Goal: Transaction & Acquisition: Book appointment/travel/reservation

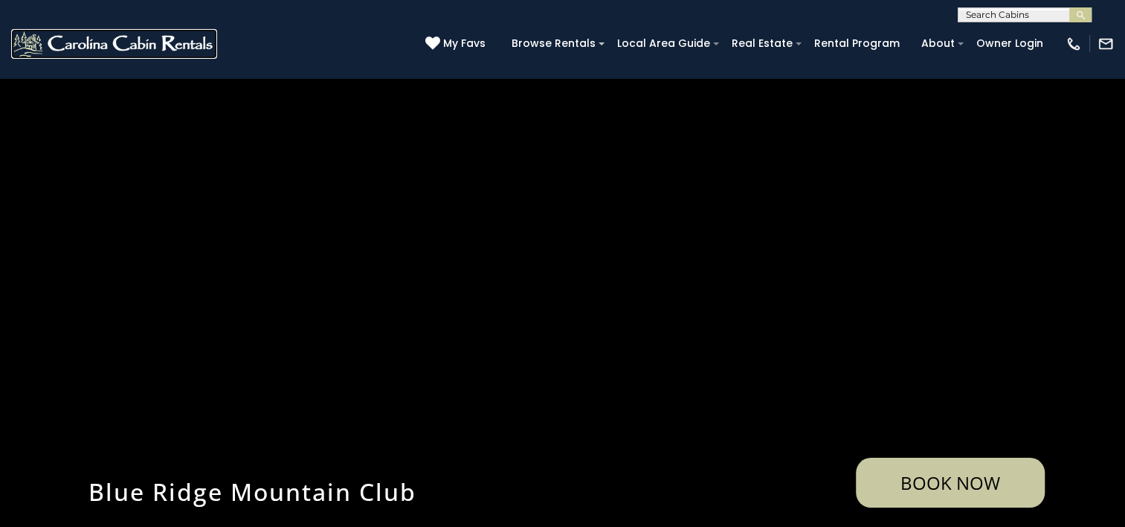
click at [76, 45] on img at bounding box center [114, 44] width 206 height 30
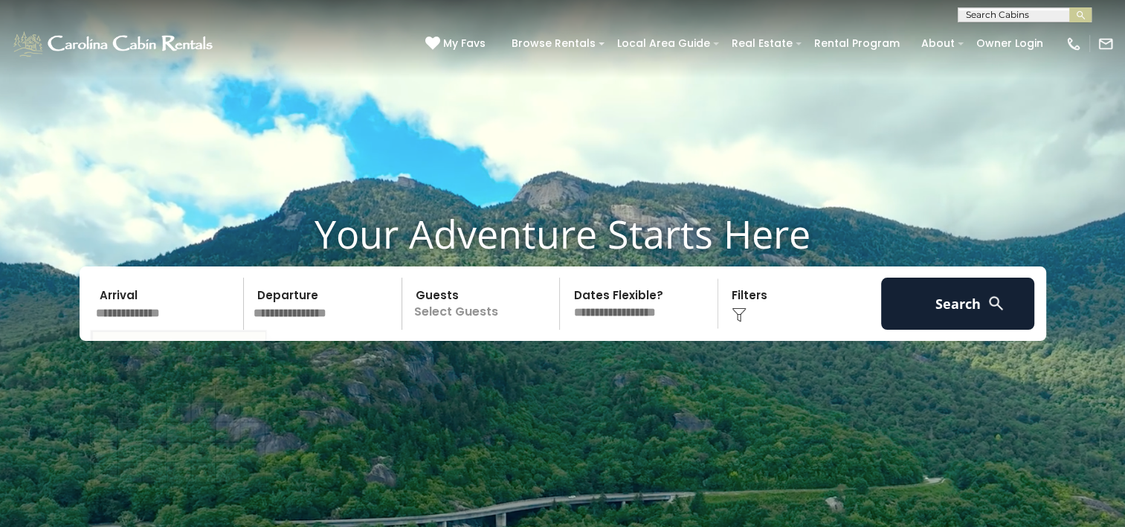
click at [162, 318] on input "text" at bounding box center [168, 303] width 154 height 52
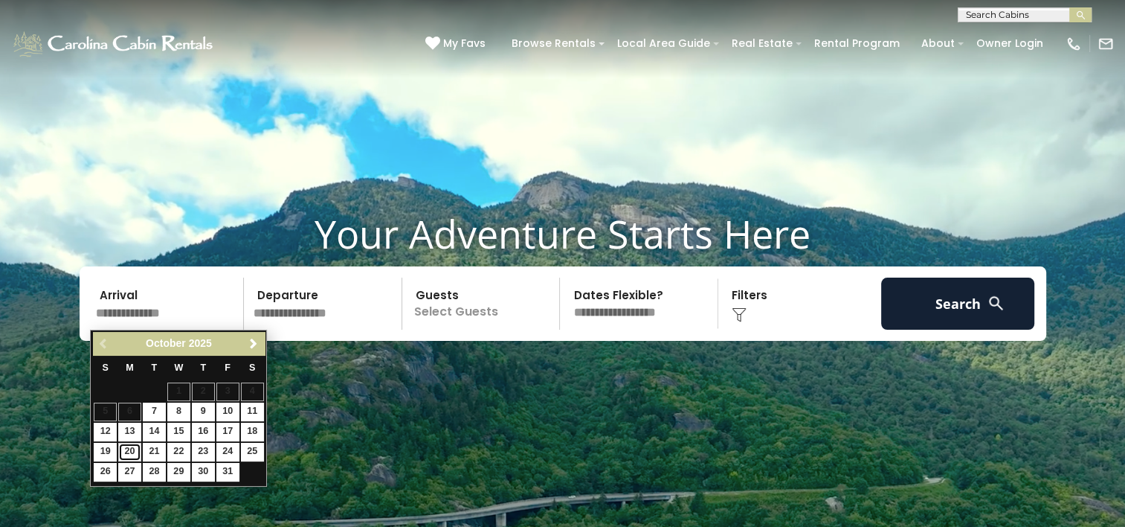
click at [128, 454] on link "20" at bounding box center [129, 452] width 23 height 19
type input "********"
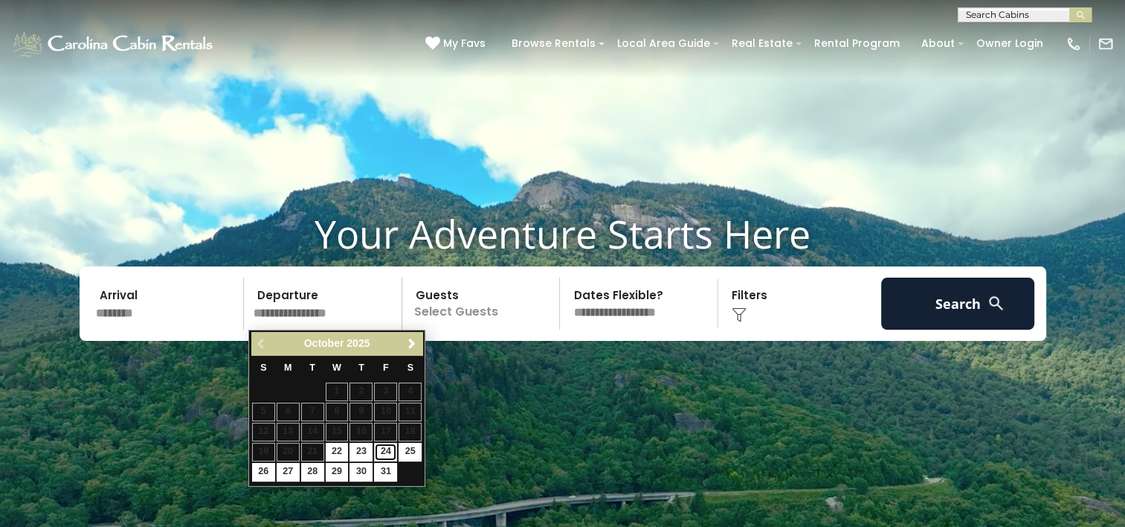
click at [387, 448] on link "24" at bounding box center [385, 452] width 23 height 19
type input "********"
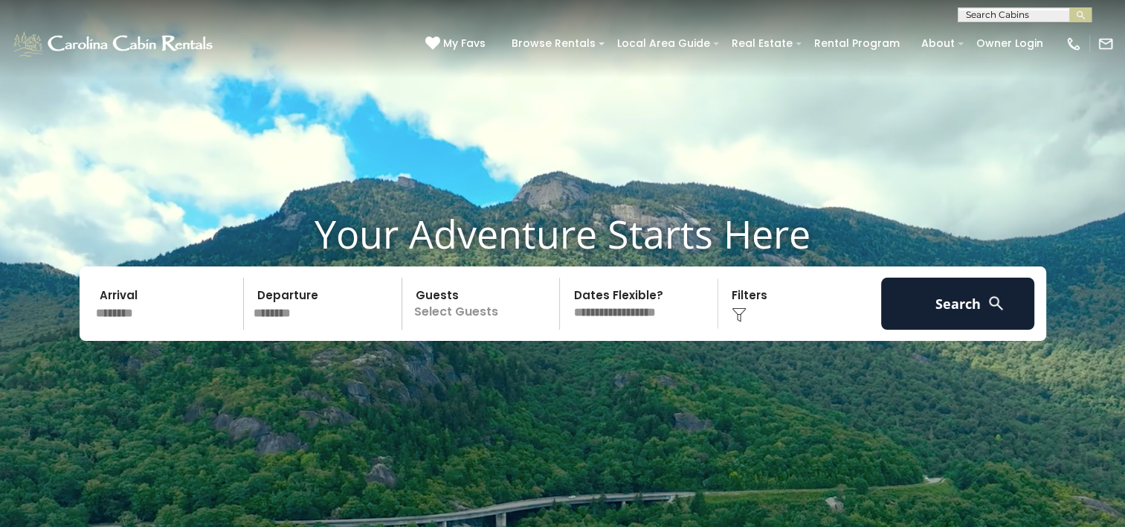
click at [482, 309] on p "Select Guests" at bounding box center [483, 303] width 153 height 52
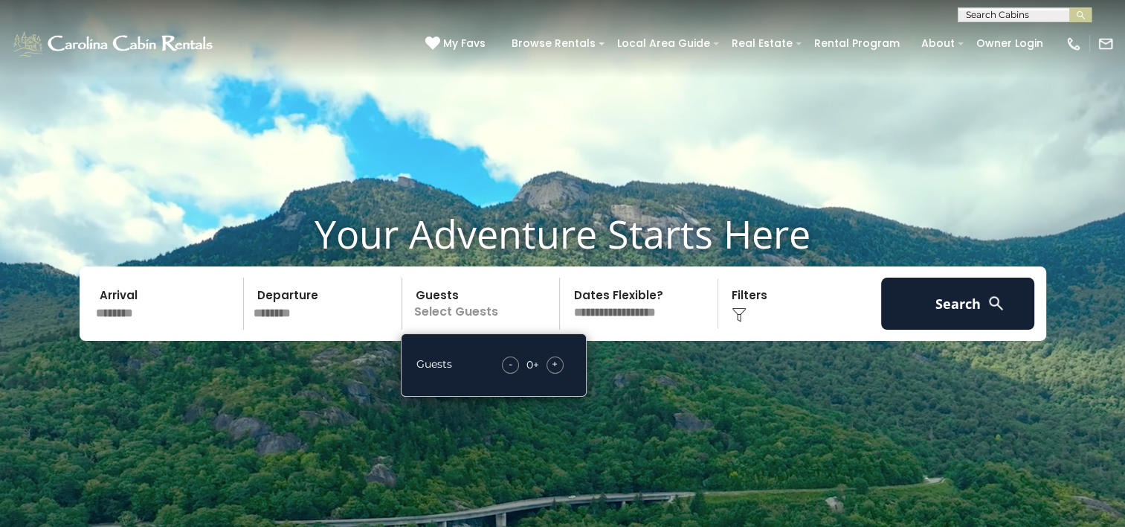
click at [548, 366] on div "+" at bounding box center [555, 364] width 17 height 17
click at [550, 366] on div "+" at bounding box center [555, 364] width 17 height 17
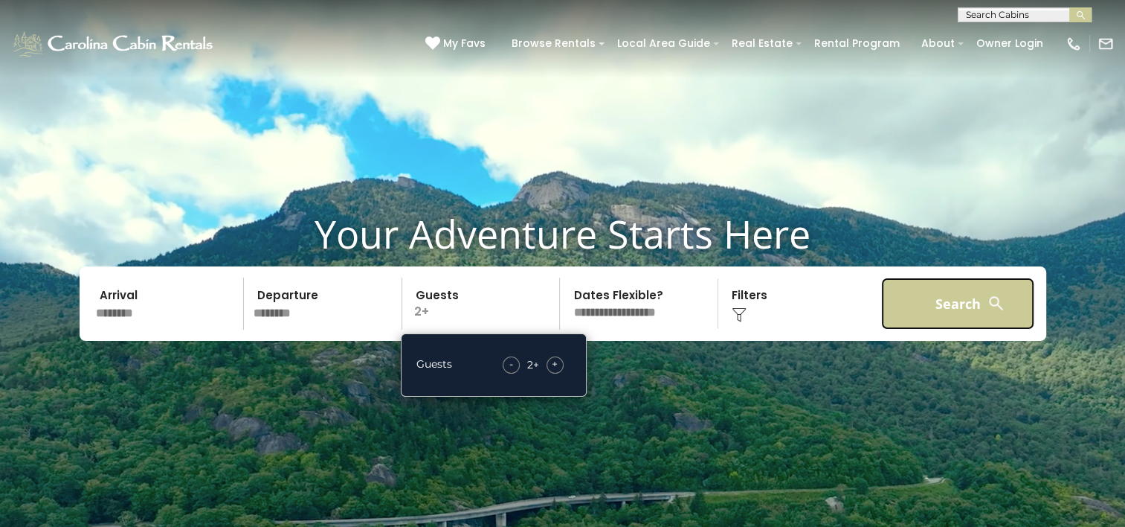
click at [936, 306] on button "Search" at bounding box center [958, 303] width 154 height 52
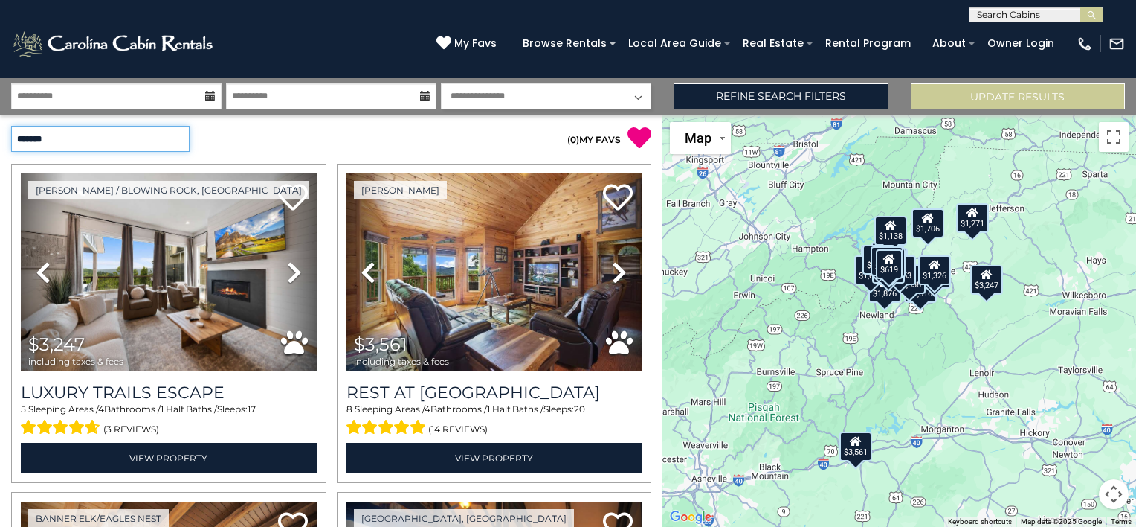
click at [164, 137] on select "**********" at bounding box center [100, 139] width 179 height 26
select select "*********"
click at [11, 126] on select "**********" at bounding box center [100, 139] width 179 height 26
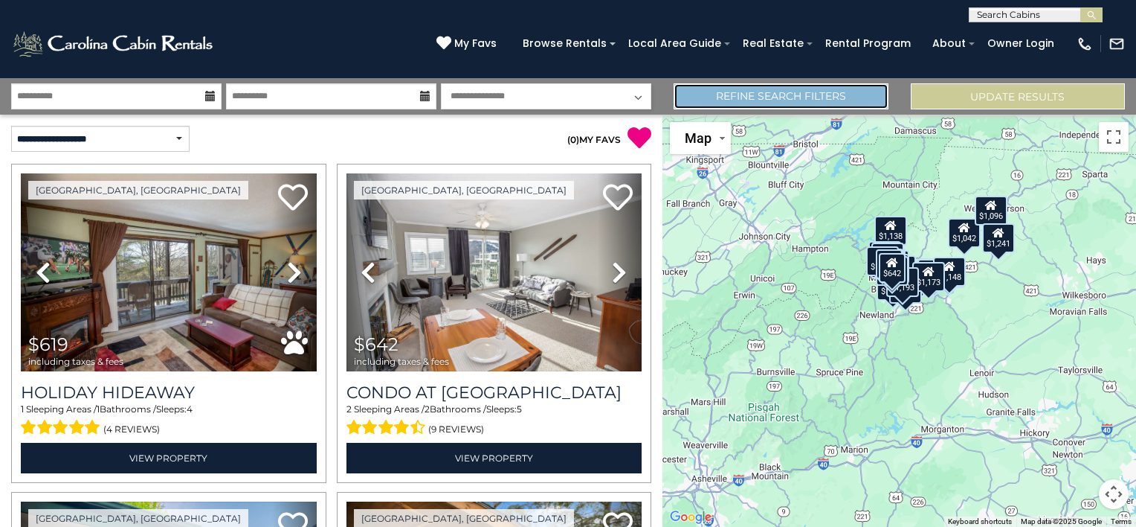
click at [699, 98] on link "Refine Search Filters" at bounding box center [781, 96] width 214 height 26
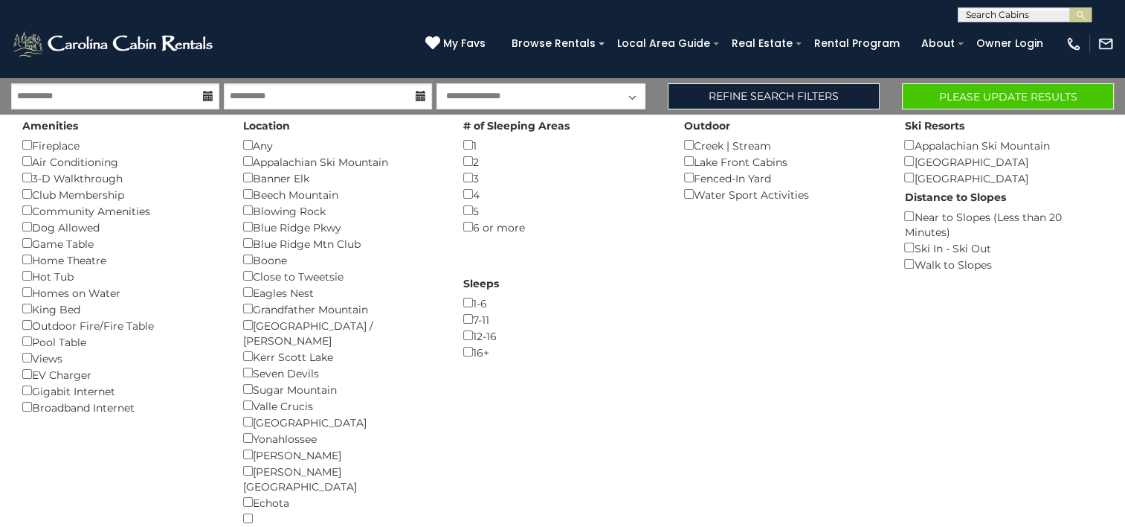
click at [649, 95] on div "**********" at bounding box center [328, 96] width 657 height 26
click at [1009, 99] on button "Please Update Results" at bounding box center [1008, 96] width 212 height 26
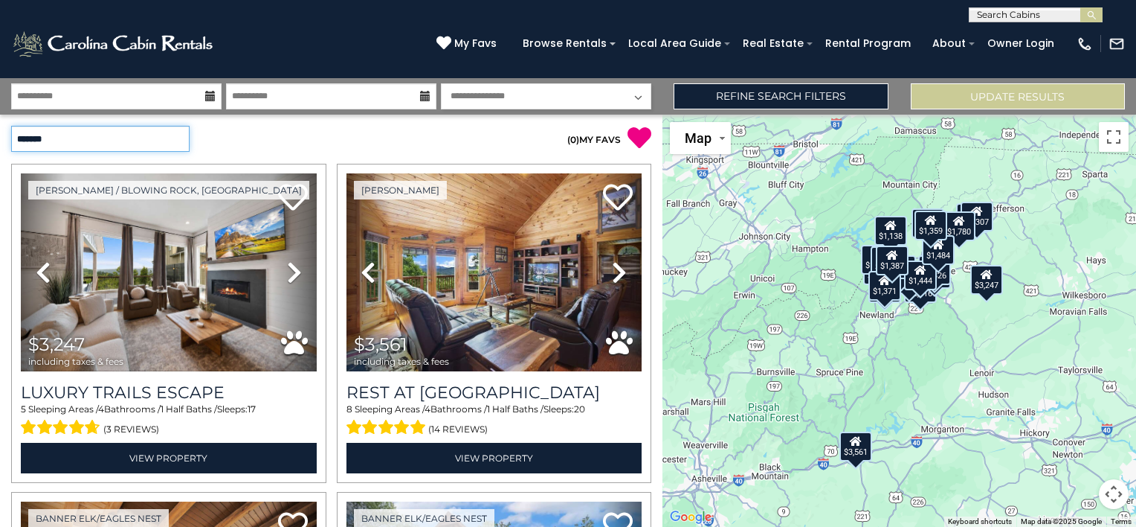
click at [178, 144] on select "**********" at bounding box center [100, 139] width 179 height 26
select select "*********"
click at [11, 126] on select "**********" at bounding box center [100, 139] width 179 height 26
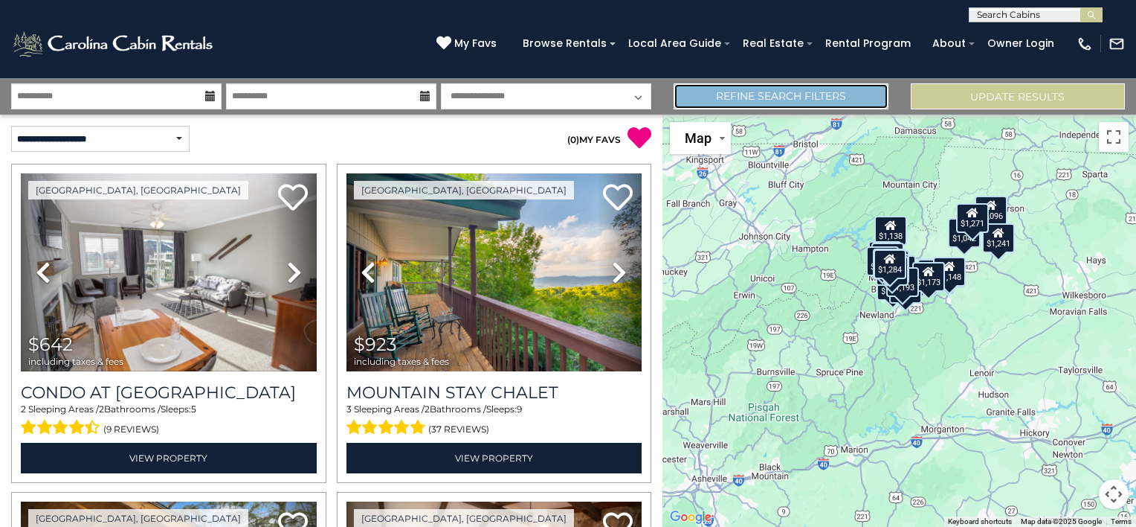
click at [845, 98] on link "Refine Search Filters" at bounding box center [781, 96] width 214 height 26
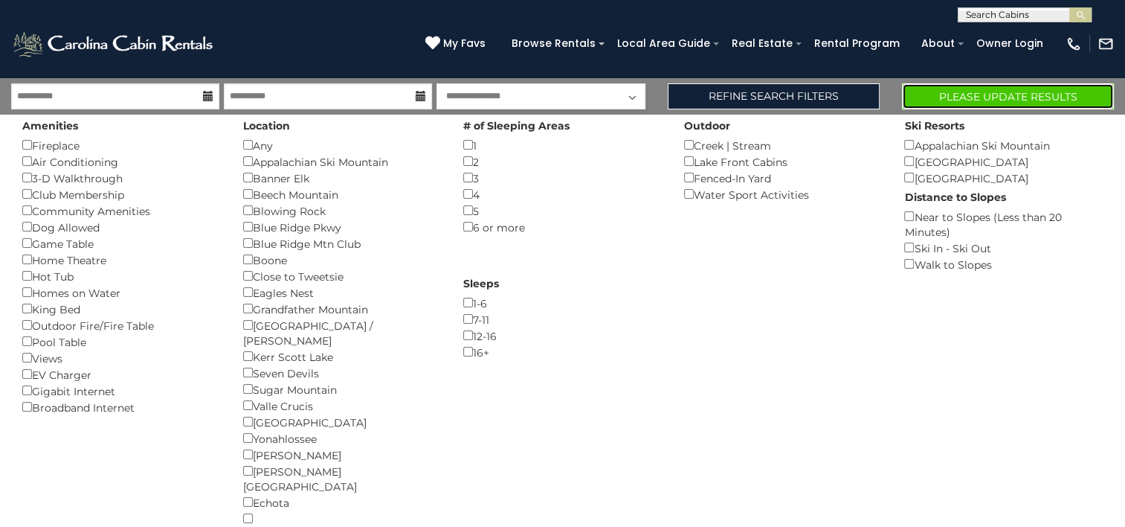
click at [982, 92] on button "Please Update Results" at bounding box center [1008, 96] width 212 height 26
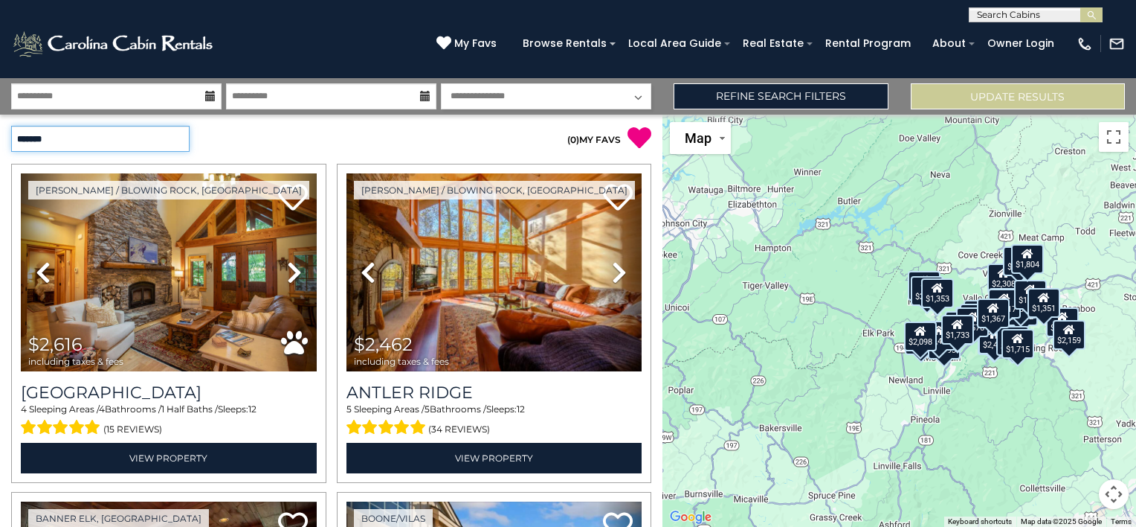
click at [163, 140] on select "**********" at bounding box center [100, 139] width 179 height 26
select select "*********"
click at [11, 126] on select "**********" at bounding box center [100, 139] width 179 height 26
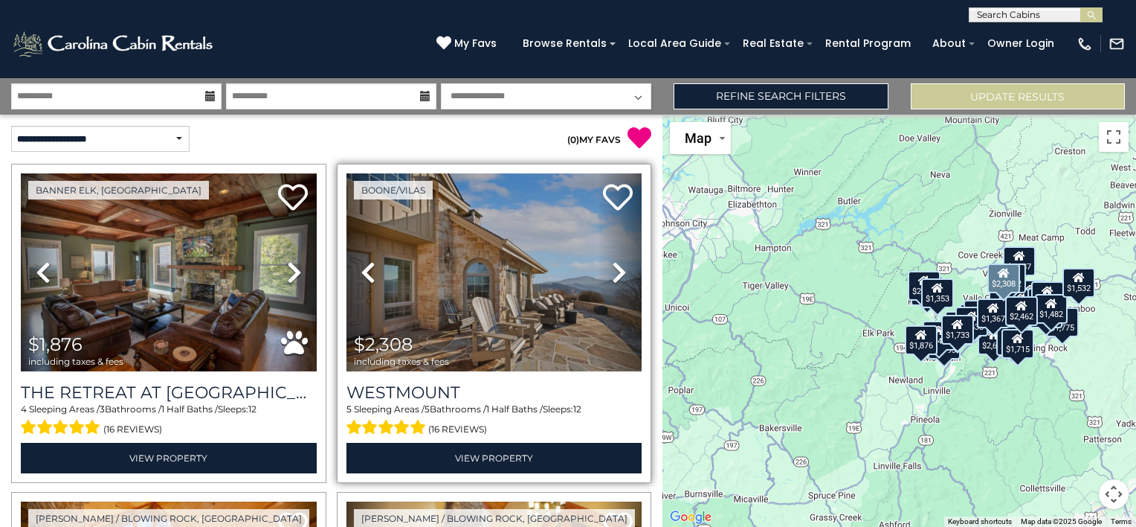
click at [603, 275] on link "Next" at bounding box center [620, 272] width 45 height 198
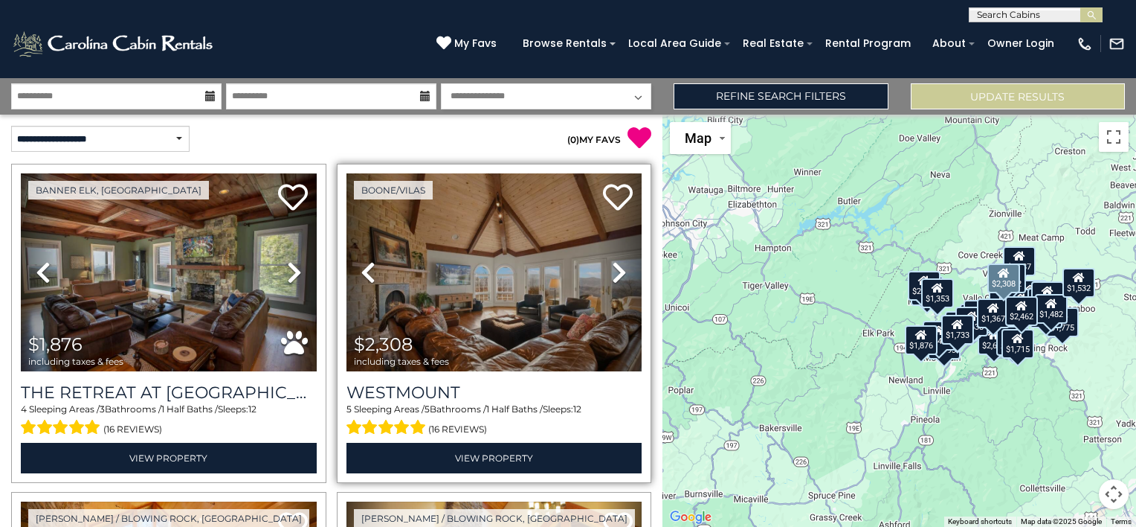
click at [612, 277] on icon at bounding box center [619, 272] width 15 height 24
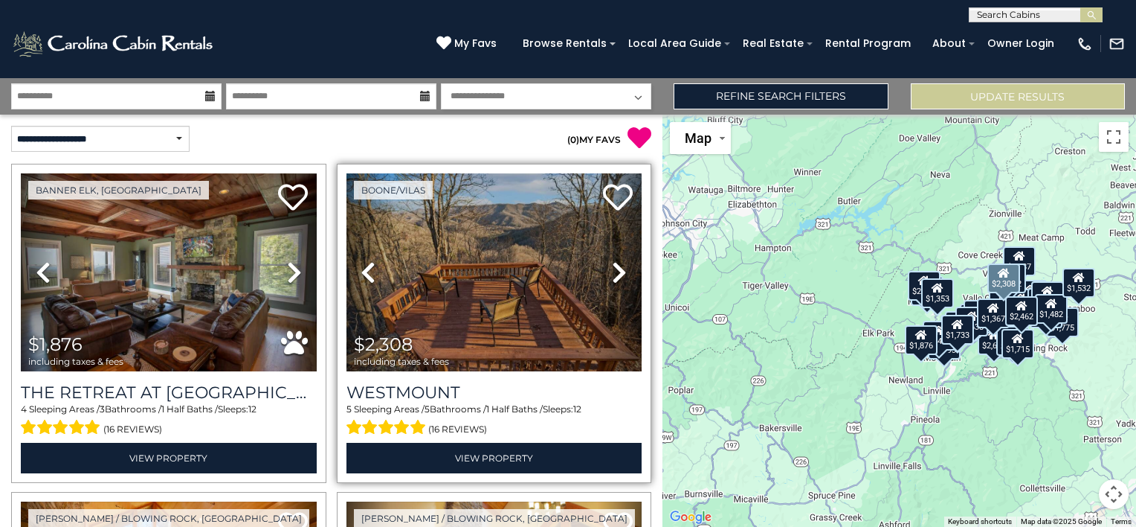
click at [612, 277] on icon at bounding box center [619, 272] width 15 height 24
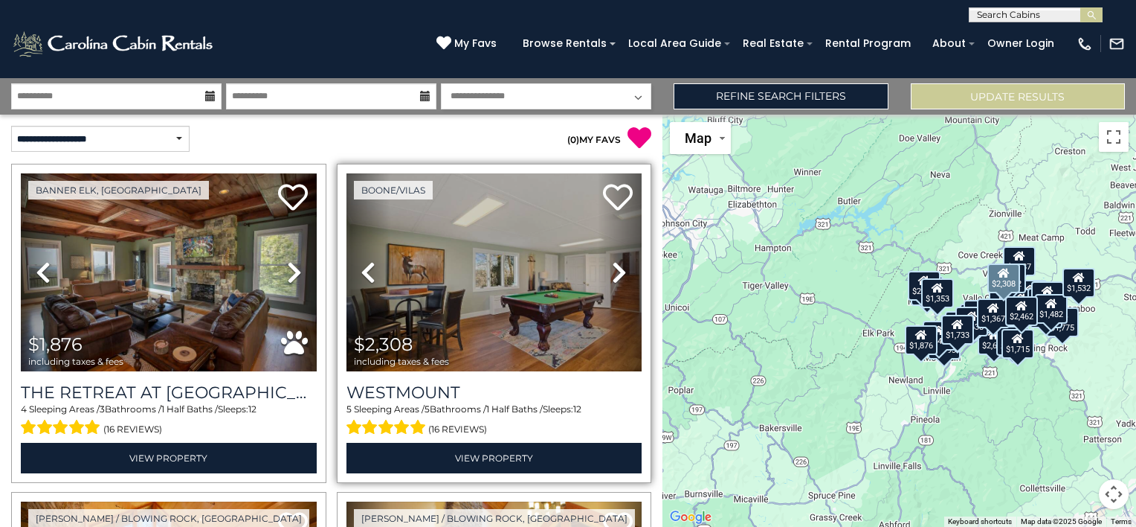
click at [367, 267] on icon at bounding box center [368, 272] width 15 height 24
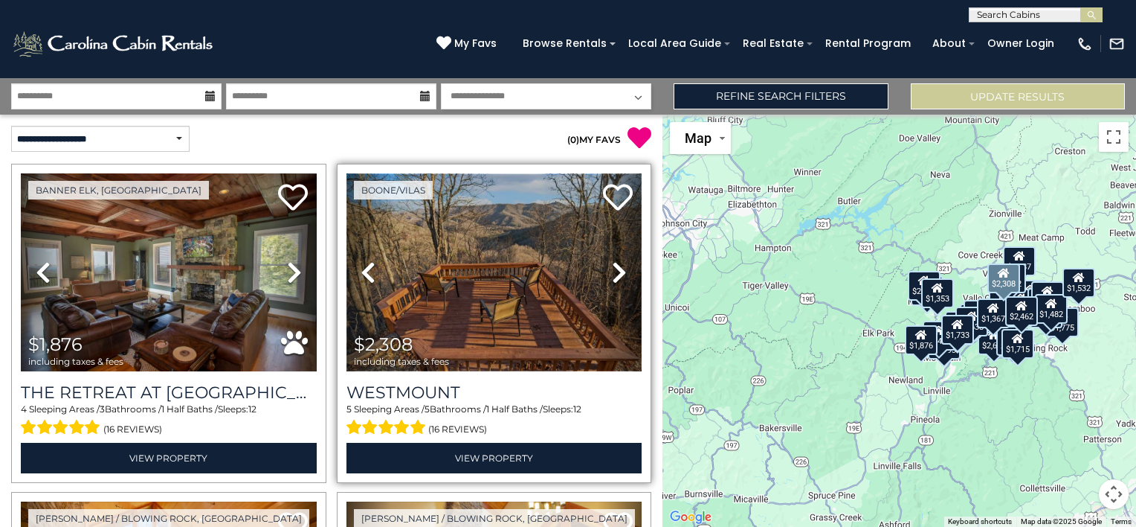
click at [501, 231] on img at bounding box center [495, 272] width 296 height 198
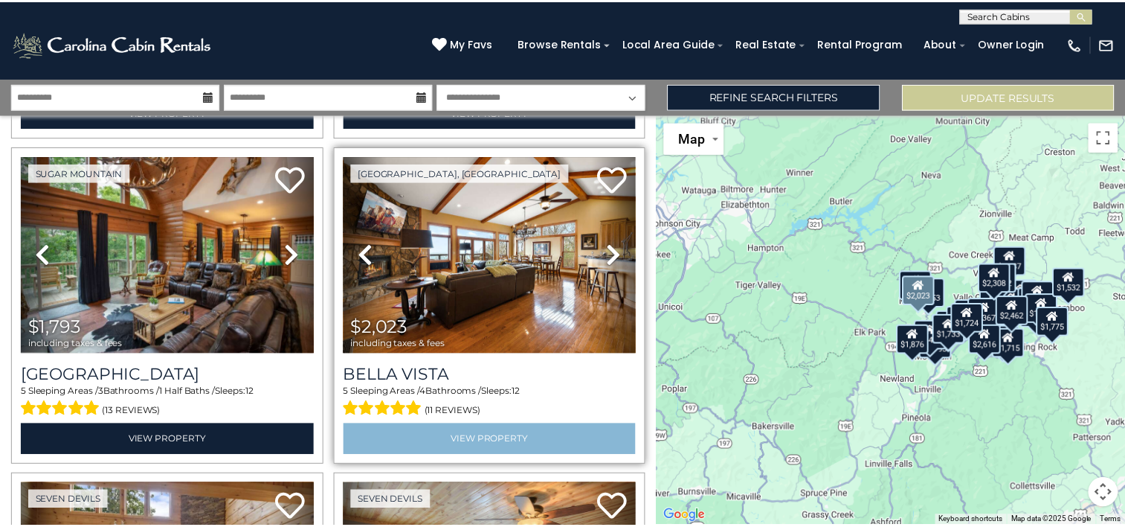
scroll to position [1041, 0]
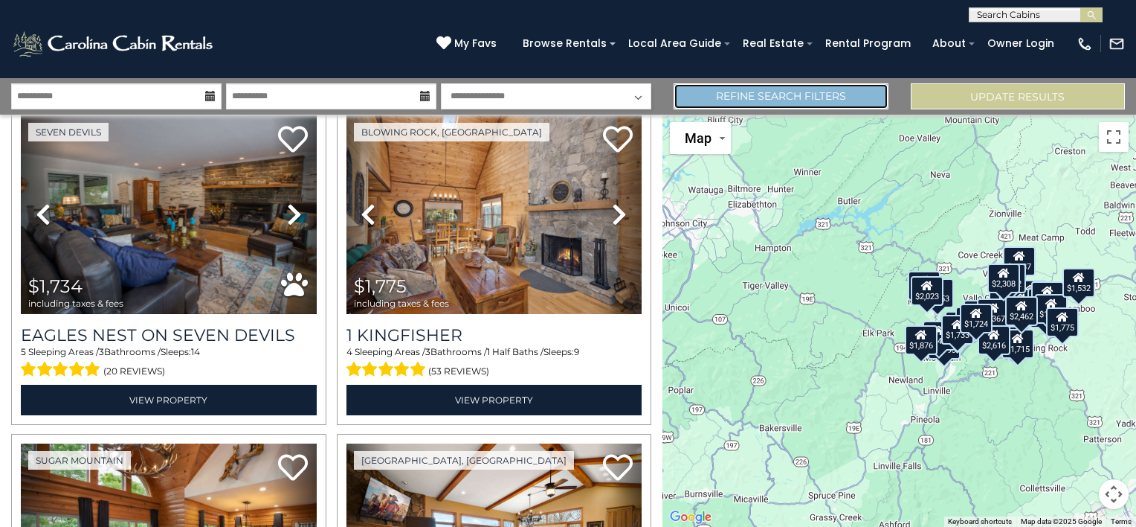
click at [852, 95] on link "Refine Search Filters" at bounding box center [781, 96] width 214 height 26
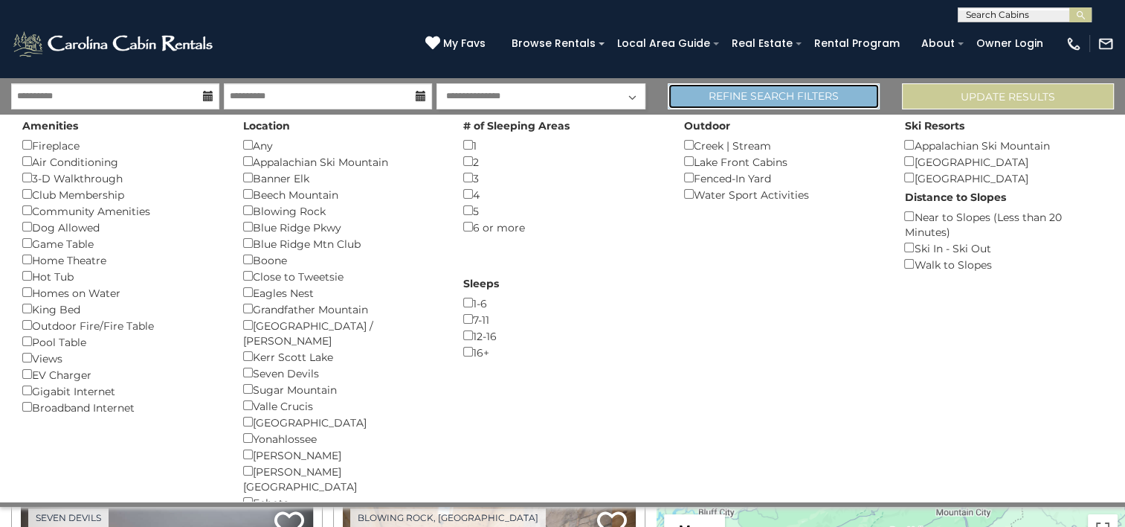
scroll to position [1035, 0]
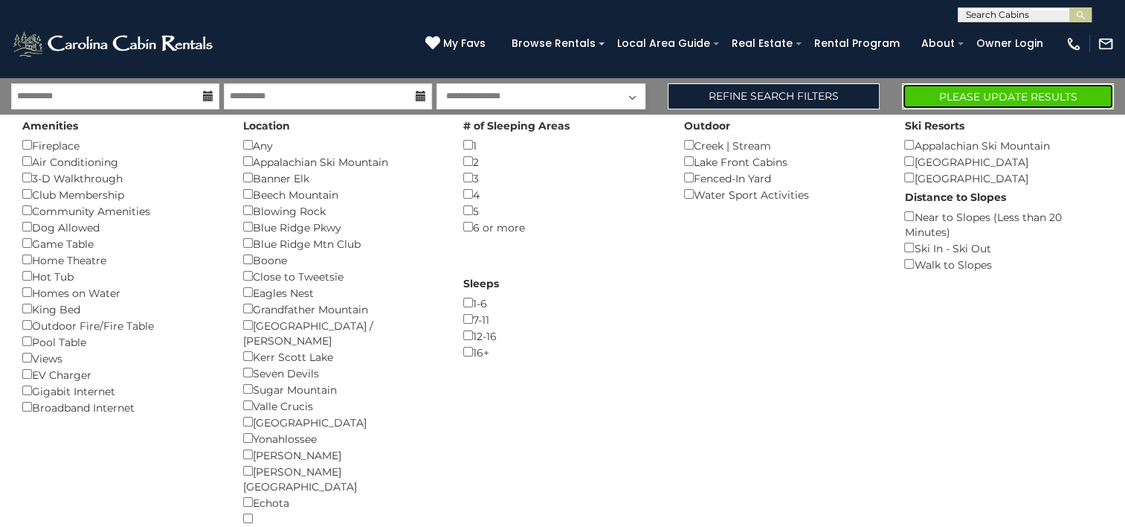
click at [970, 95] on button "Please Update Results" at bounding box center [1008, 96] width 212 height 26
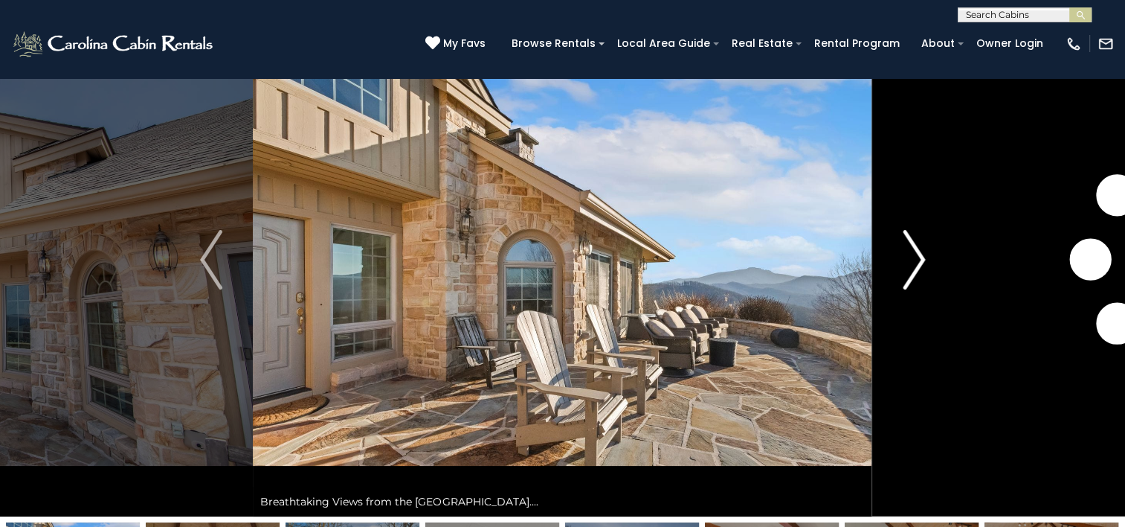
click at [922, 263] on img "Next" at bounding box center [914, 260] width 22 height 60
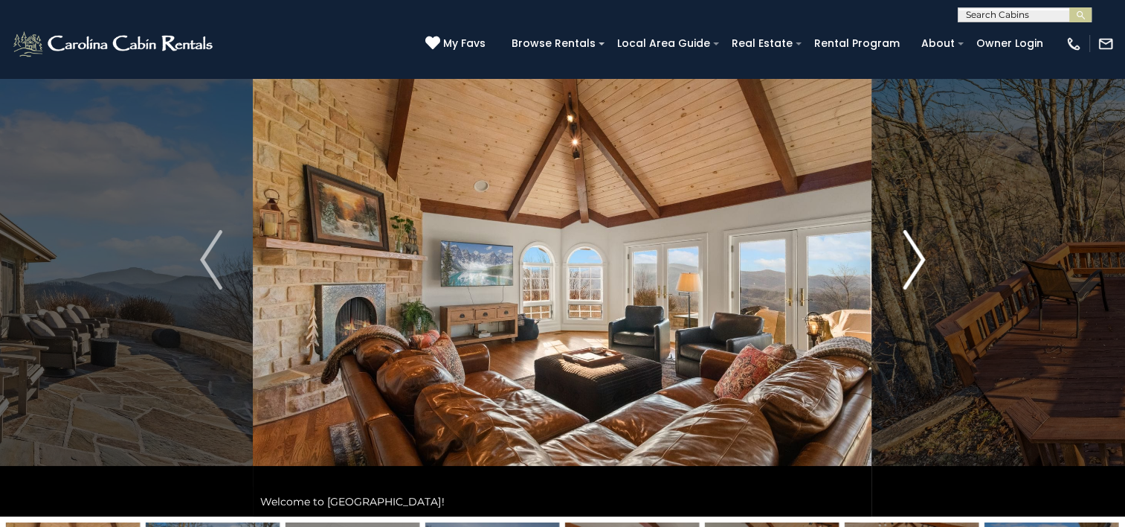
click at [922, 263] on img "Next" at bounding box center [914, 260] width 22 height 60
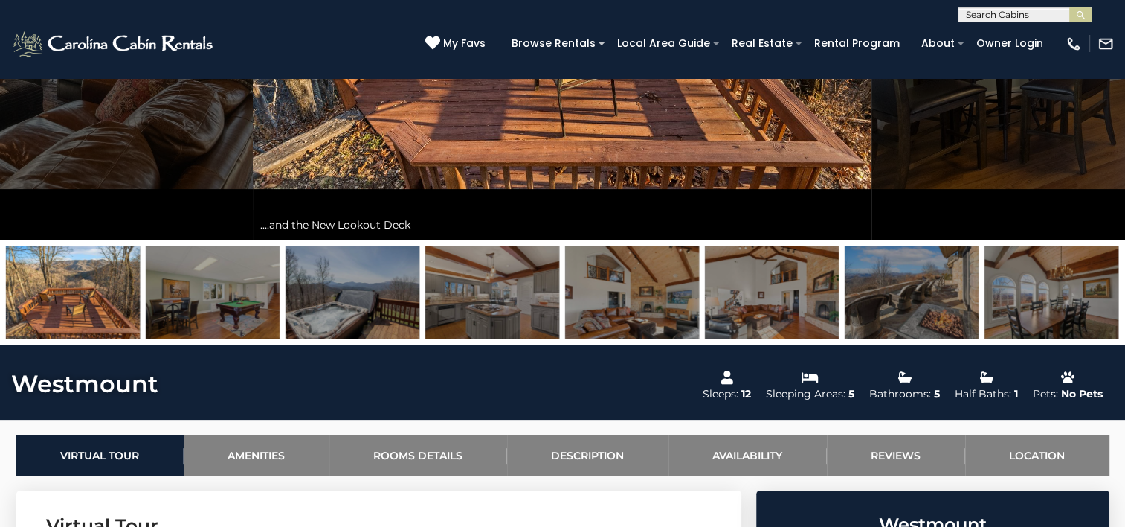
scroll to position [372, 0]
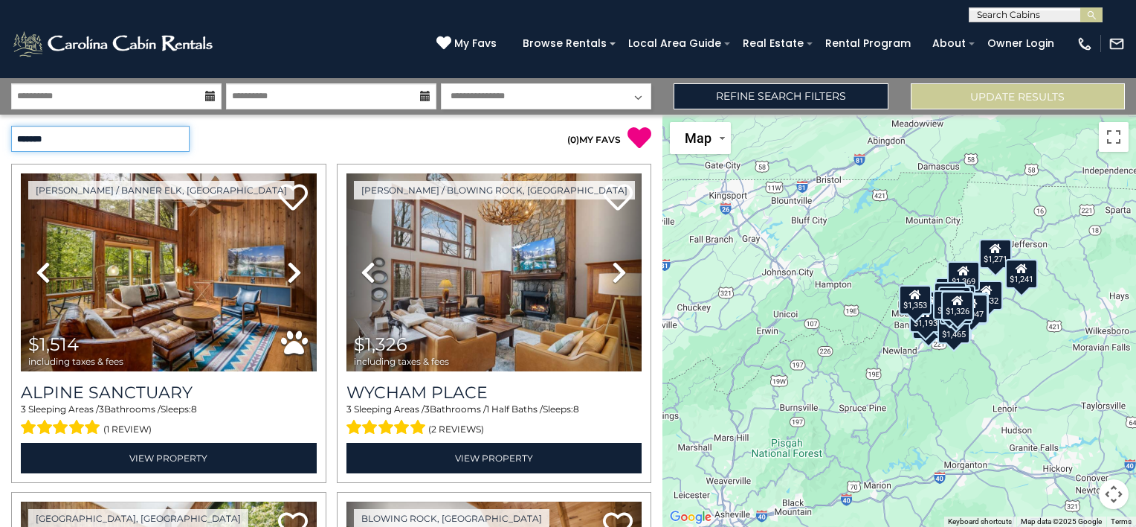
click at [170, 141] on select "**********" at bounding box center [100, 139] width 179 height 26
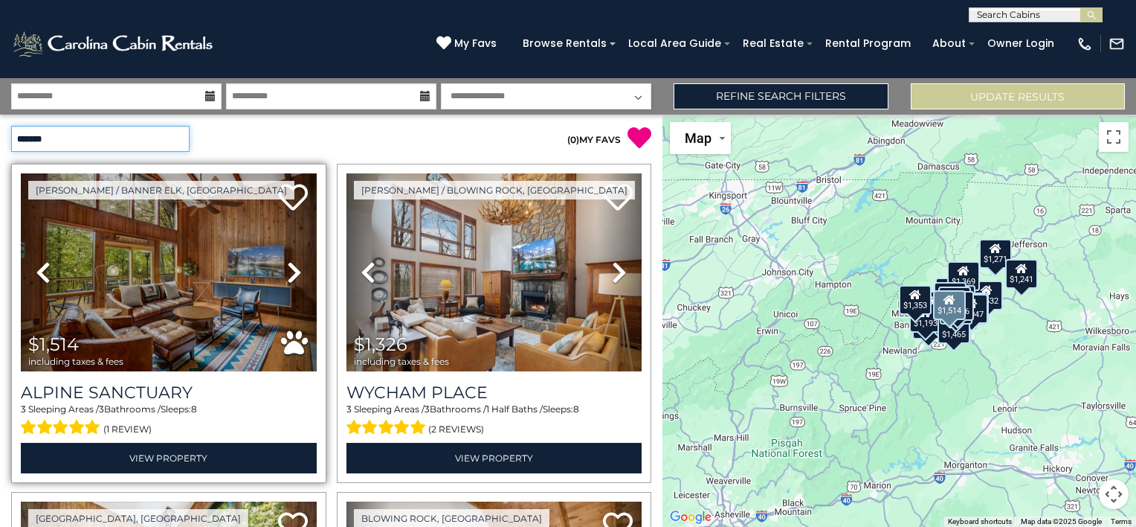
select select "*********"
click at [11, 126] on select "**********" at bounding box center [100, 139] width 179 height 26
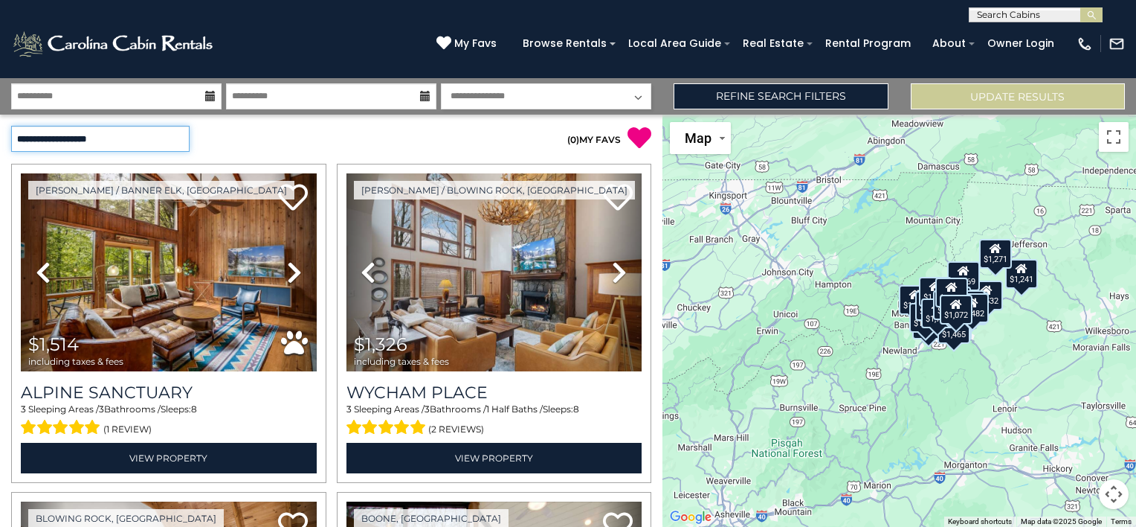
click at [169, 134] on select "**********" at bounding box center [100, 139] width 179 height 26
click at [11, 126] on select "**********" at bounding box center [100, 139] width 179 height 26
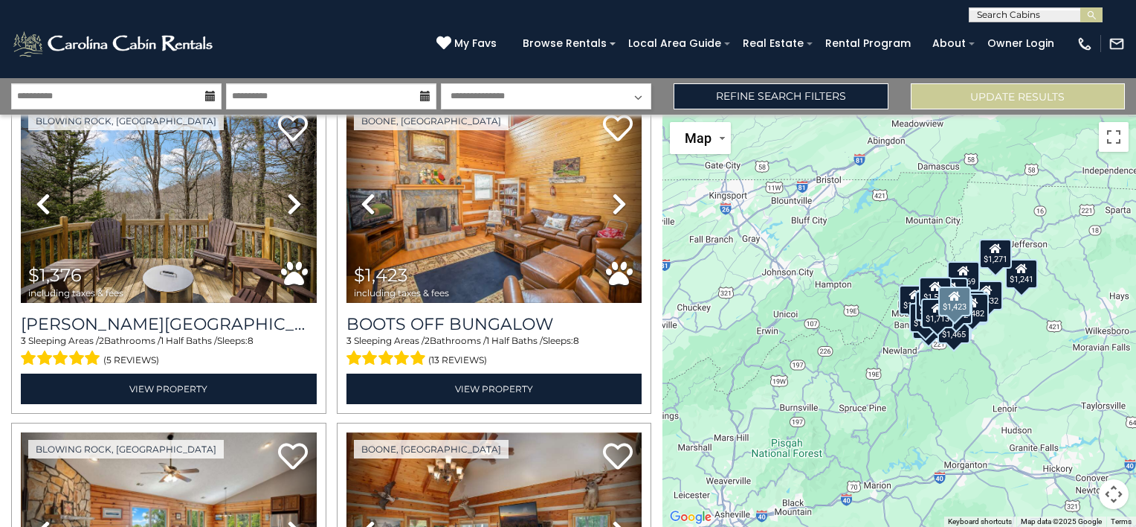
scroll to position [4597, 0]
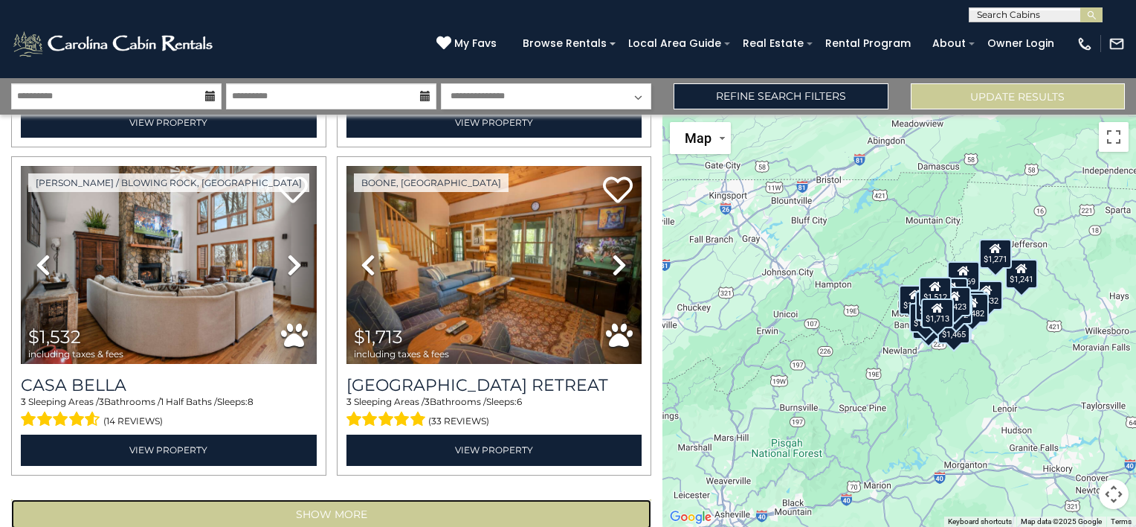
click at [324, 499] on button "Show More" at bounding box center [331, 514] width 640 height 30
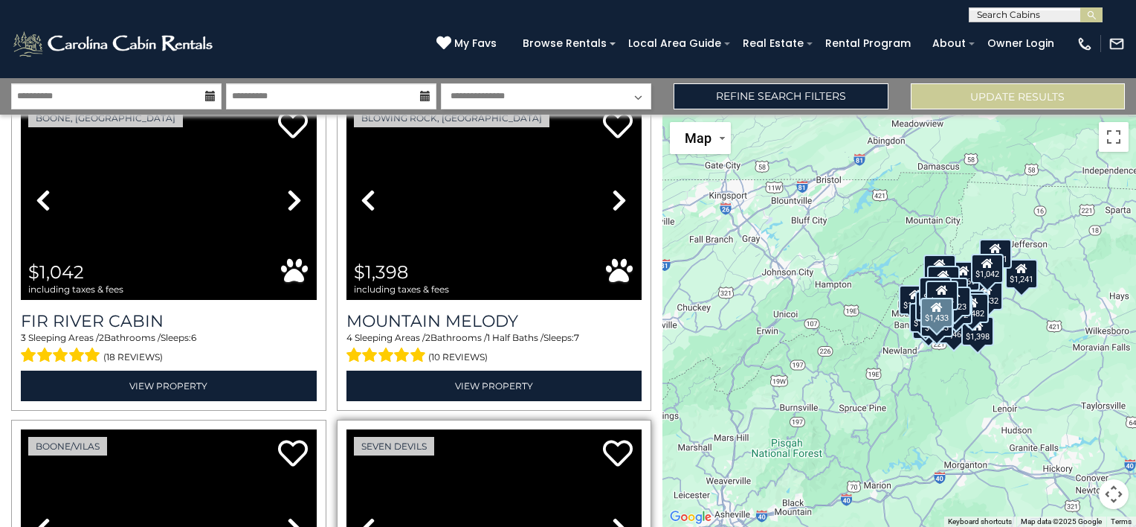
scroll to position [5152, 0]
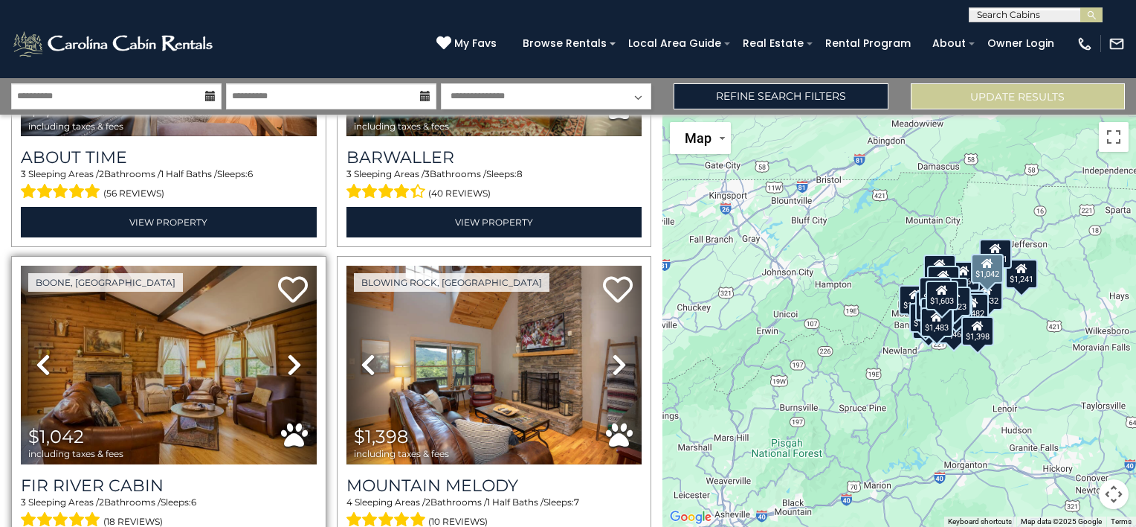
click at [288, 353] on icon at bounding box center [294, 365] width 15 height 24
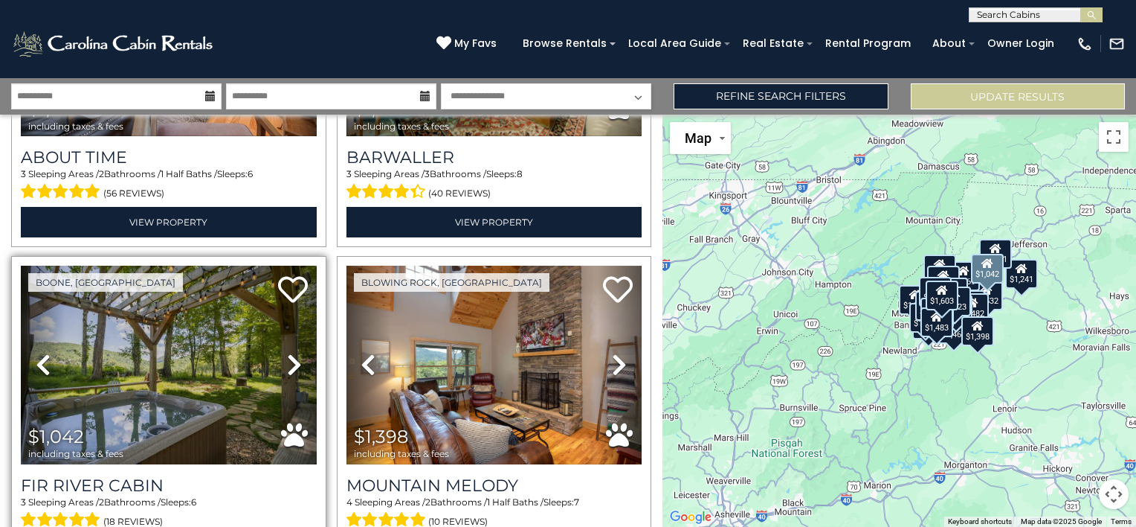
click at [288, 353] on icon at bounding box center [294, 365] width 15 height 24
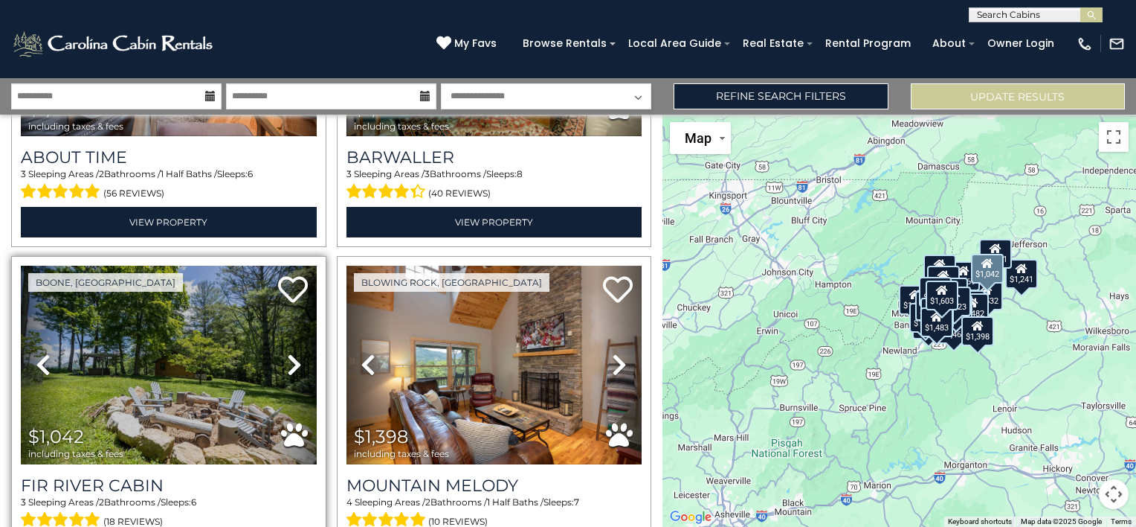
click at [288, 353] on icon at bounding box center [294, 365] width 15 height 24
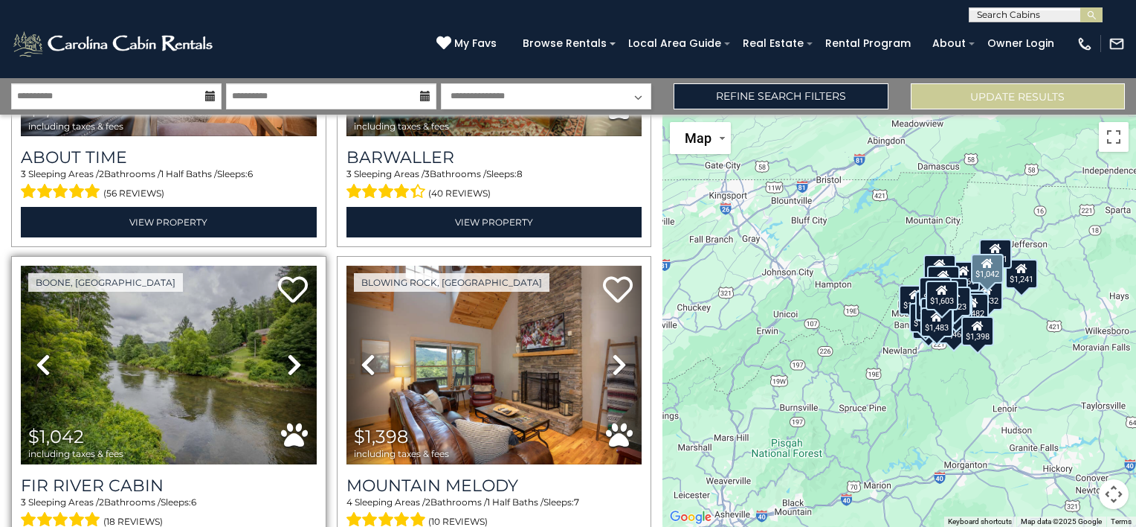
click at [288, 353] on icon at bounding box center [294, 365] width 15 height 24
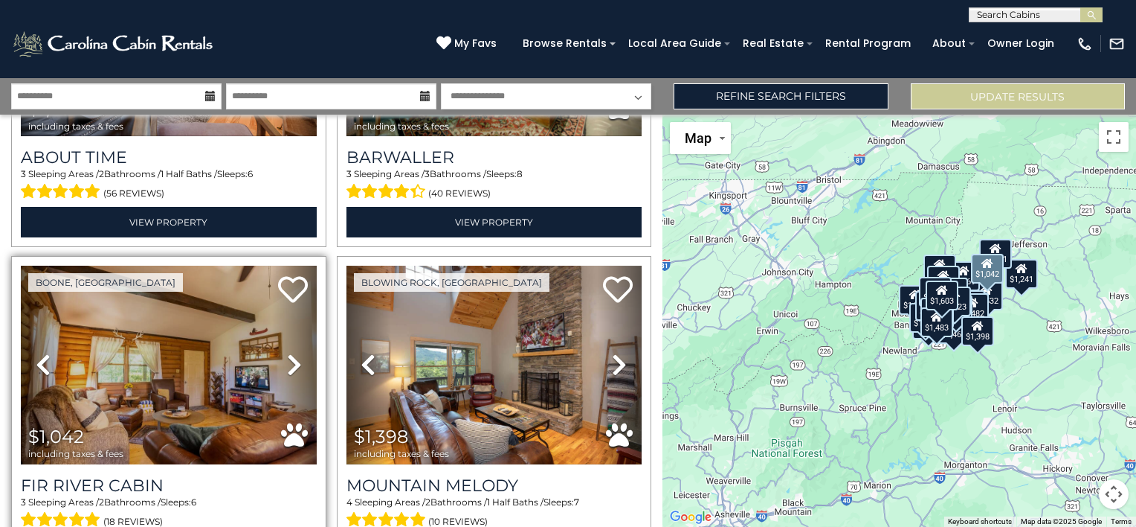
click at [288, 353] on icon at bounding box center [294, 365] width 15 height 24
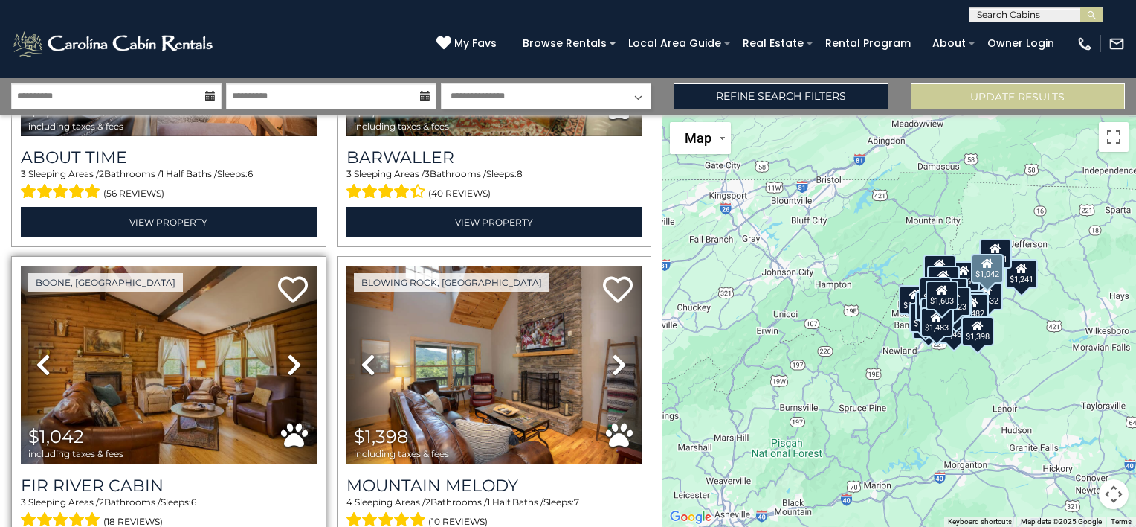
click at [288, 353] on icon at bounding box center [294, 365] width 15 height 24
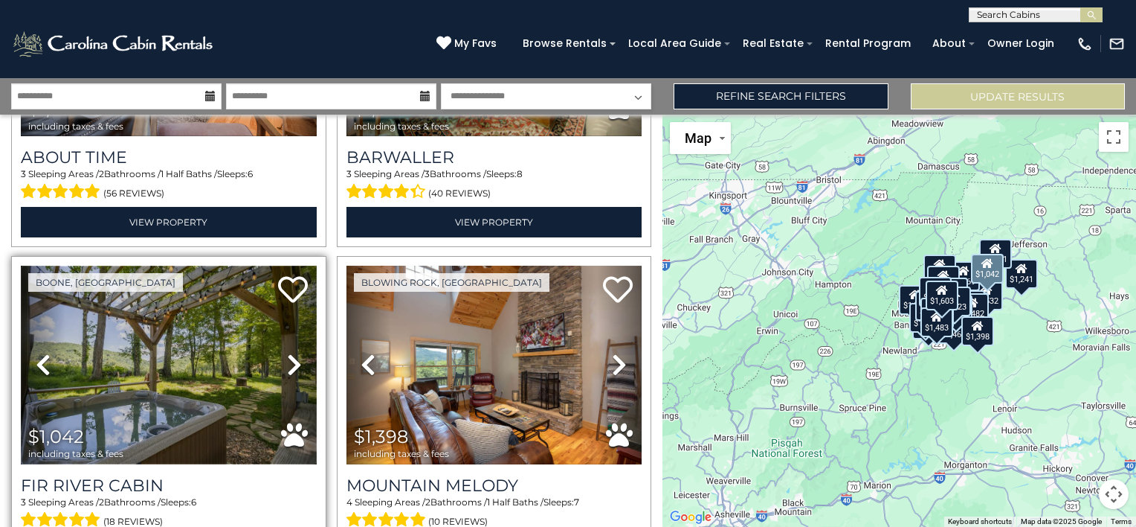
click at [213, 311] on img at bounding box center [169, 365] width 296 height 198
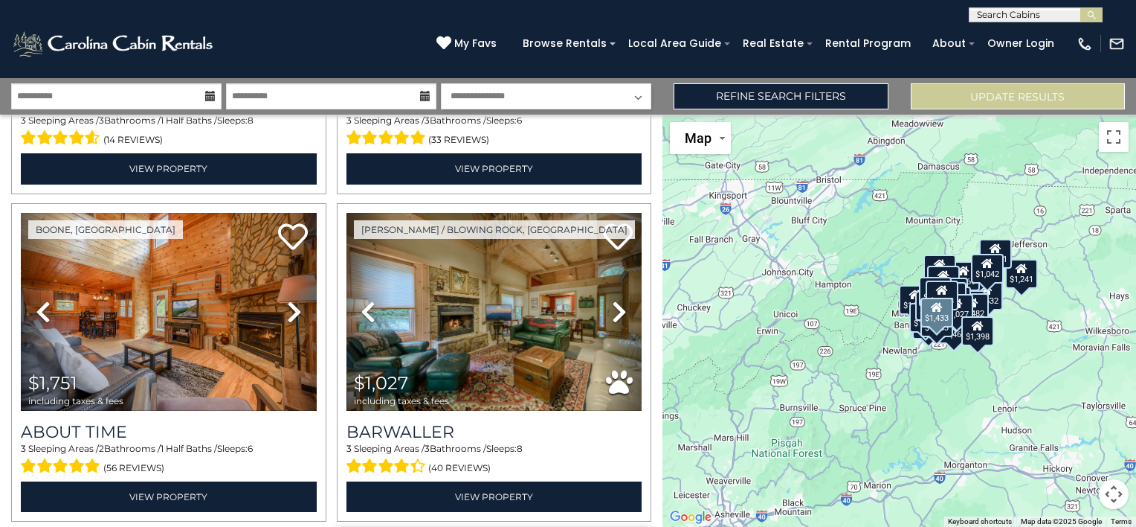
scroll to position [4855, 0]
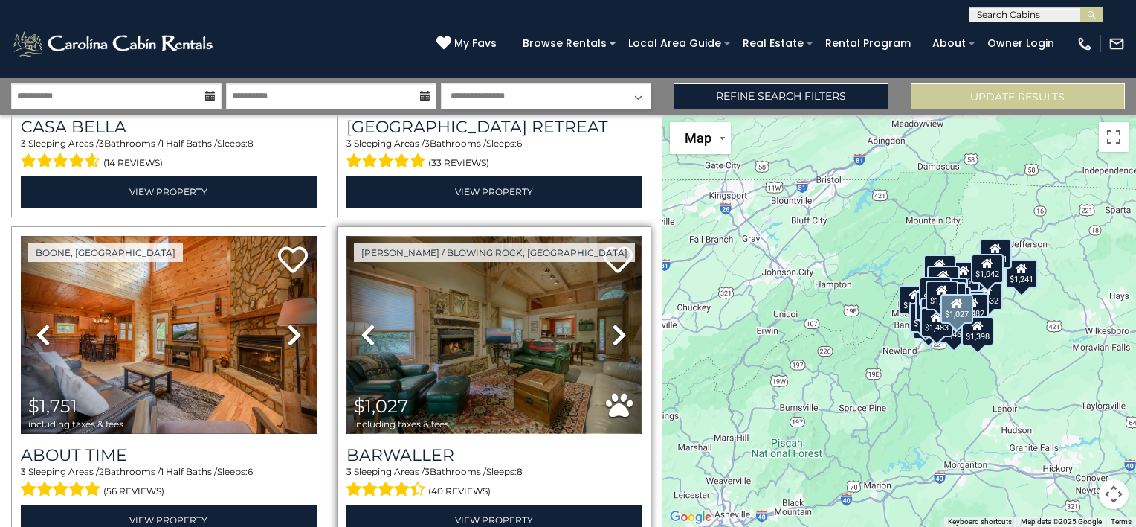
click at [507, 315] on img at bounding box center [495, 335] width 296 height 198
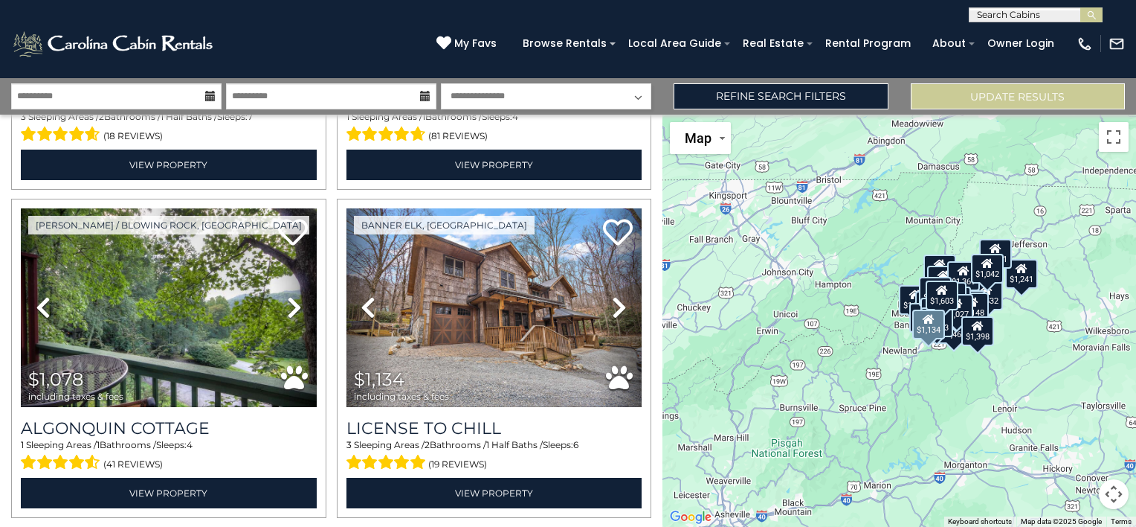
scroll to position [1954, 0]
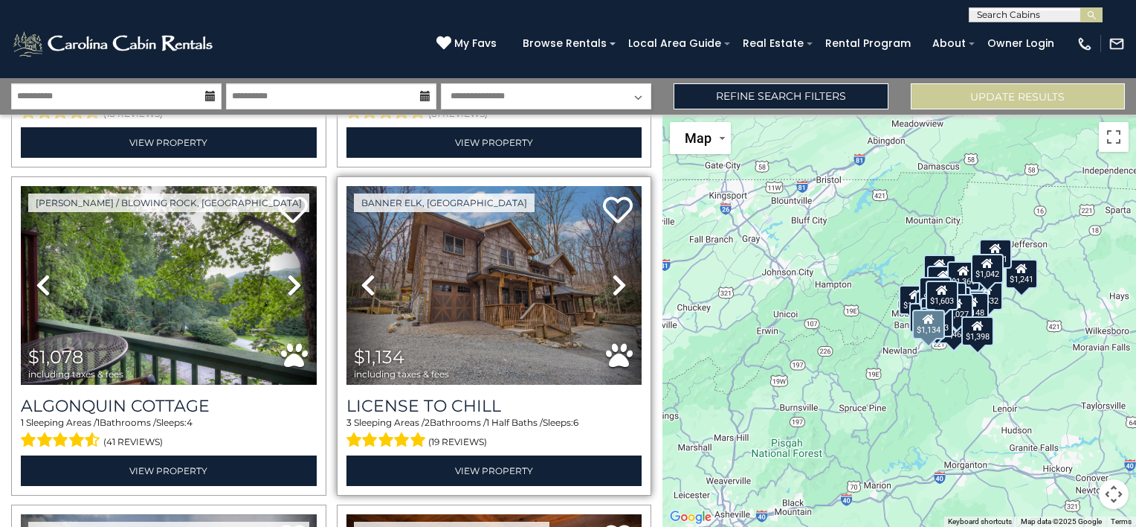
click at [601, 270] on link "Next" at bounding box center [620, 285] width 45 height 198
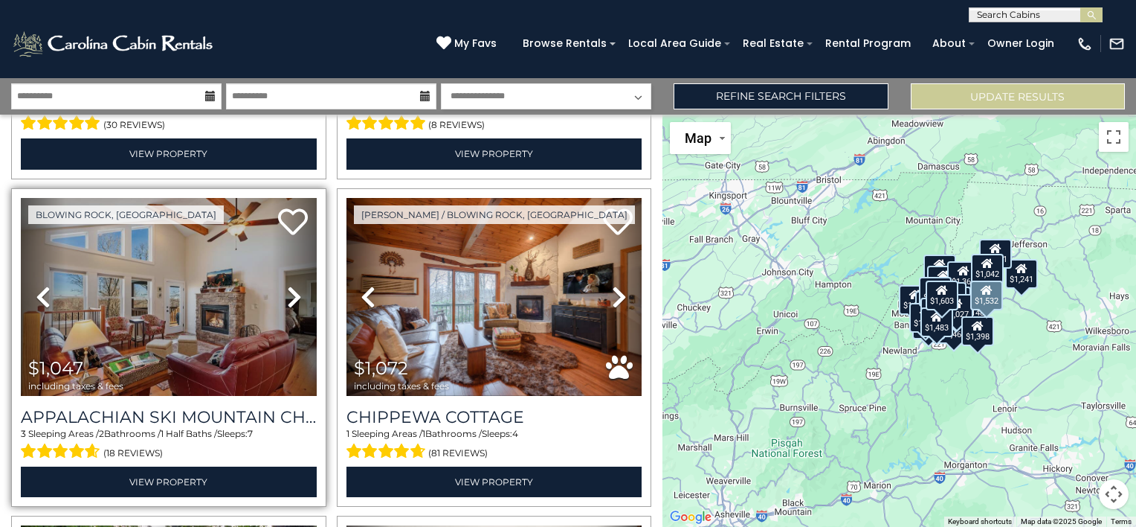
scroll to position [1656, 0]
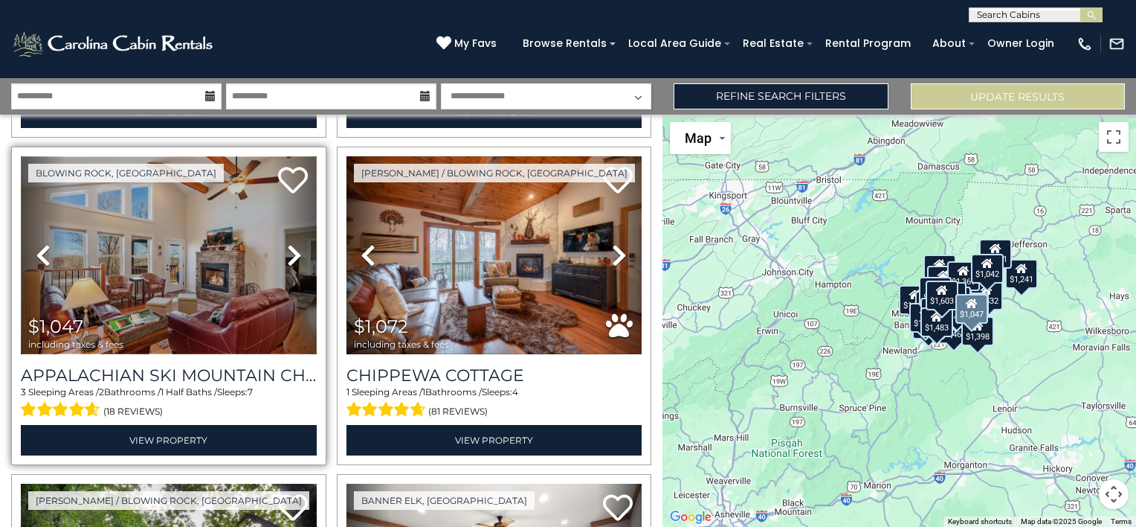
click at [169, 232] on img at bounding box center [169, 255] width 296 height 198
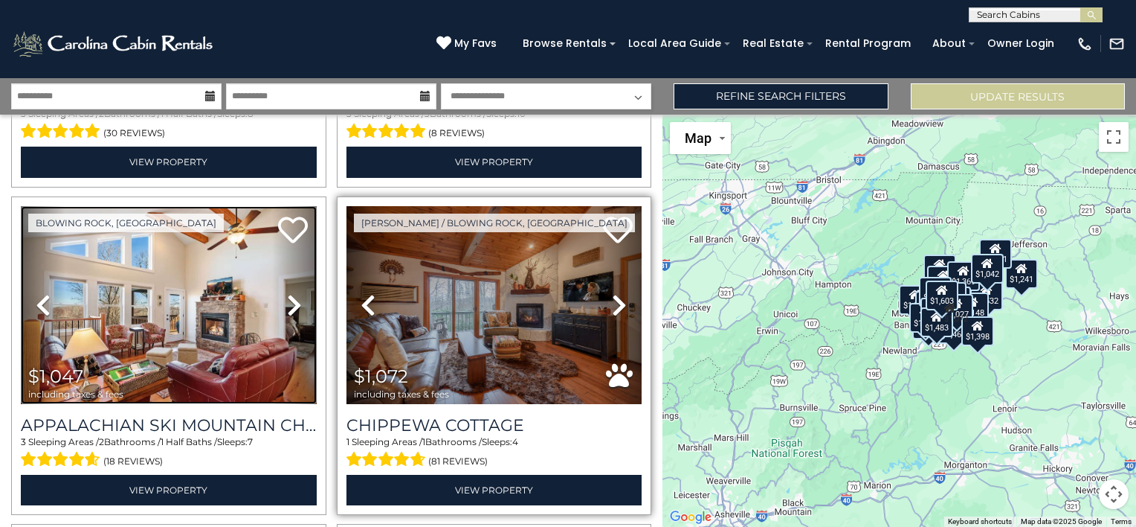
scroll to position [1582, 0]
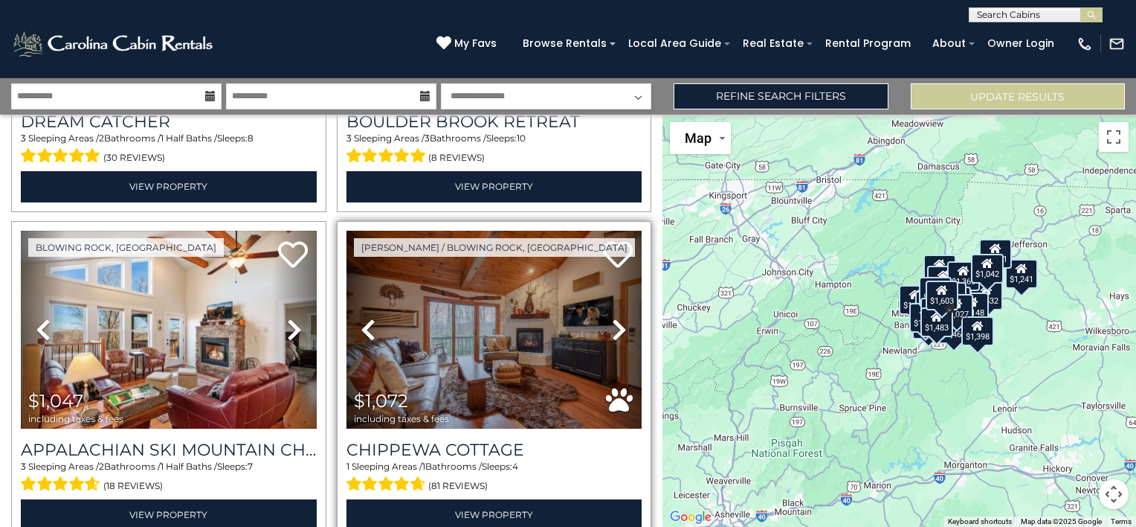
click at [616, 318] on icon at bounding box center [619, 330] width 15 height 24
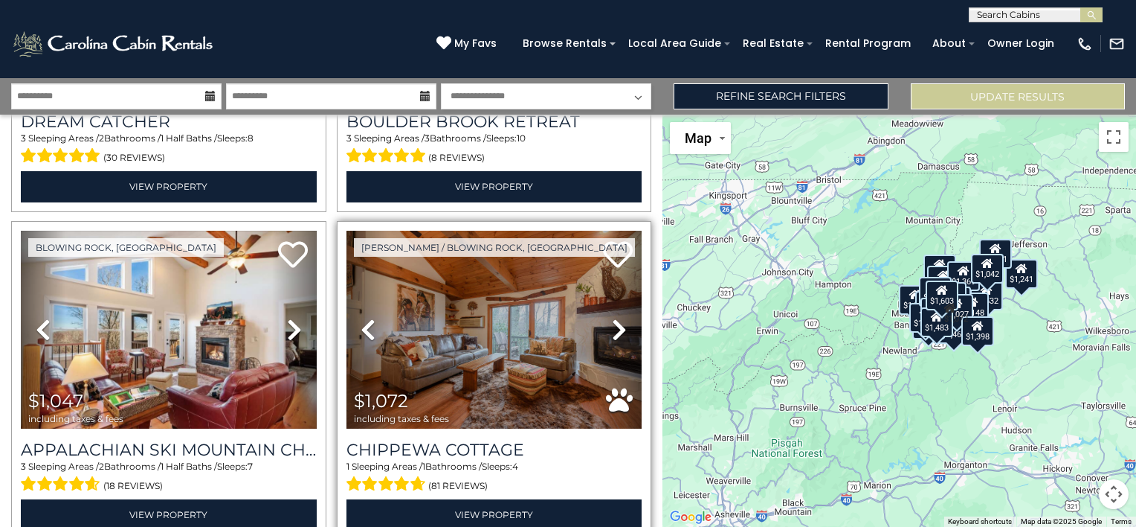
click at [612, 318] on icon at bounding box center [619, 330] width 15 height 24
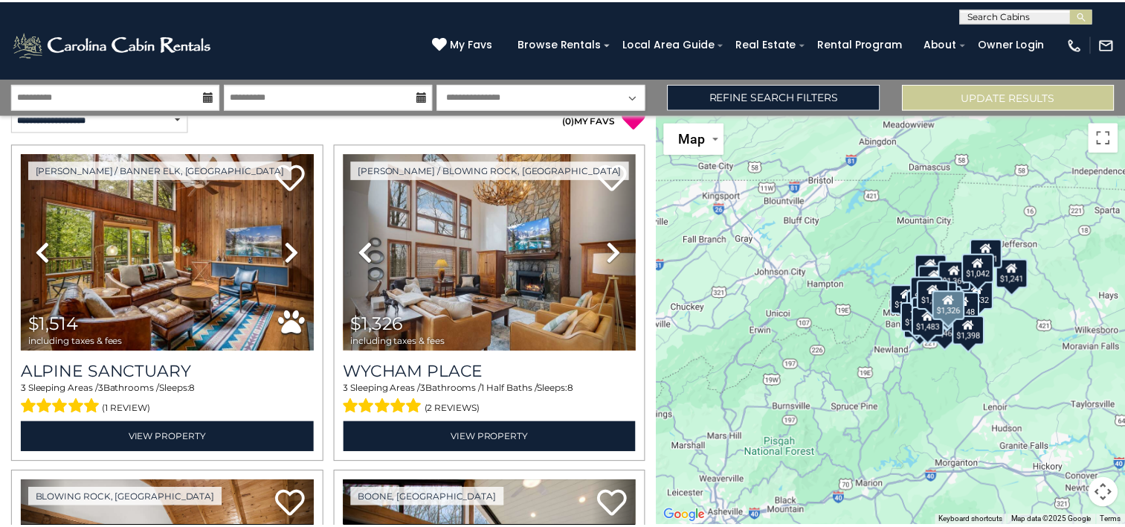
scroll to position [0, 0]
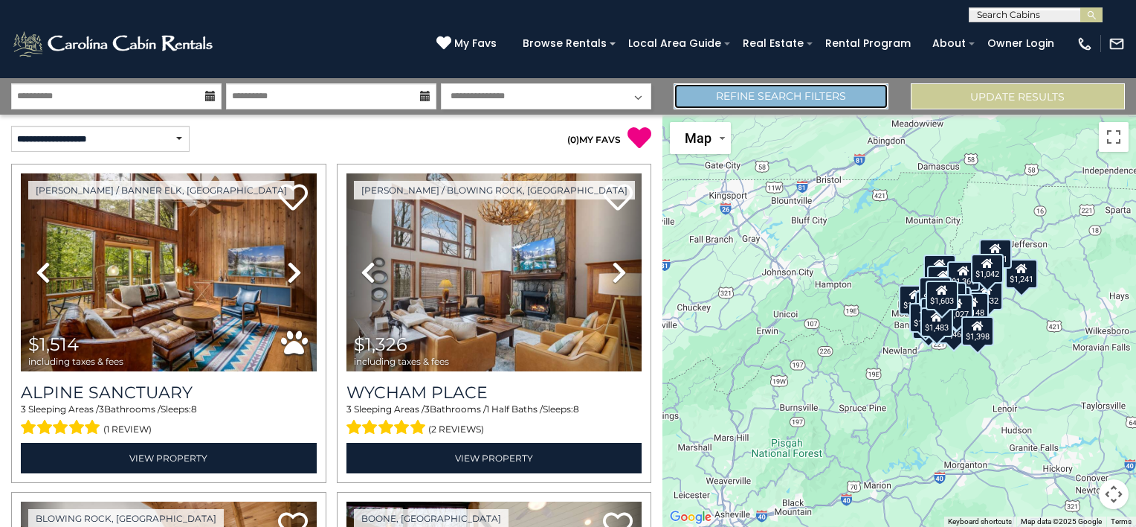
click at [800, 100] on link "Refine Search Filters" at bounding box center [781, 96] width 214 height 26
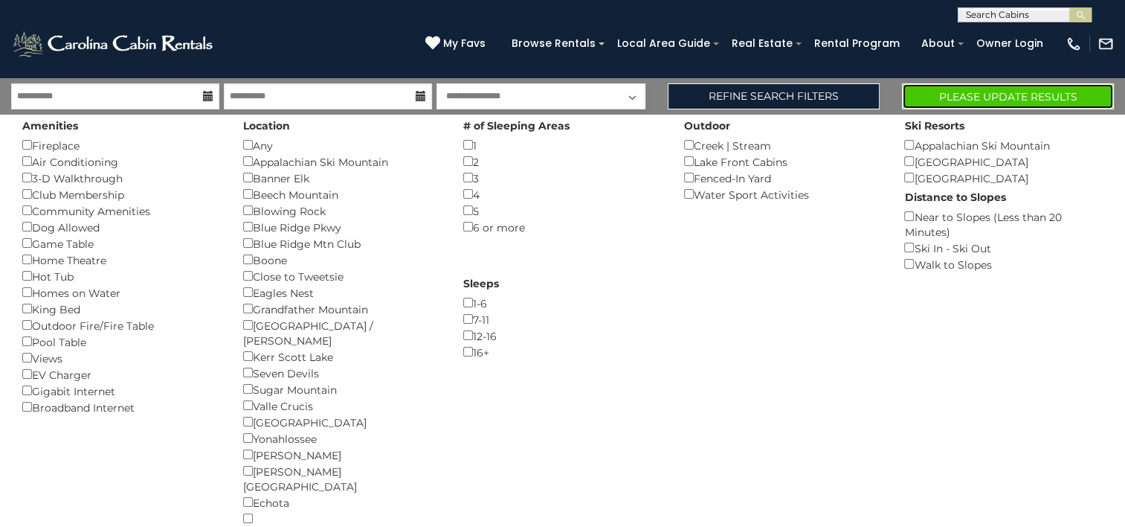
click at [1012, 93] on button "Please Update Results" at bounding box center [1008, 96] width 212 height 26
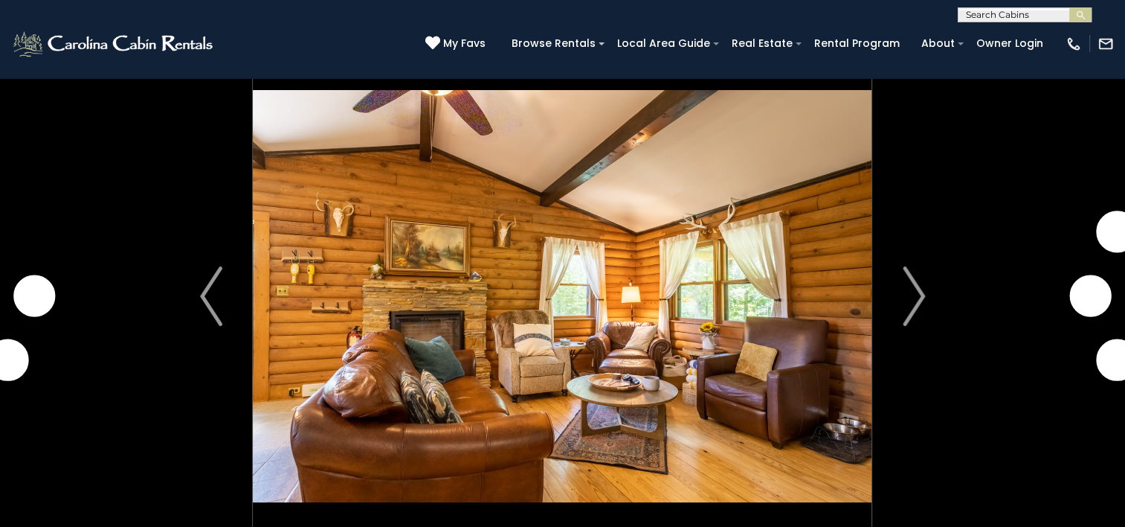
scroll to position [74, 0]
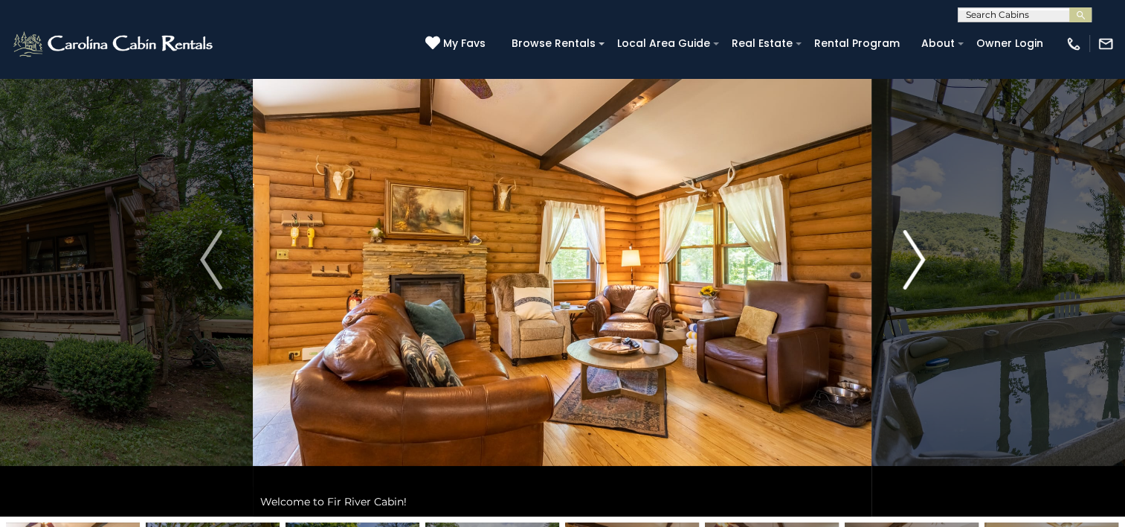
click at [914, 265] on img "Next" at bounding box center [914, 260] width 22 height 60
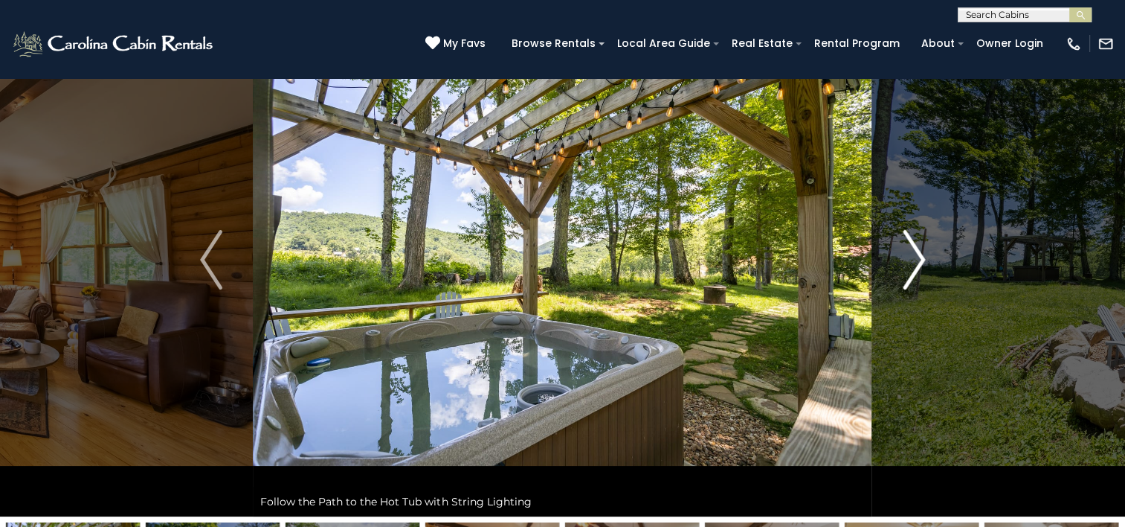
click at [914, 265] on img "Next" at bounding box center [914, 260] width 22 height 60
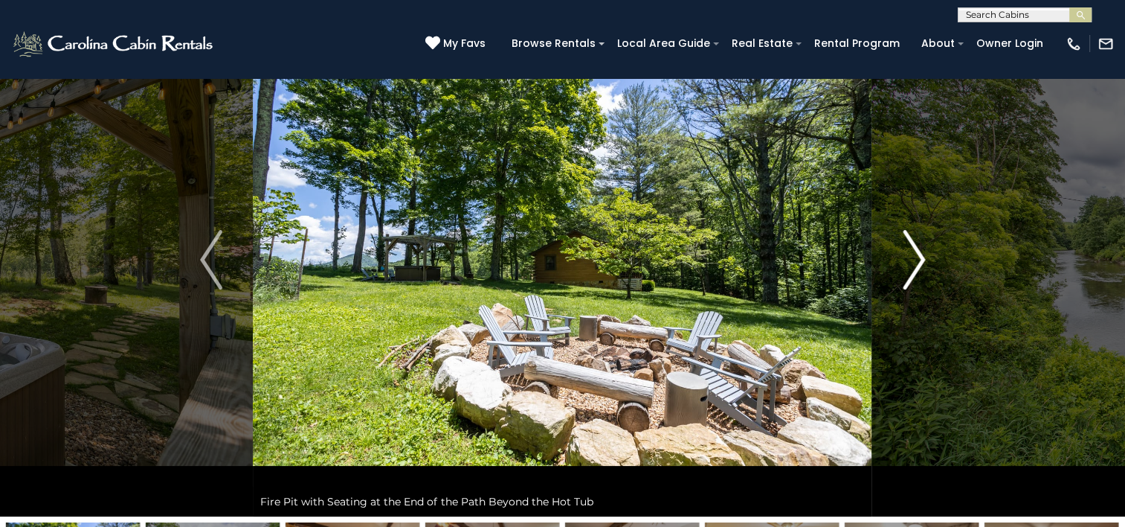
click at [914, 265] on img "Next" at bounding box center [914, 260] width 22 height 60
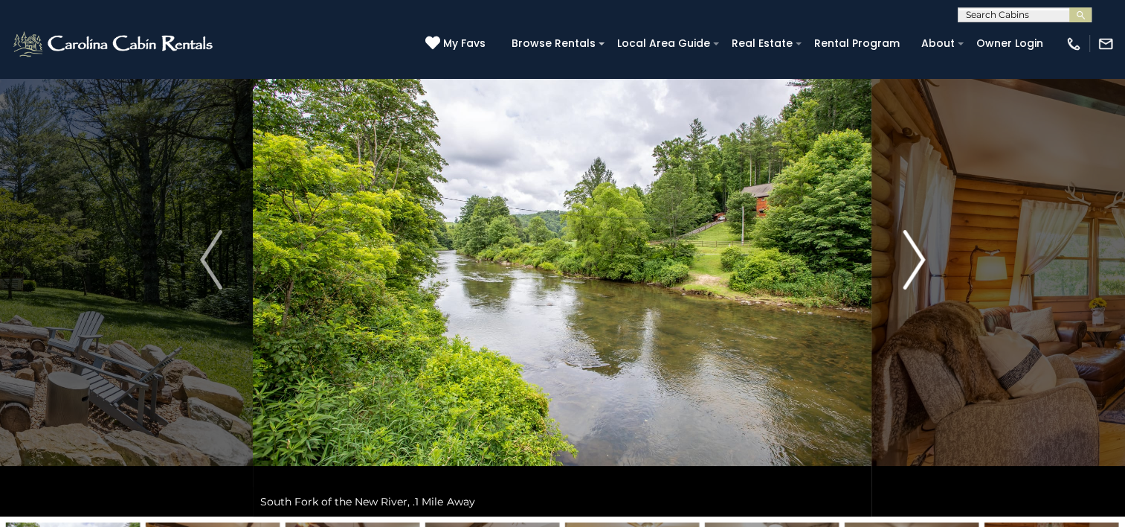
click at [914, 265] on img "Next" at bounding box center [914, 260] width 22 height 60
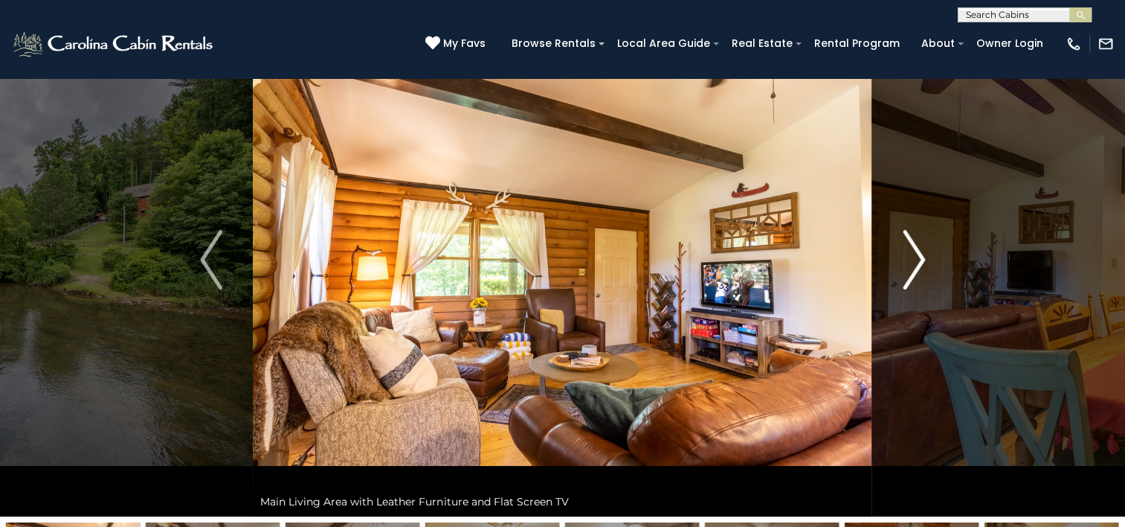
click at [914, 265] on img "Next" at bounding box center [914, 260] width 22 height 60
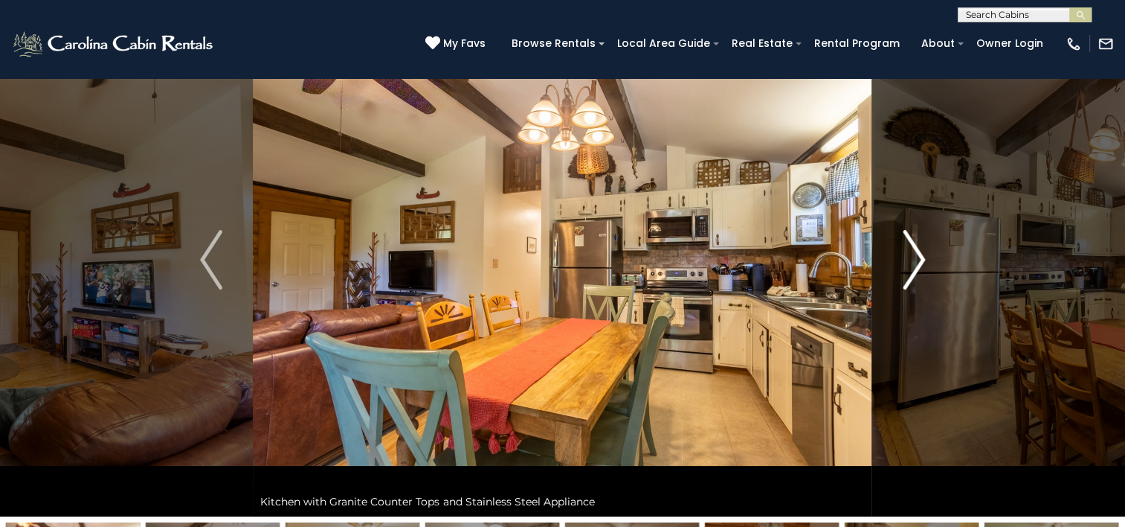
click at [914, 265] on img "Next" at bounding box center [914, 260] width 22 height 60
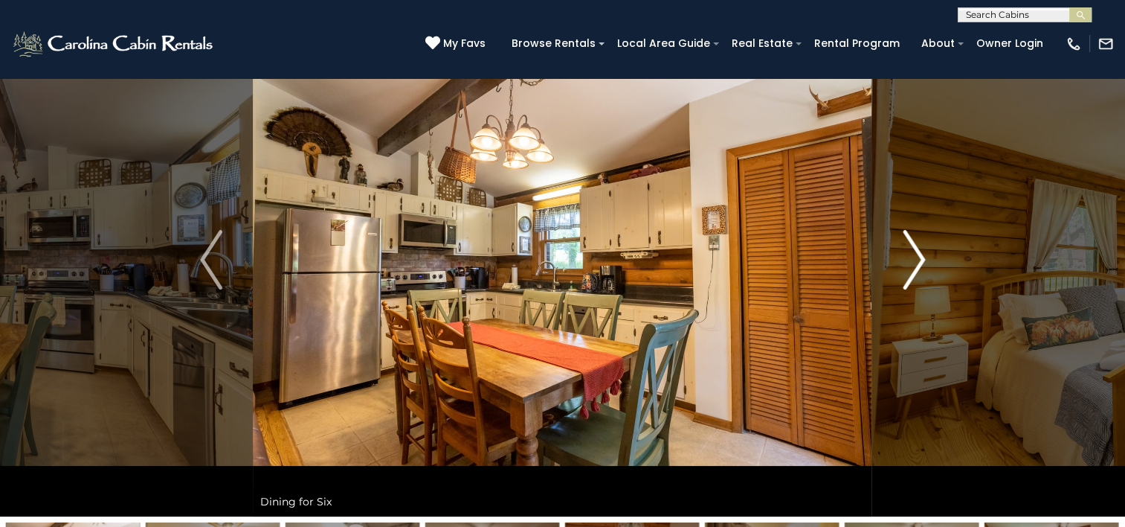
click at [914, 265] on img "Next" at bounding box center [914, 260] width 22 height 60
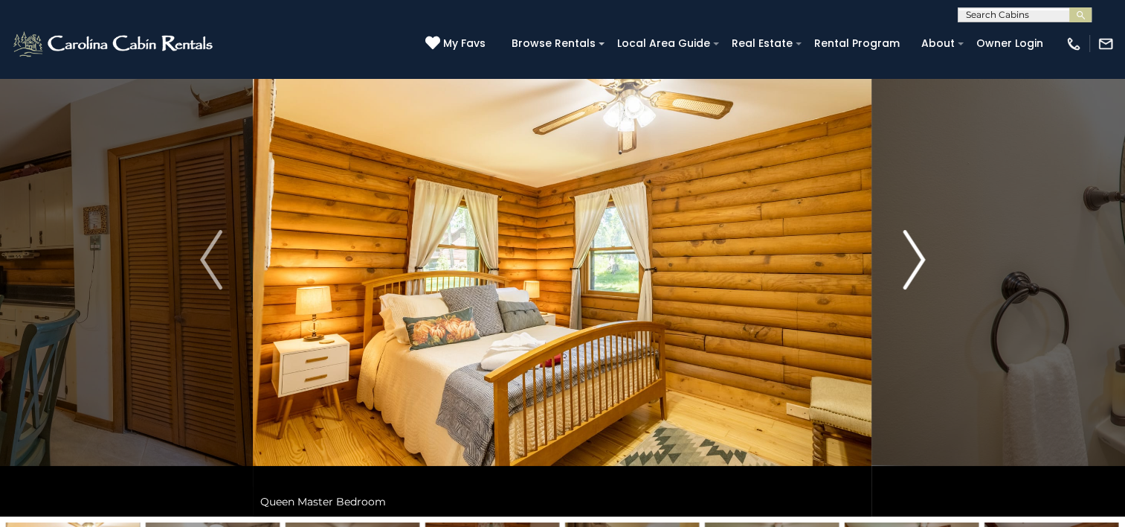
click at [914, 265] on img "Next" at bounding box center [914, 260] width 22 height 60
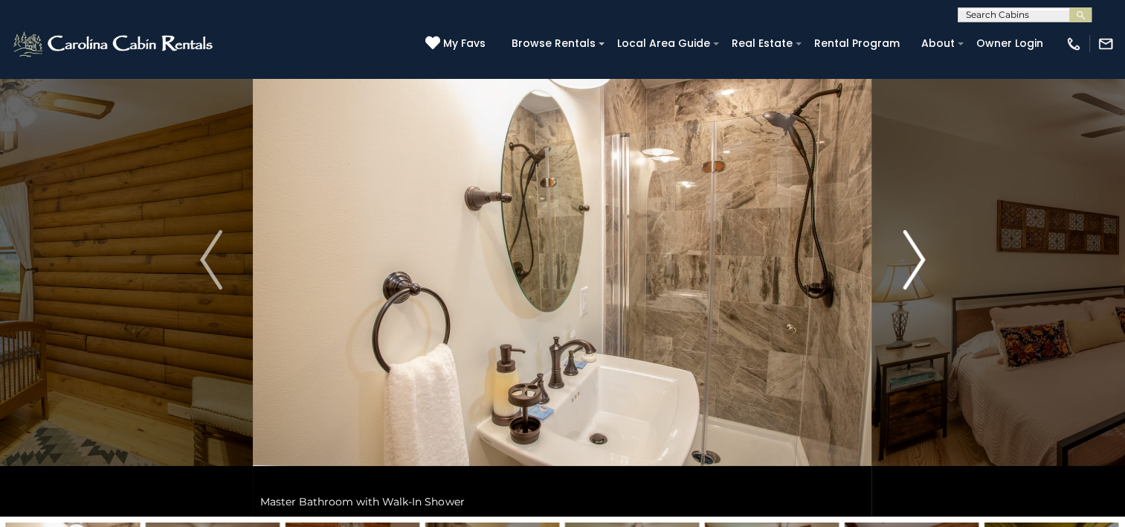
click at [914, 265] on img "Next" at bounding box center [914, 260] width 22 height 60
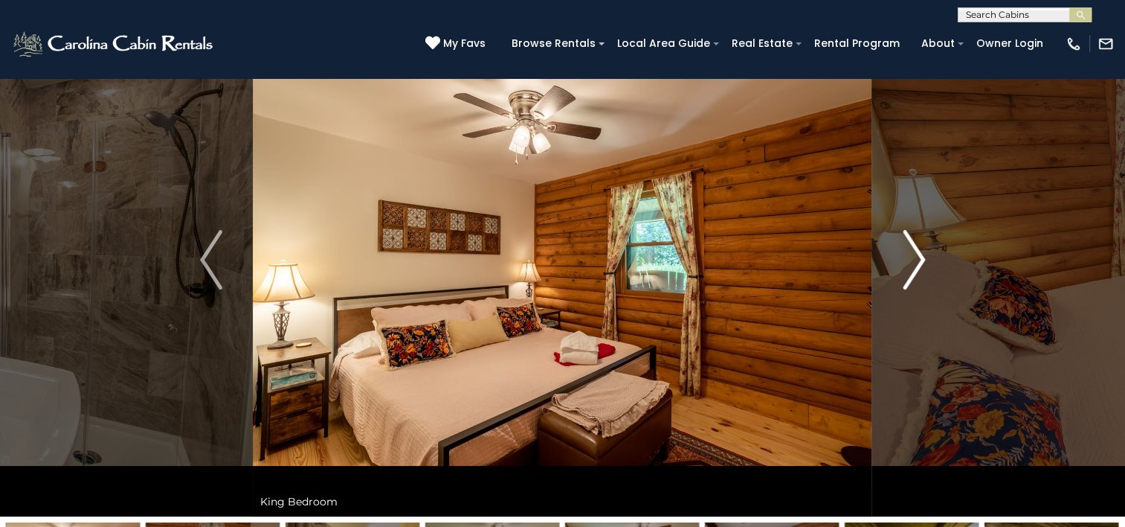
click at [913, 265] on img "Next" at bounding box center [914, 260] width 22 height 60
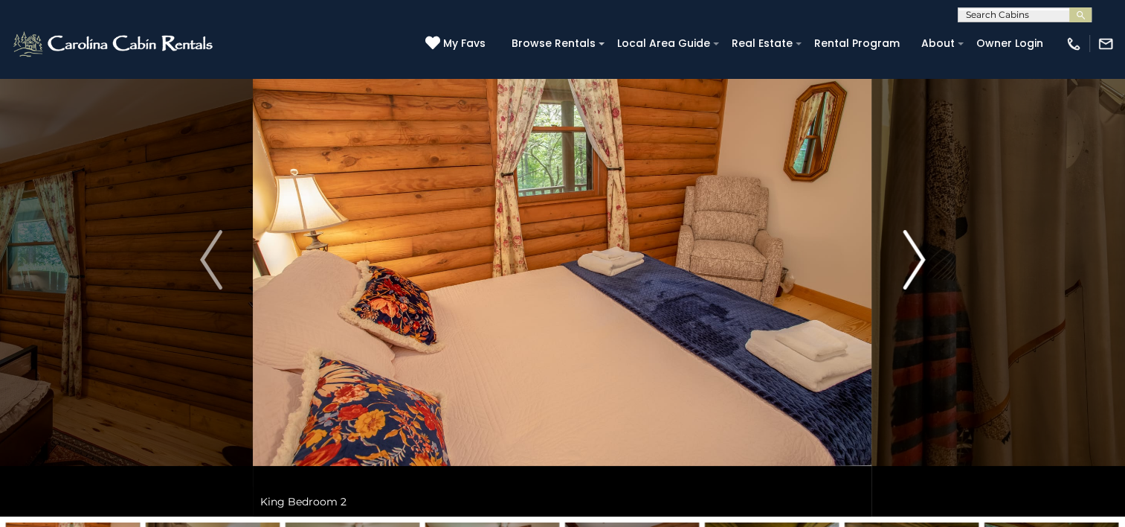
click at [913, 265] on img "Next" at bounding box center [914, 260] width 22 height 60
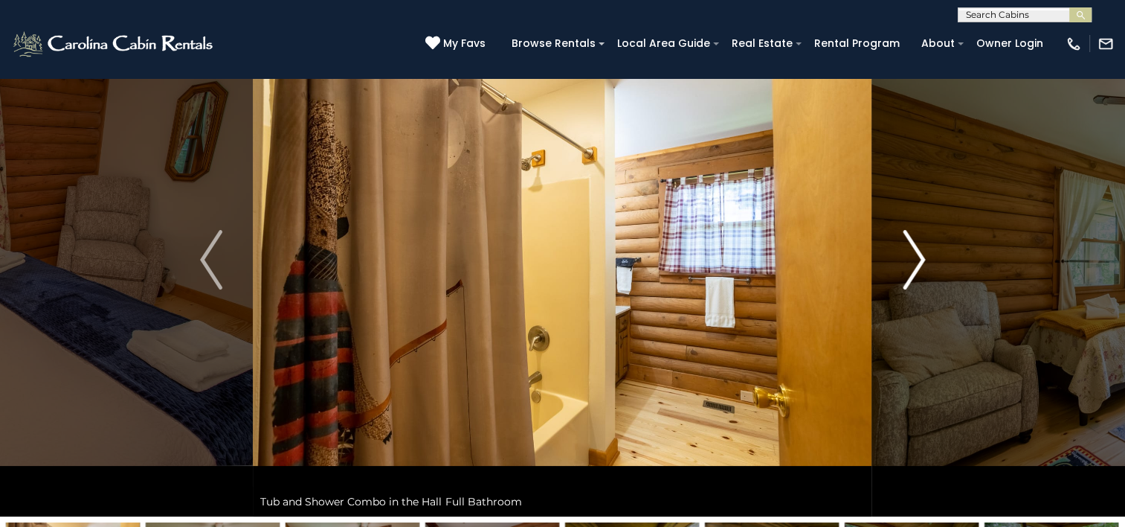
click at [913, 265] on img "Next" at bounding box center [914, 260] width 22 height 60
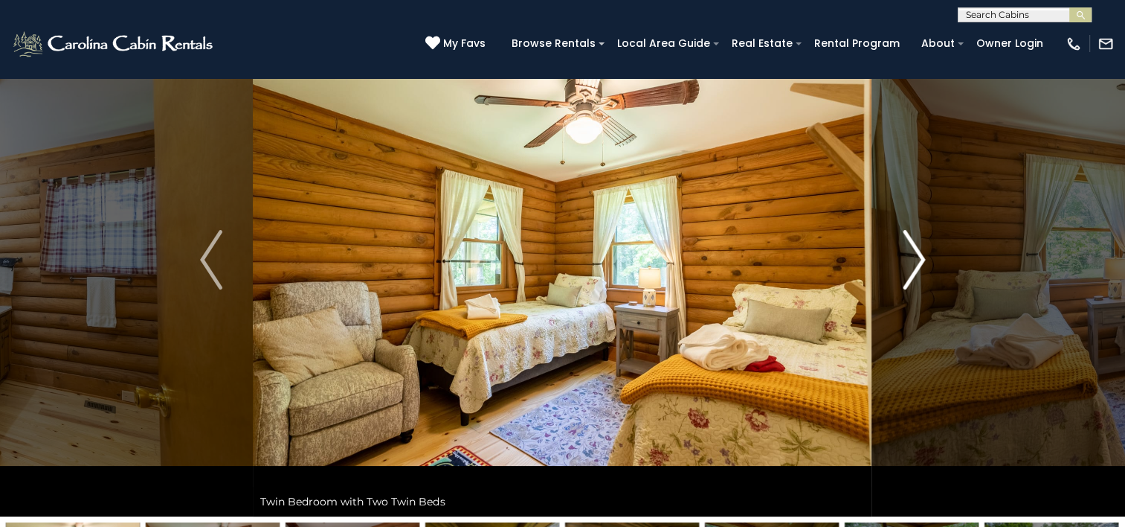
click at [913, 265] on img "Next" at bounding box center [914, 260] width 22 height 60
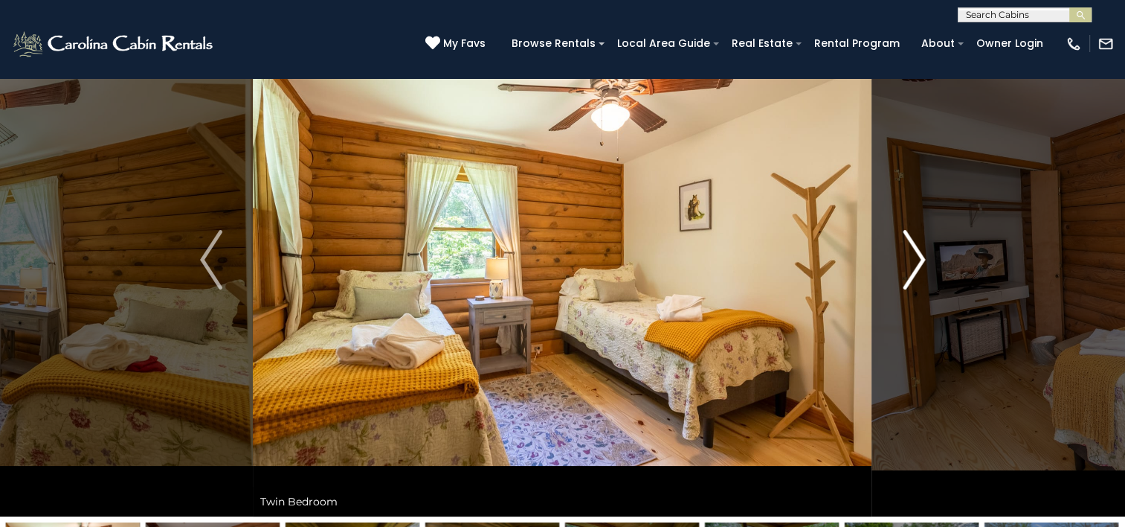
click at [913, 265] on img "Next" at bounding box center [914, 260] width 22 height 60
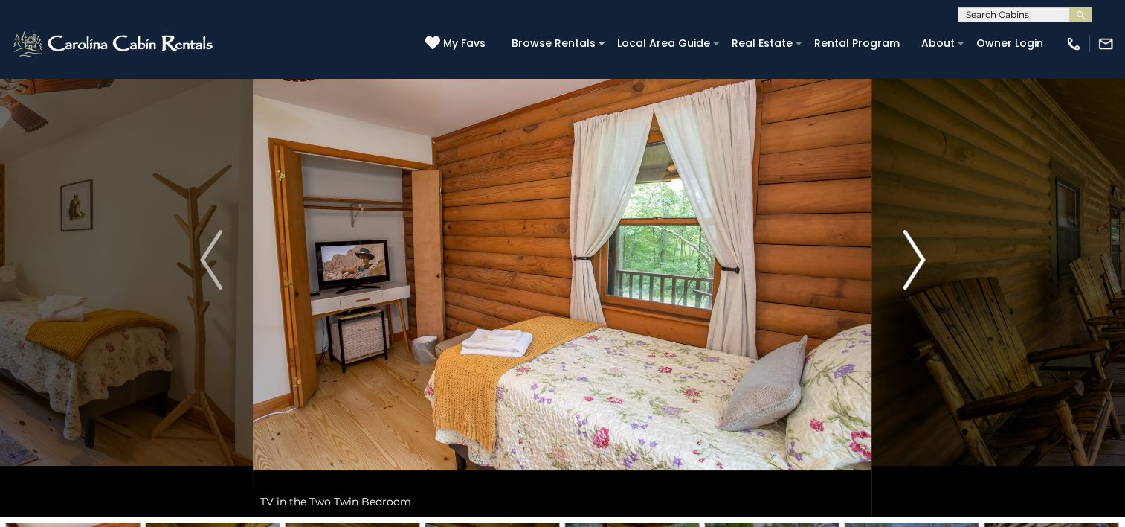
click at [913, 265] on img "Next" at bounding box center [914, 260] width 22 height 60
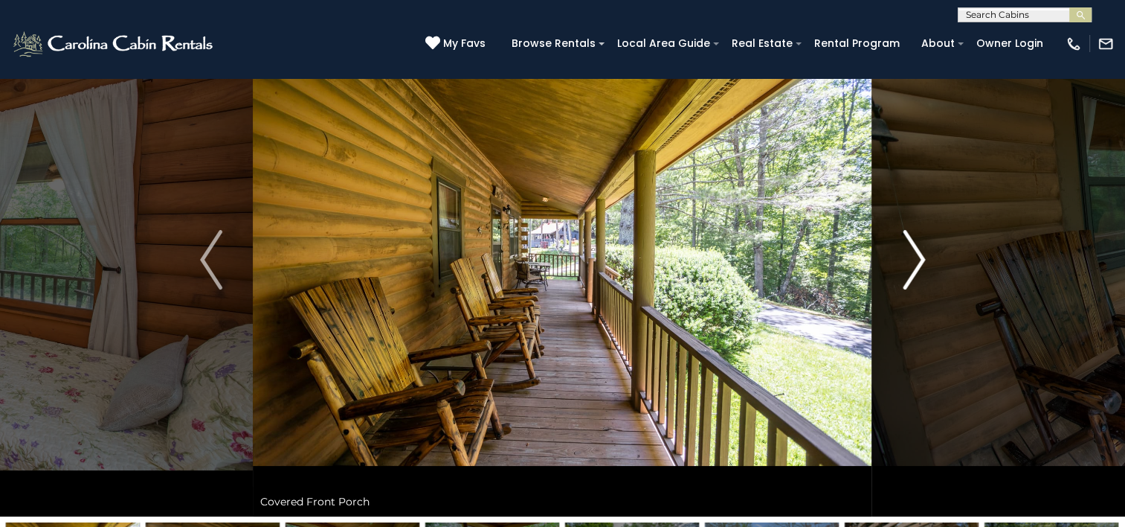
click at [913, 265] on img "Next" at bounding box center [914, 260] width 22 height 60
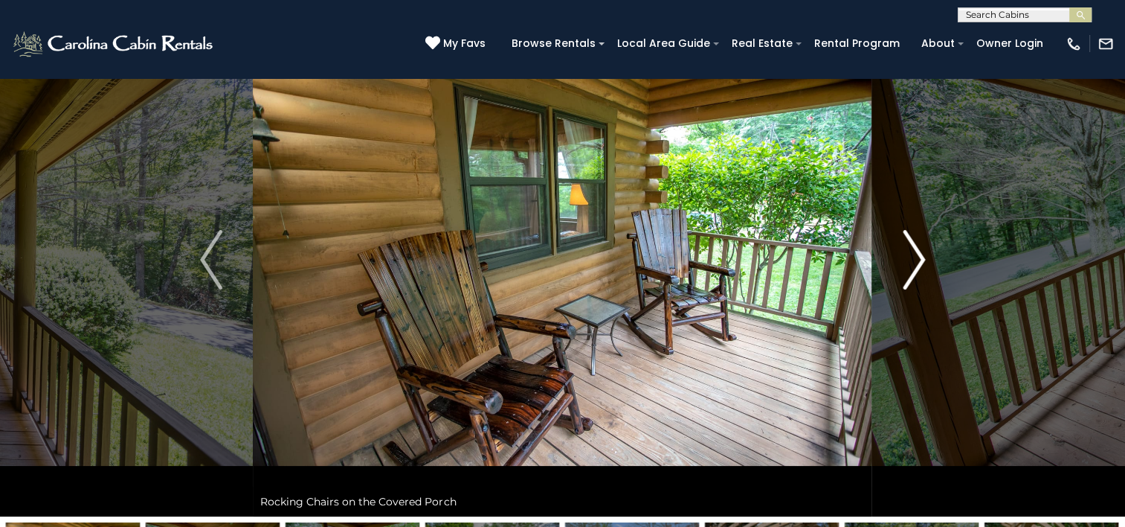
click at [913, 265] on img "Next" at bounding box center [914, 260] width 22 height 60
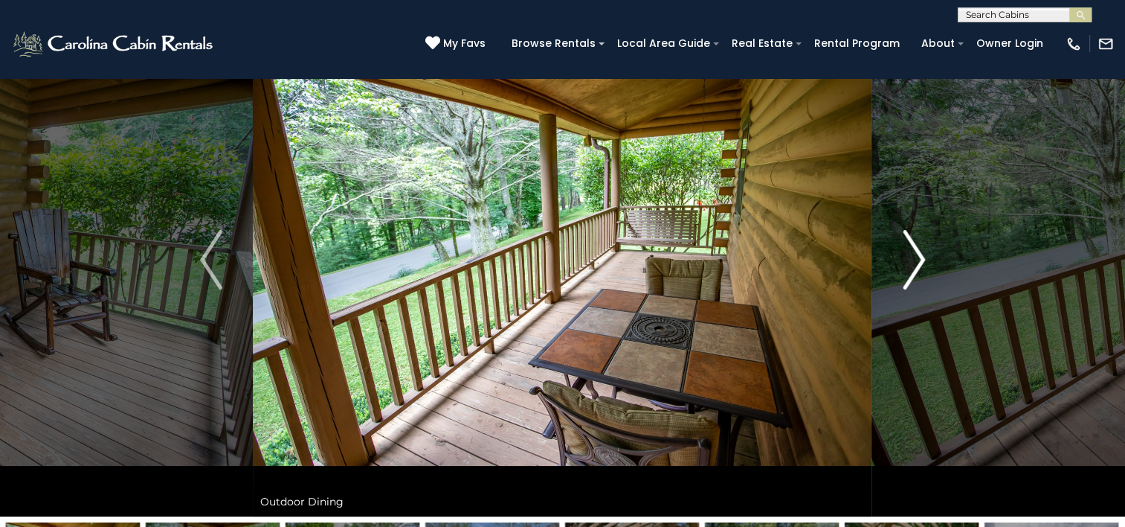
click at [913, 265] on img "Next" at bounding box center [914, 260] width 22 height 60
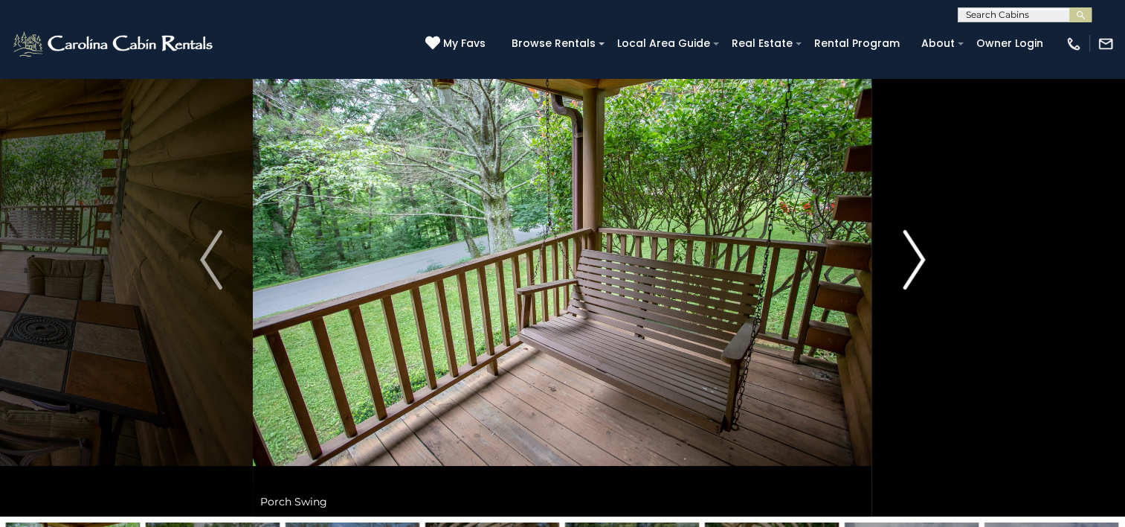
click at [913, 265] on img "Next" at bounding box center [914, 260] width 22 height 60
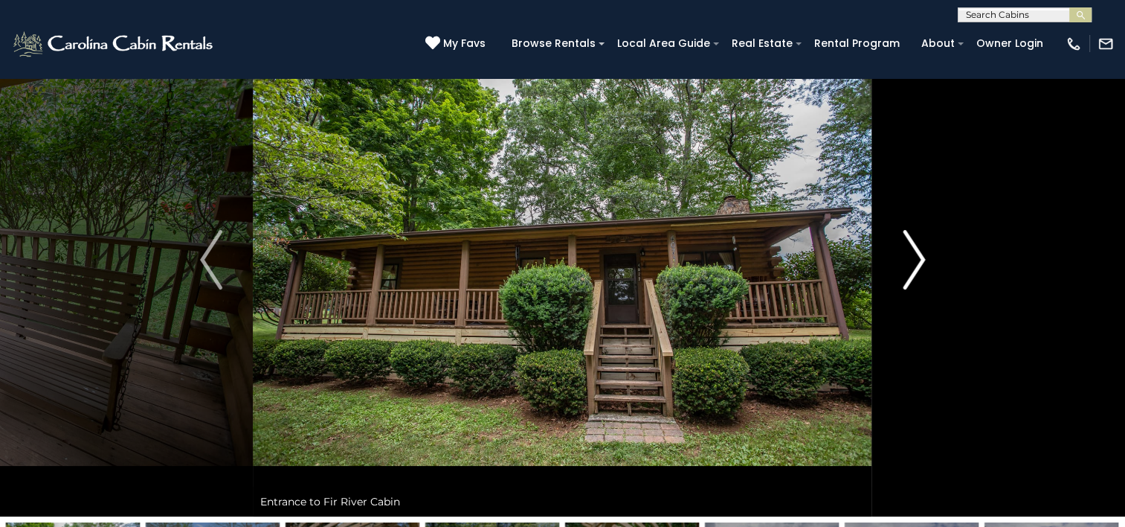
click at [913, 265] on img "Next" at bounding box center [914, 260] width 22 height 60
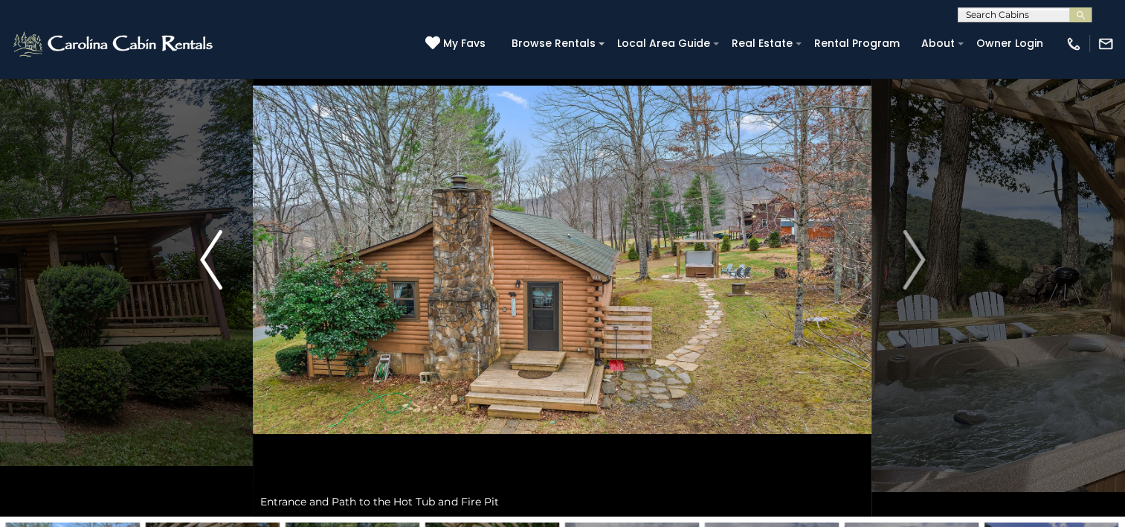
click at [219, 269] on img "Previous" at bounding box center [211, 260] width 22 height 60
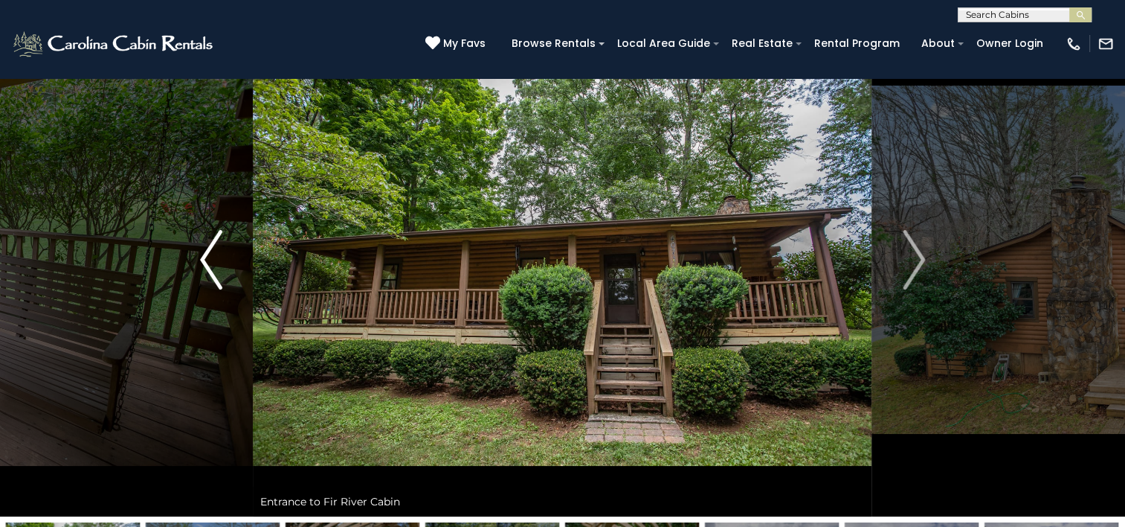
click at [217, 269] on img "Previous" at bounding box center [211, 260] width 22 height 60
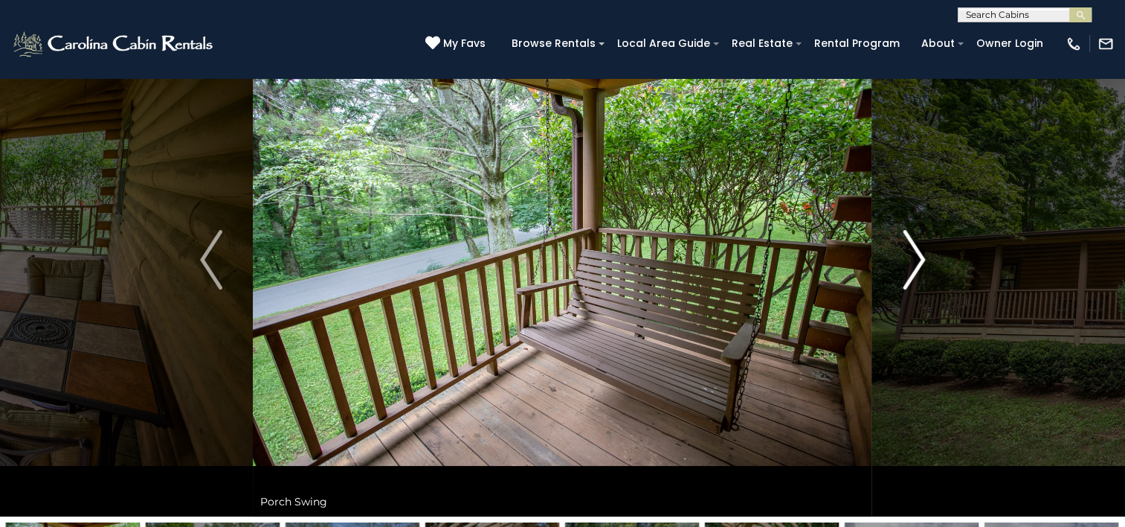
click at [918, 263] on img "Next" at bounding box center [914, 260] width 22 height 60
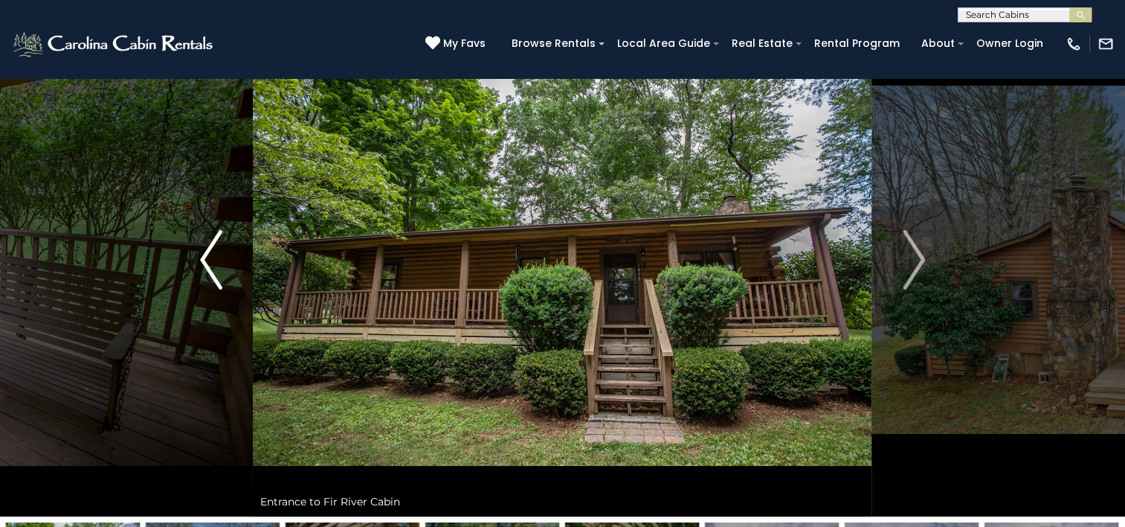
click at [205, 254] on img "Previous" at bounding box center [211, 260] width 22 height 60
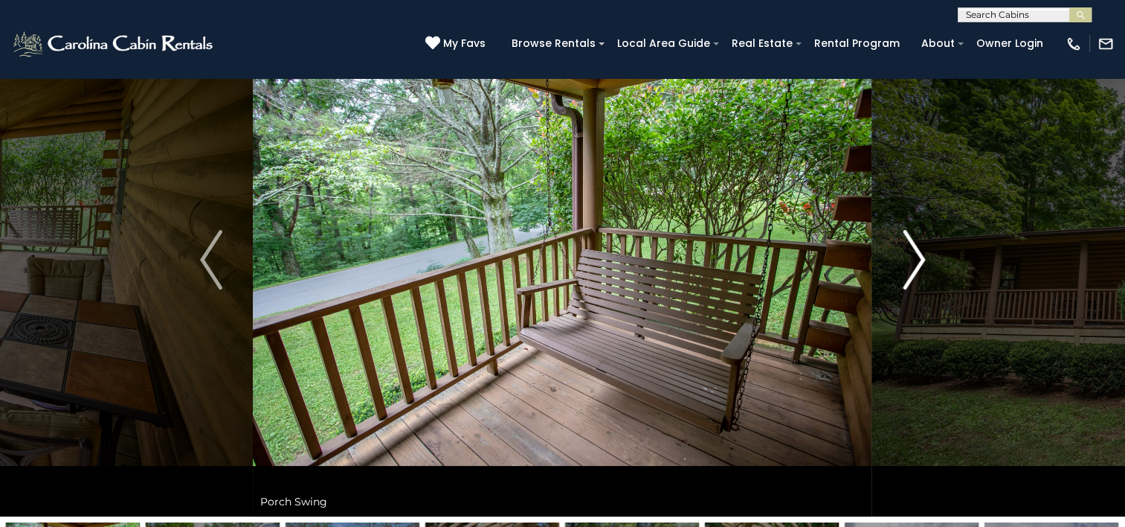
click at [922, 259] on img "Next" at bounding box center [914, 260] width 22 height 60
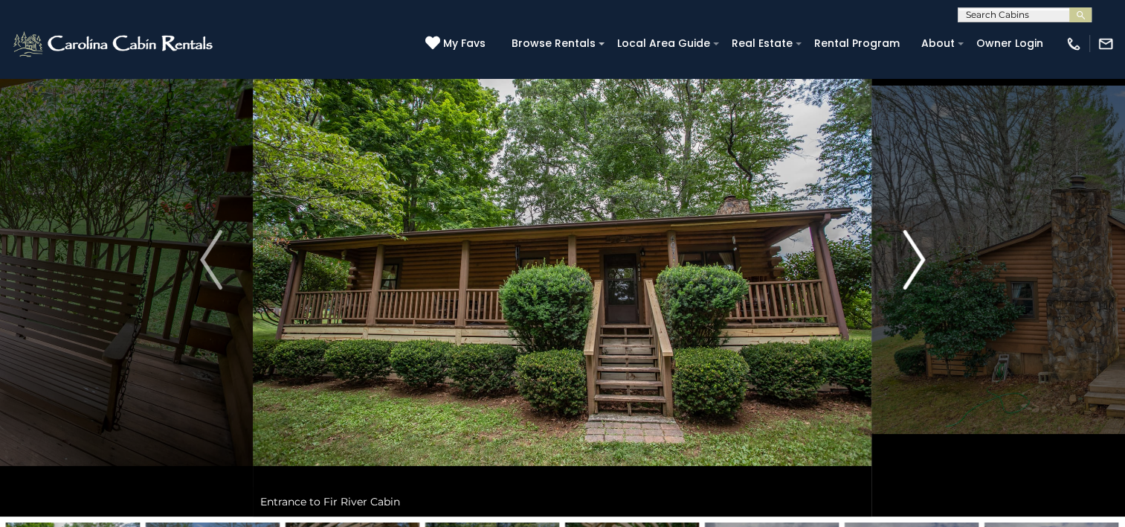
click at [922, 261] on img "Next" at bounding box center [914, 260] width 22 height 60
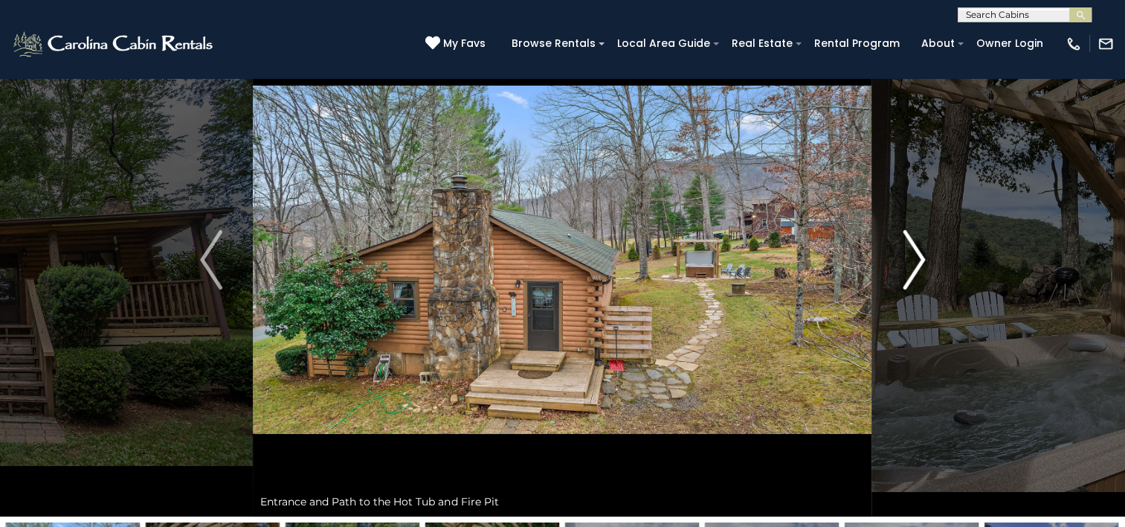
click at [919, 265] on img "Next" at bounding box center [914, 260] width 22 height 60
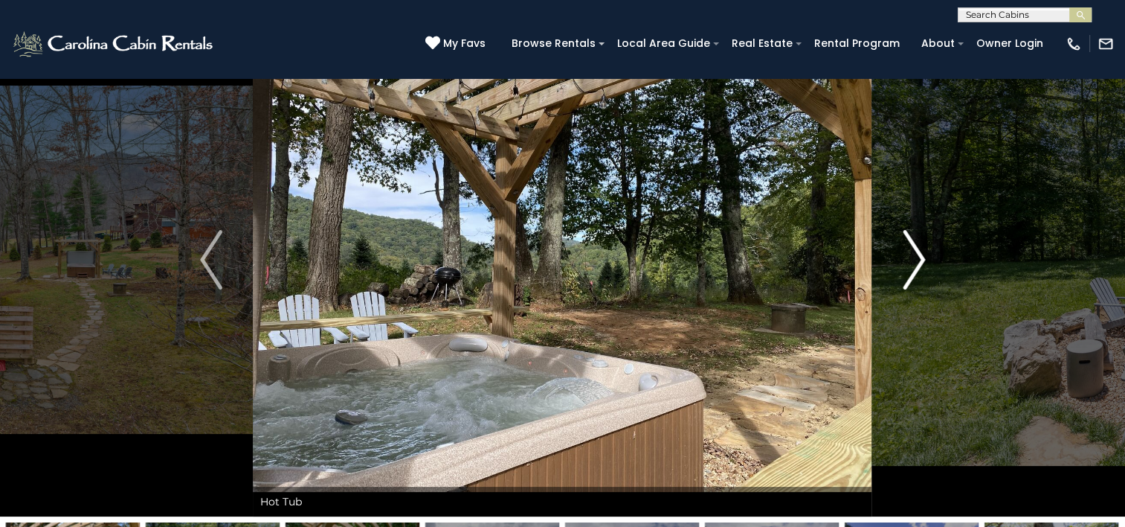
click at [928, 260] on button "Next" at bounding box center [913, 259] width 83 height 513
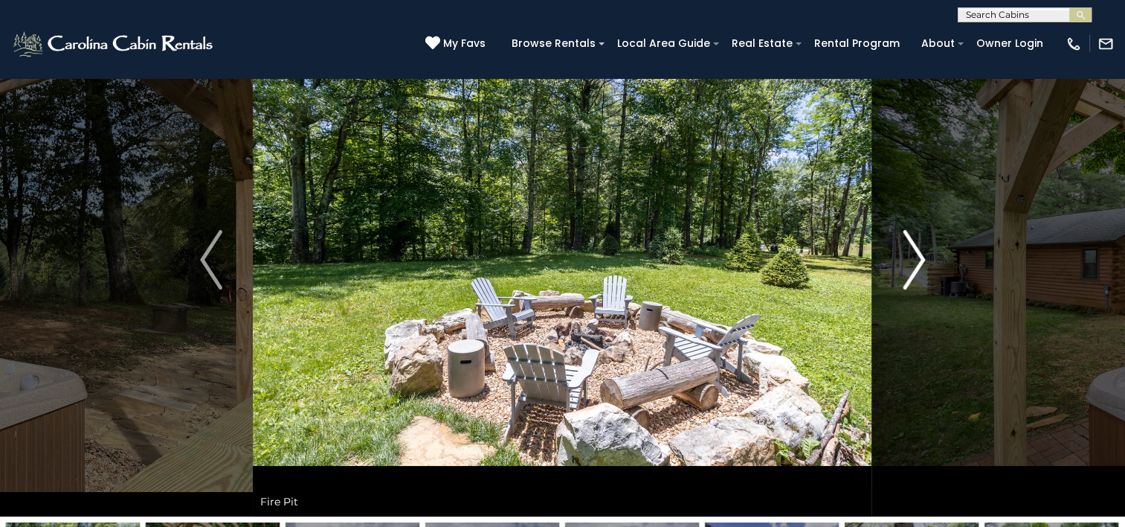
click at [924, 262] on img "Next" at bounding box center [914, 260] width 22 height 60
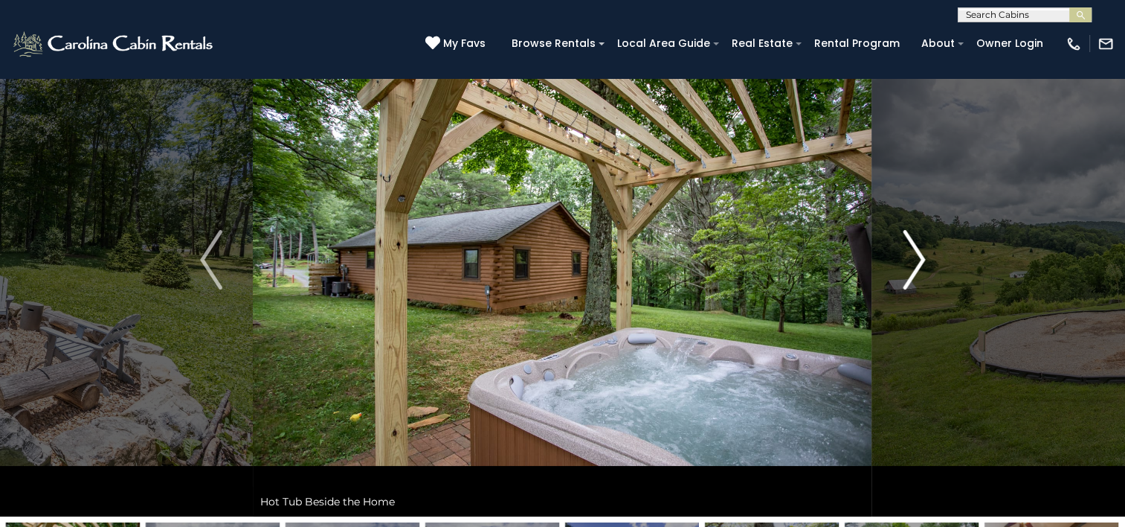
click at [924, 262] on img "Next" at bounding box center [914, 260] width 22 height 60
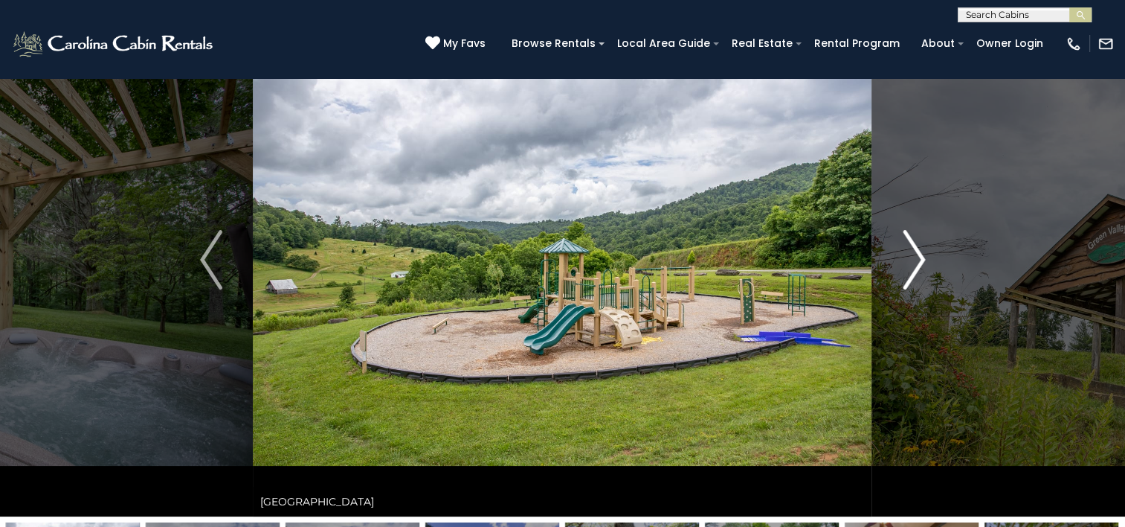
click at [924, 262] on img "Next" at bounding box center [914, 260] width 22 height 60
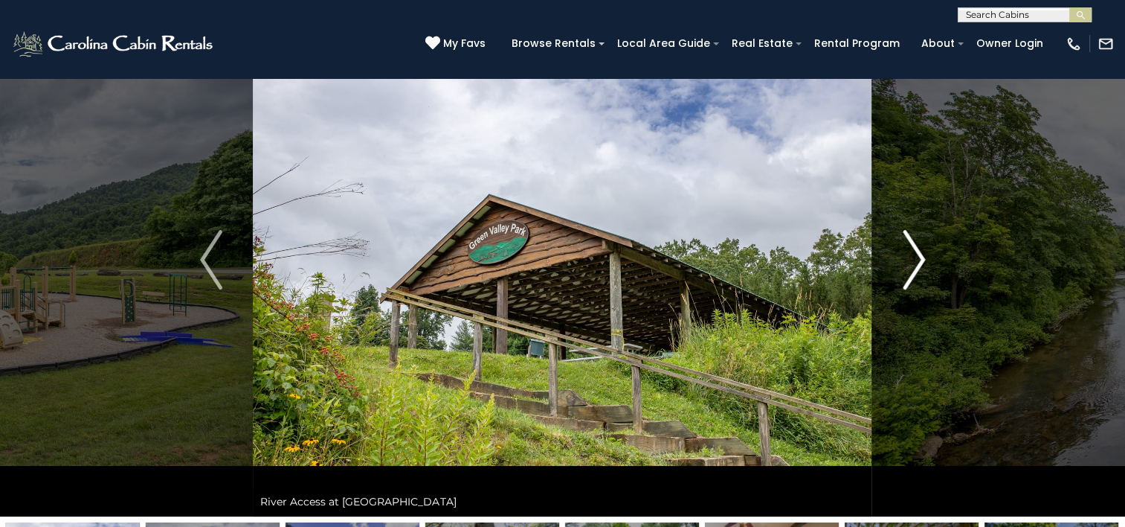
click at [924, 262] on img "Next" at bounding box center [914, 260] width 22 height 60
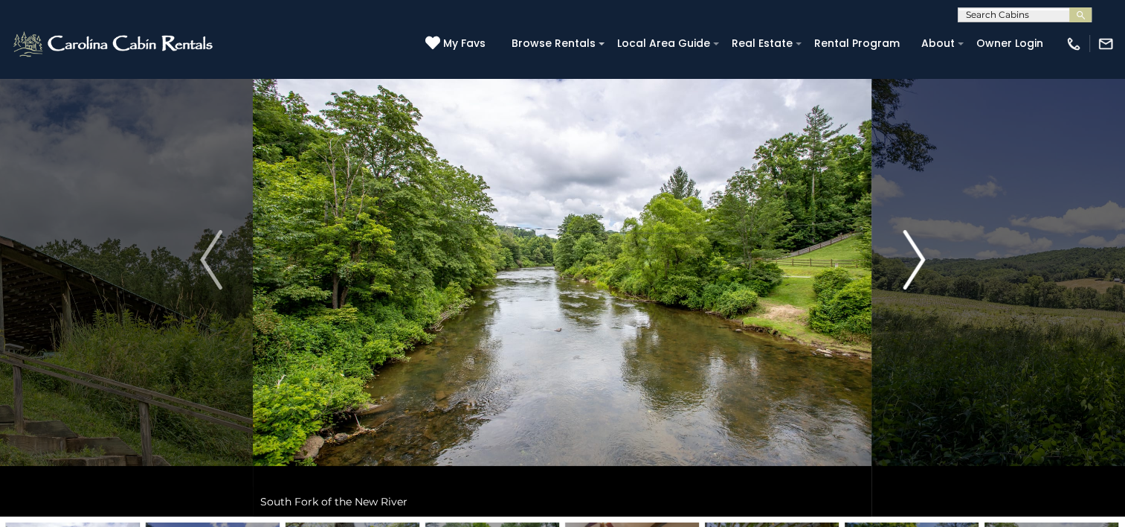
click at [924, 262] on img "Next" at bounding box center [914, 260] width 22 height 60
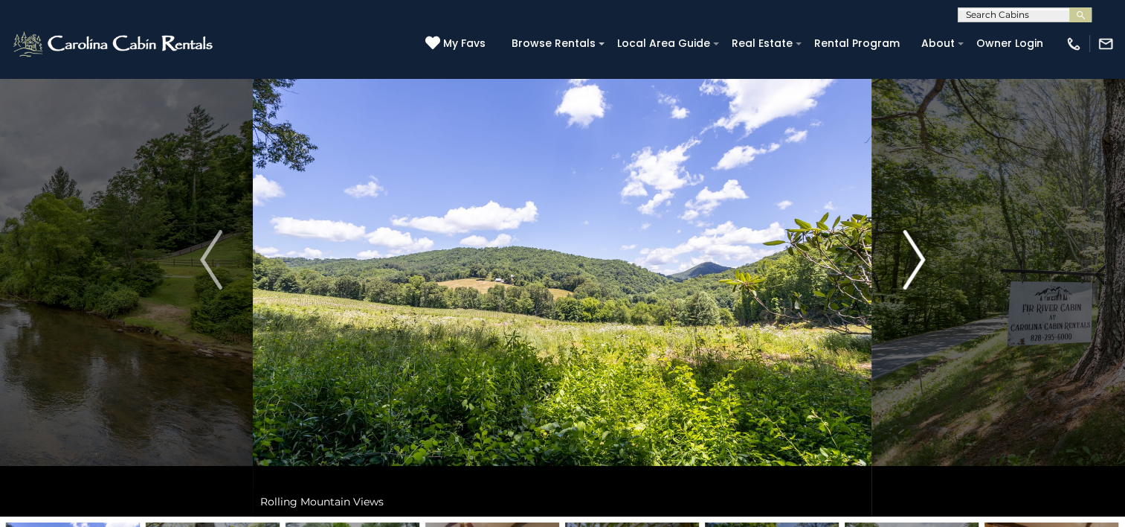
click at [924, 262] on img "Next" at bounding box center [914, 260] width 22 height 60
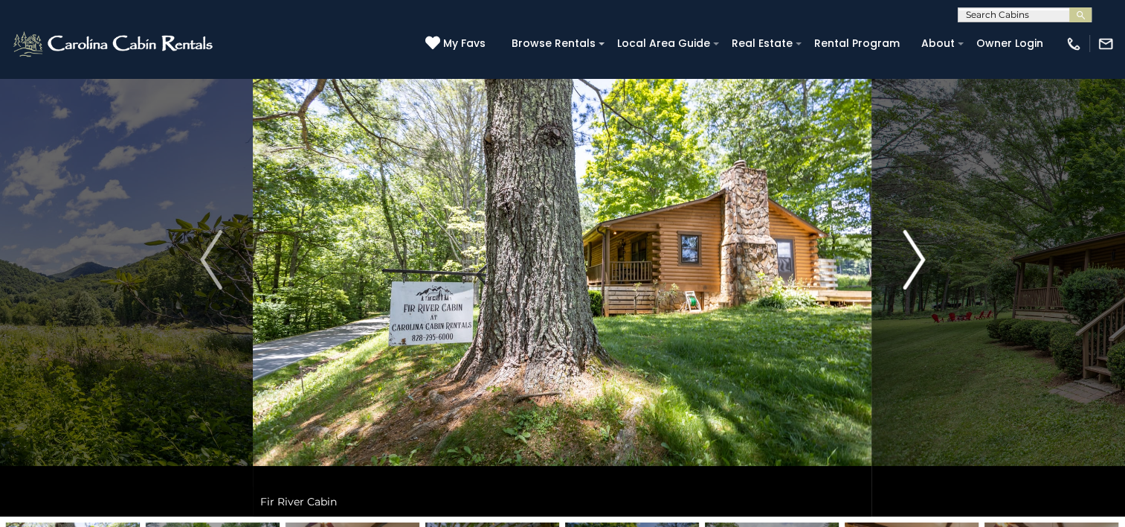
click at [924, 262] on img "Next" at bounding box center [914, 260] width 22 height 60
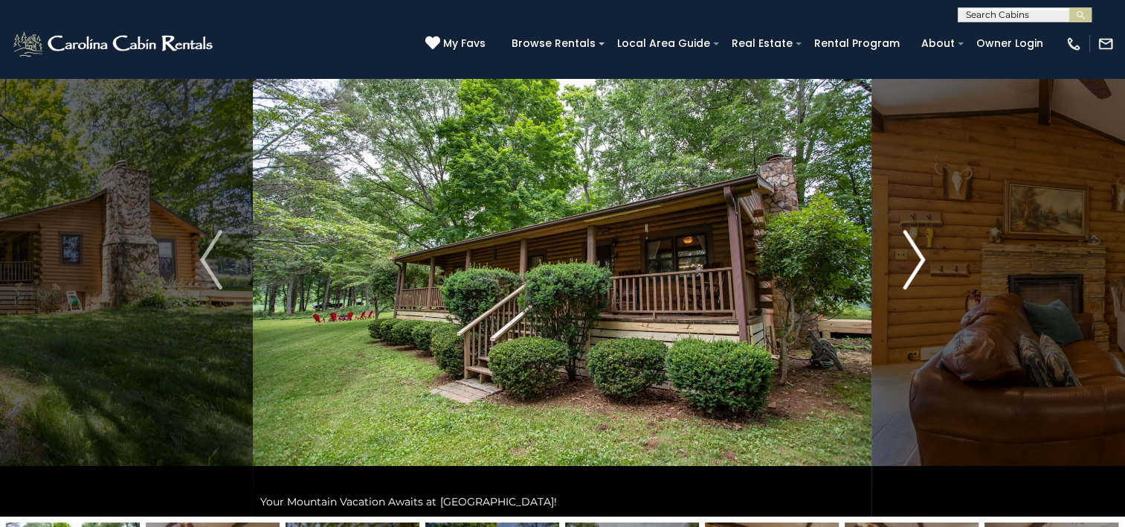
click at [924, 262] on img "Next" at bounding box center [914, 260] width 22 height 60
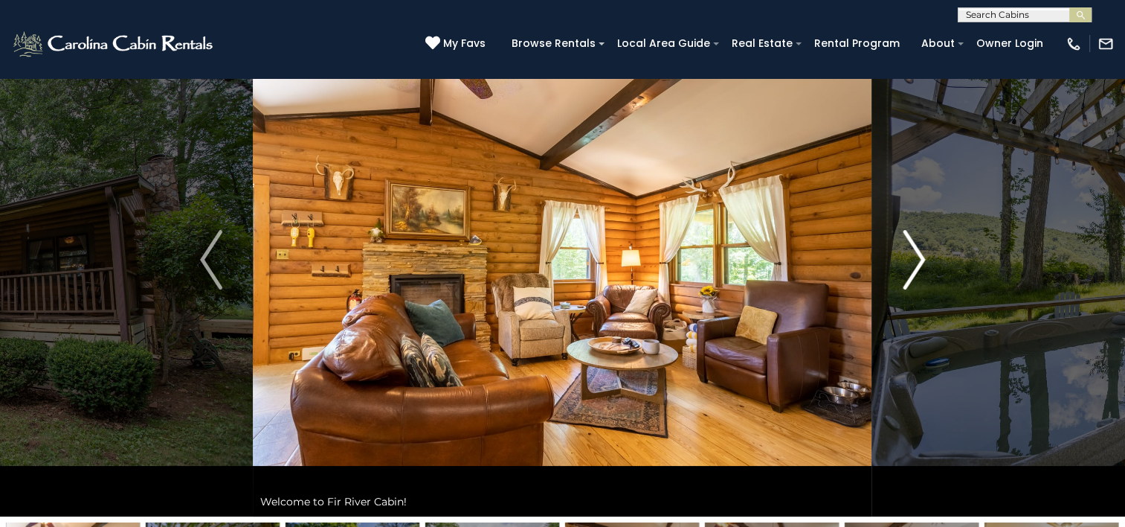
click at [924, 262] on img "Next" at bounding box center [914, 260] width 22 height 60
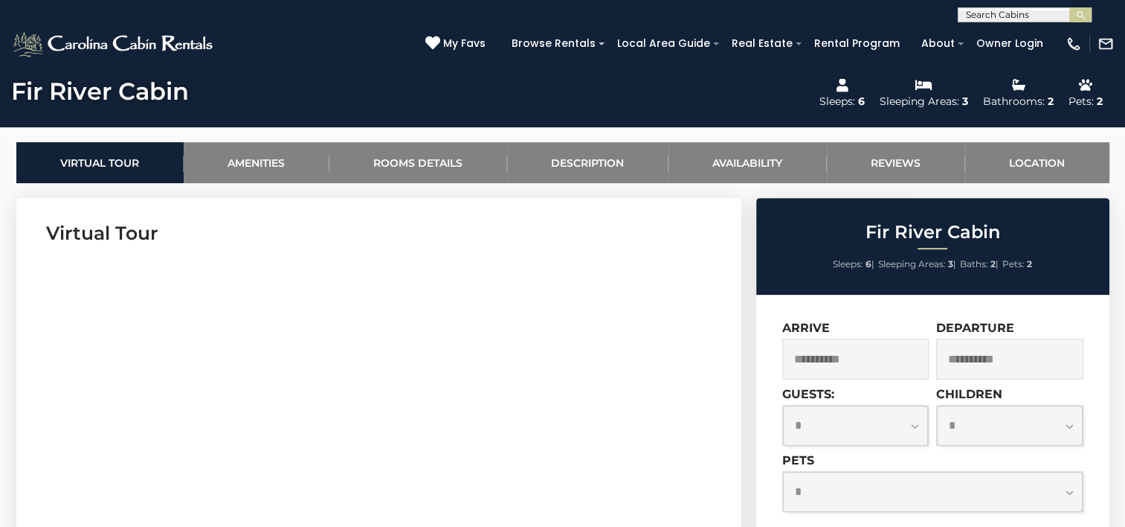
scroll to position [744, 0]
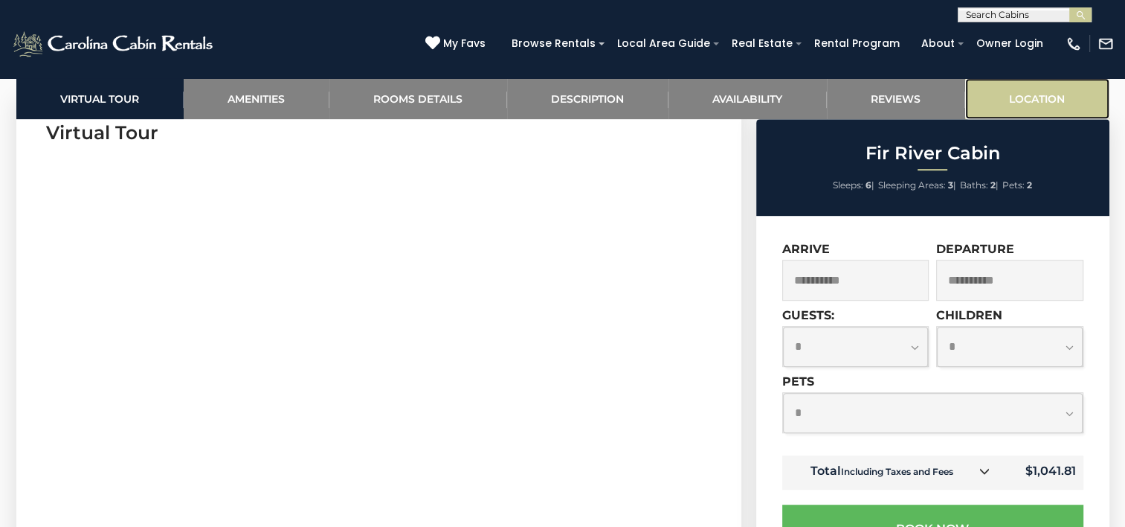
click at [1014, 98] on link "Location" at bounding box center [1037, 98] width 144 height 41
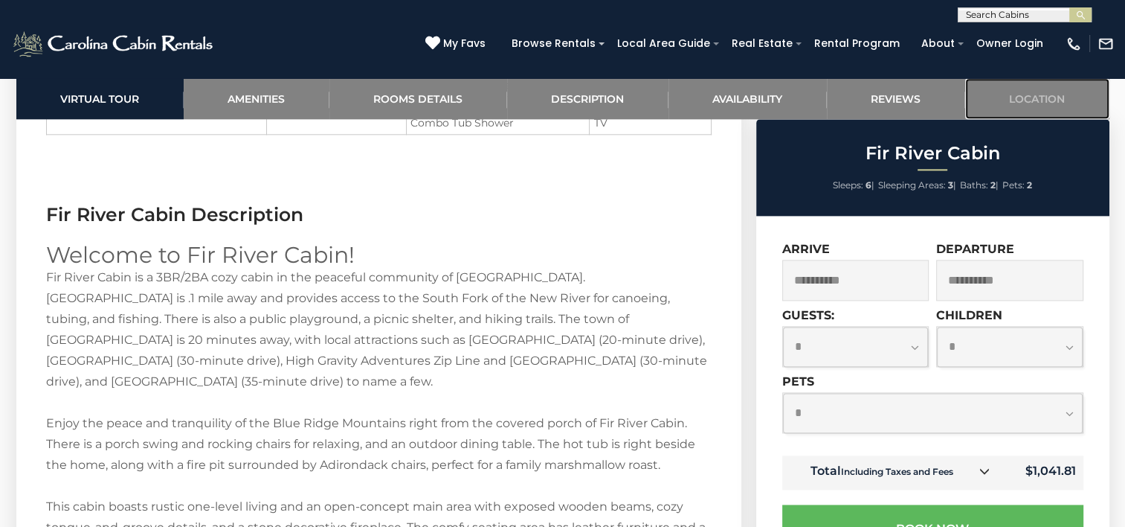
scroll to position [1859, 0]
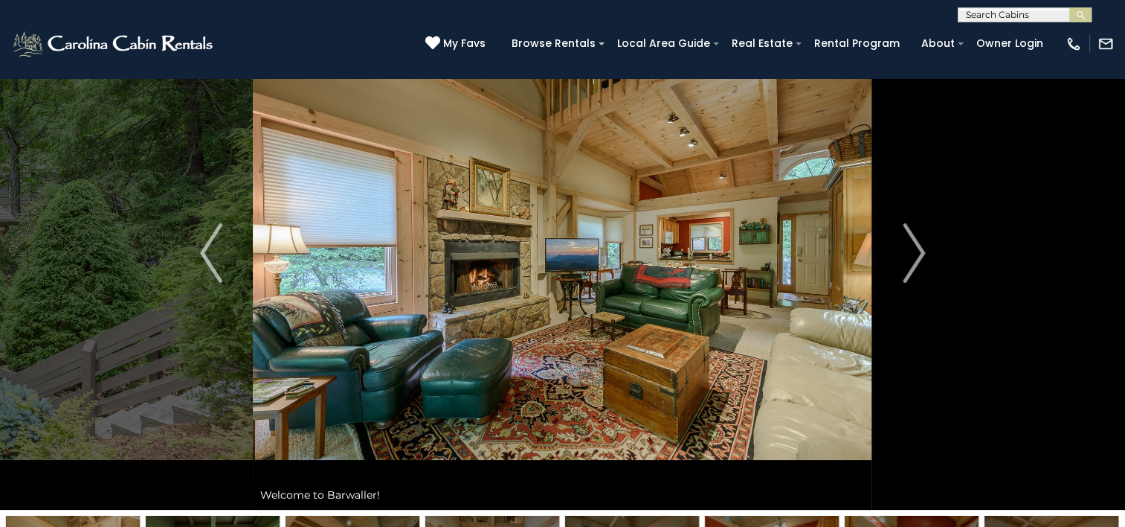
scroll to position [74, 0]
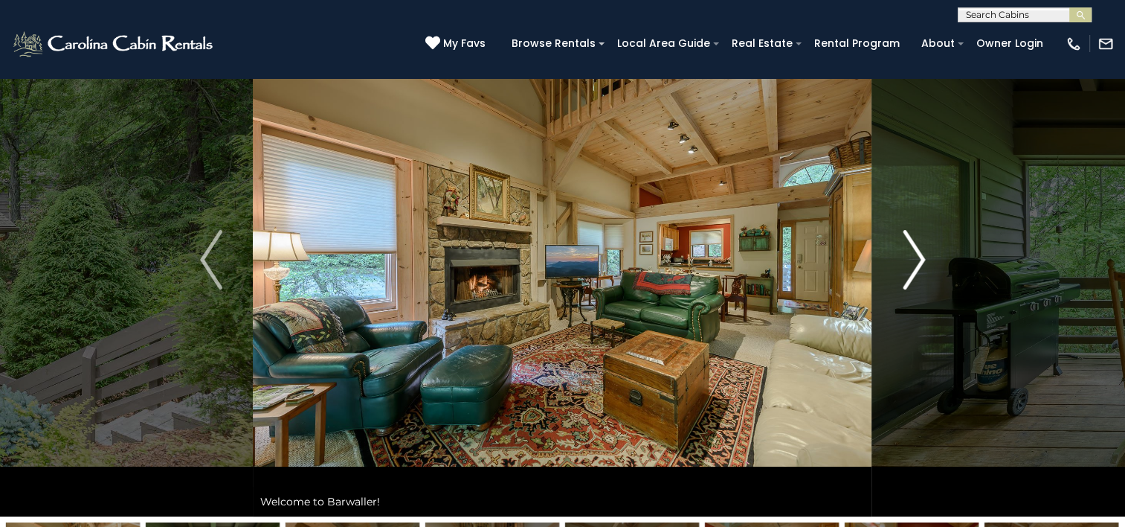
click at [915, 262] on img "Next" at bounding box center [914, 260] width 22 height 60
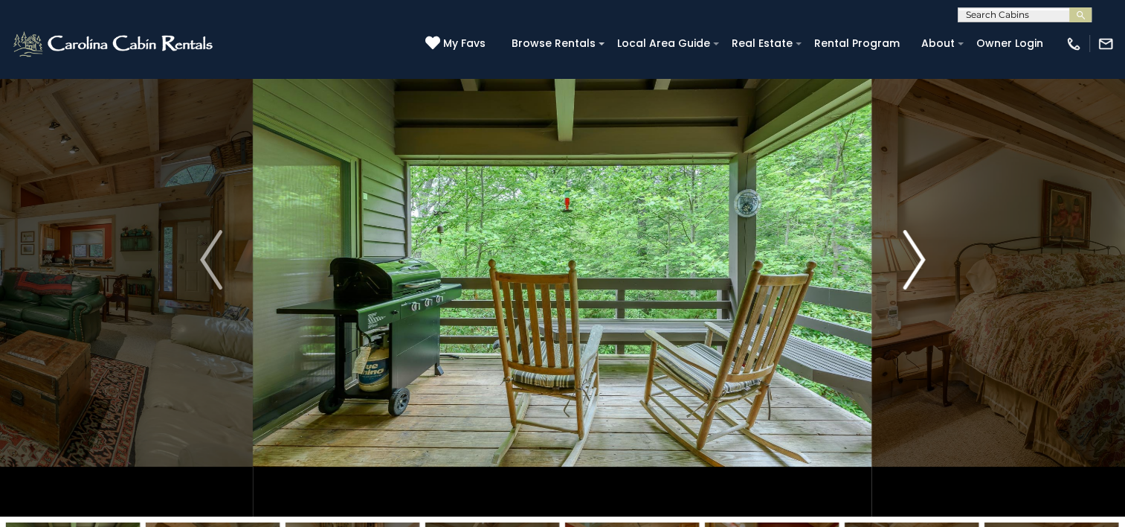
click at [915, 262] on img "Next" at bounding box center [914, 260] width 22 height 60
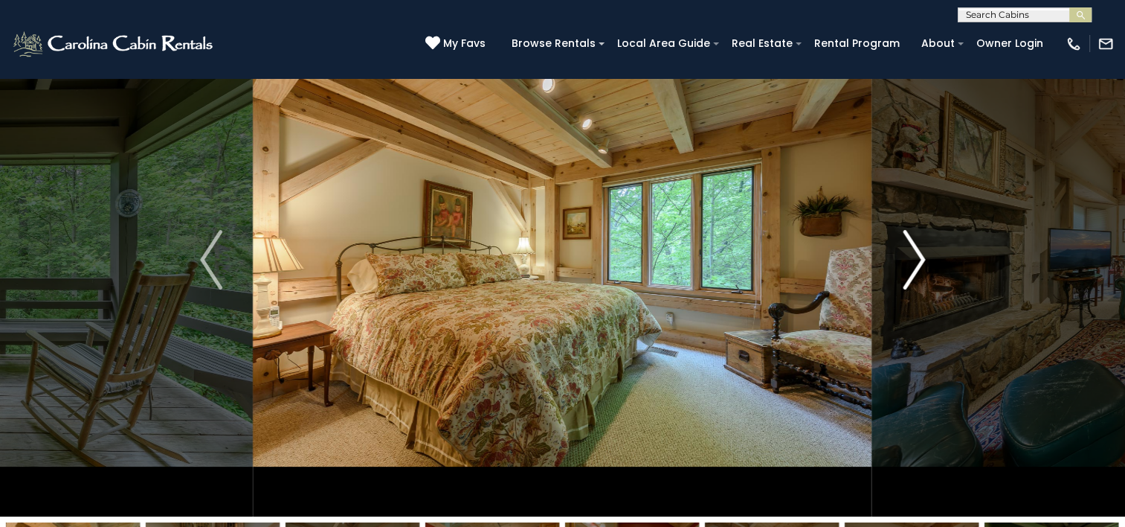
click at [915, 262] on img "Next" at bounding box center [914, 260] width 22 height 60
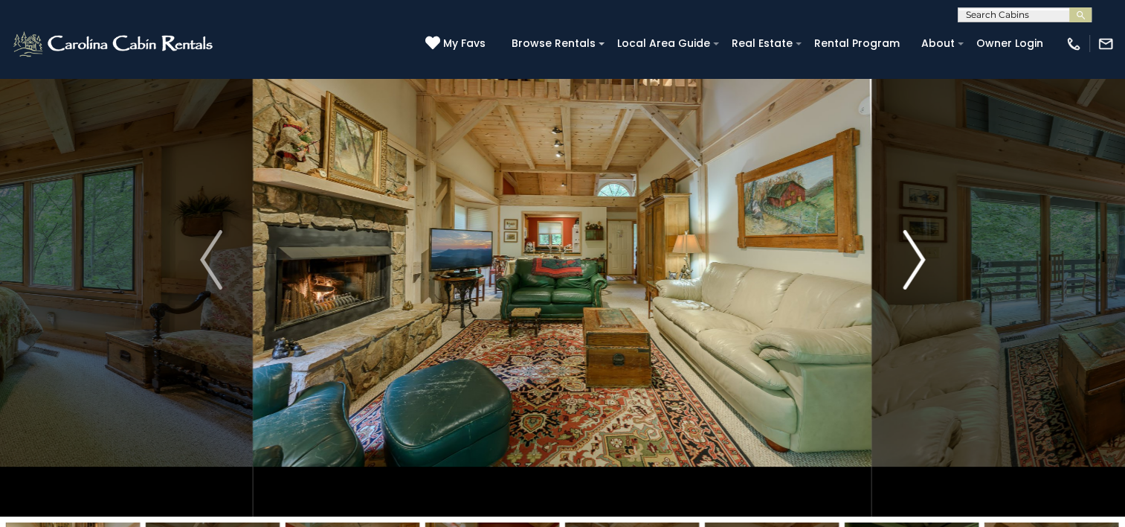
click at [915, 262] on img "Next" at bounding box center [914, 260] width 22 height 60
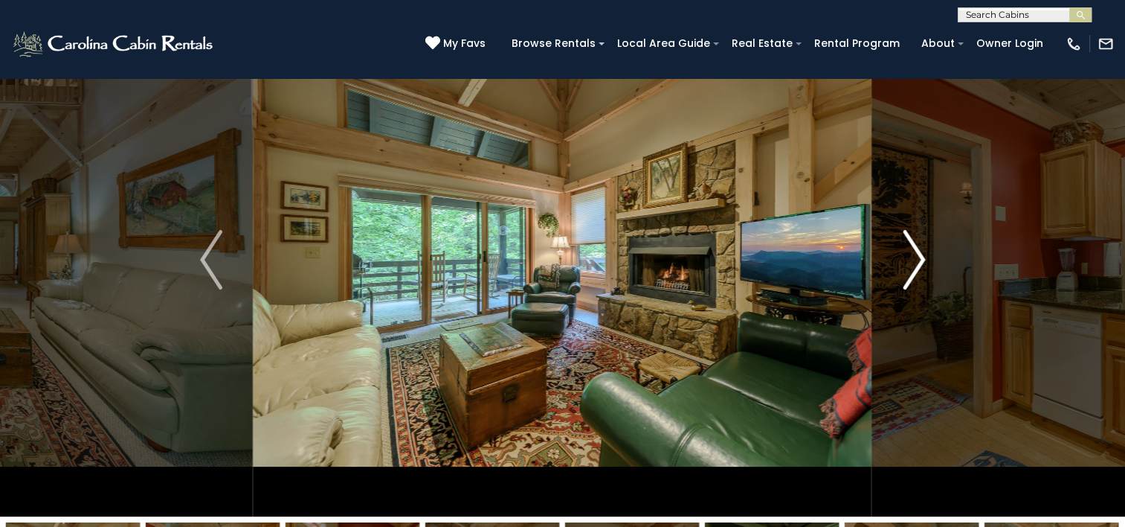
click at [915, 262] on img "Next" at bounding box center [914, 260] width 22 height 60
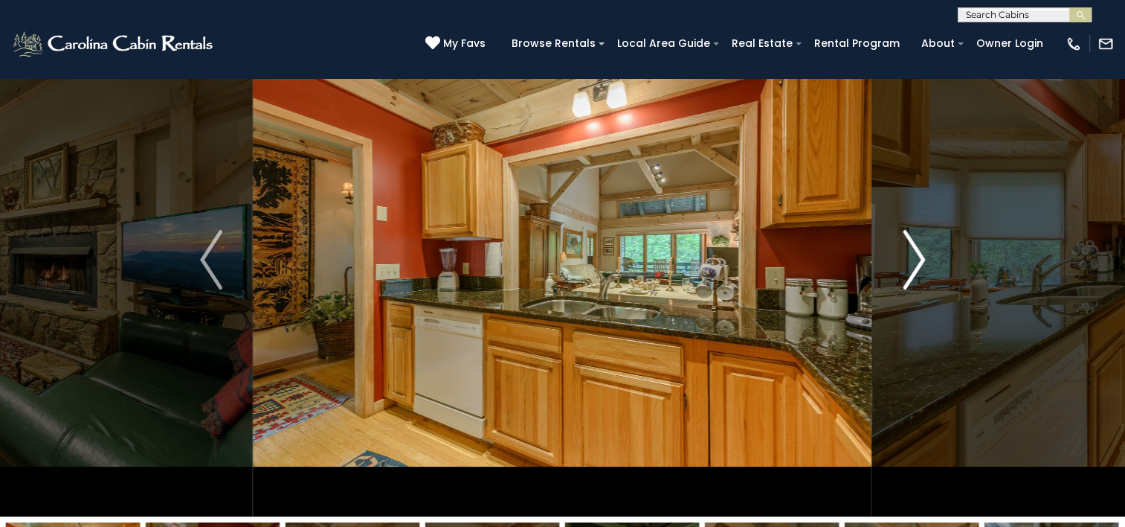
click at [915, 262] on img "Next" at bounding box center [914, 260] width 22 height 60
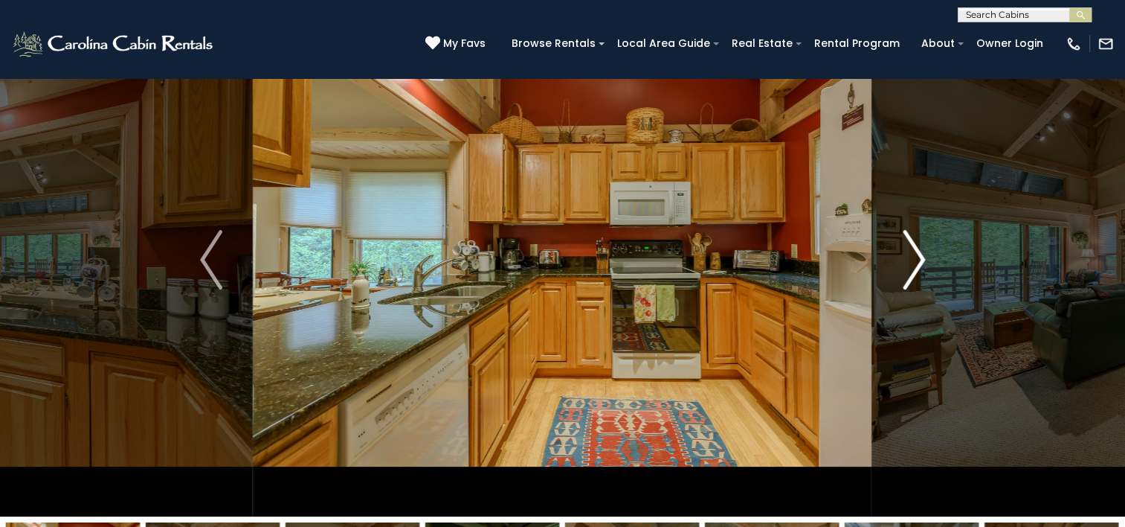
click at [915, 262] on img "Next" at bounding box center [914, 260] width 22 height 60
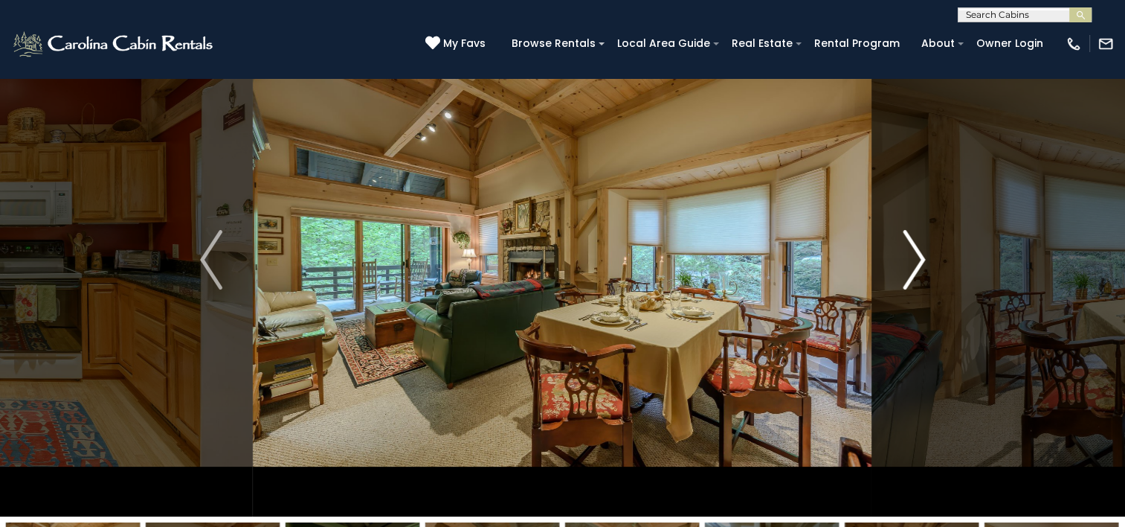
click at [915, 262] on img "Next" at bounding box center [914, 260] width 22 height 60
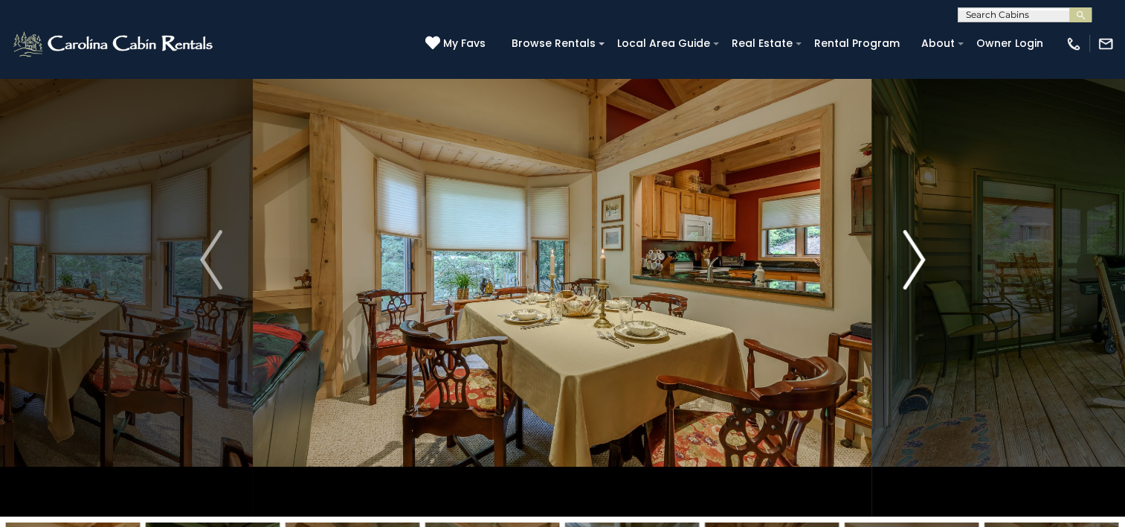
click at [915, 262] on img "Next" at bounding box center [914, 260] width 22 height 60
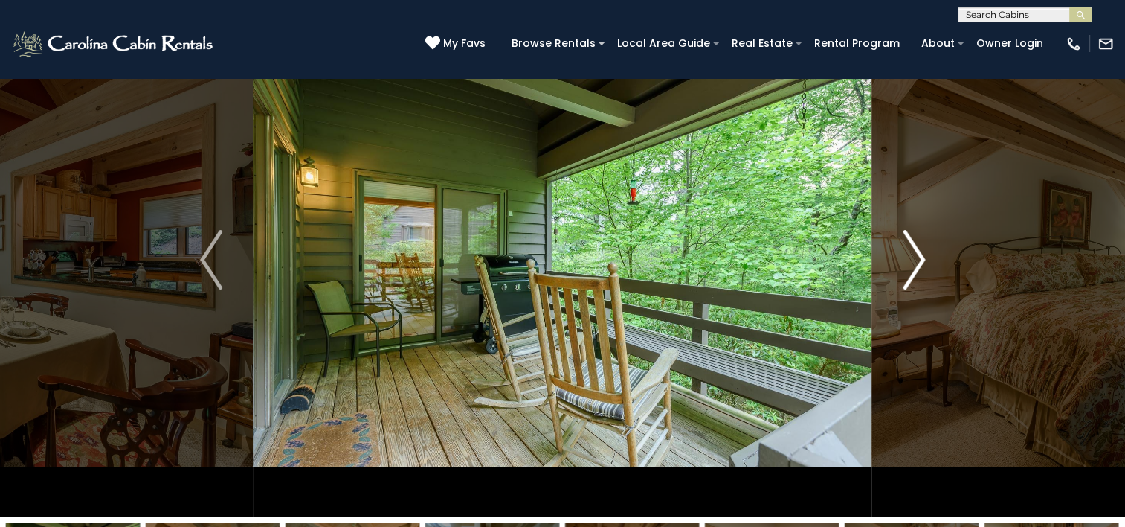
click at [915, 262] on img "Next" at bounding box center [914, 260] width 22 height 60
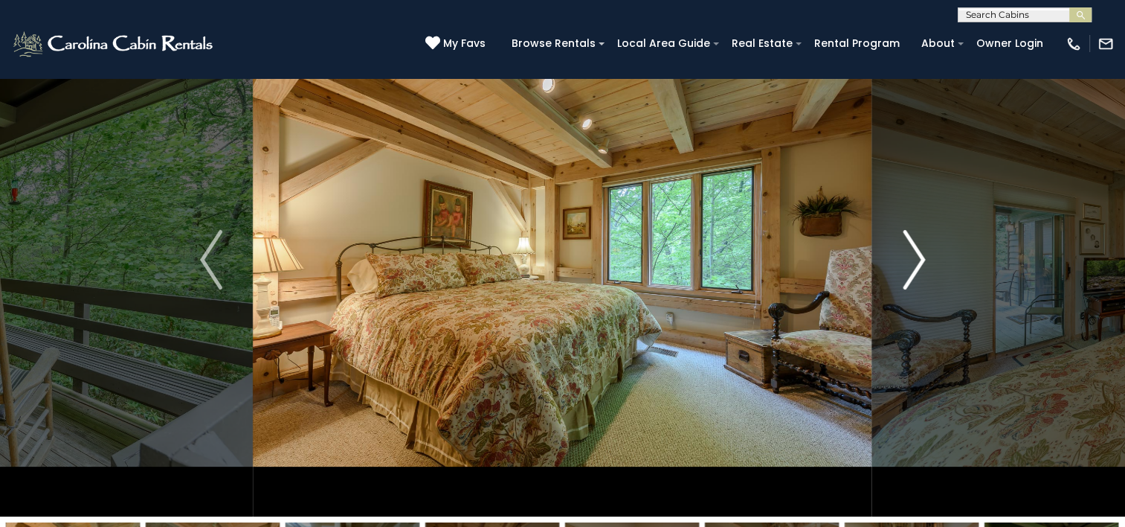
click at [915, 262] on img "Next" at bounding box center [914, 260] width 22 height 60
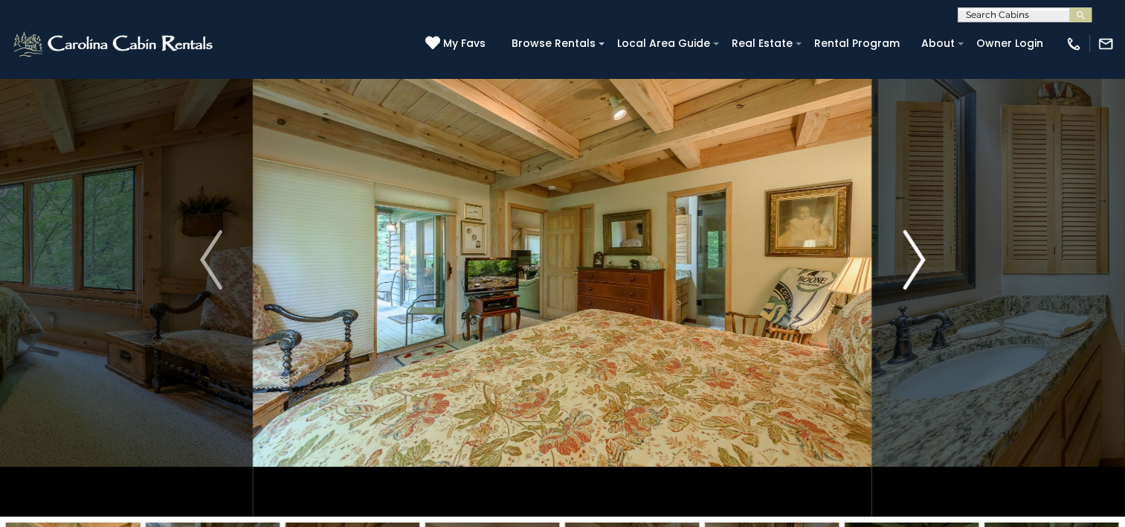
click at [914, 262] on img "Next" at bounding box center [914, 260] width 22 height 60
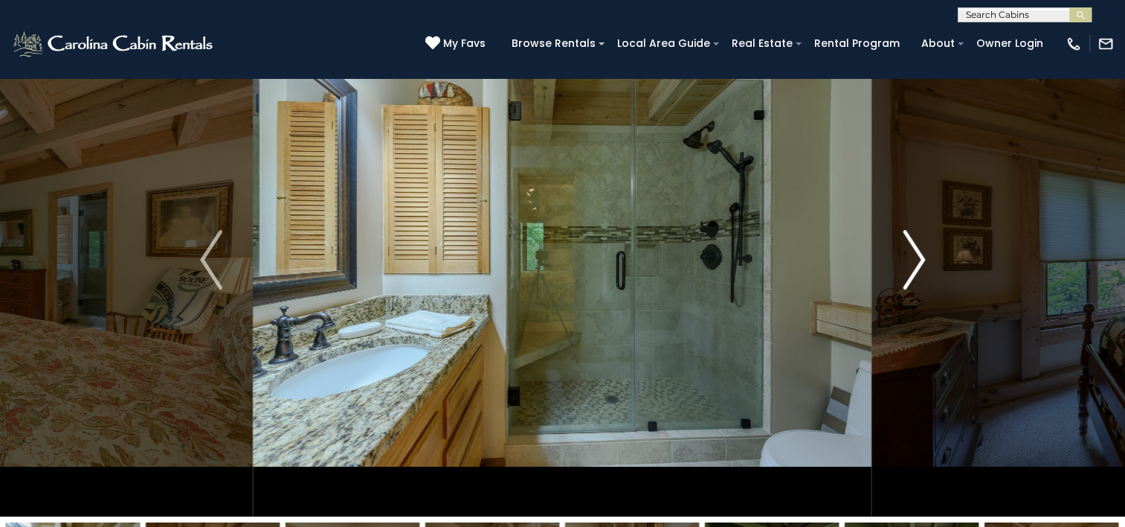
click at [914, 262] on img "Next" at bounding box center [914, 260] width 22 height 60
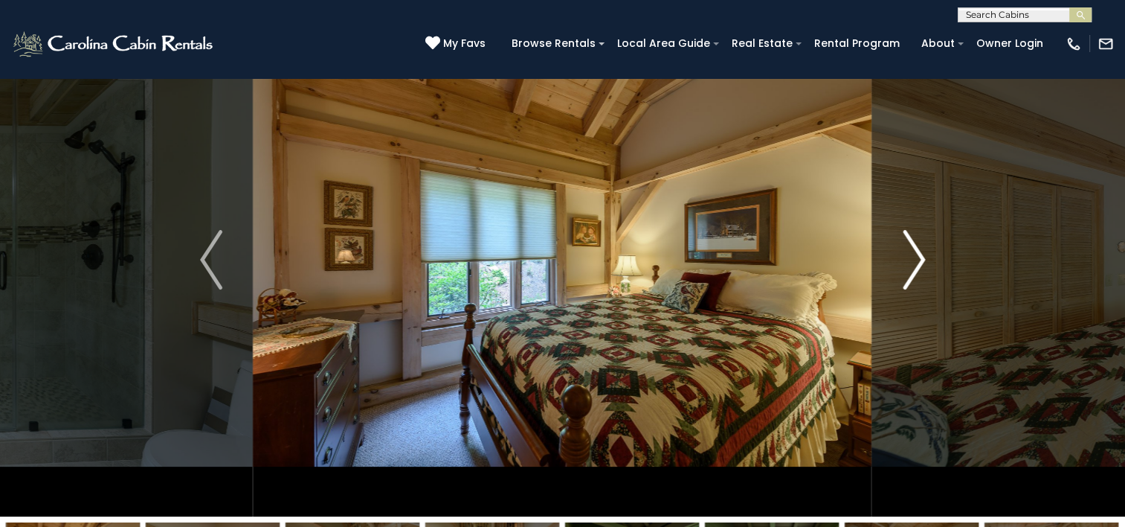
click at [914, 262] on img "Next" at bounding box center [914, 260] width 22 height 60
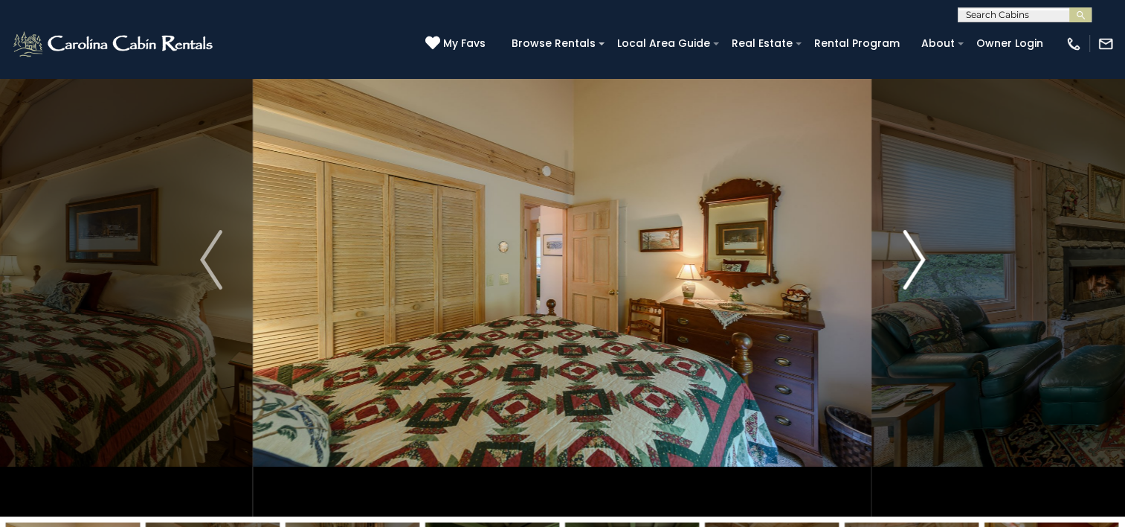
click at [914, 262] on img "Next" at bounding box center [914, 260] width 22 height 60
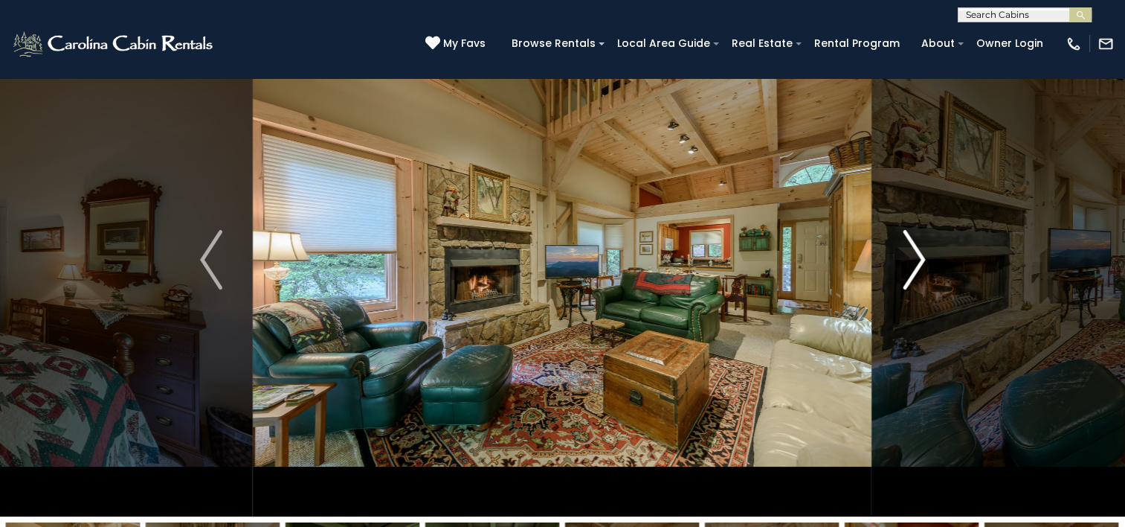
click at [914, 262] on img "Next" at bounding box center [914, 260] width 22 height 60
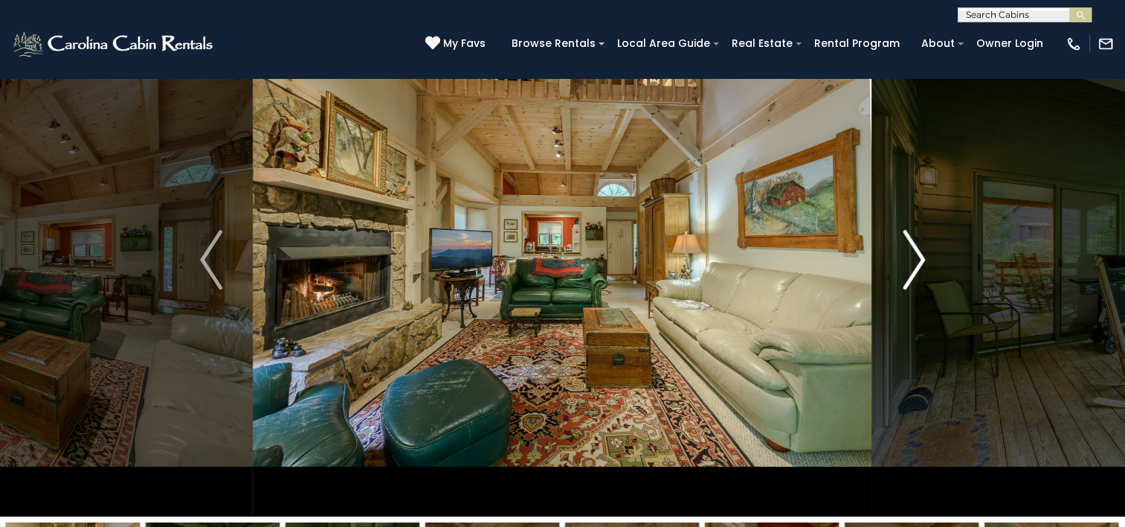
click at [914, 262] on img "Next" at bounding box center [914, 260] width 22 height 60
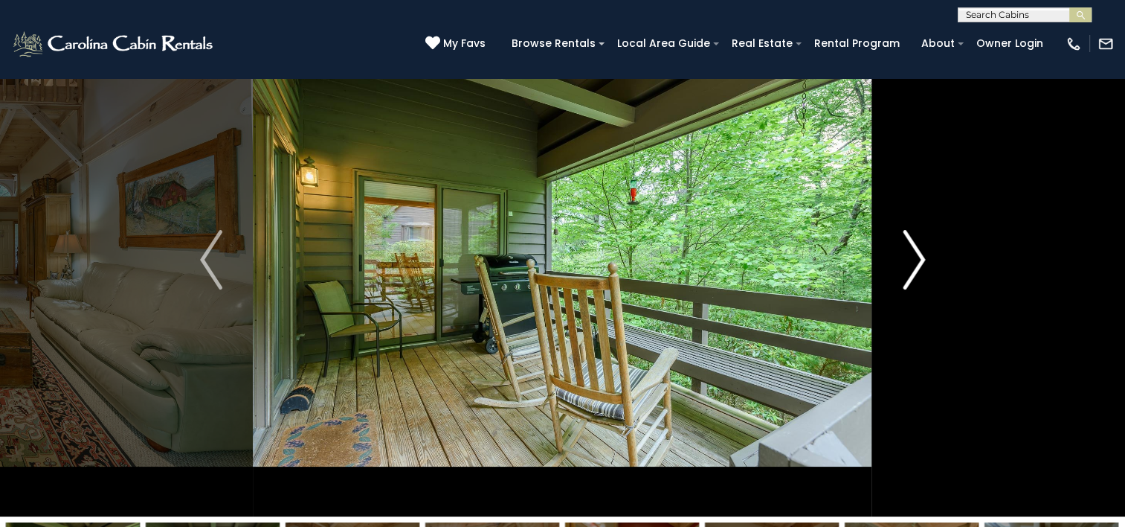
click at [914, 262] on img "Next" at bounding box center [914, 260] width 22 height 60
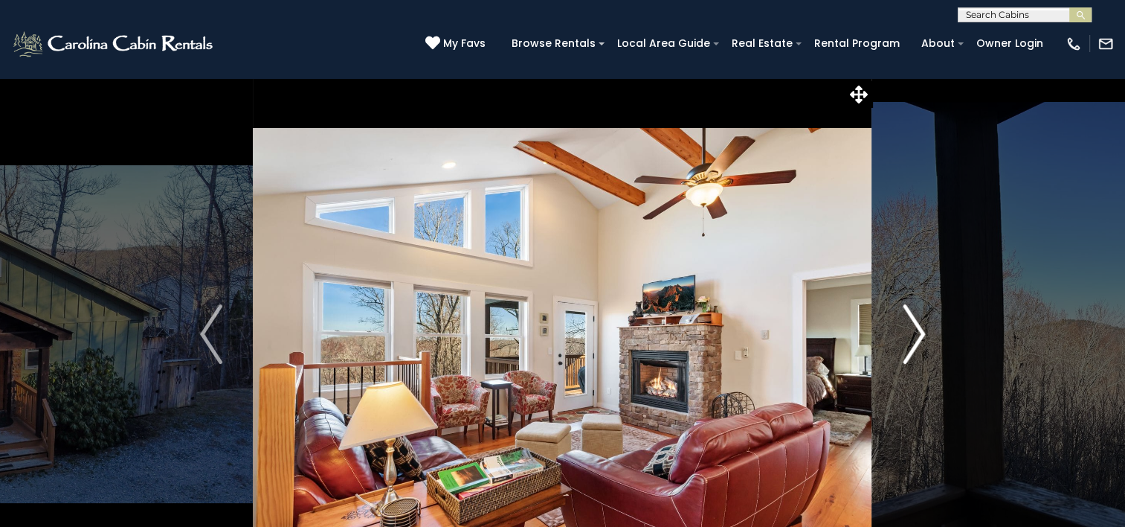
click at [917, 337] on img "Next" at bounding box center [914, 334] width 22 height 60
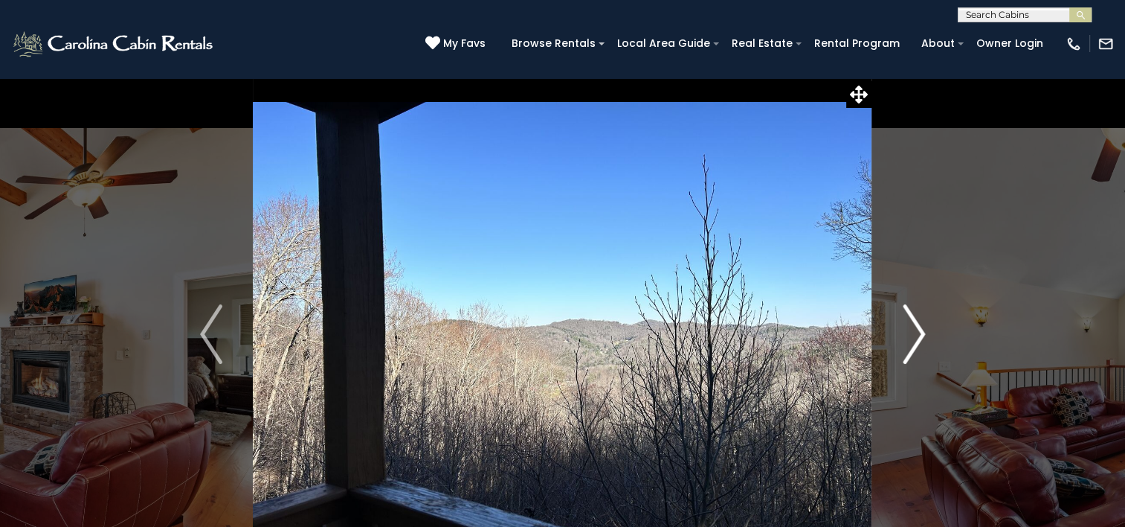
click at [917, 337] on img "Next" at bounding box center [914, 334] width 22 height 60
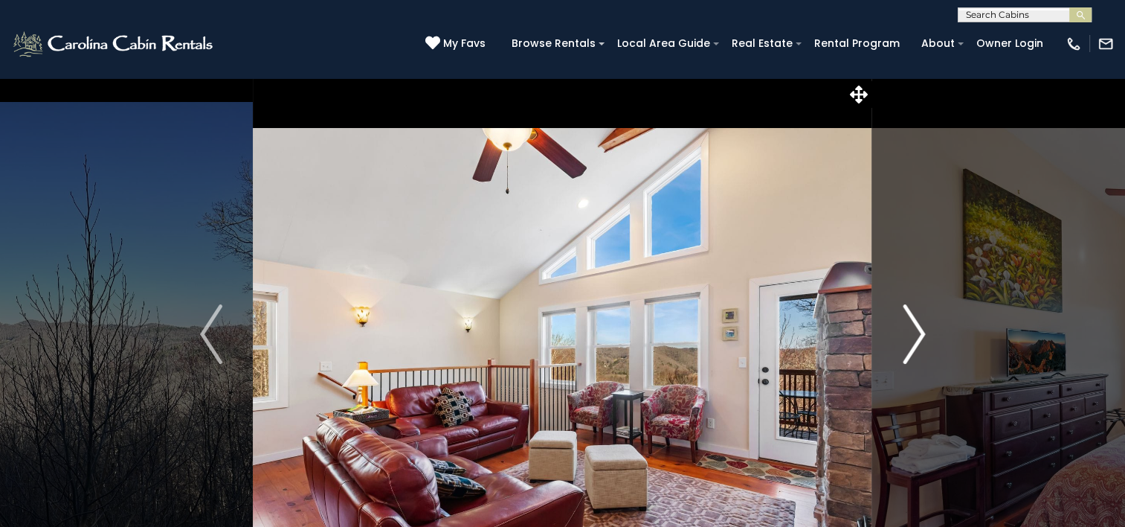
click at [917, 337] on img "Next" at bounding box center [914, 334] width 22 height 60
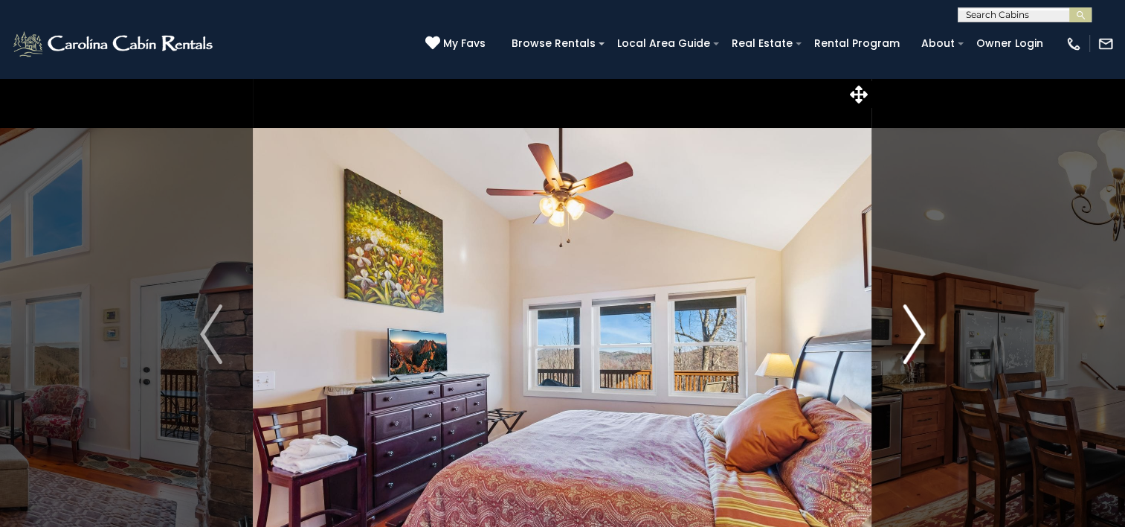
click at [917, 337] on img "Next" at bounding box center [914, 334] width 22 height 60
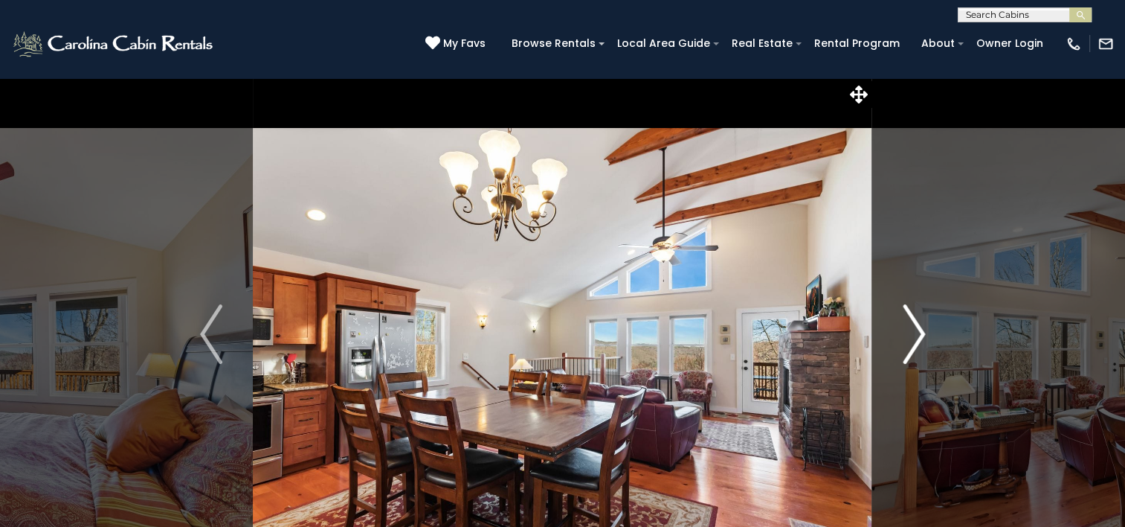
click at [917, 337] on img "Next" at bounding box center [914, 334] width 22 height 60
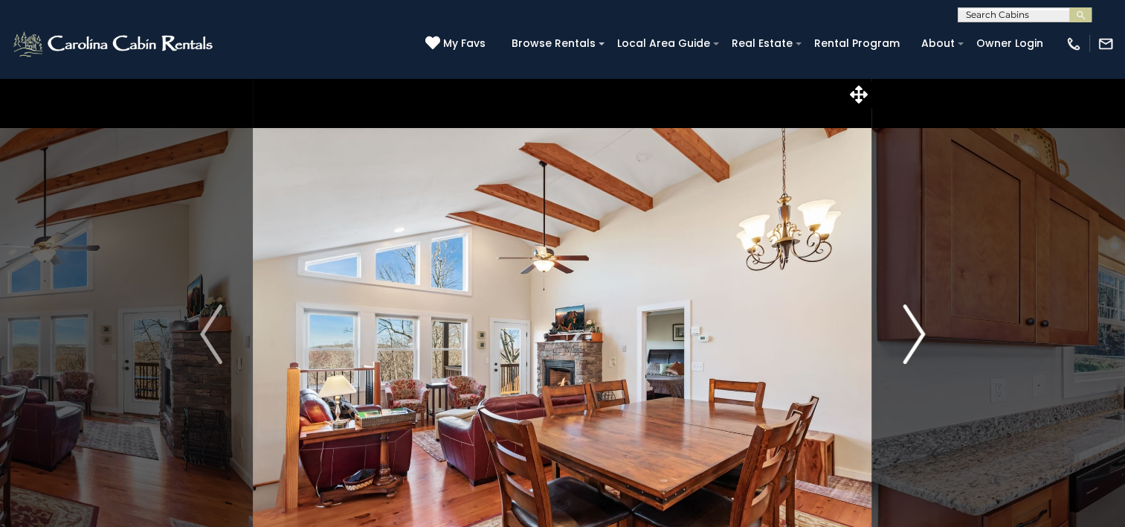
click at [917, 337] on img "Next" at bounding box center [914, 334] width 22 height 60
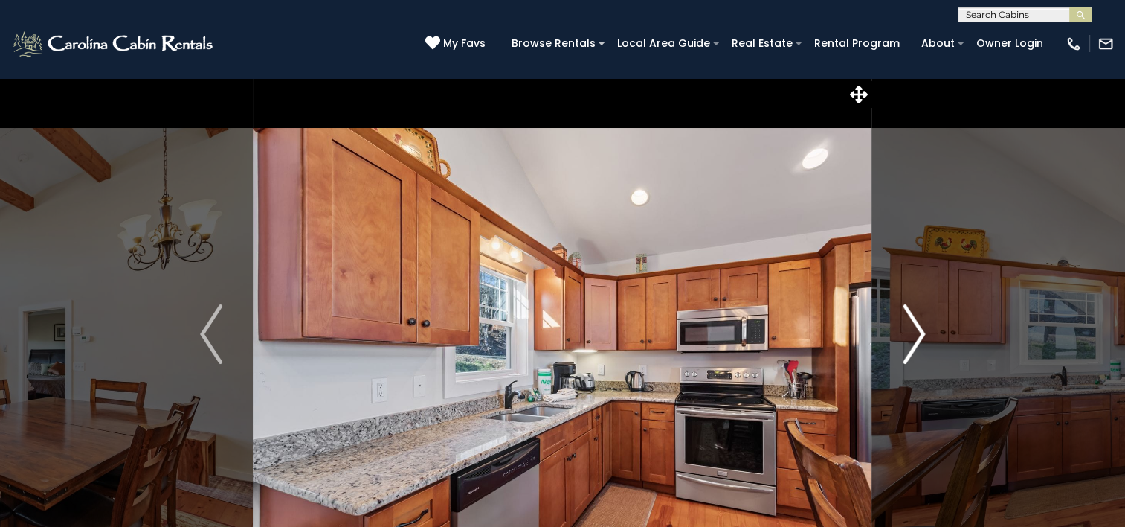
click at [916, 336] on img "Next" at bounding box center [914, 334] width 22 height 60
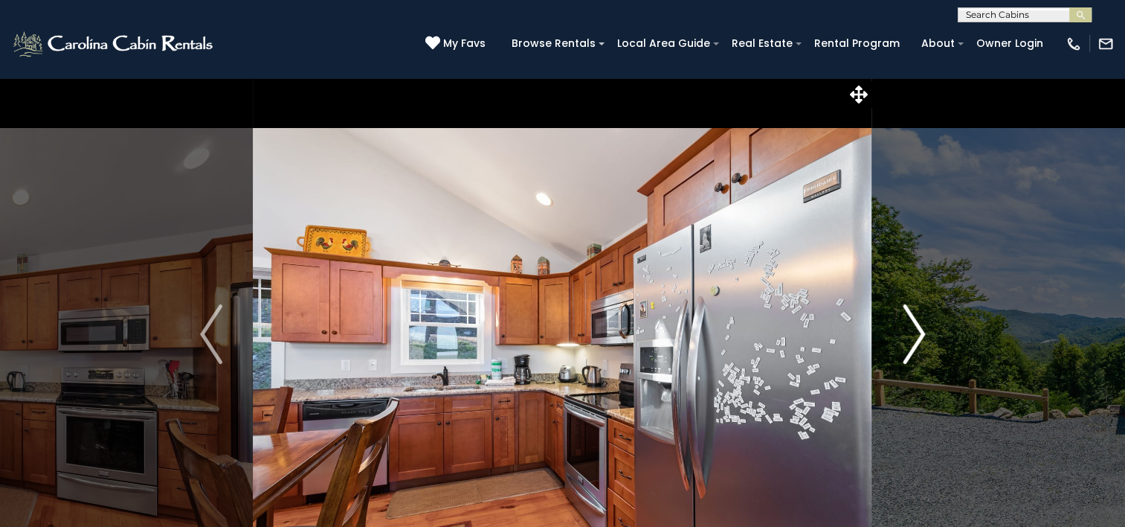
click at [916, 336] on img "Next" at bounding box center [914, 334] width 22 height 60
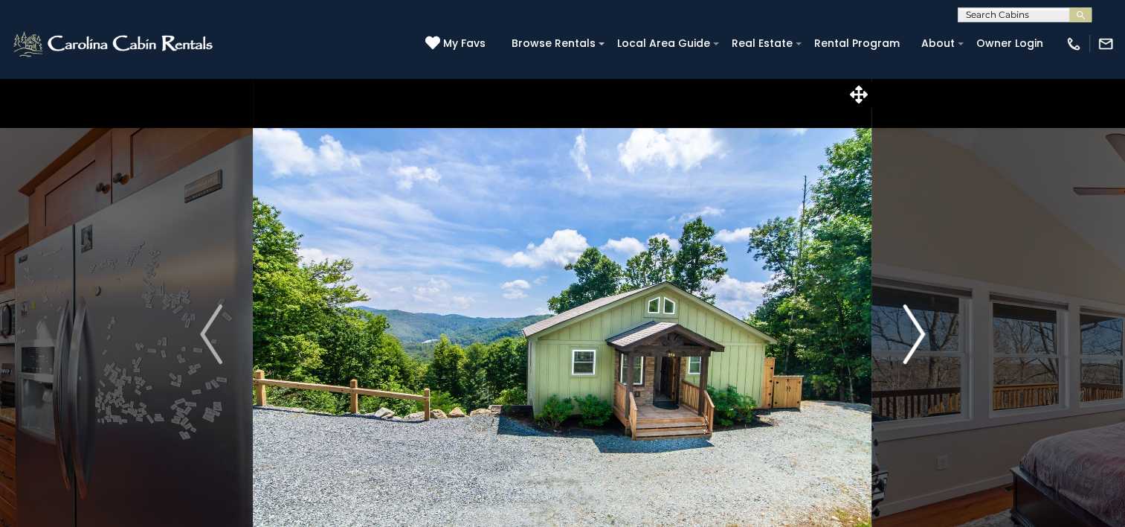
click at [916, 336] on img "Next" at bounding box center [914, 334] width 22 height 60
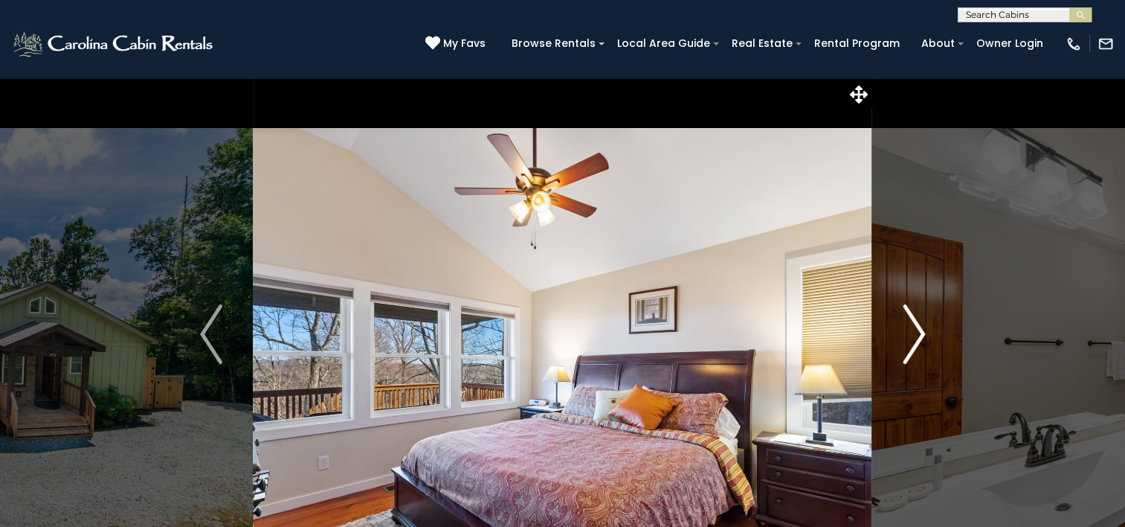
click at [916, 336] on img "Next" at bounding box center [914, 334] width 22 height 60
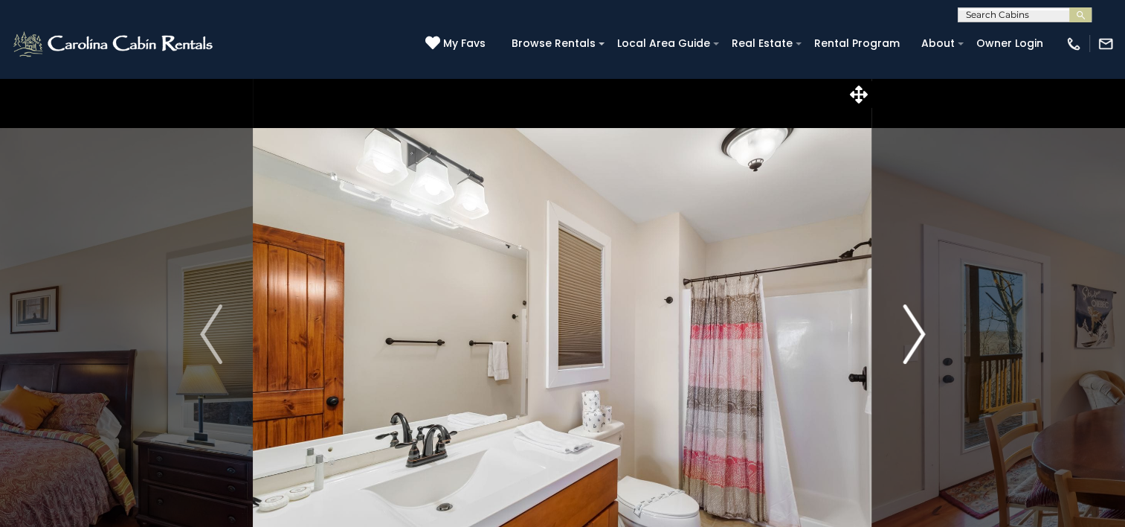
click at [916, 336] on img "Next" at bounding box center [914, 334] width 22 height 60
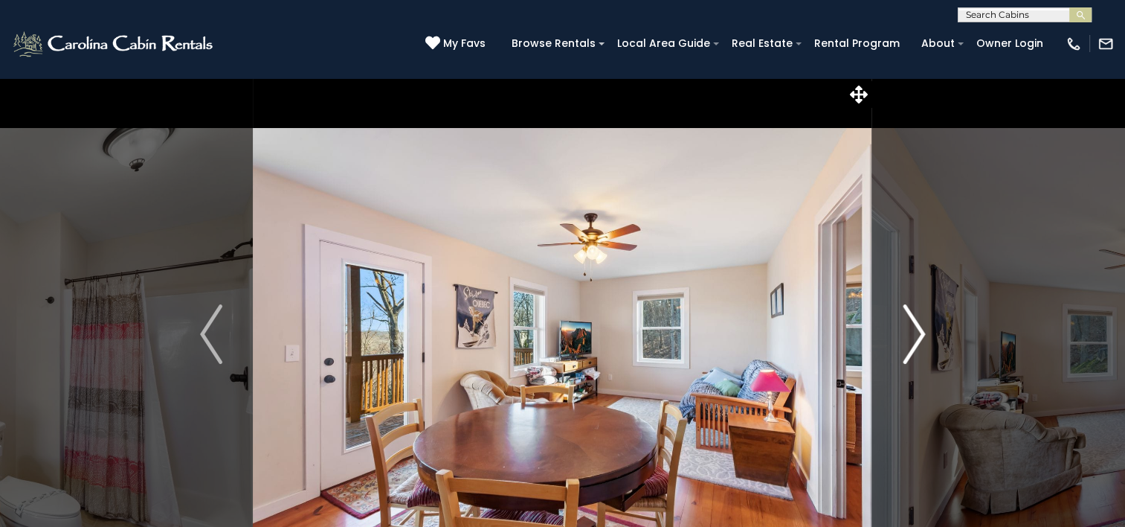
click at [916, 336] on img "Next" at bounding box center [914, 334] width 22 height 60
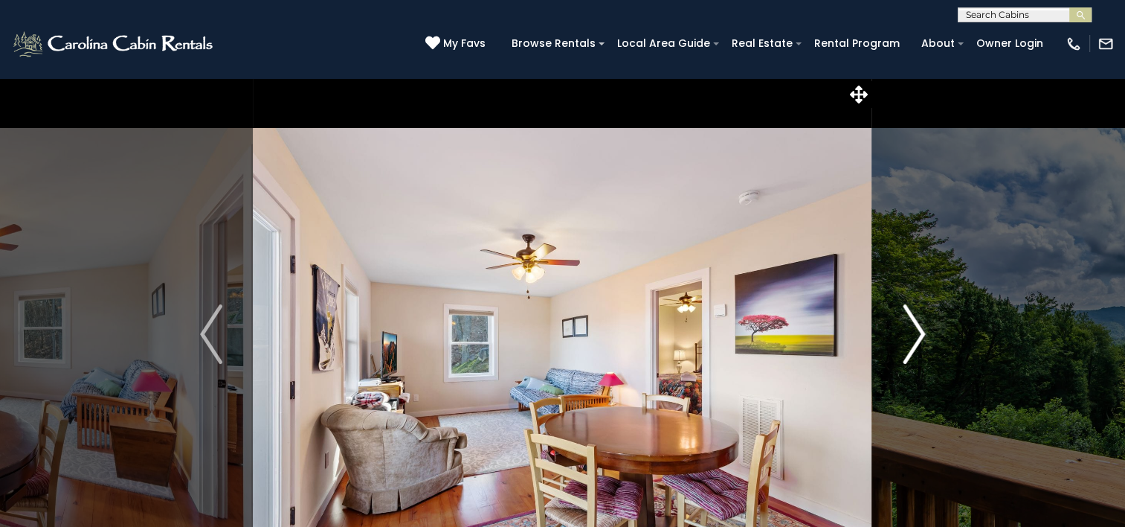
click at [916, 336] on img "Next" at bounding box center [914, 334] width 22 height 60
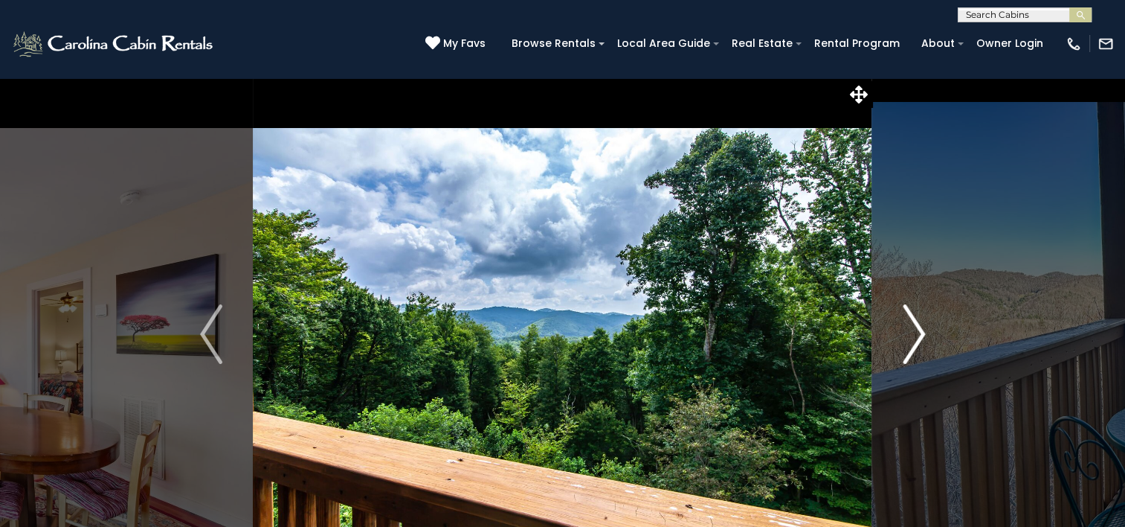
click at [916, 336] on img "Next" at bounding box center [914, 334] width 22 height 60
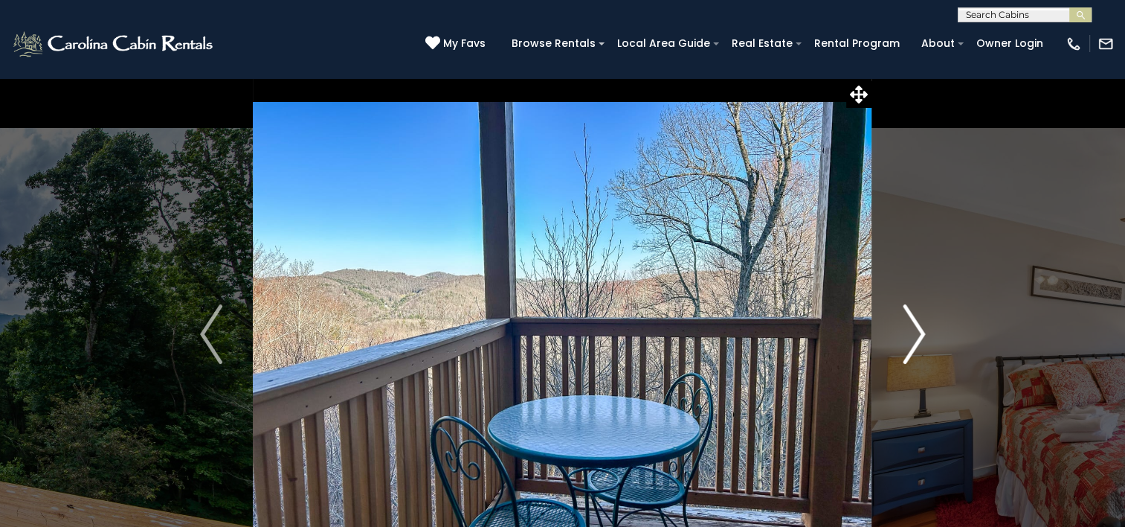
click at [916, 336] on img "Next" at bounding box center [914, 334] width 22 height 60
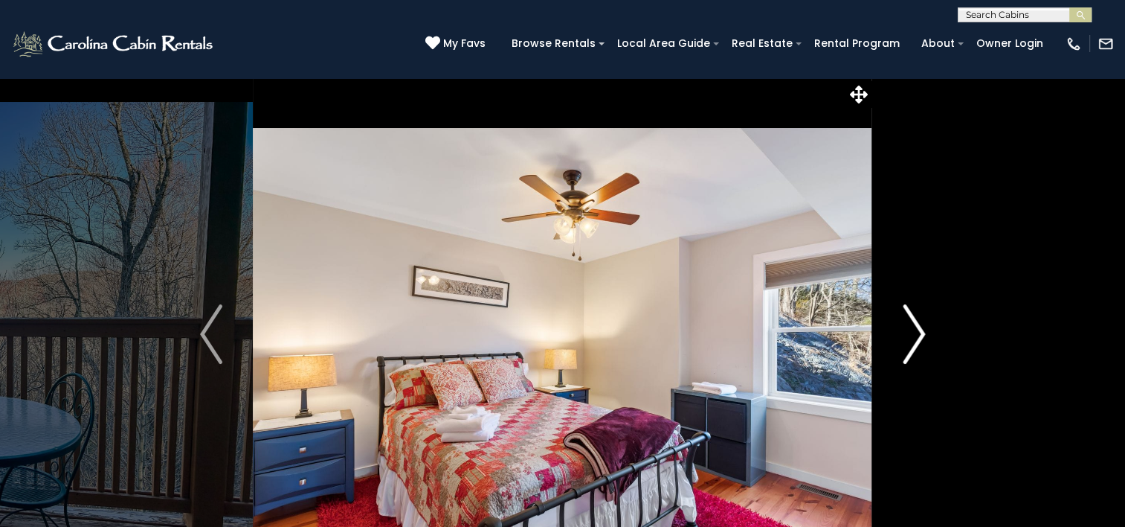
click at [916, 336] on img "Next" at bounding box center [914, 334] width 22 height 60
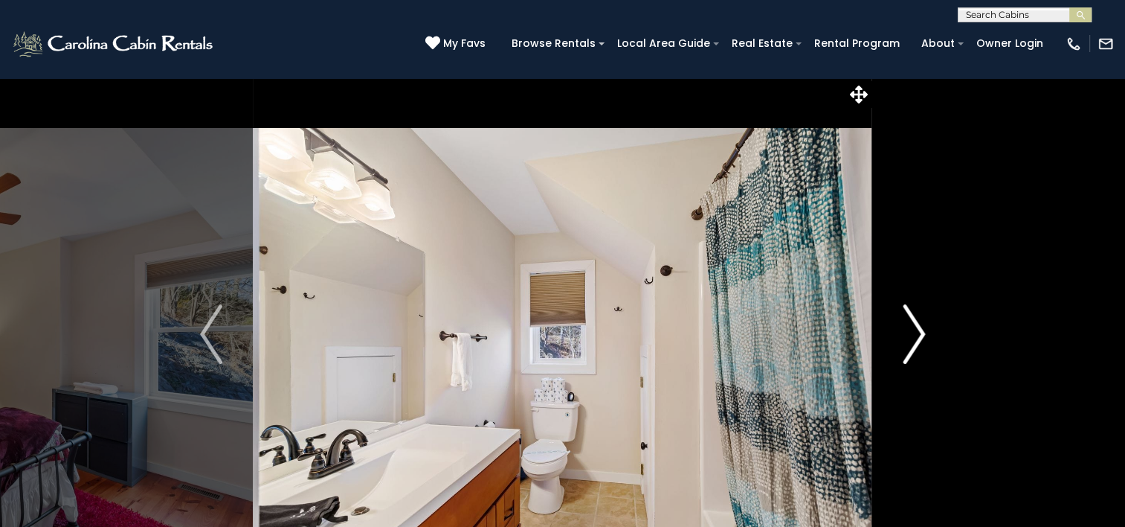
click at [916, 336] on img "Next" at bounding box center [914, 334] width 22 height 60
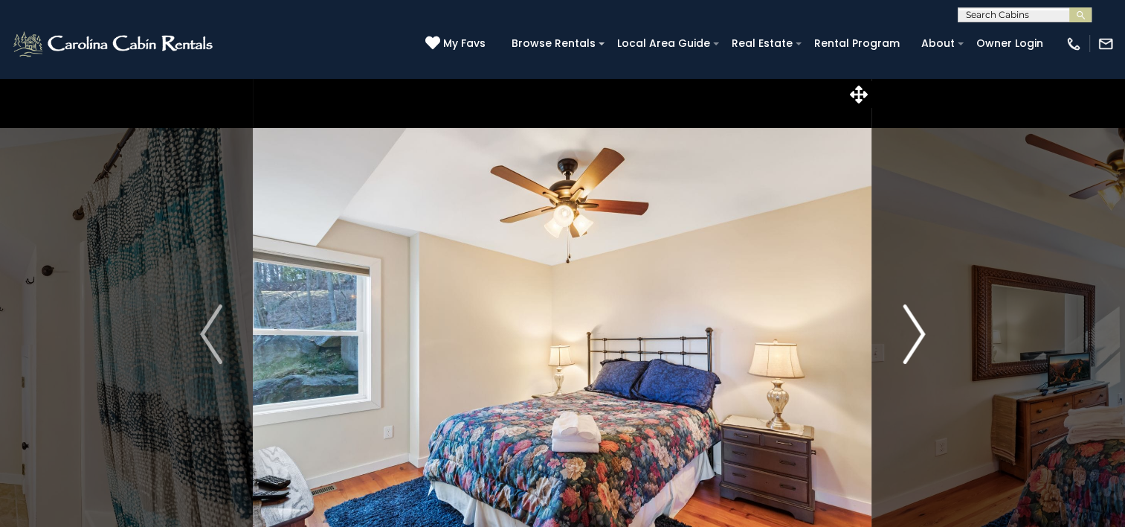
click at [916, 336] on img "Next" at bounding box center [914, 334] width 22 height 60
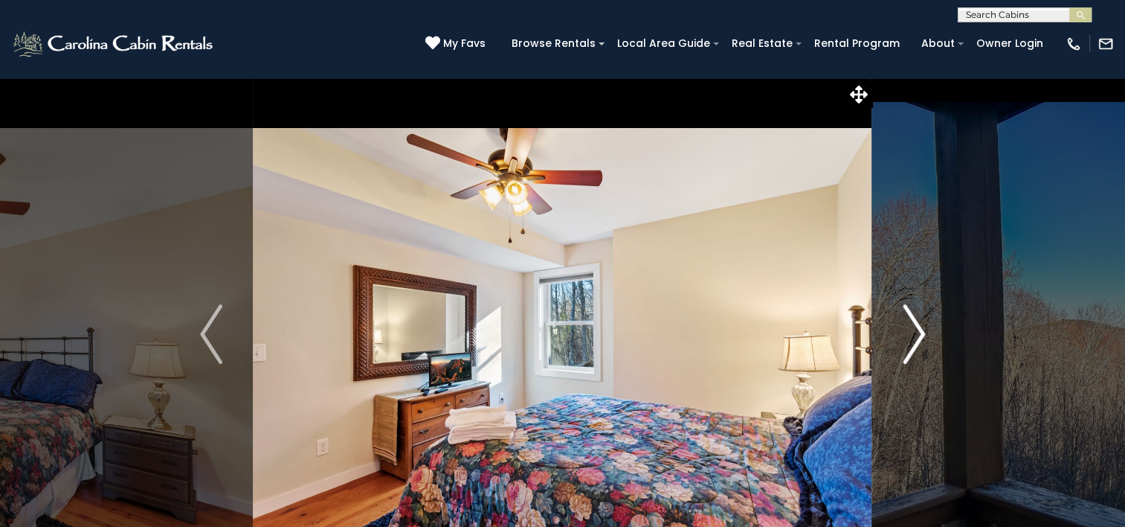
click at [916, 336] on img "Next" at bounding box center [914, 334] width 22 height 60
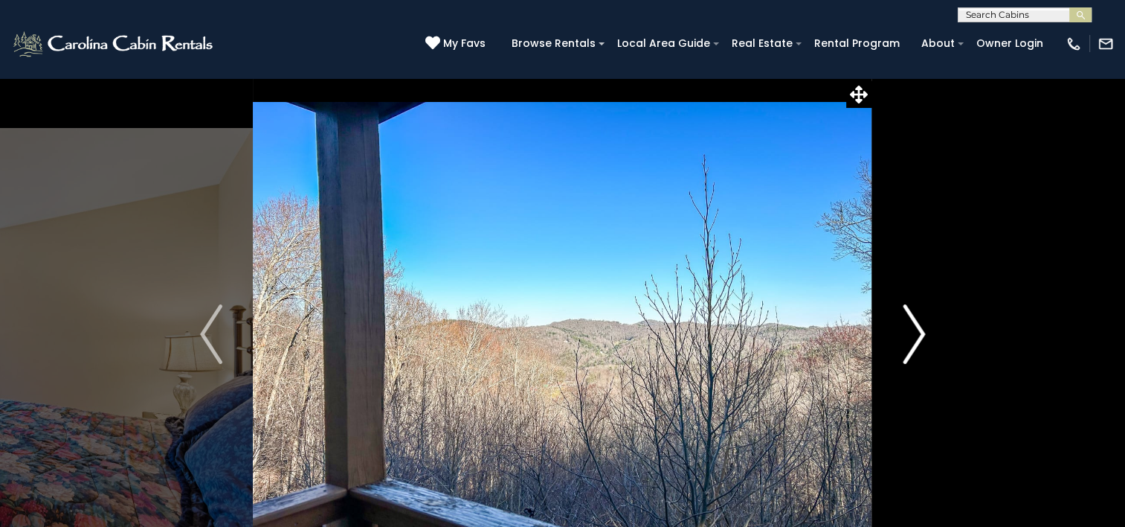
click at [916, 336] on img "Next" at bounding box center [914, 334] width 22 height 60
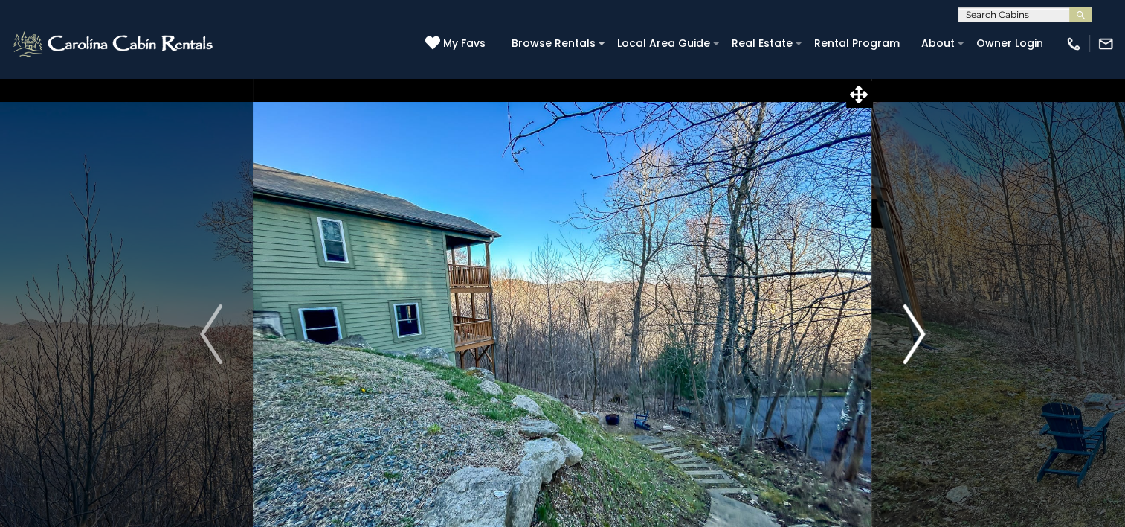
click at [901, 344] on button "Next" at bounding box center [913, 333] width 83 height 513
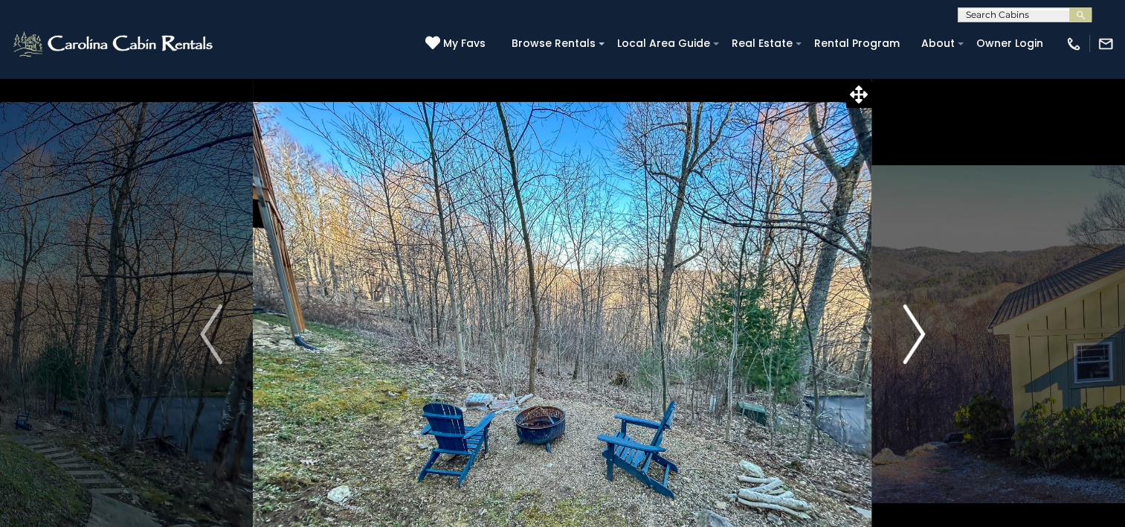
click at [911, 336] on img "Next" at bounding box center [914, 334] width 22 height 60
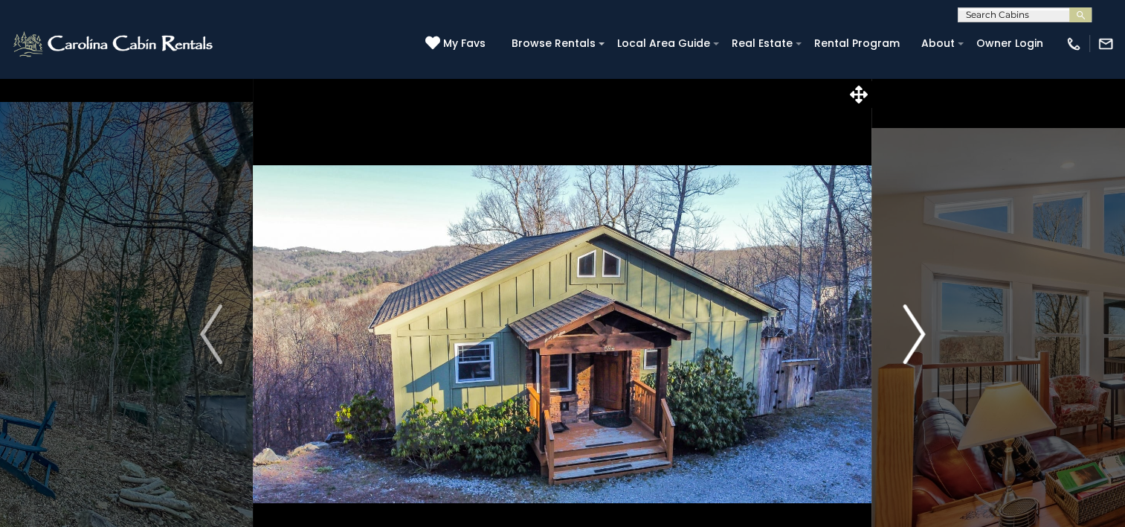
click at [911, 336] on img "Next" at bounding box center [914, 334] width 22 height 60
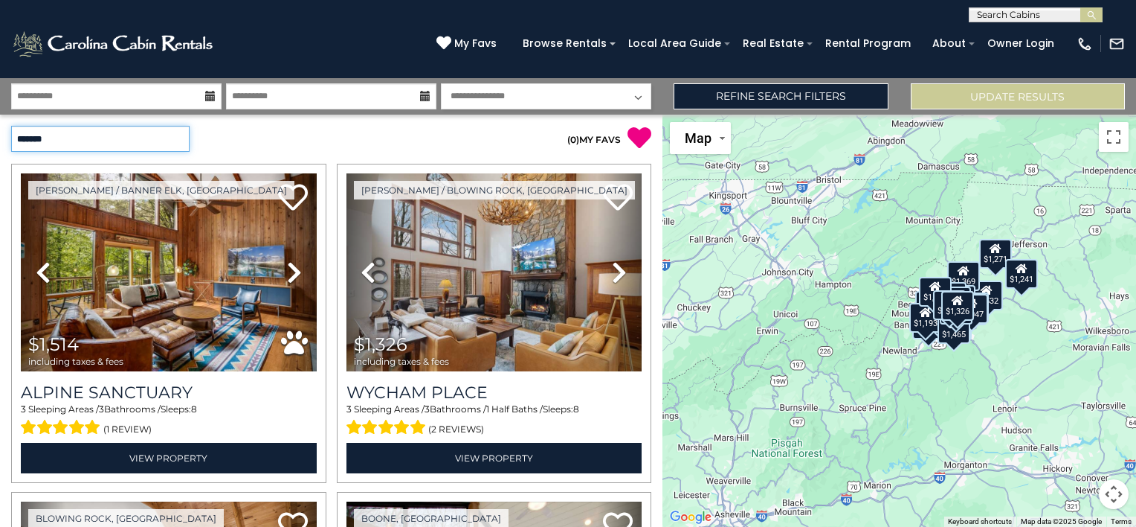
click at [164, 144] on select "**********" at bounding box center [100, 139] width 179 height 26
select select "*********"
click at [11, 126] on select "**********" at bounding box center [100, 139] width 179 height 26
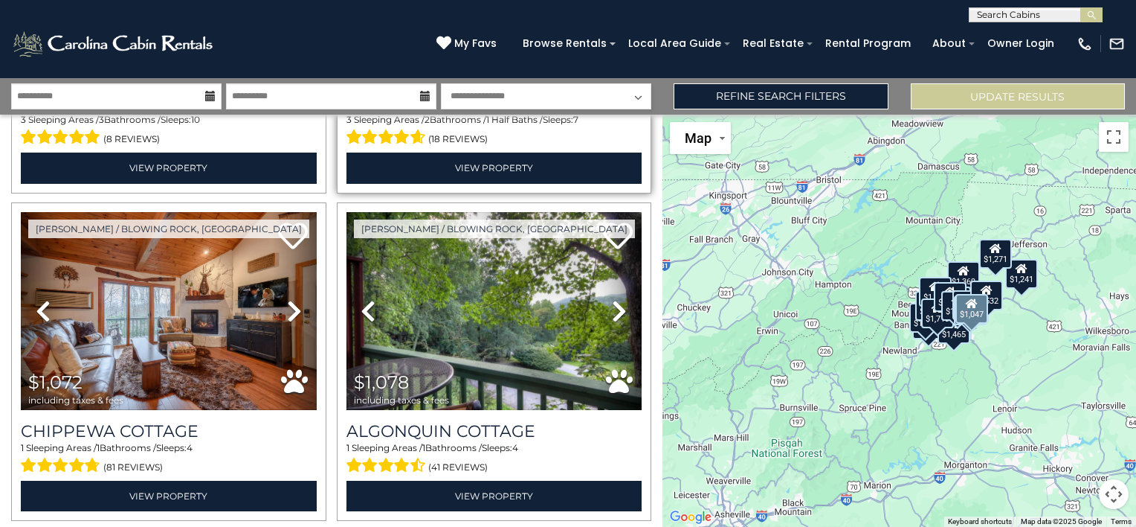
scroll to position [1636, 0]
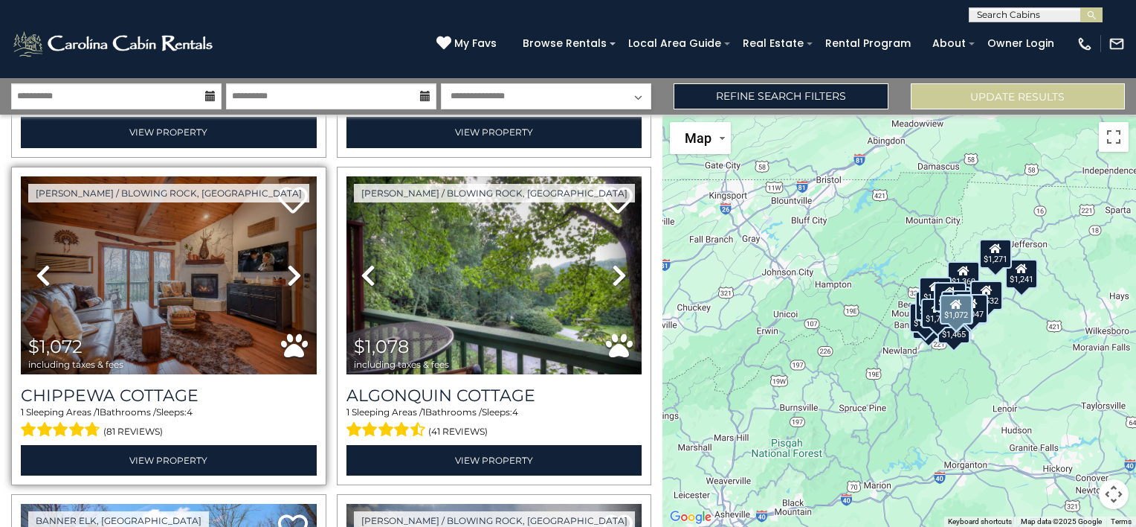
click at [287, 263] on icon at bounding box center [294, 275] width 15 height 24
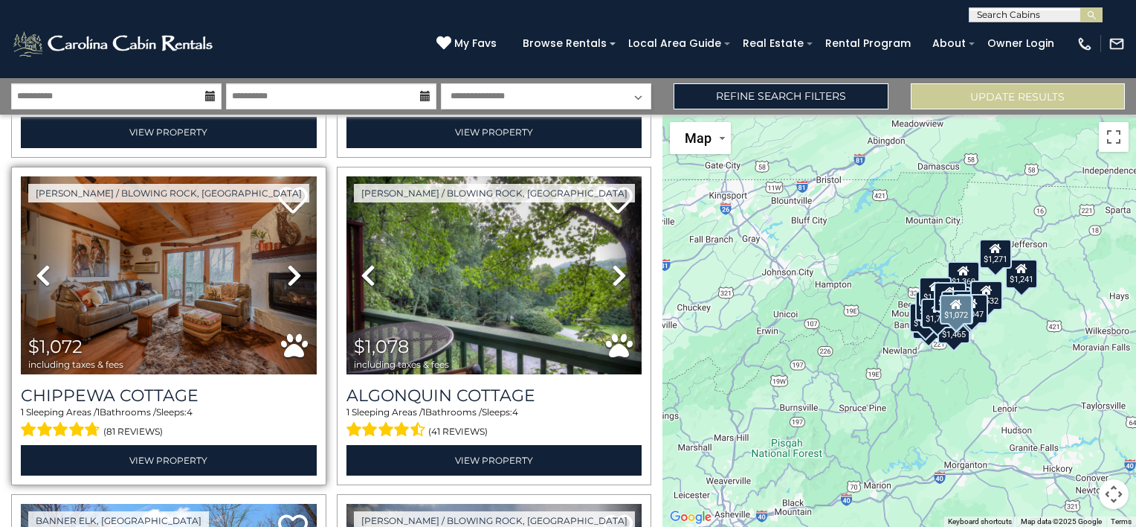
click at [287, 263] on icon at bounding box center [294, 275] width 15 height 24
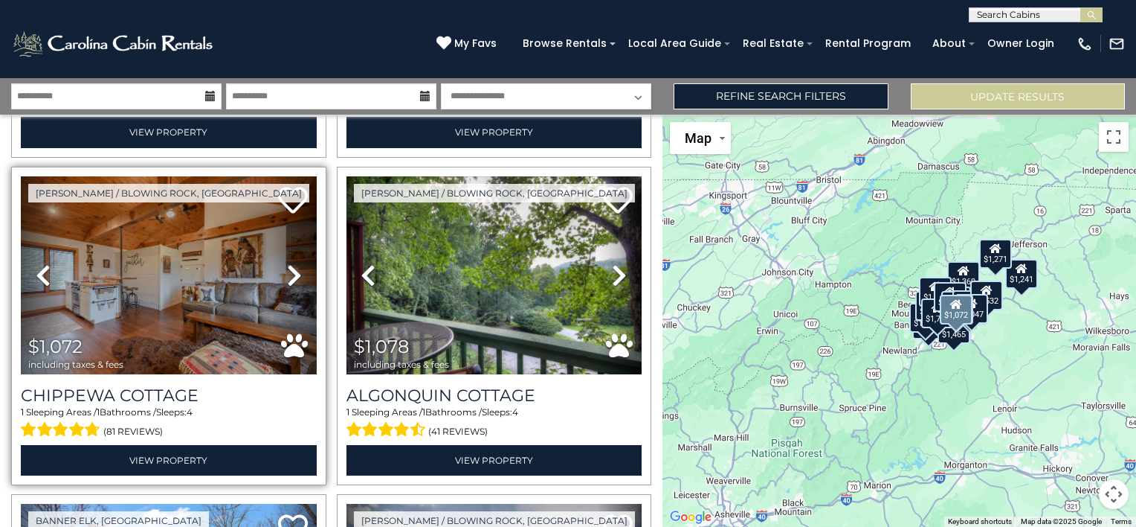
click at [287, 263] on icon at bounding box center [294, 275] width 15 height 24
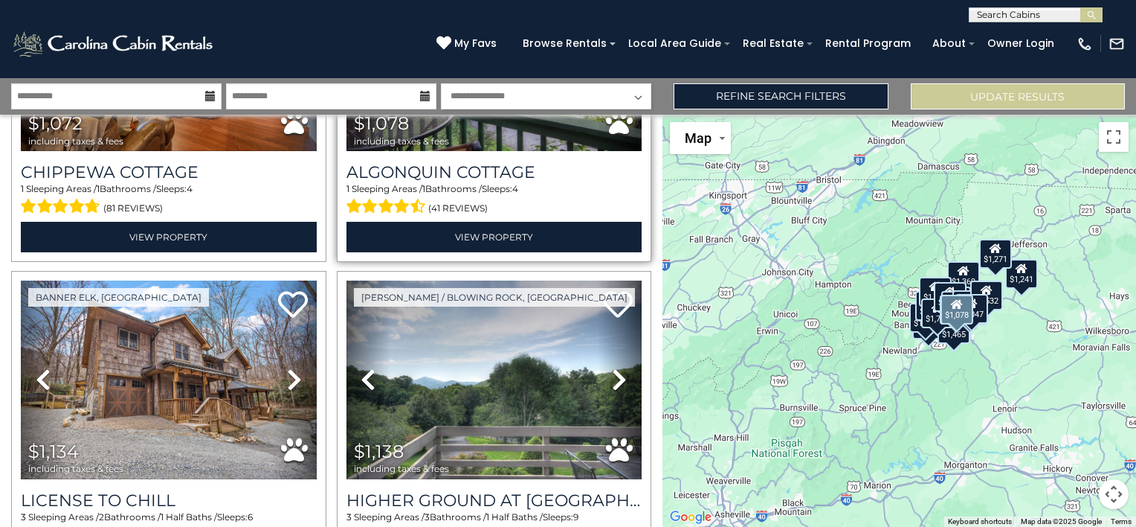
scroll to position [1934, 0]
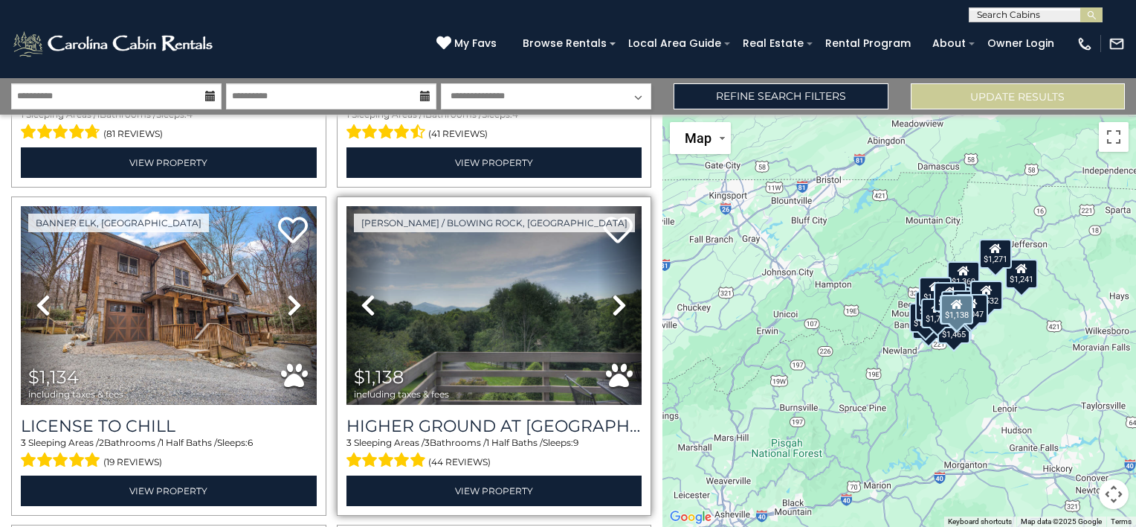
click at [612, 294] on icon at bounding box center [619, 305] width 15 height 24
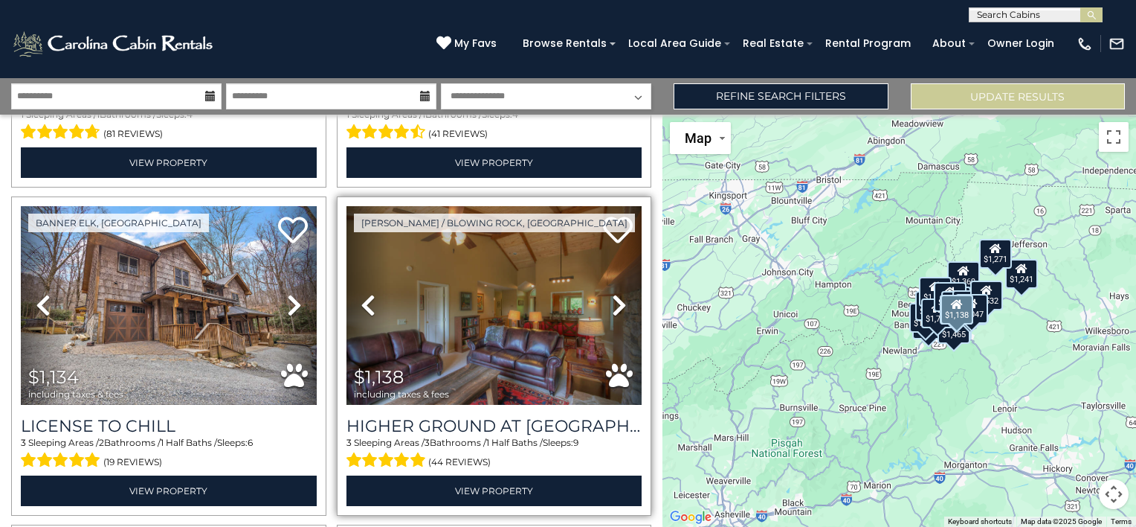
click at [612, 293] on icon at bounding box center [619, 305] width 15 height 24
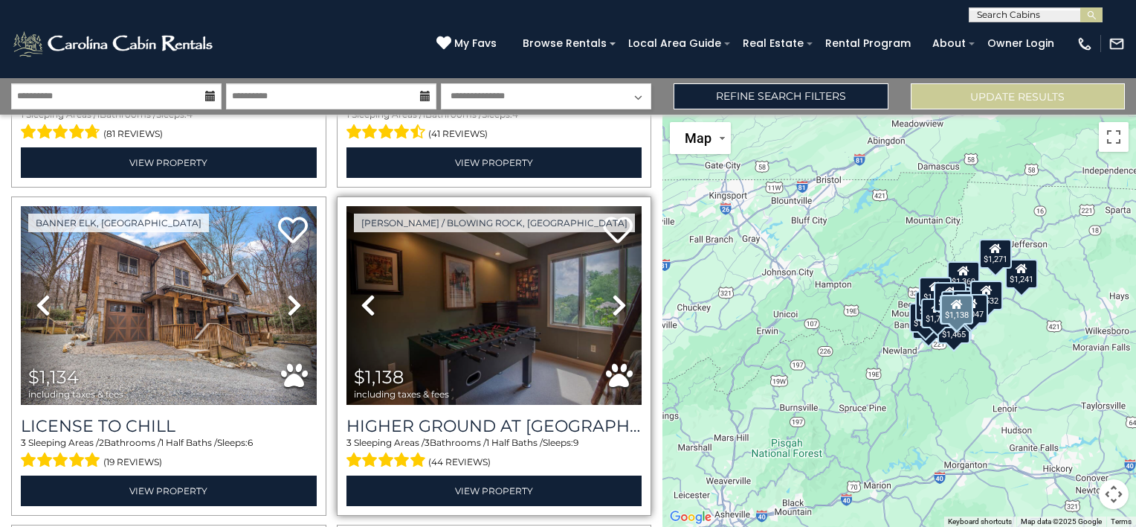
click at [612, 293] on icon at bounding box center [619, 305] width 15 height 24
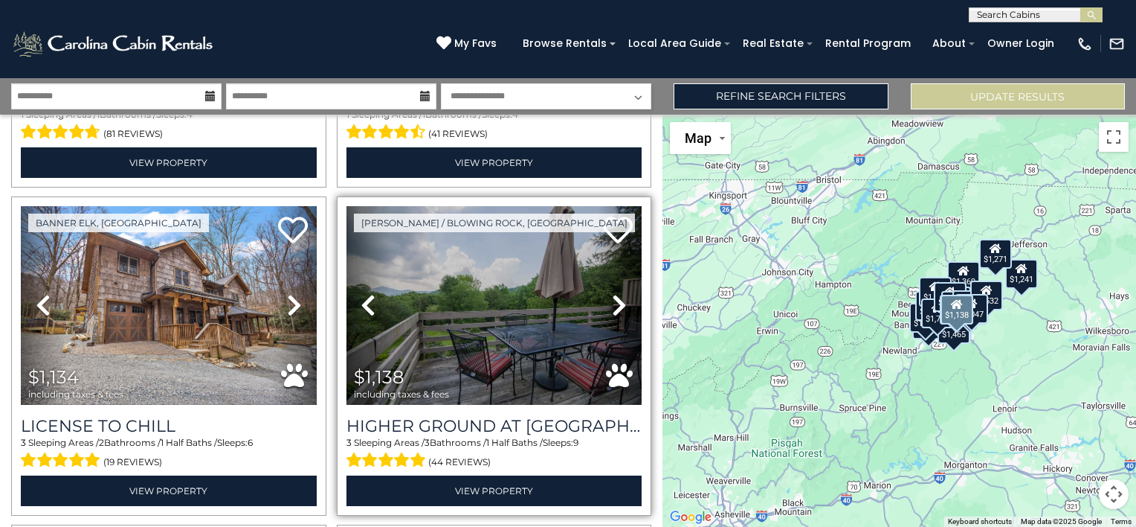
click at [612, 293] on icon at bounding box center [619, 305] width 15 height 24
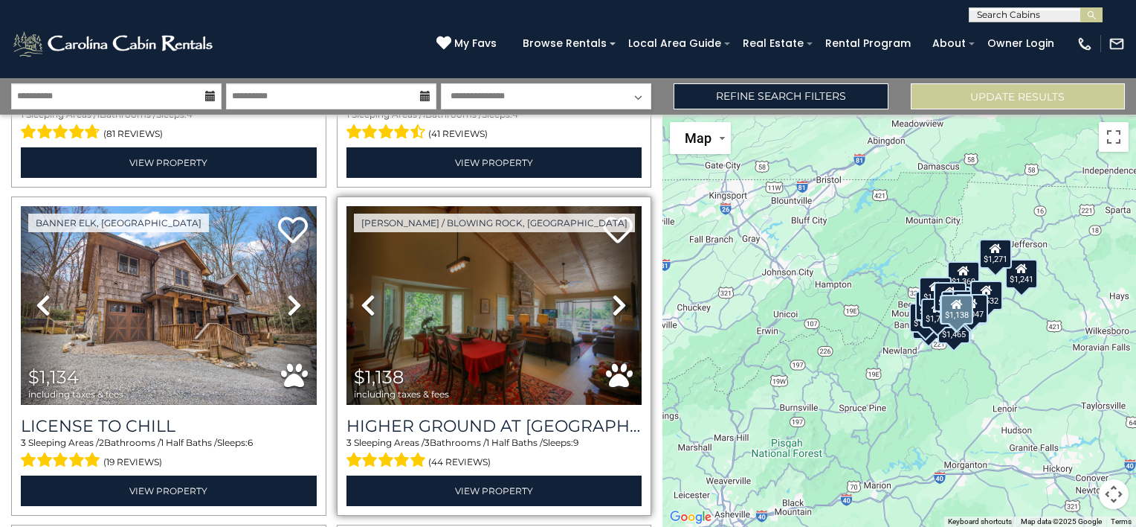
click at [612, 293] on icon at bounding box center [619, 305] width 15 height 24
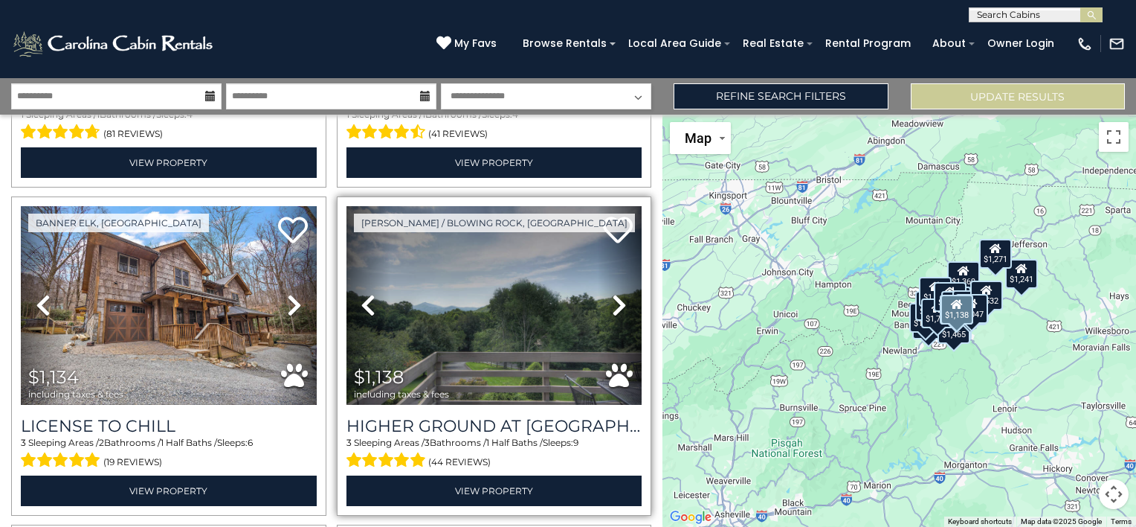
click at [612, 293] on icon at bounding box center [619, 305] width 15 height 24
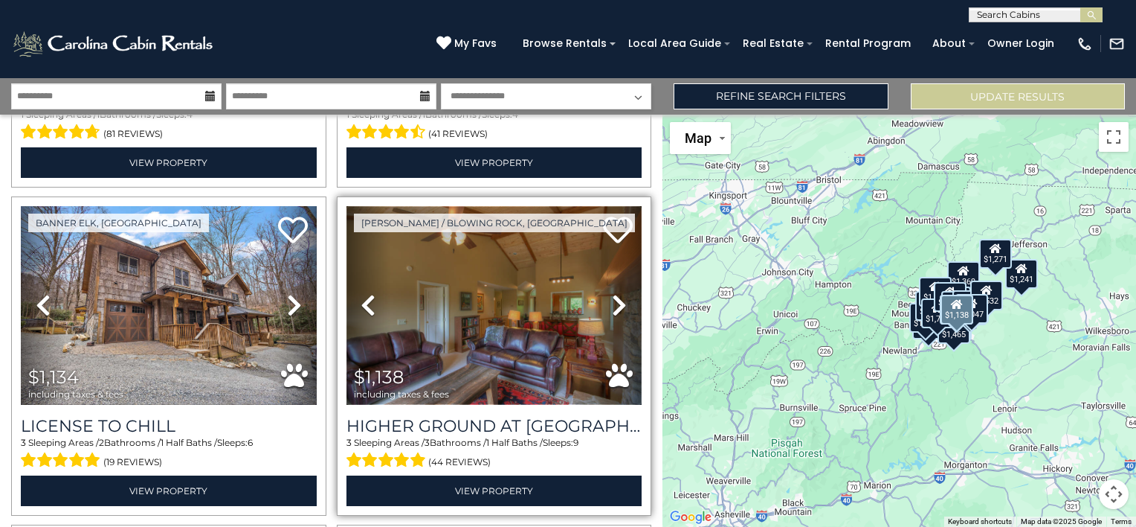
click at [488, 281] on img at bounding box center [495, 305] width 296 height 198
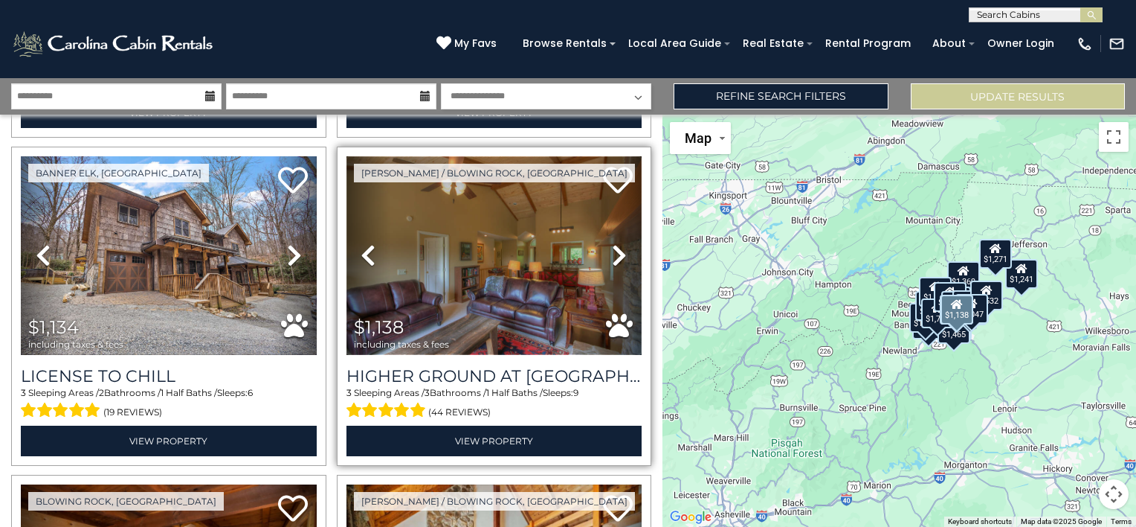
scroll to position [2008, 0]
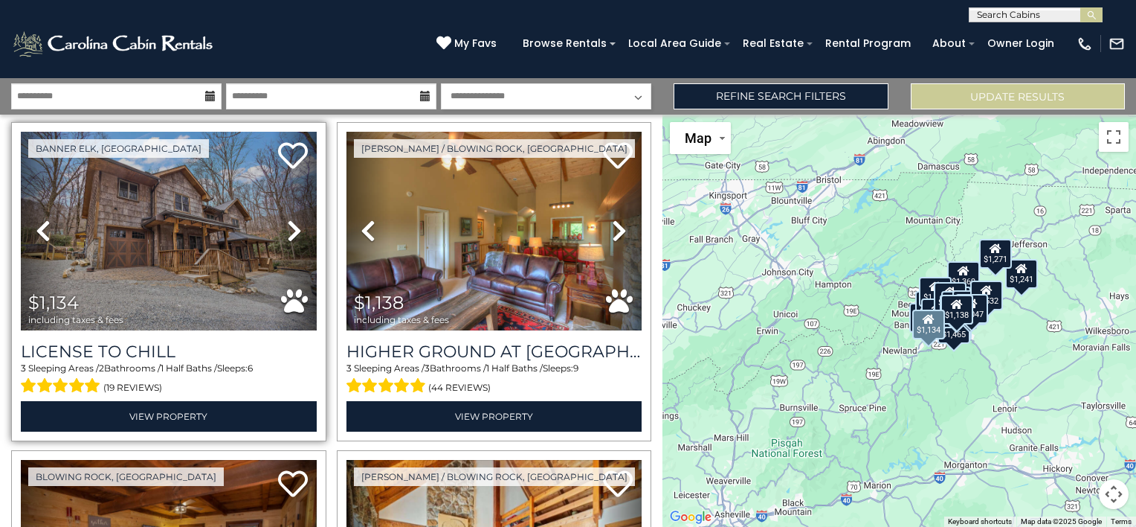
click at [287, 219] on icon at bounding box center [294, 231] width 15 height 24
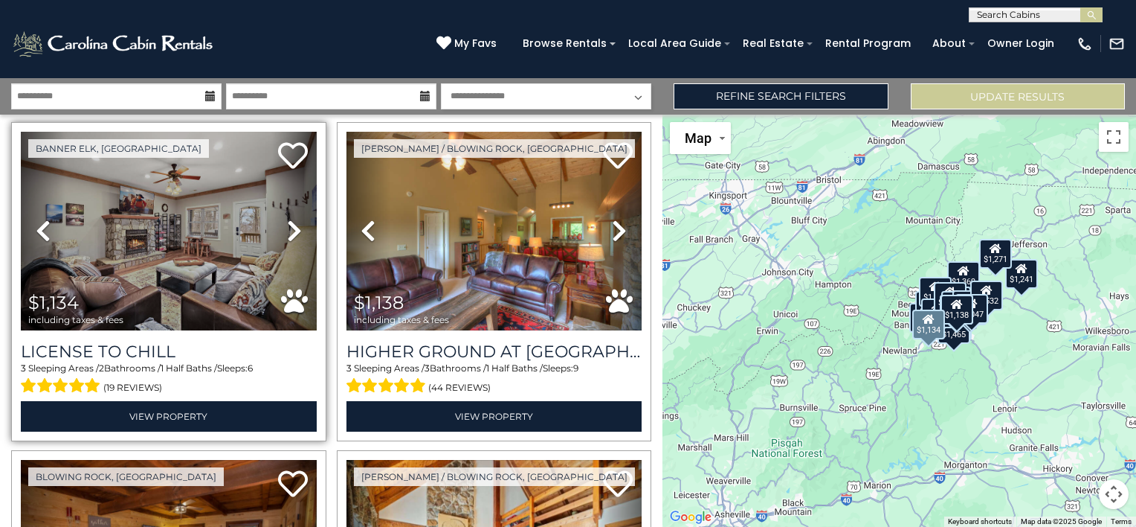
click at [287, 219] on icon at bounding box center [294, 231] width 15 height 24
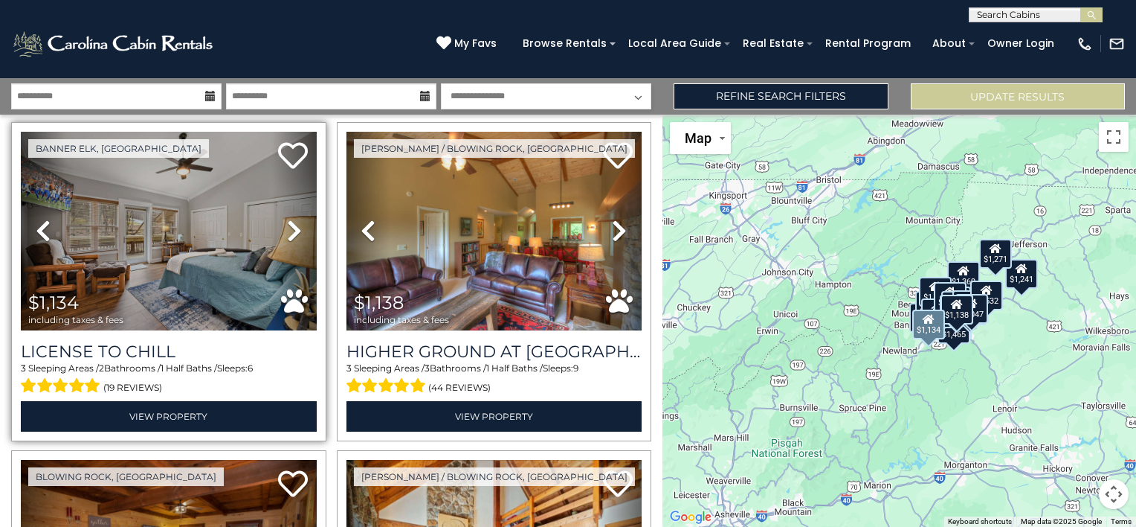
click at [287, 219] on icon at bounding box center [294, 231] width 15 height 24
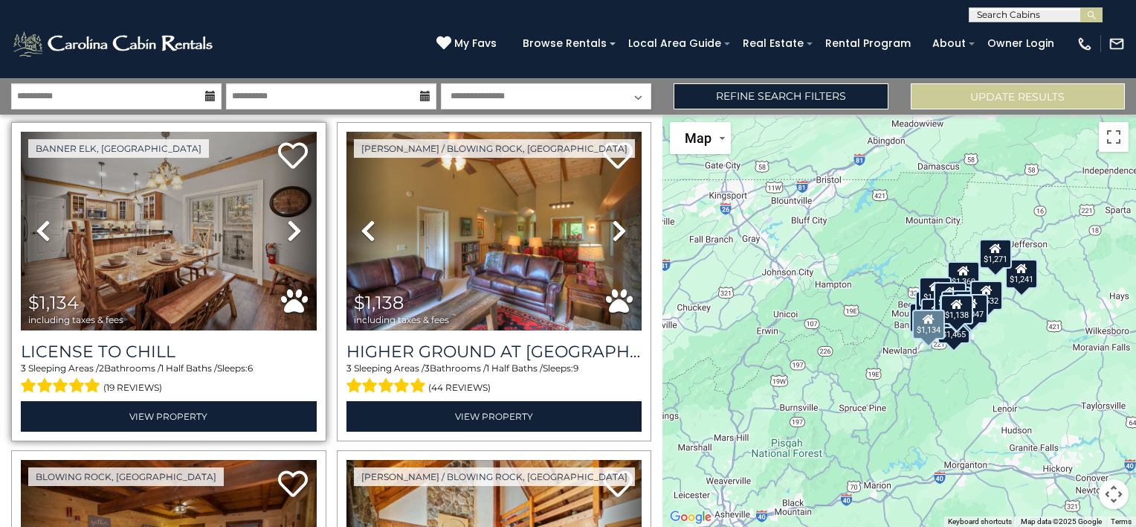
click at [287, 219] on icon at bounding box center [294, 231] width 15 height 24
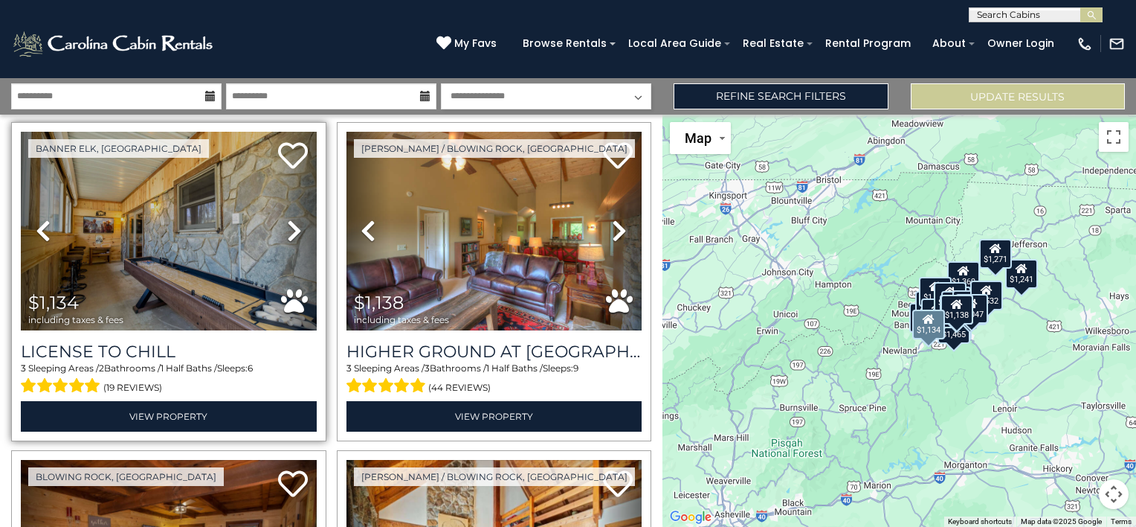
click at [287, 219] on icon at bounding box center [294, 231] width 15 height 24
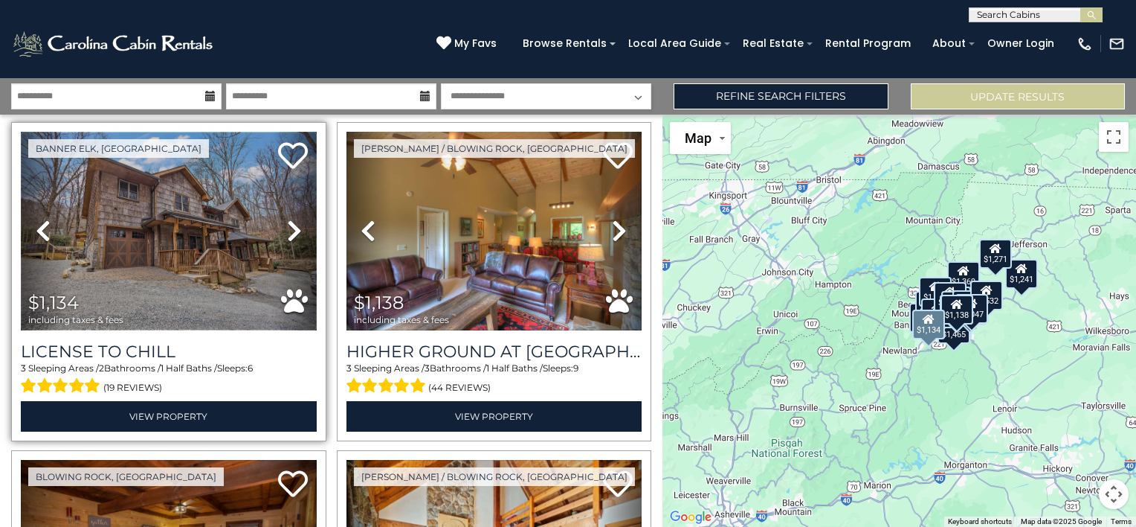
click at [199, 214] on img at bounding box center [169, 231] width 296 height 198
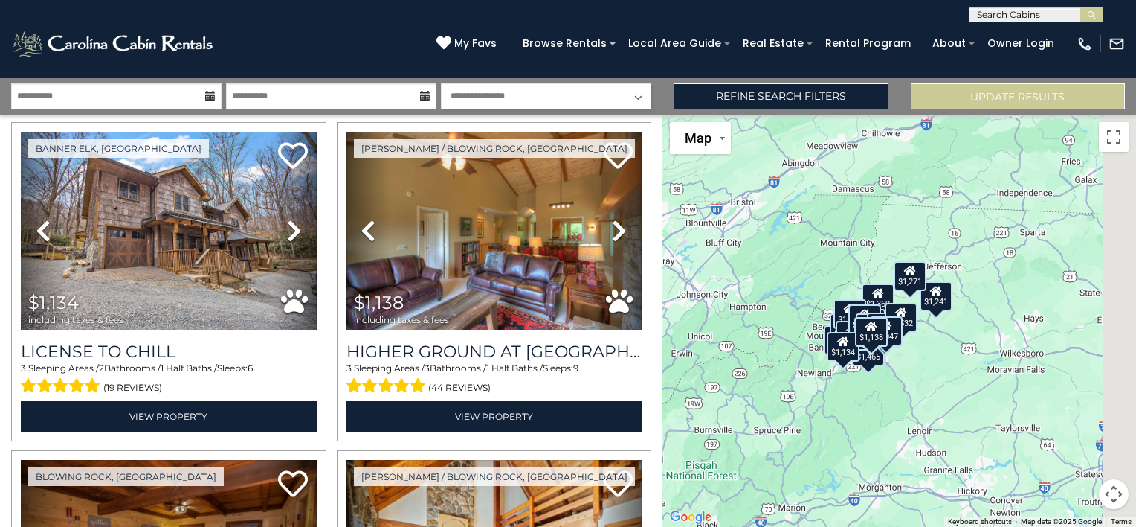
drag, startPoint x: 846, startPoint y: 336, endPoint x: 759, endPoint y: 357, distance: 89.5
click at [759, 357] on div "$1,514 $1,326 $1,338 $1,351 $1,442 $1,482 $1,482 $1,532 $1,672 $1,047 $1,072 $1…" at bounding box center [900, 321] width 474 height 412
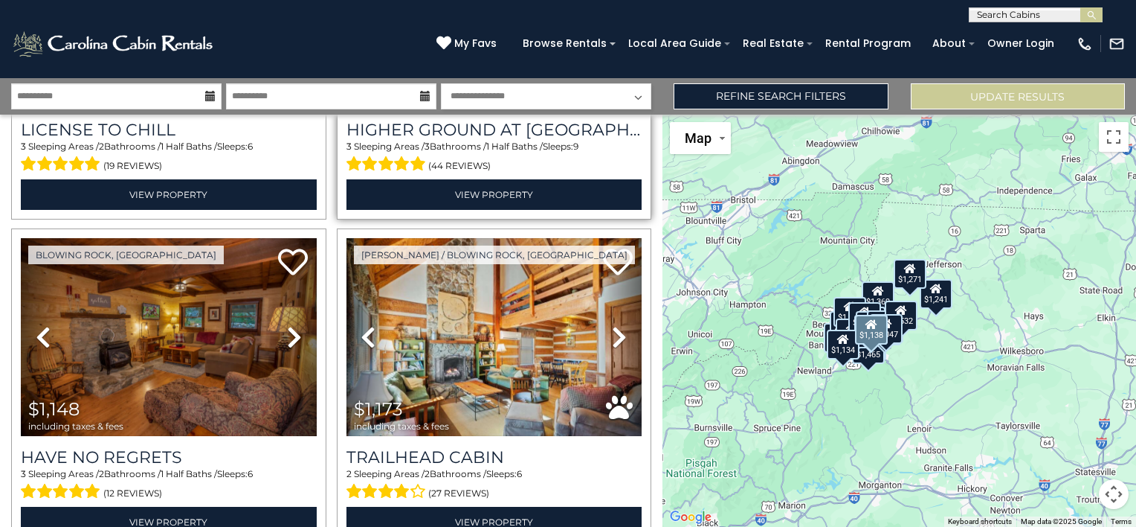
scroll to position [2231, 0]
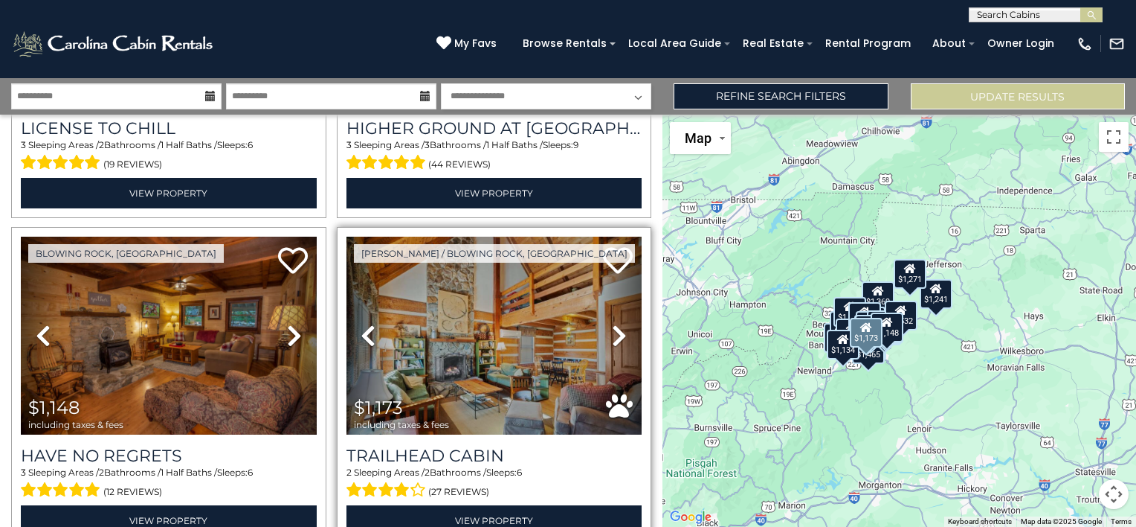
click at [599, 319] on link "Next" at bounding box center [620, 336] width 45 height 198
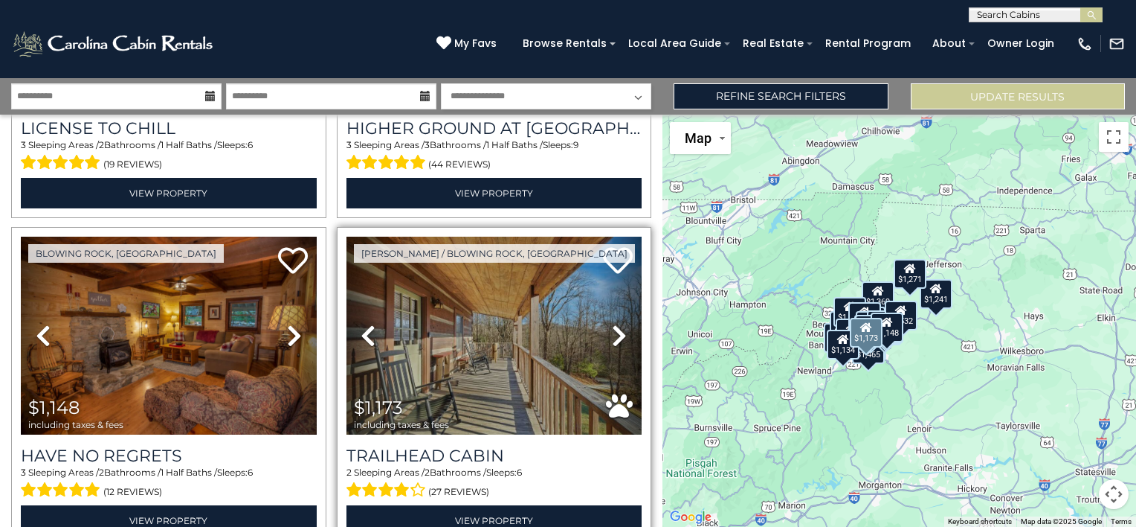
click at [612, 324] on icon at bounding box center [619, 336] width 15 height 24
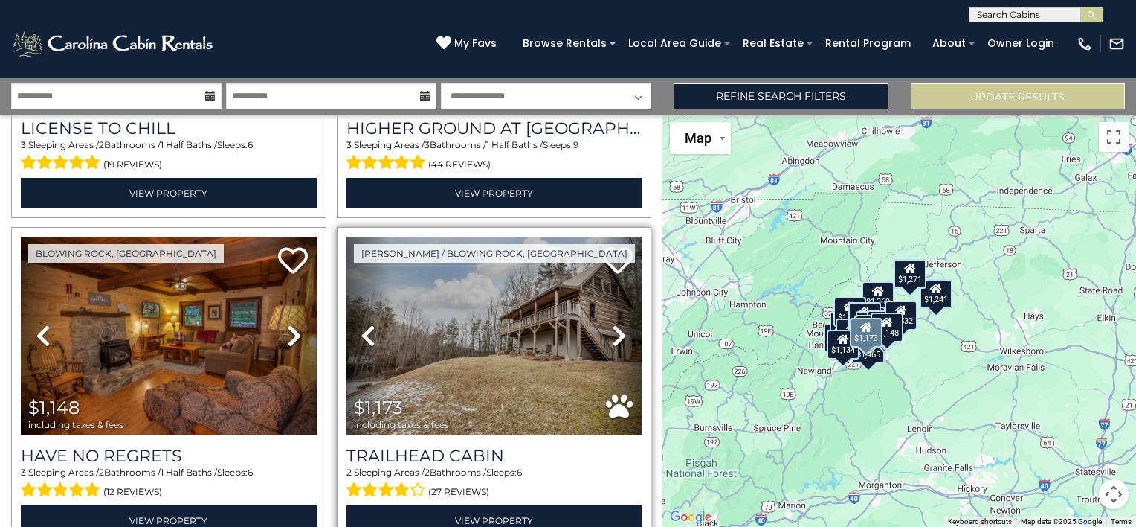
click at [612, 324] on icon at bounding box center [619, 336] width 15 height 24
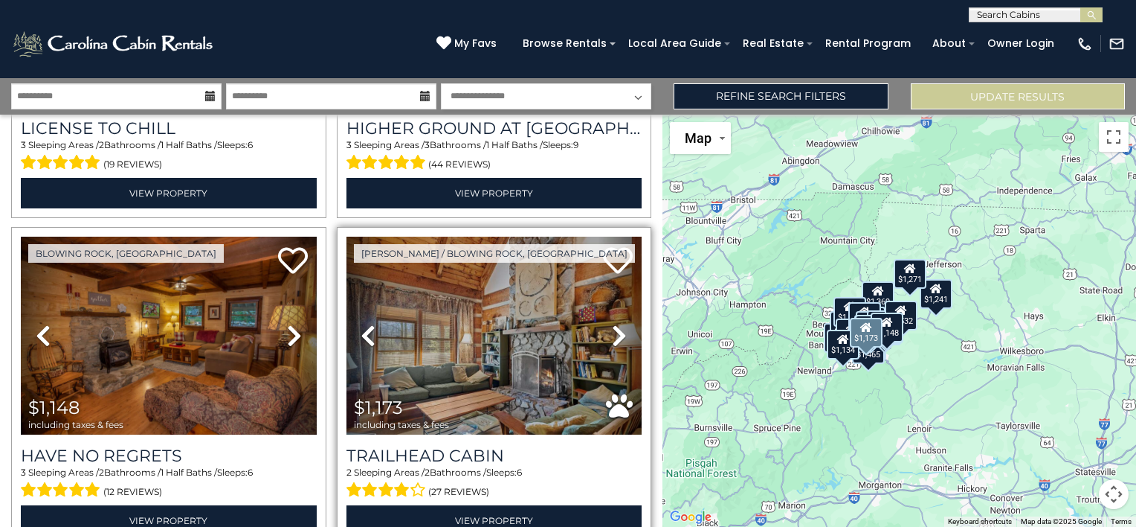
click at [612, 324] on icon at bounding box center [619, 336] width 15 height 24
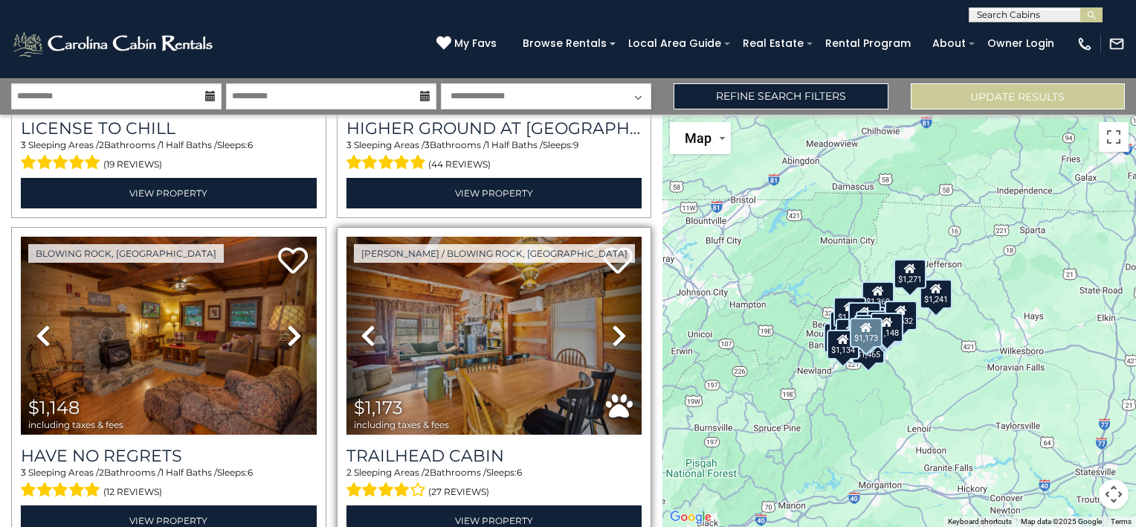
click at [612, 324] on icon at bounding box center [619, 336] width 15 height 24
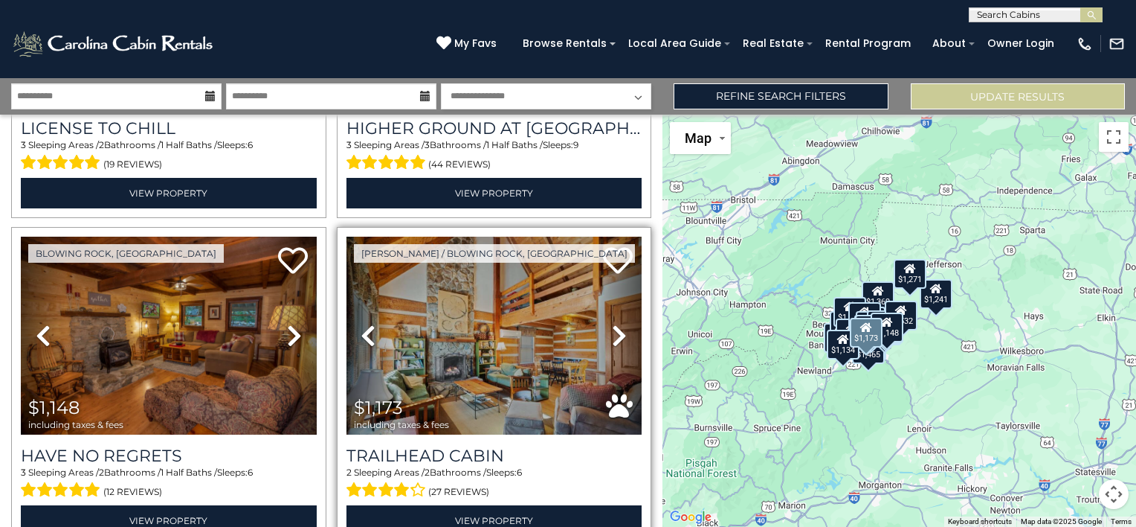
click at [612, 324] on icon at bounding box center [619, 336] width 15 height 24
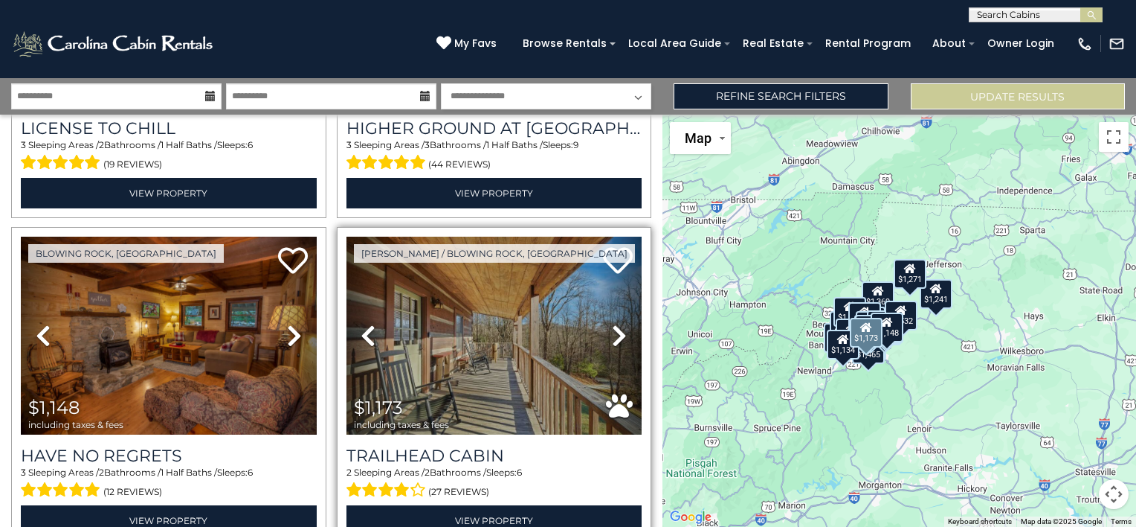
click at [612, 324] on icon at bounding box center [619, 336] width 15 height 24
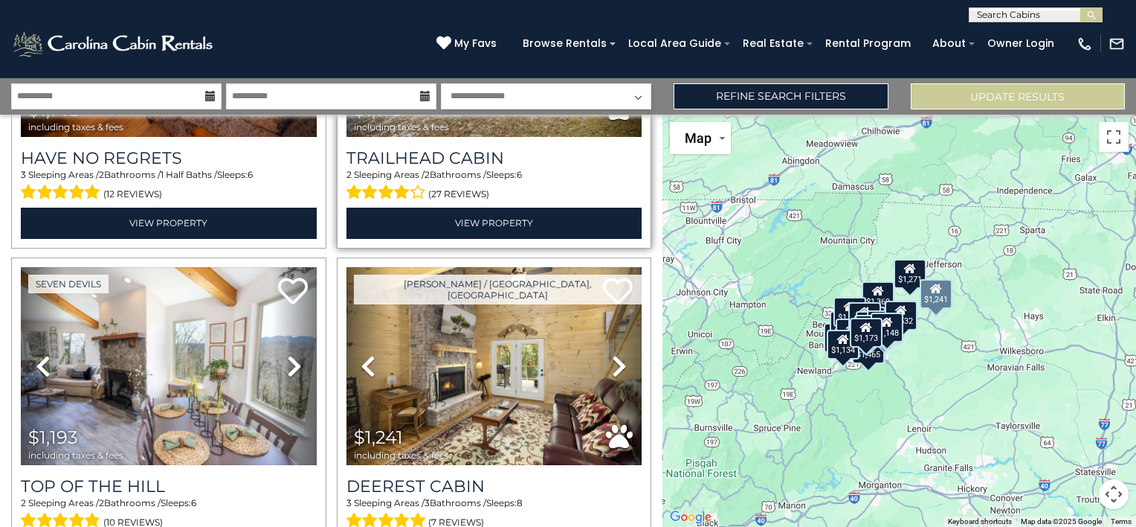
scroll to position [2603, 0]
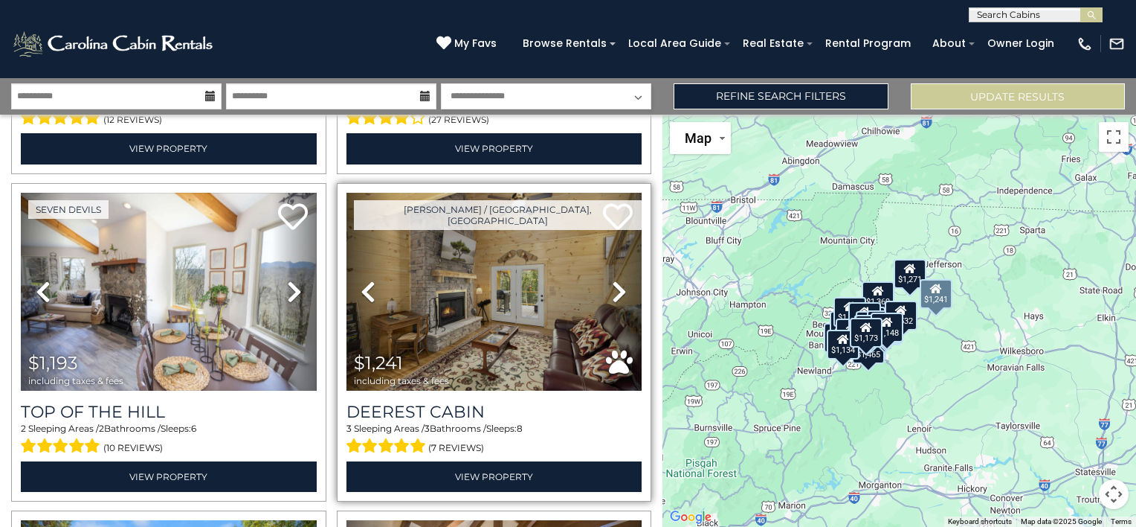
click at [616, 280] on icon at bounding box center [619, 292] width 15 height 24
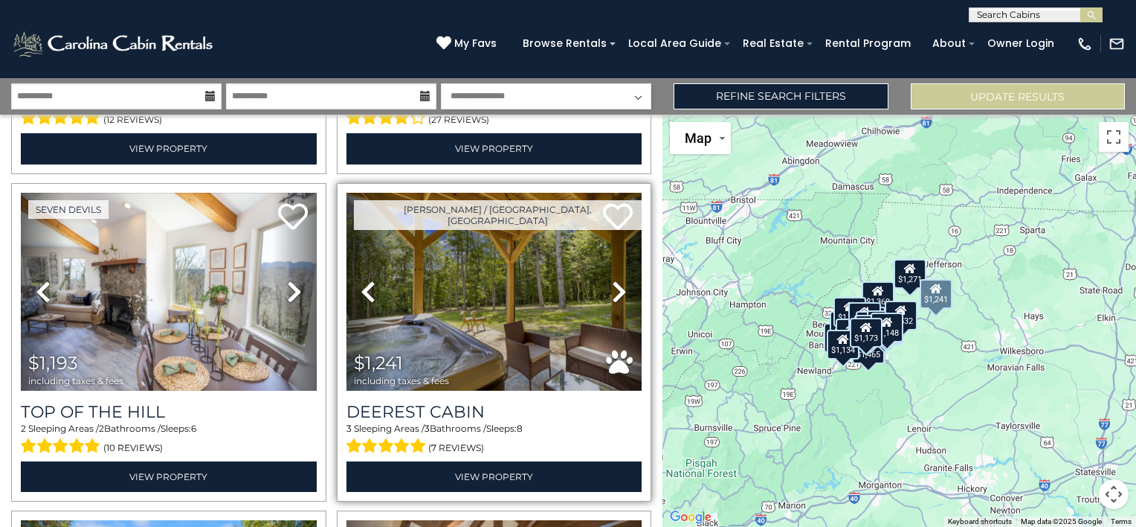
click at [616, 280] on icon at bounding box center [619, 292] width 15 height 24
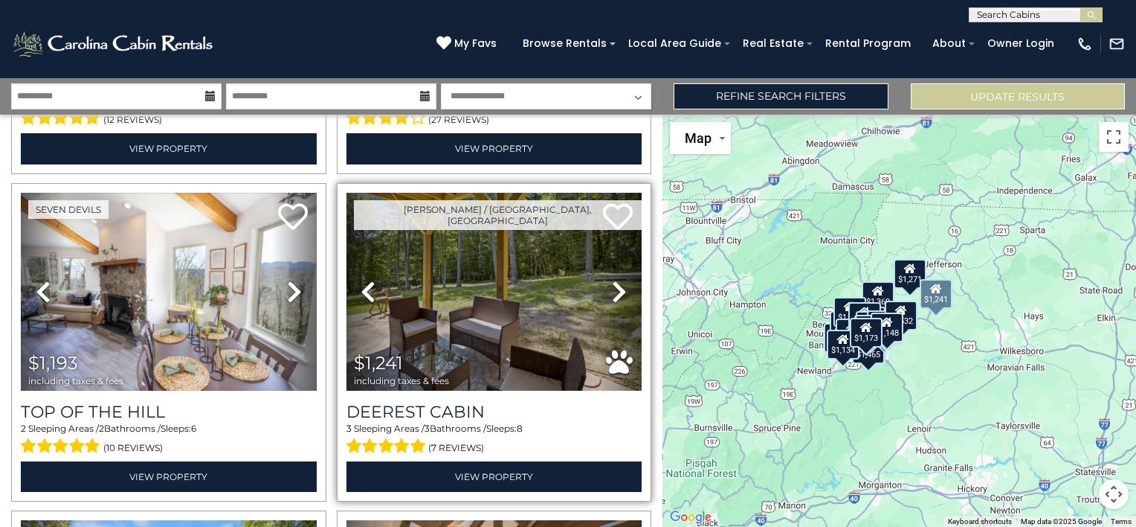
click at [616, 280] on icon at bounding box center [619, 292] width 15 height 24
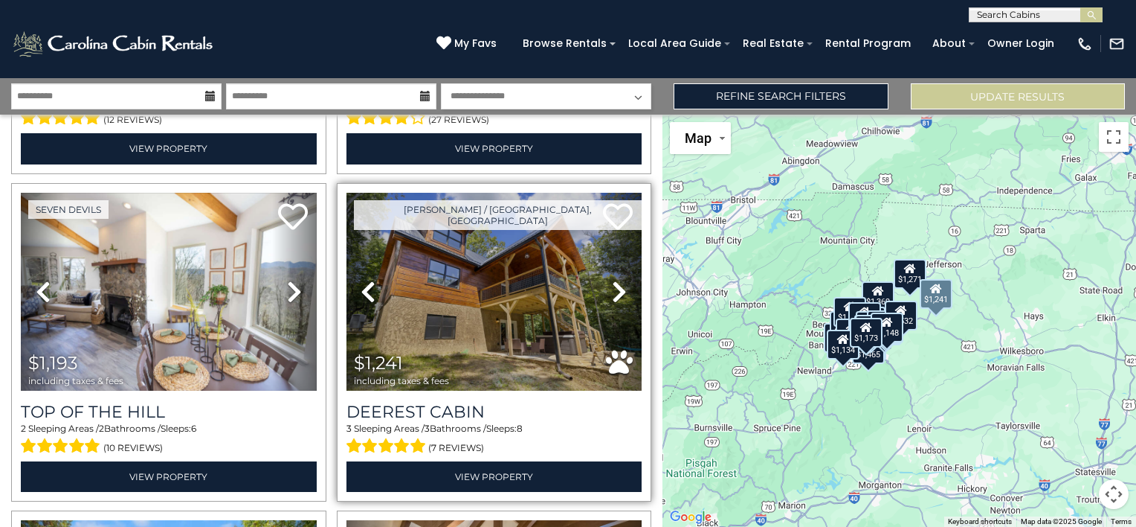
click at [613, 280] on icon at bounding box center [619, 292] width 15 height 24
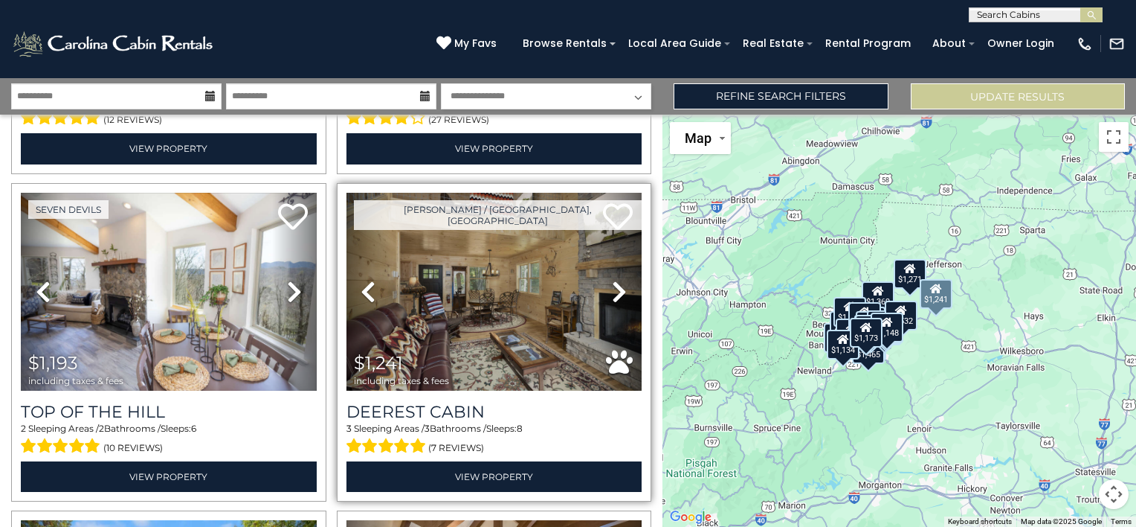
click at [613, 280] on icon at bounding box center [619, 292] width 15 height 24
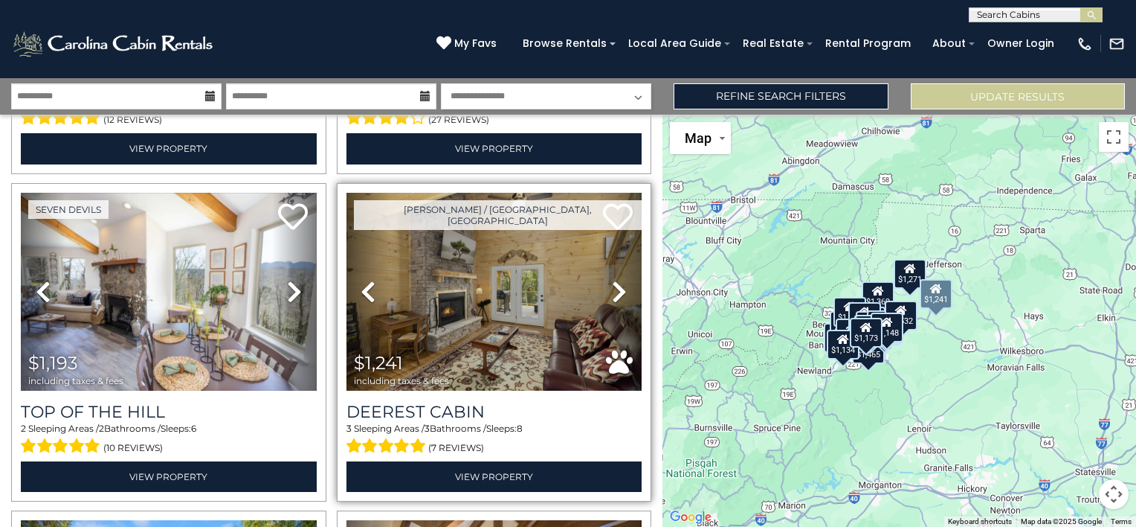
click at [613, 280] on icon at bounding box center [619, 292] width 15 height 24
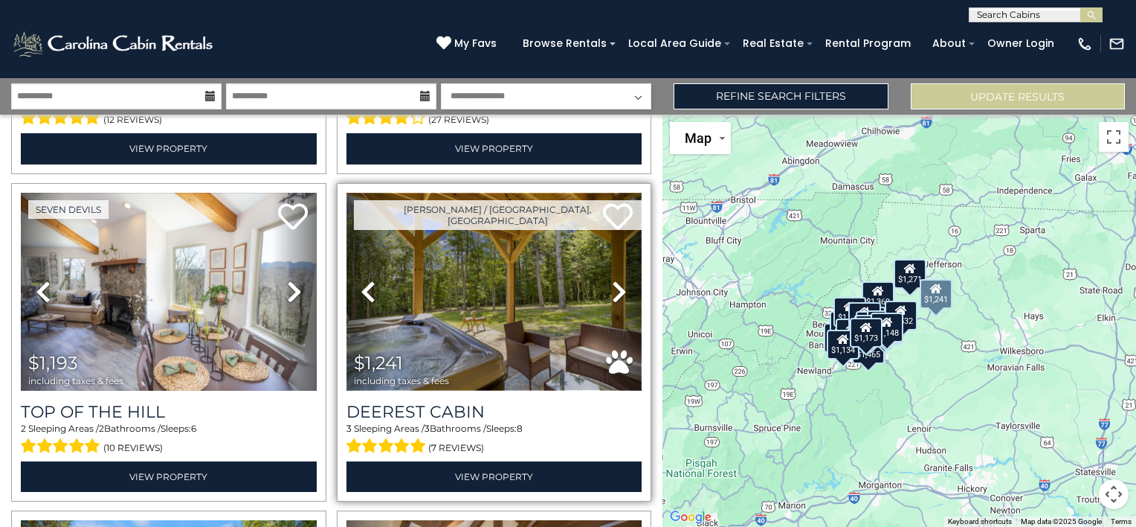
click at [508, 255] on img at bounding box center [495, 292] width 296 height 198
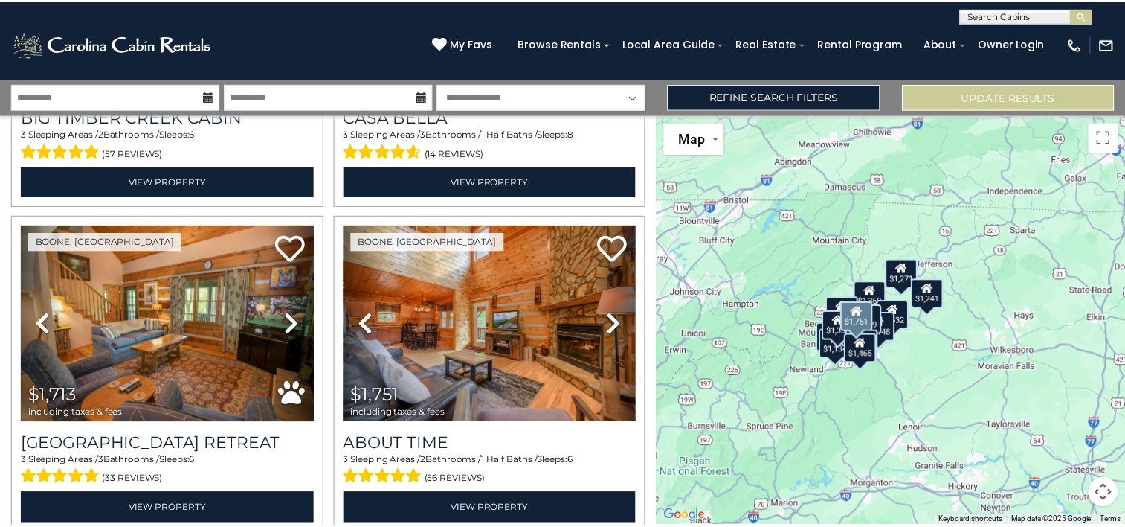
scroll to position [4597, 0]
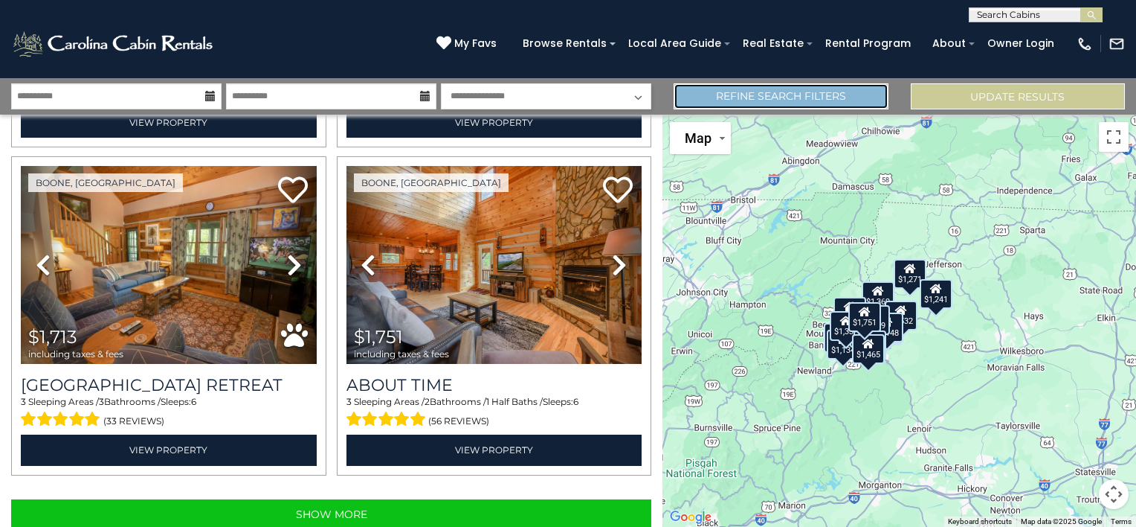
click at [758, 94] on link "Refine Search Filters" at bounding box center [781, 96] width 214 height 26
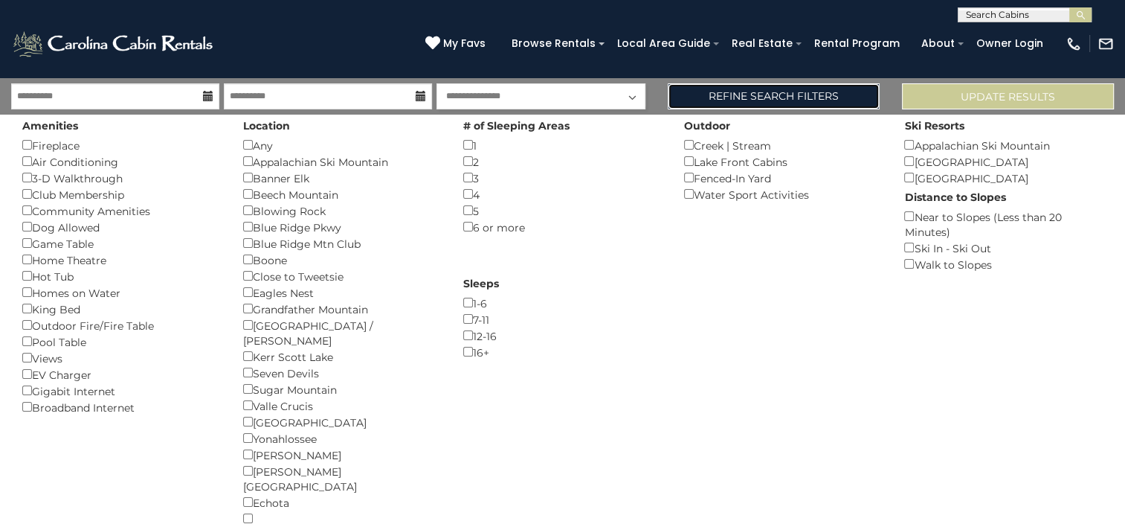
scroll to position [0, 0]
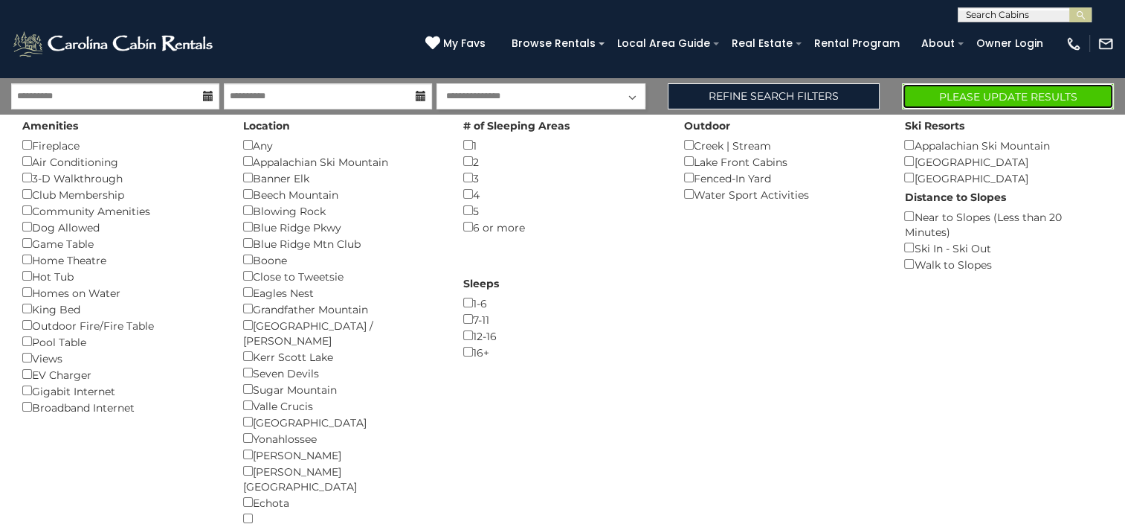
click at [949, 98] on button "Please Update Results" at bounding box center [1008, 96] width 212 height 26
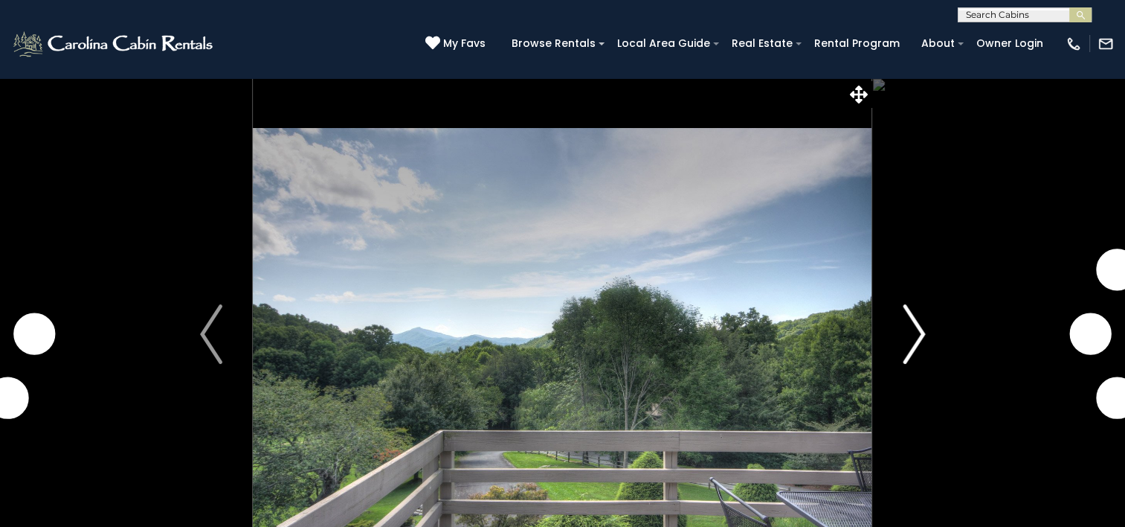
click at [913, 321] on img "Next" at bounding box center [914, 334] width 22 height 60
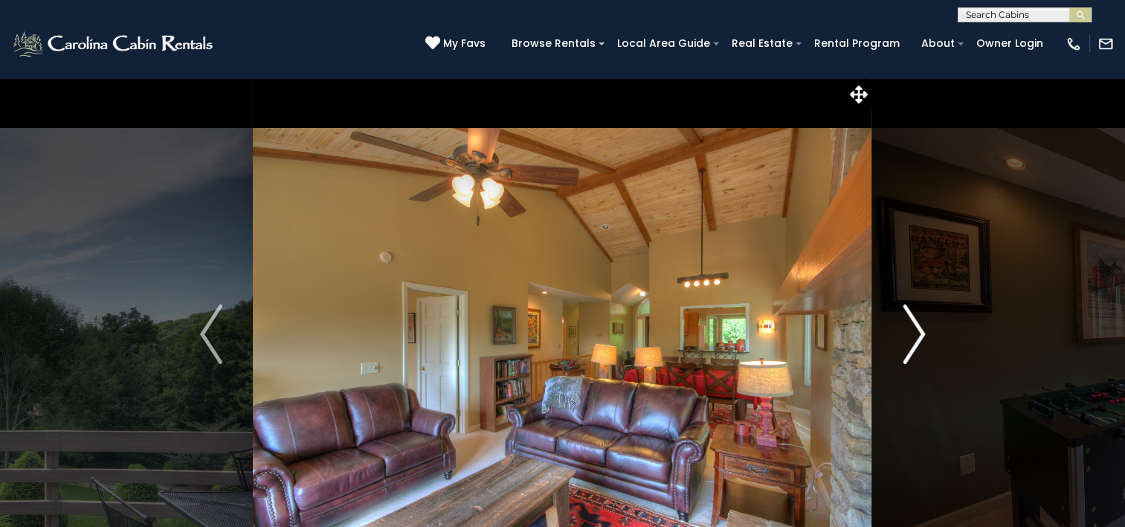
click at [913, 327] on img "Next" at bounding box center [914, 334] width 22 height 60
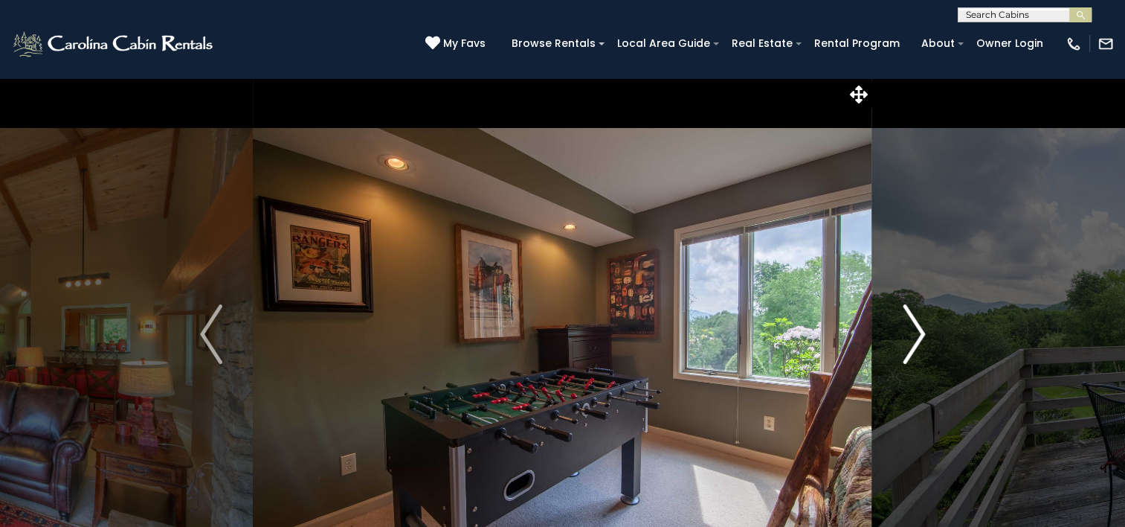
click at [913, 327] on img "Next" at bounding box center [914, 334] width 22 height 60
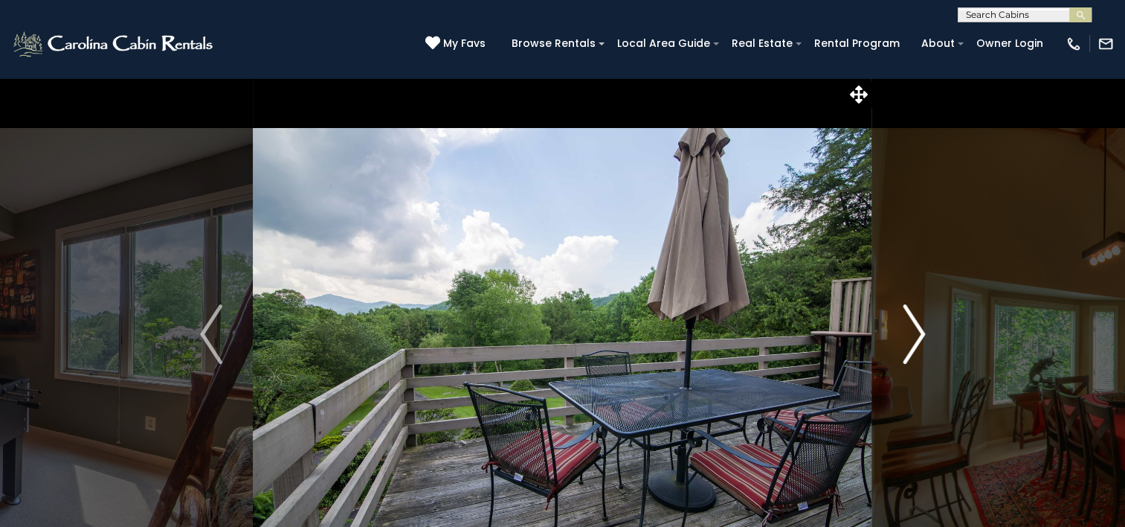
click at [913, 327] on img "Next" at bounding box center [914, 334] width 22 height 60
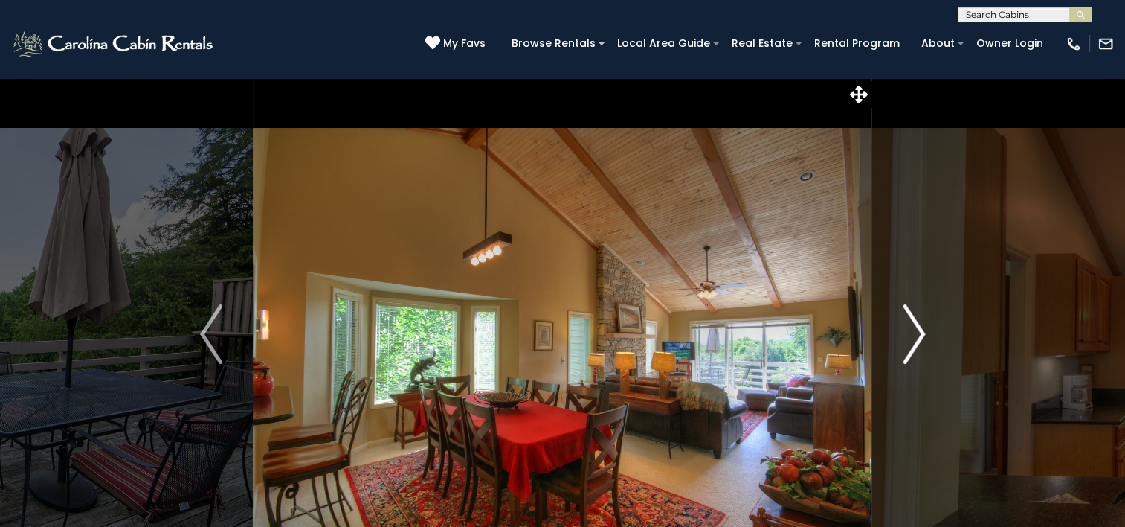
click at [913, 327] on img "Next" at bounding box center [914, 334] width 22 height 60
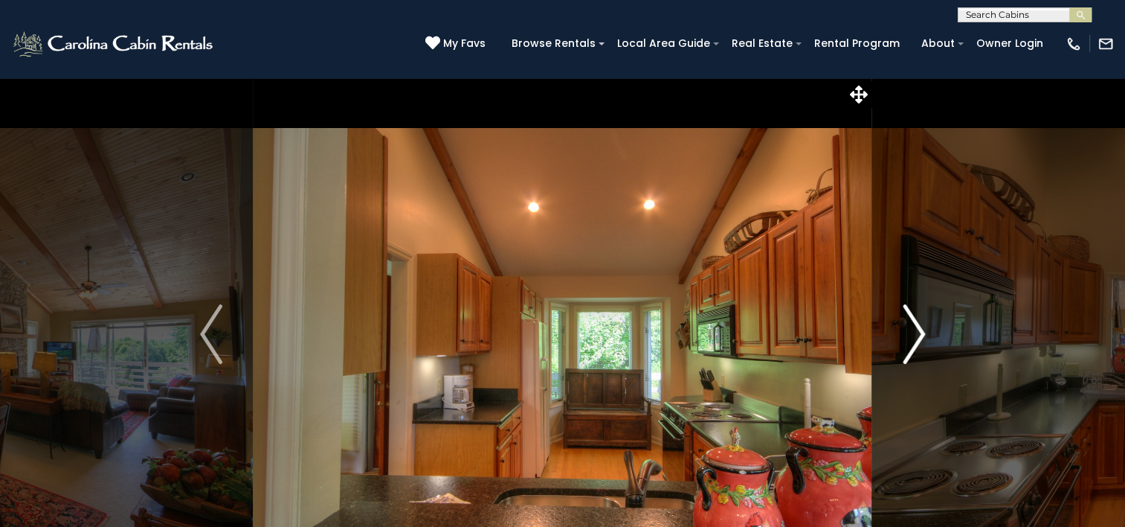
click at [913, 327] on img "Next" at bounding box center [914, 334] width 22 height 60
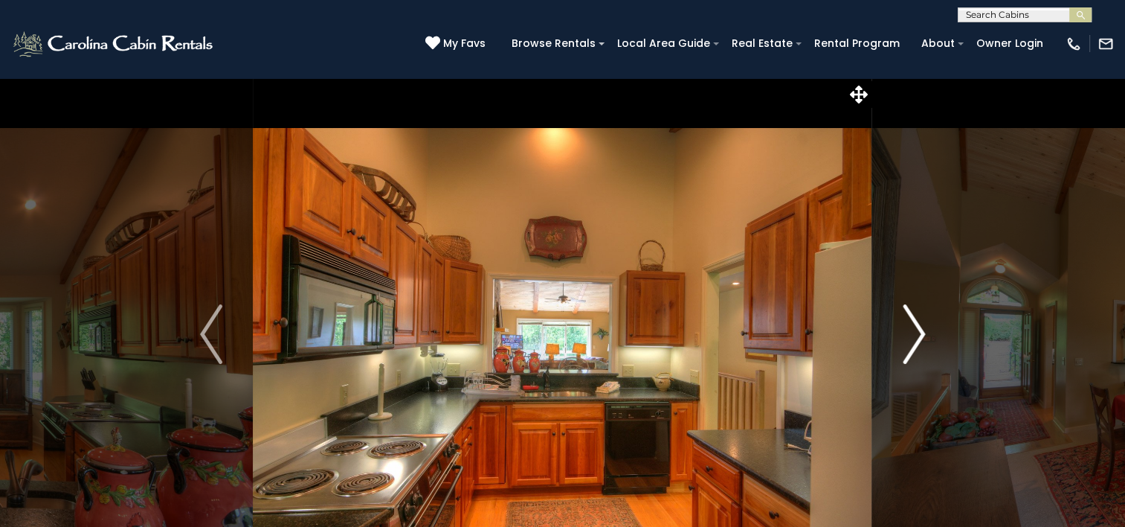
click at [913, 327] on img "Next" at bounding box center [914, 334] width 22 height 60
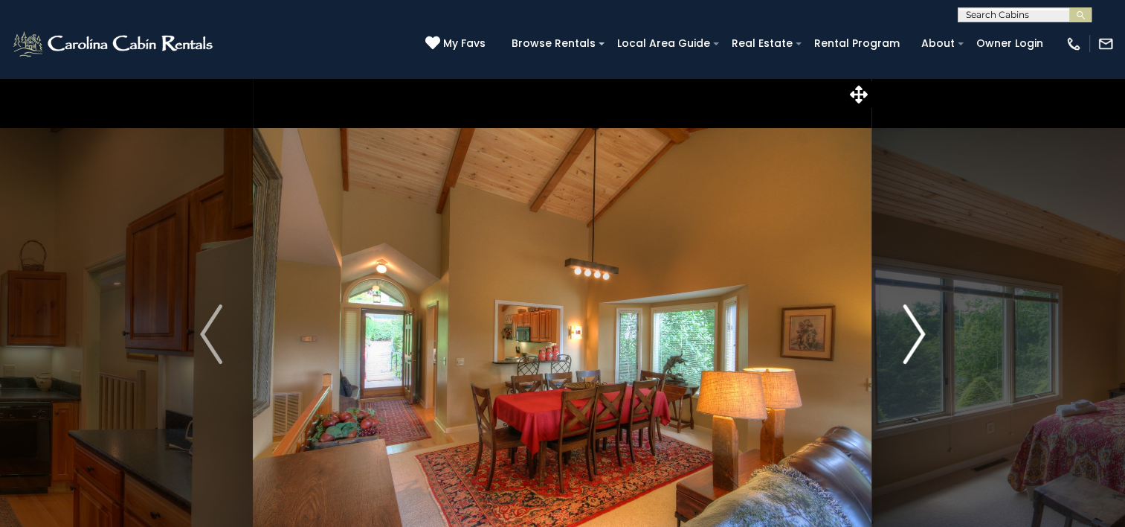
click at [913, 327] on img "Next" at bounding box center [914, 334] width 22 height 60
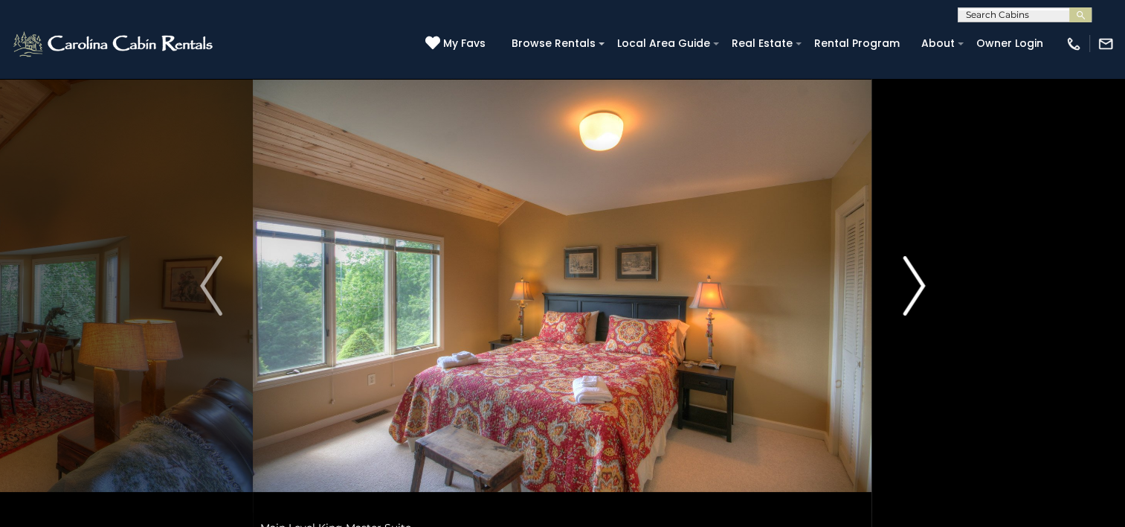
scroll to position [74, 0]
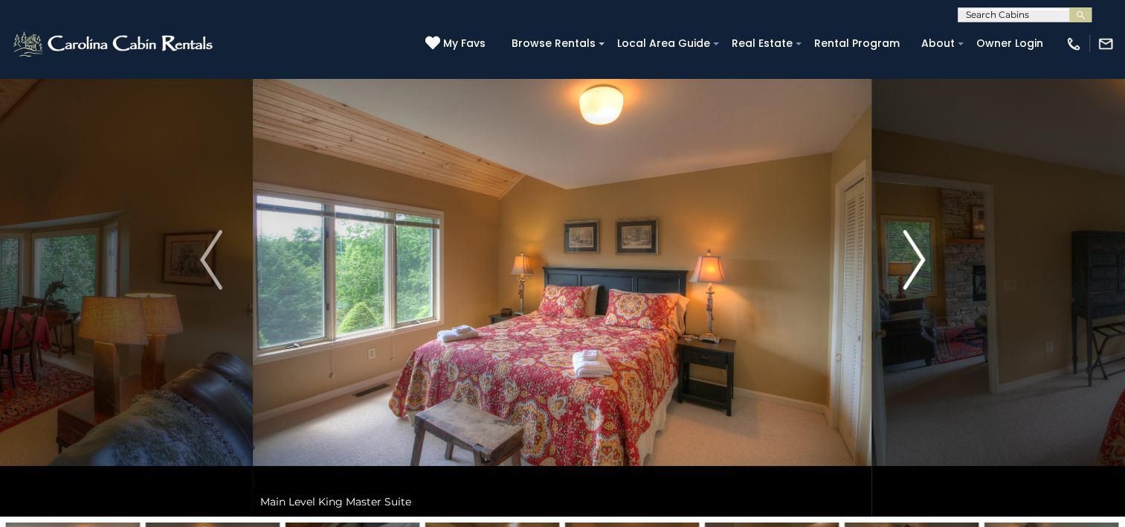
click at [910, 262] on img "Next" at bounding box center [914, 260] width 22 height 60
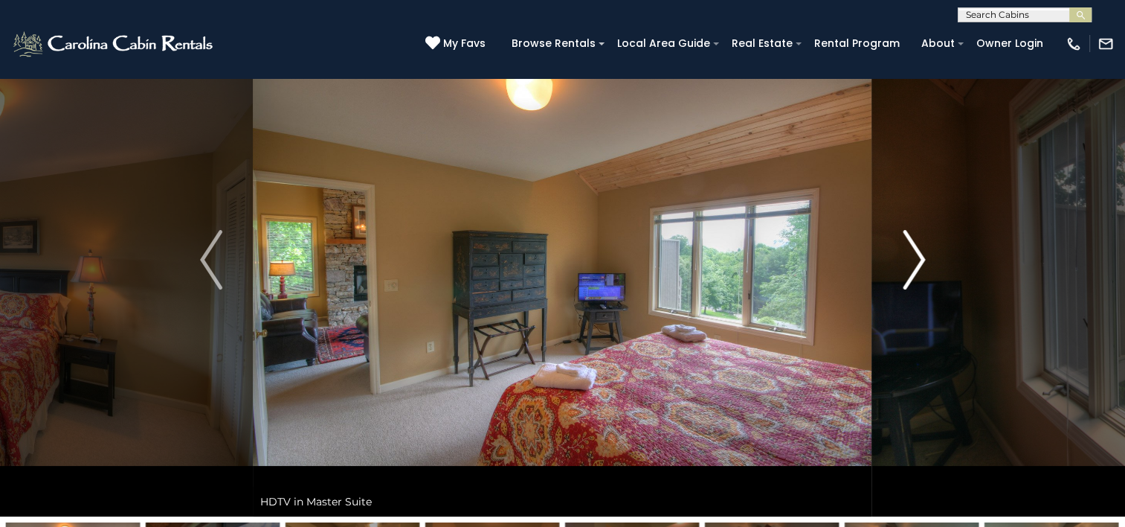
click at [913, 263] on img "Next" at bounding box center [914, 260] width 22 height 60
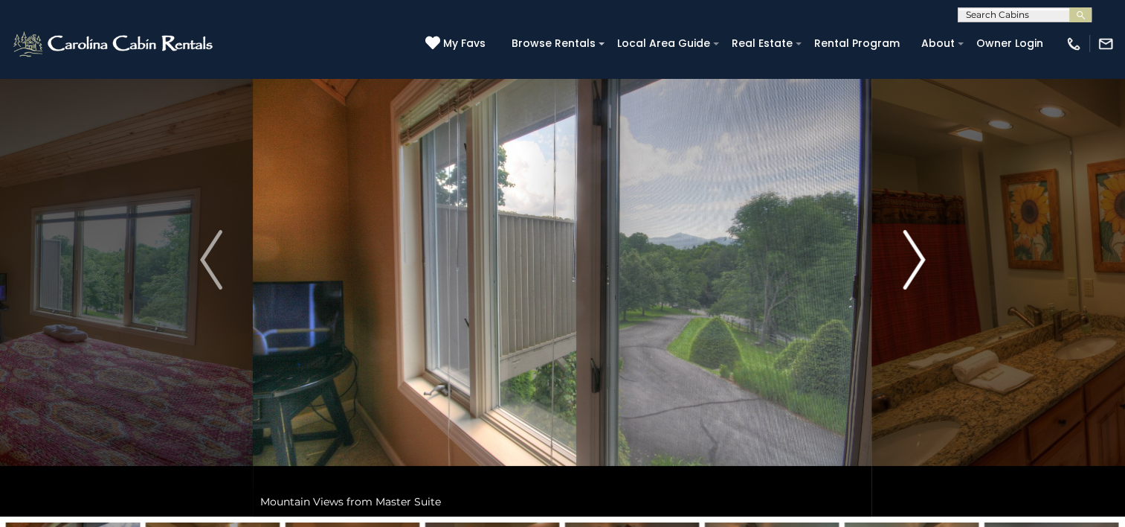
click at [913, 263] on img "Next" at bounding box center [914, 260] width 22 height 60
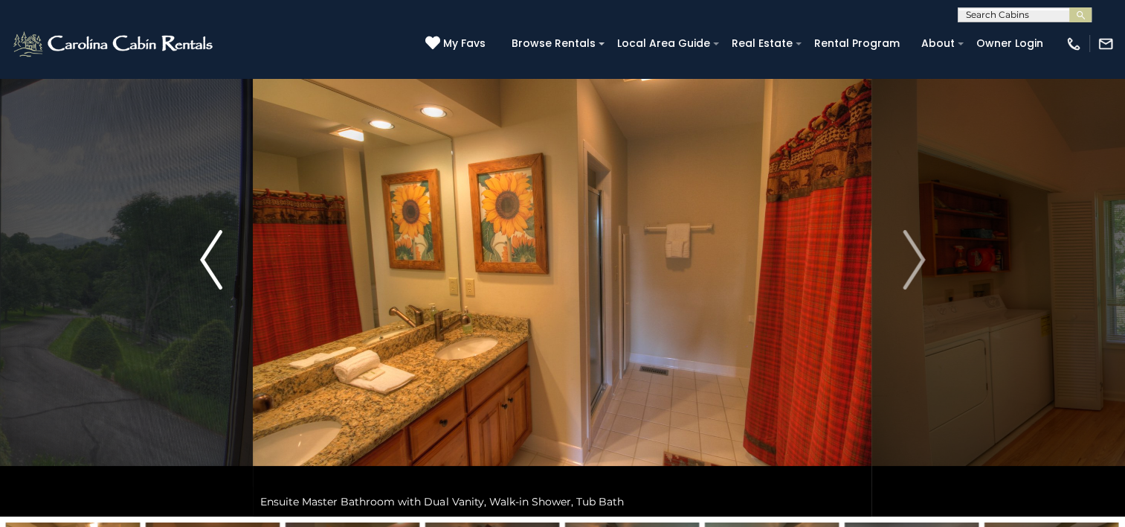
click at [217, 270] on img "Previous" at bounding box center [211, 260] width 22 height 60
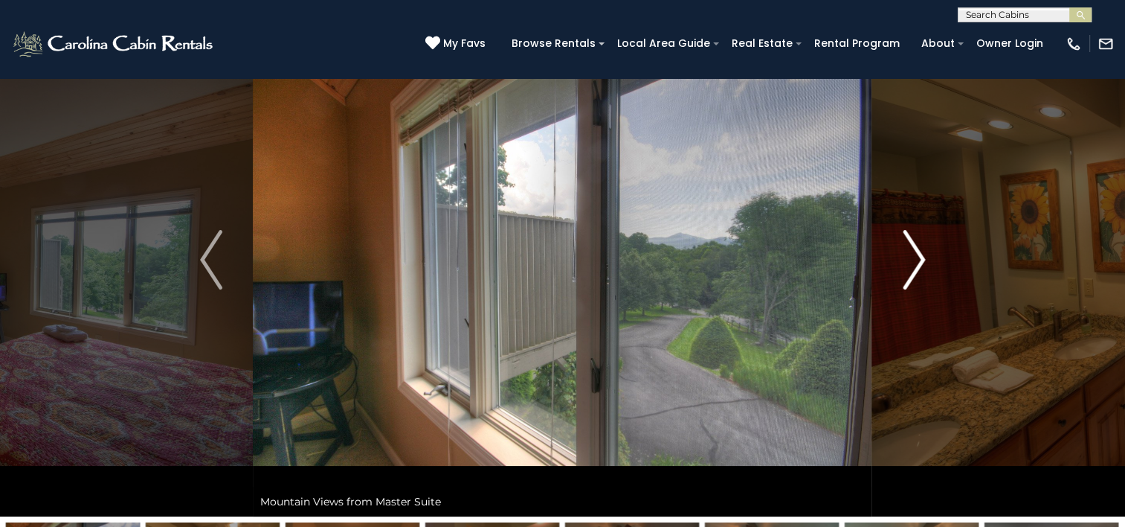
click at [918, 261] on img "Next" at bounding box center [914, 260] width 22 height 60
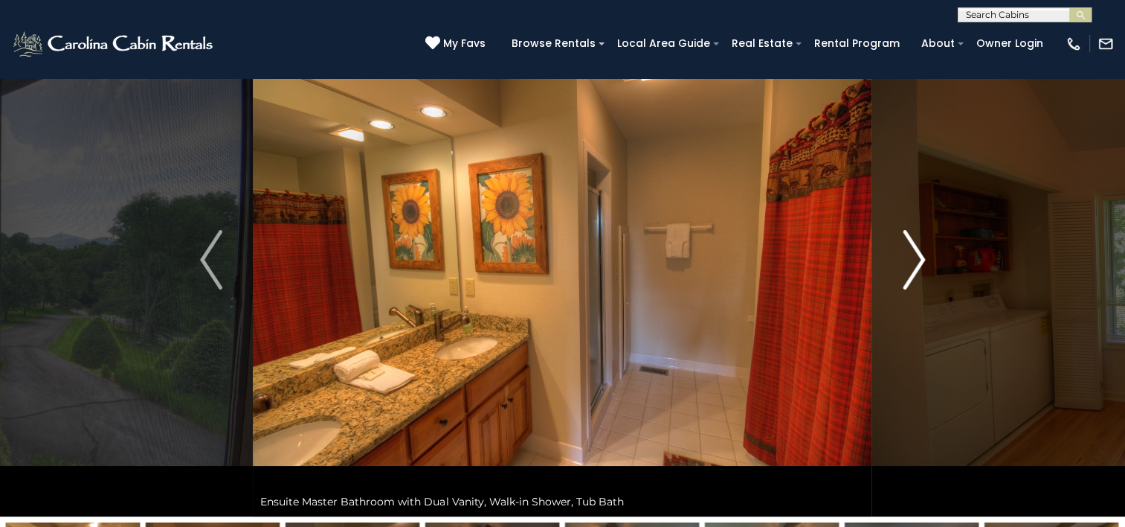
click at [918, 261] on img "Next" at bounding box center [914, 260] width 22 height 60
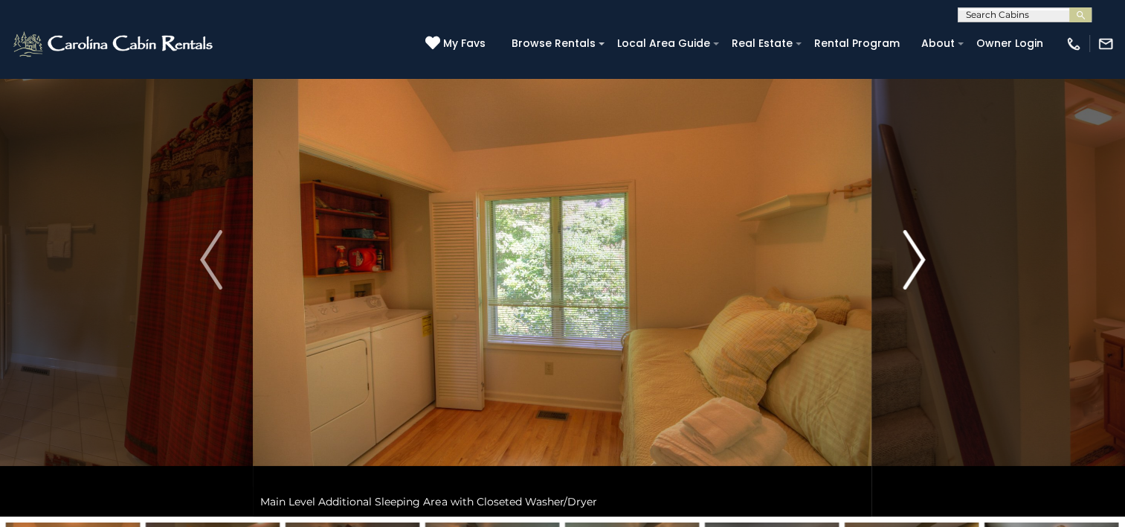
click at [918, 261] on img "Next" at bounding box center [914, 260] width 22 height 60
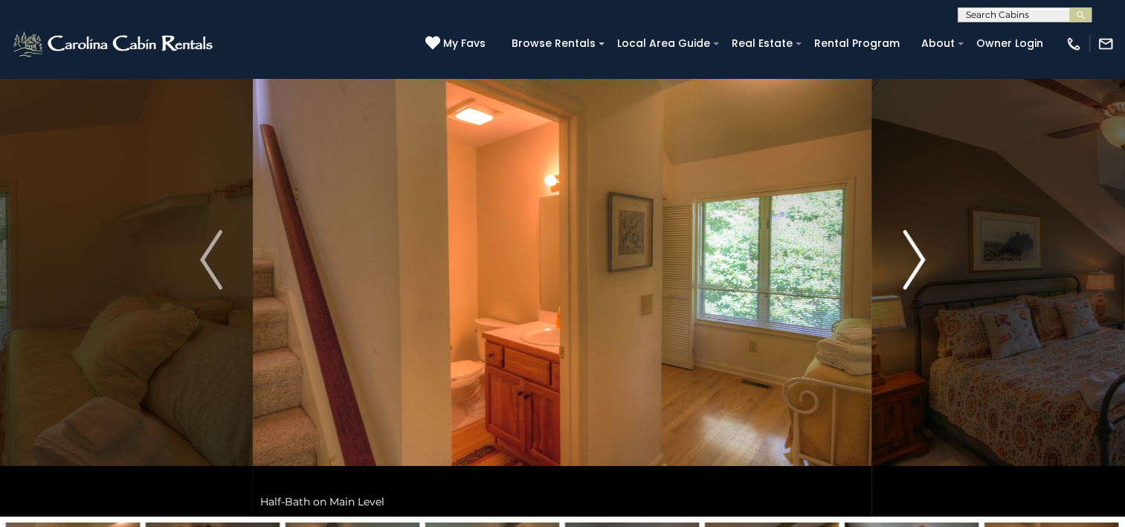
click at [916, 261] on img "Next" at bounding box center [914, 260] width 22 height 60
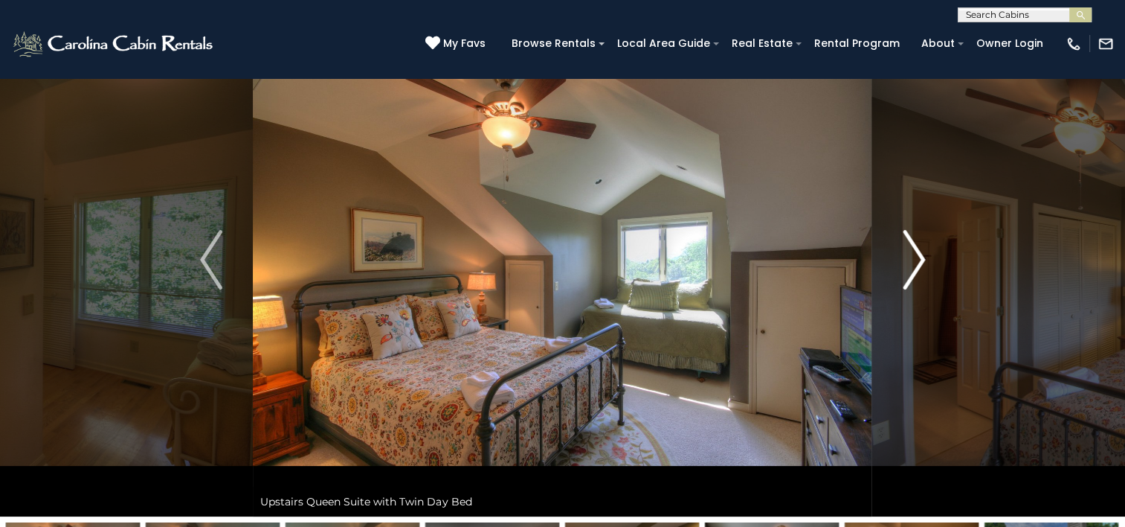
click at [916, 261] on img "Next" at bounding box center [914, 260] width 22 height 60
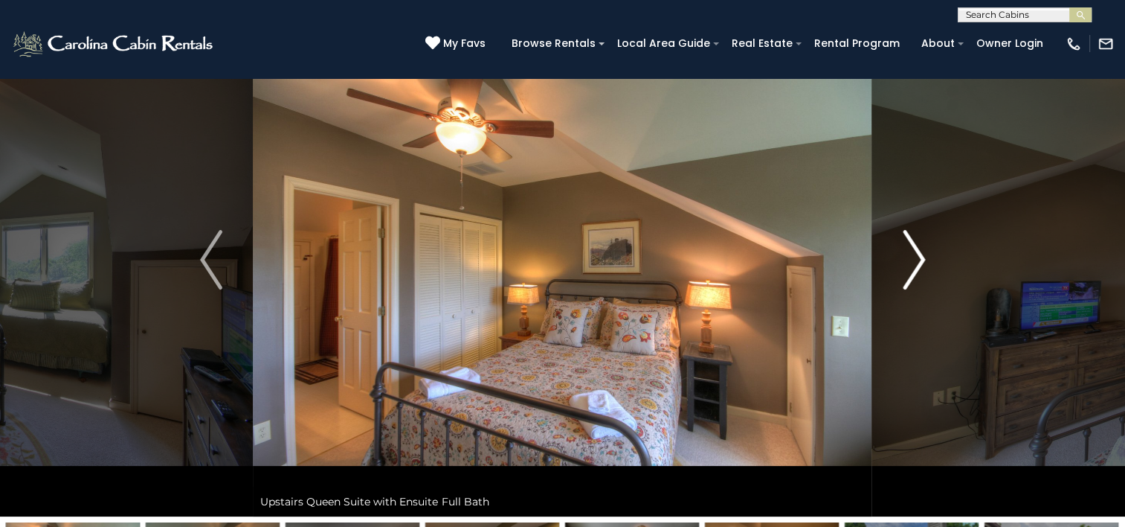
click at [916, 261] on img "Next" at bounding box center [914, 260] width 22 height 60
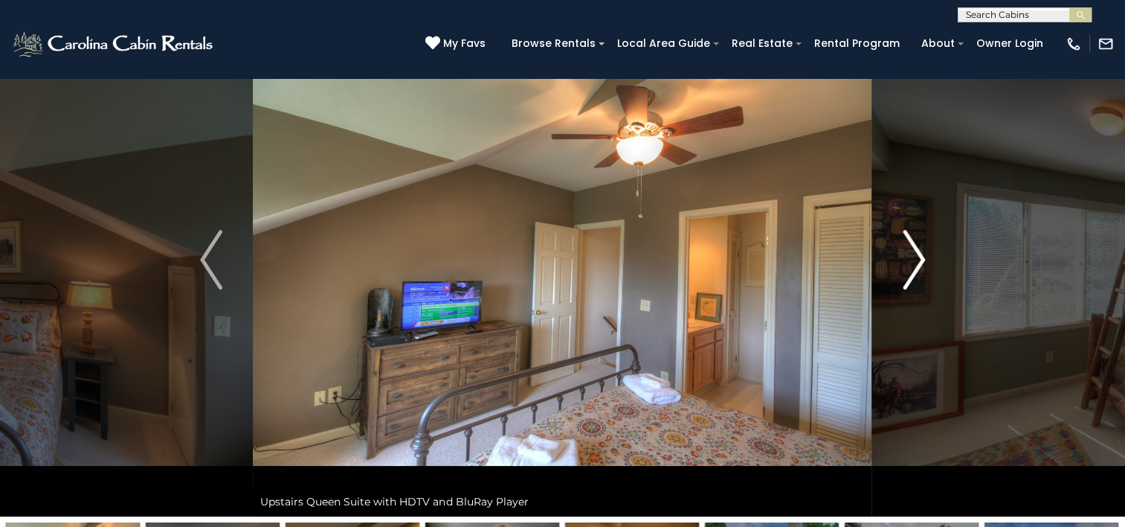
click at [916, 261] on img "Next" at bounding box center [914, 260] width 22 height 60
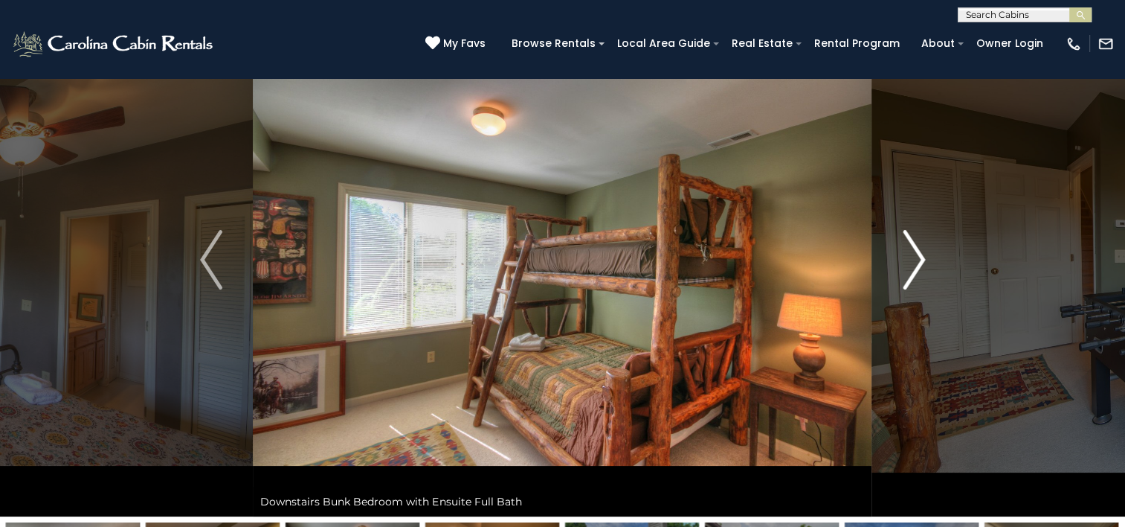
click at [916, 261] on img "Next" at bounding box center [914, 260] width 22 height 60
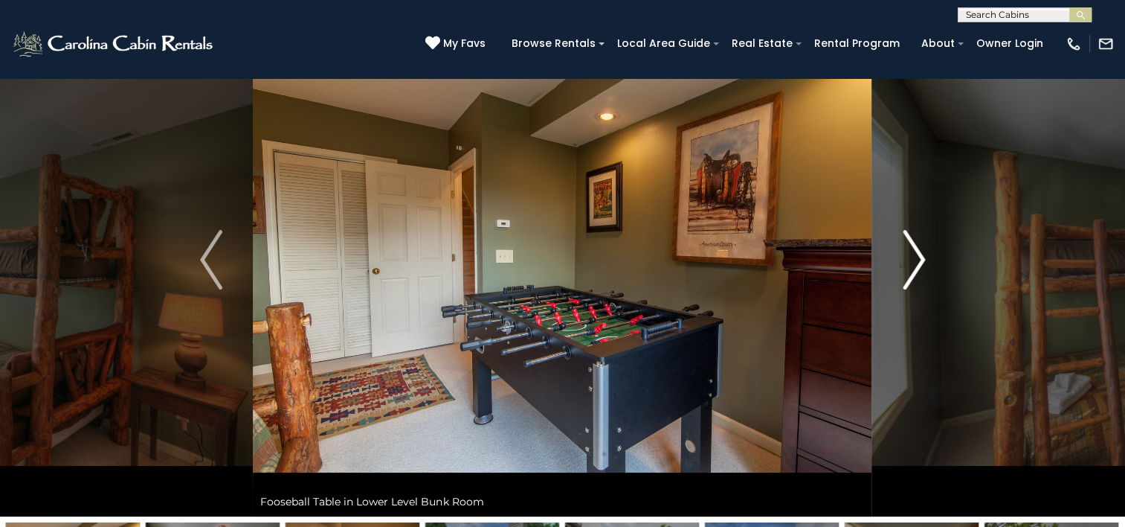
click at [916, 261] on img "Next" at bounding box center [914, 260] width 22 height 60
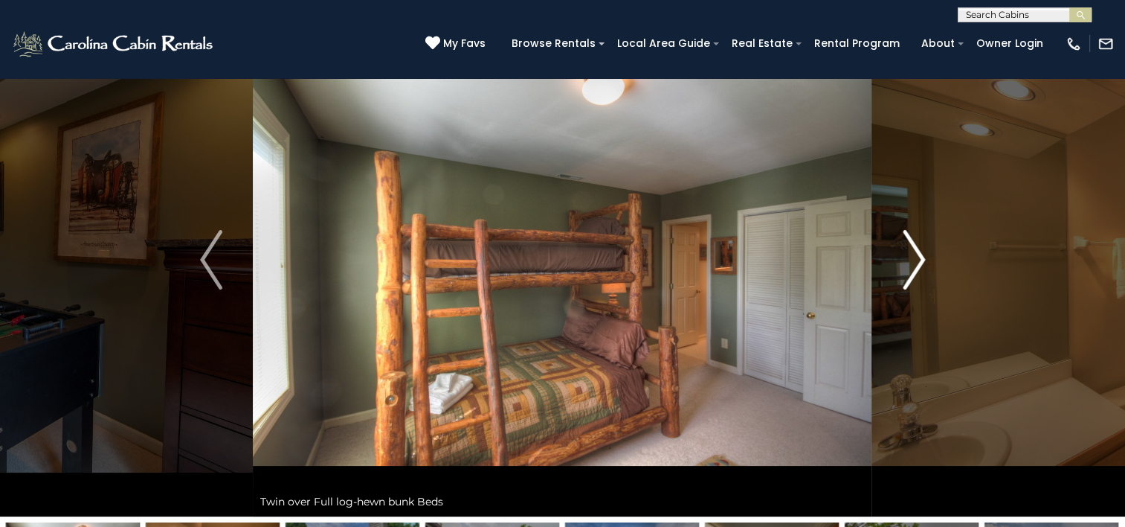
click at [916, 261] on img "Next" at bounding box center [914, 260] width 22 height 60
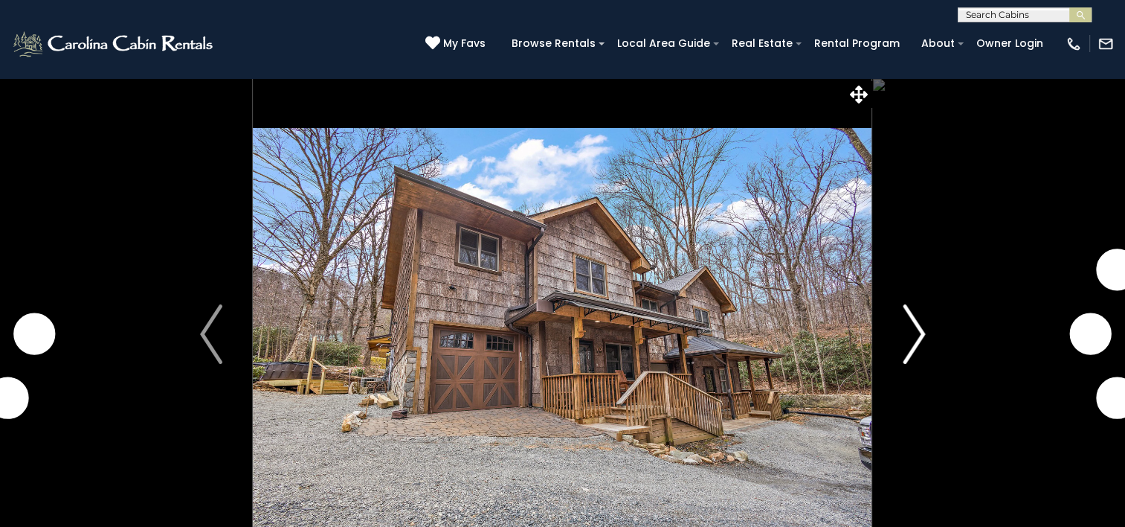
click at [916, 330] on img "Next" at bounding box center [914, 334] width 22 height 60
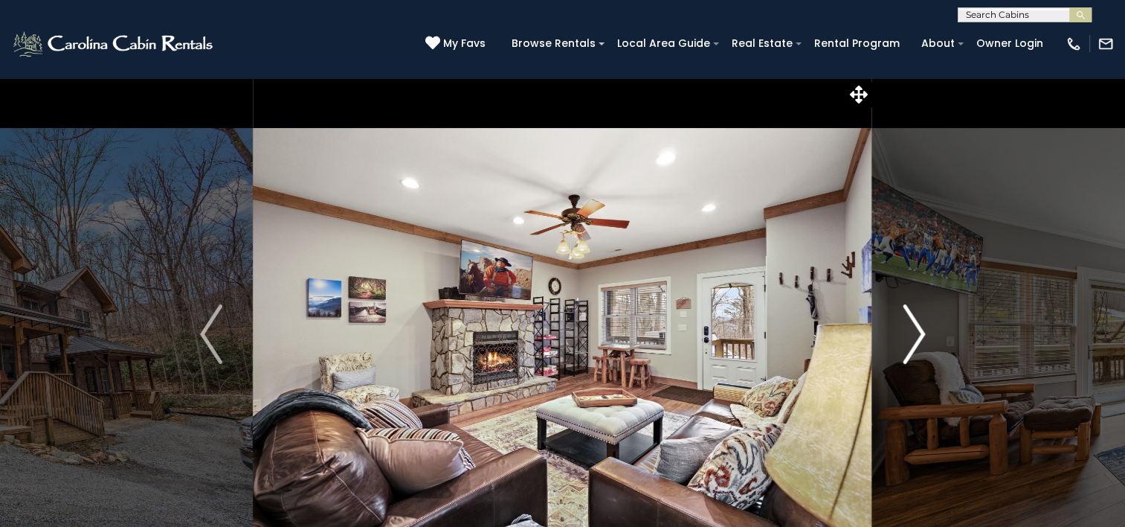
click at [915, 330] on img "Next" at bounding box center [914, 334] width 22 height 60
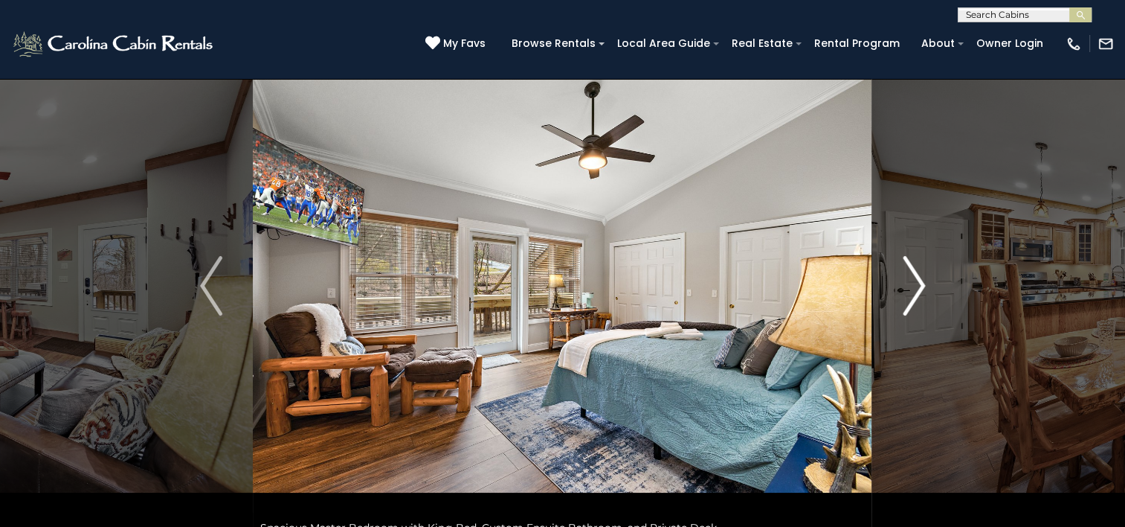
scroll to position [74, 0]
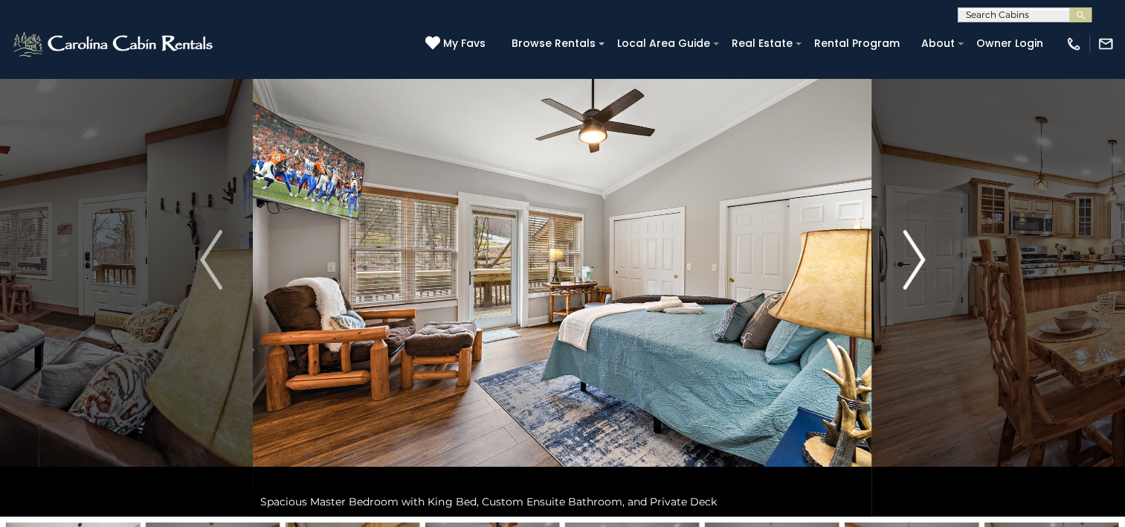
click at [910, 277] on img "Next" at bounding box center [914, 260] width 22 height 60
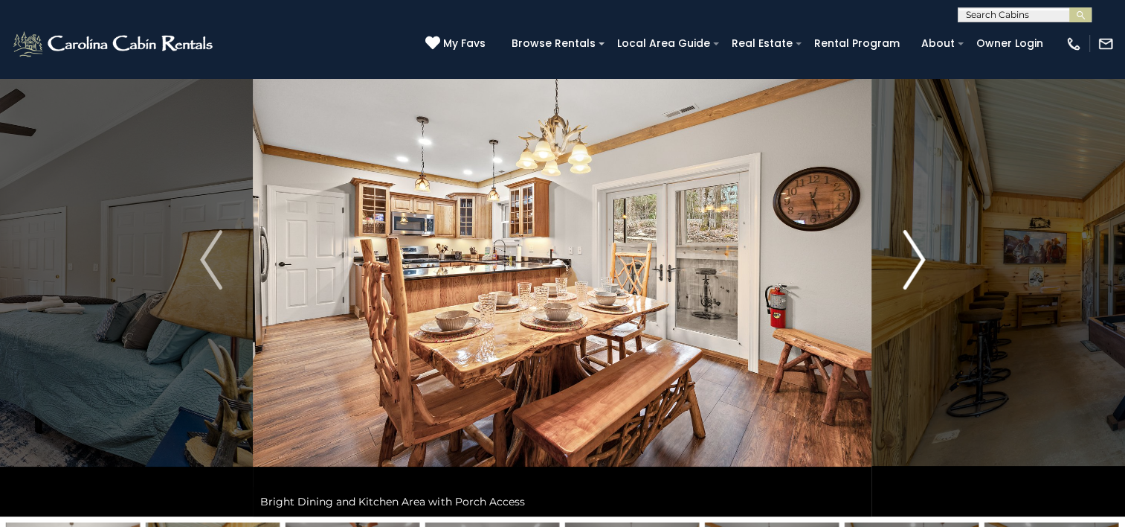
click at [910, 277] on img "Next" at bounding box center [914, 260] width 22 height 60
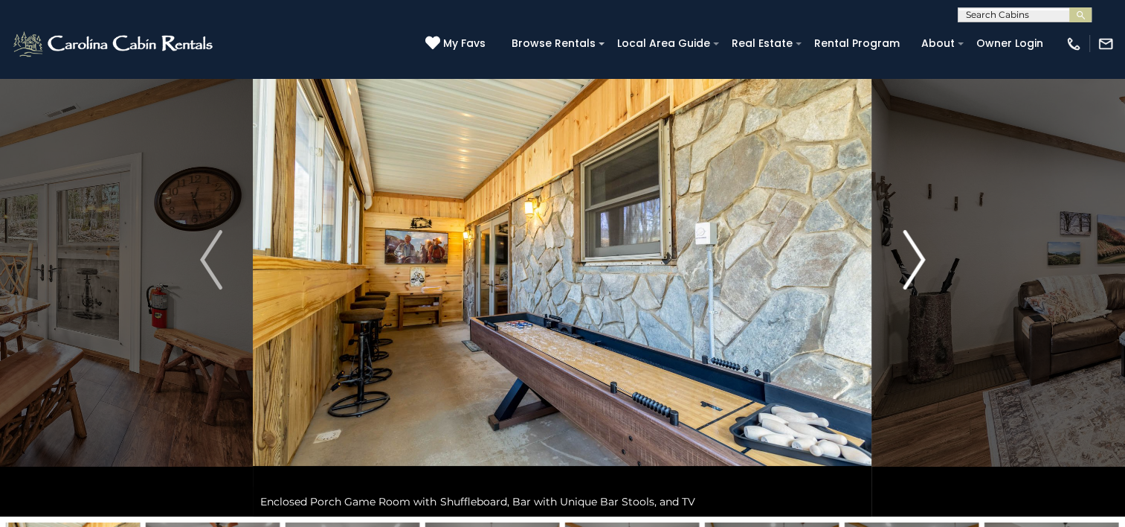
click at [910, 277] on img "Next" at bounding box center [914, 260] width 22 height 60
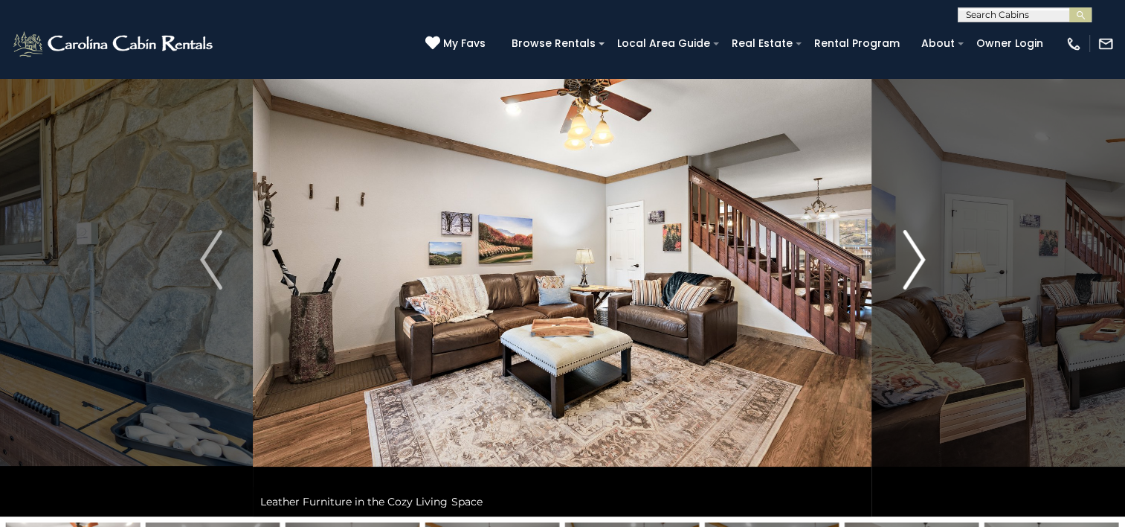
click at [909, 276] on img "Next" at bounding box center [914, 260] width 22 height 60
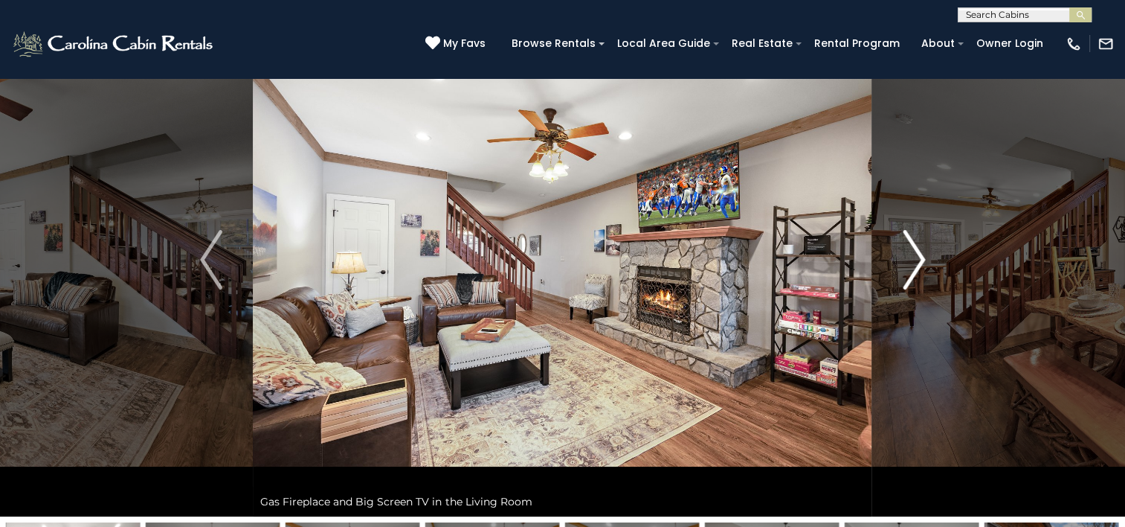
click at [909, 276] on img "Next" at bounding box center [914, 260] width 22 height 60
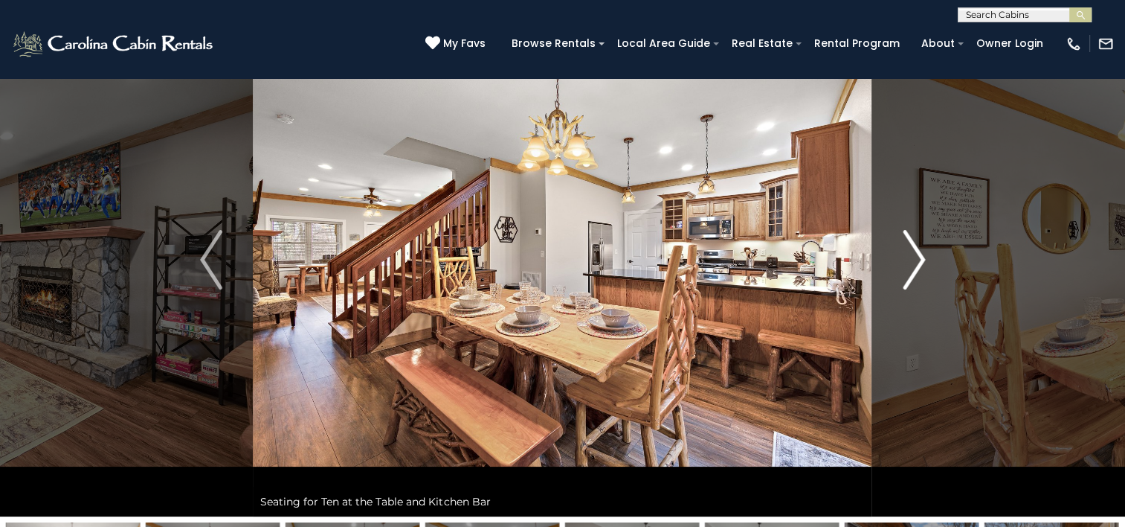
click at [909, 276] on img "Next" at bounding box center [914, 260] width 22 height 60
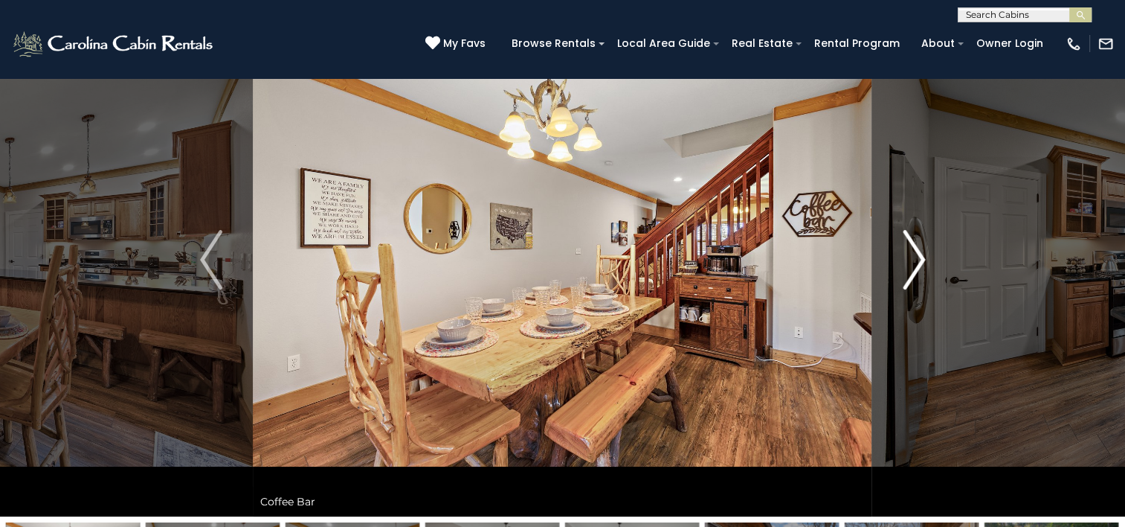
click at [909, 276] on img "Next" at bounding box center [914, 260] width 22 height 60
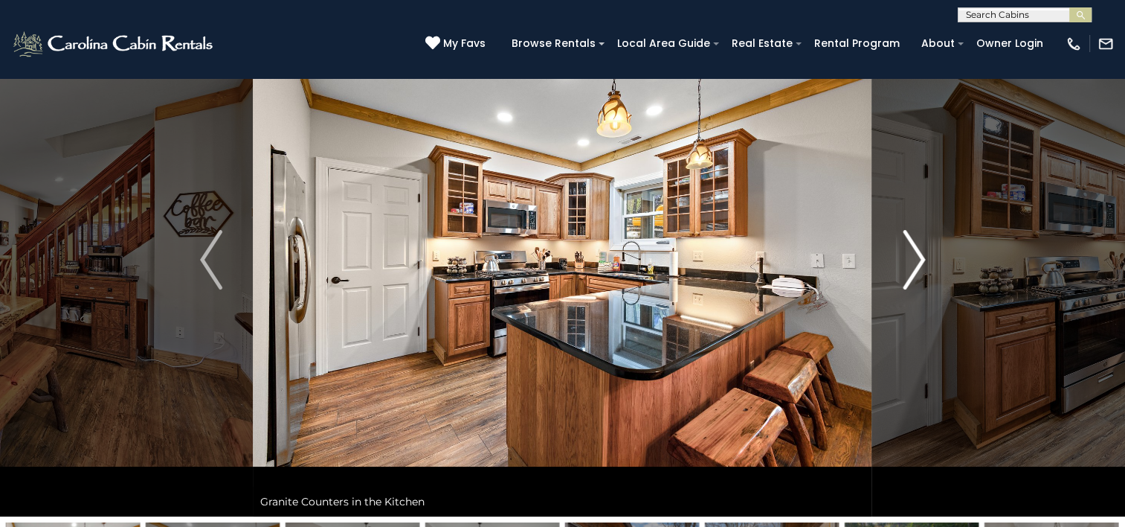
click at [909, 276] on img "Next" at bounding box center [914, 260] width 22 height 60
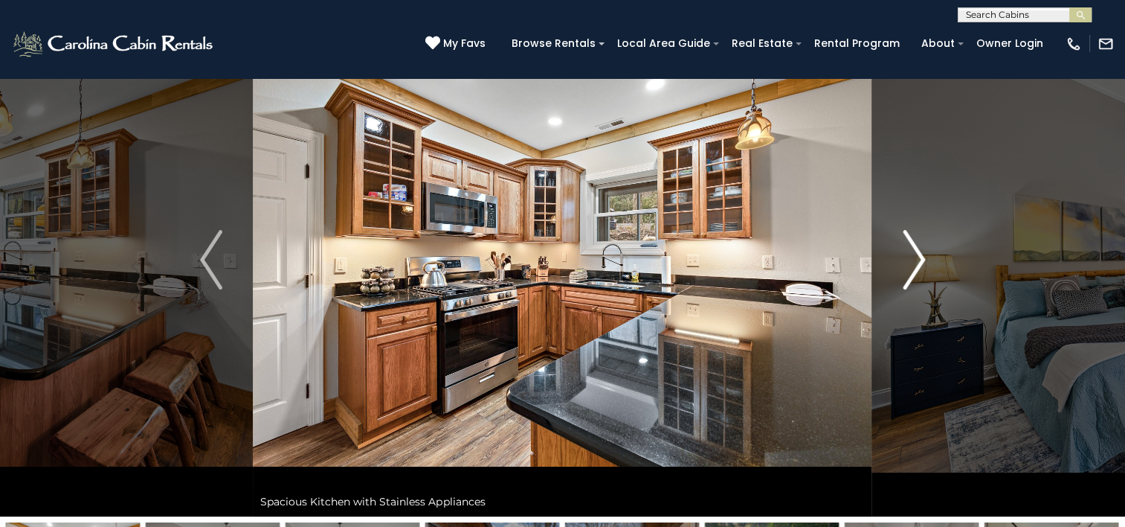
click at [909, 276] on img "Next" at bounding box center [914, 260] width 22 height 60
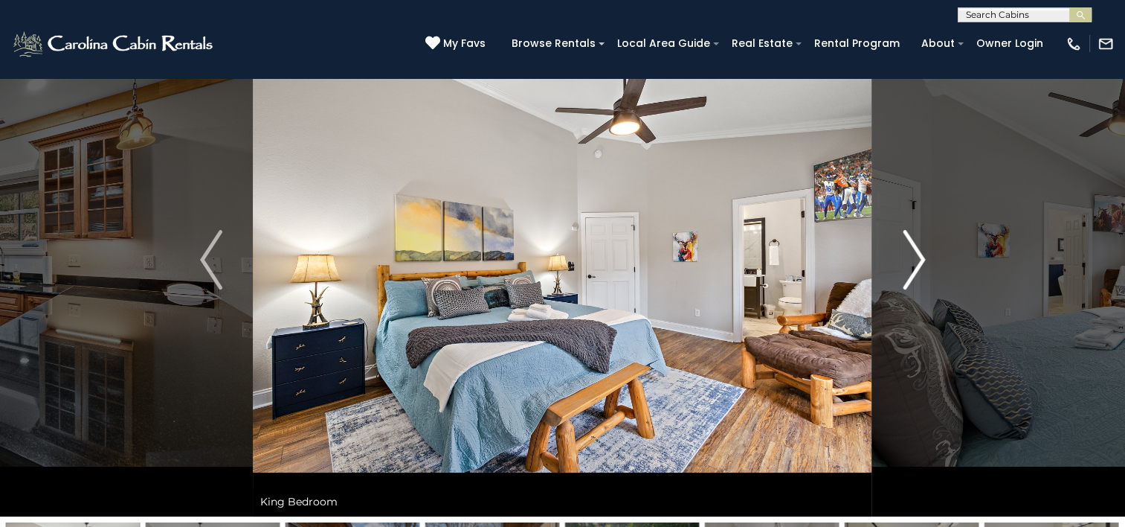
click at [909, 276] on img "Next" at bounding box center [914, 260] width 22 height 60
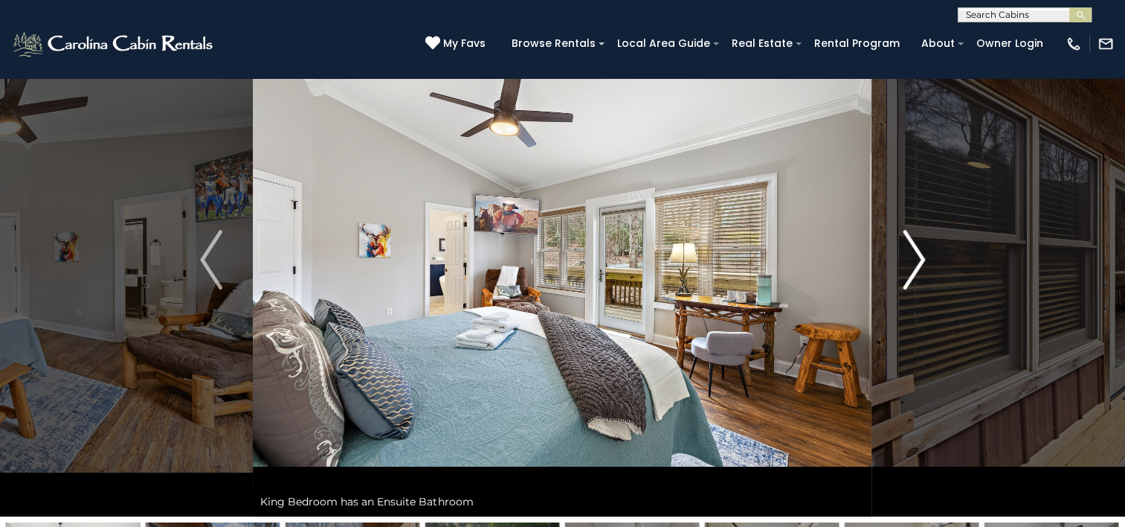
click at [909, 276] on img "Next" at bounding box center [914, 260] width 22 height 60
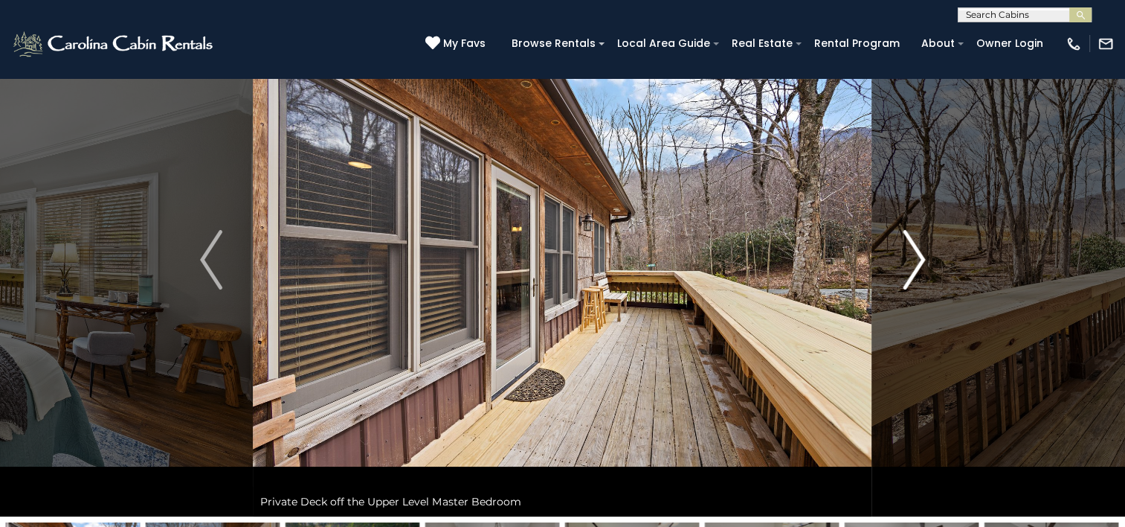
click at [909, 276] on img "Next" at bounding box center [914, 260] width 22 height 60
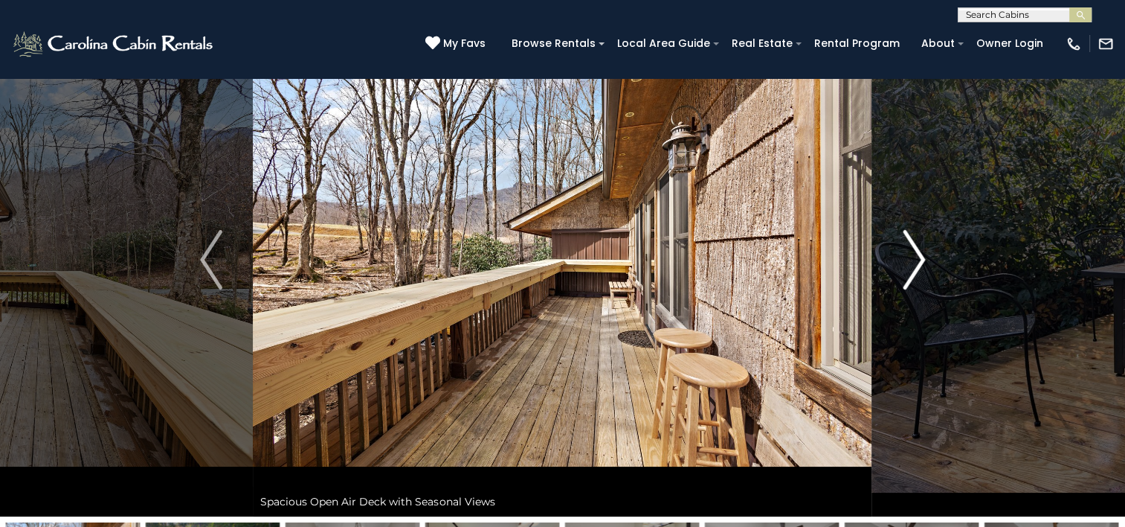
click at [909, 276] on img "Next" at bounding box center [914, 260] width 22 height 60
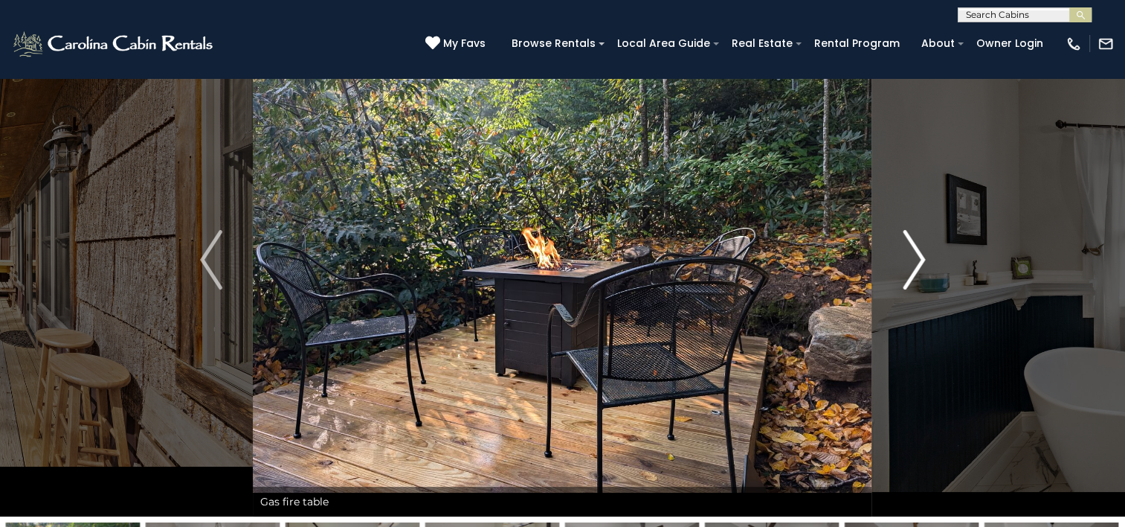
click at [909, 276] on img "Next" at bounding box center [914, 260] width 22 height 60
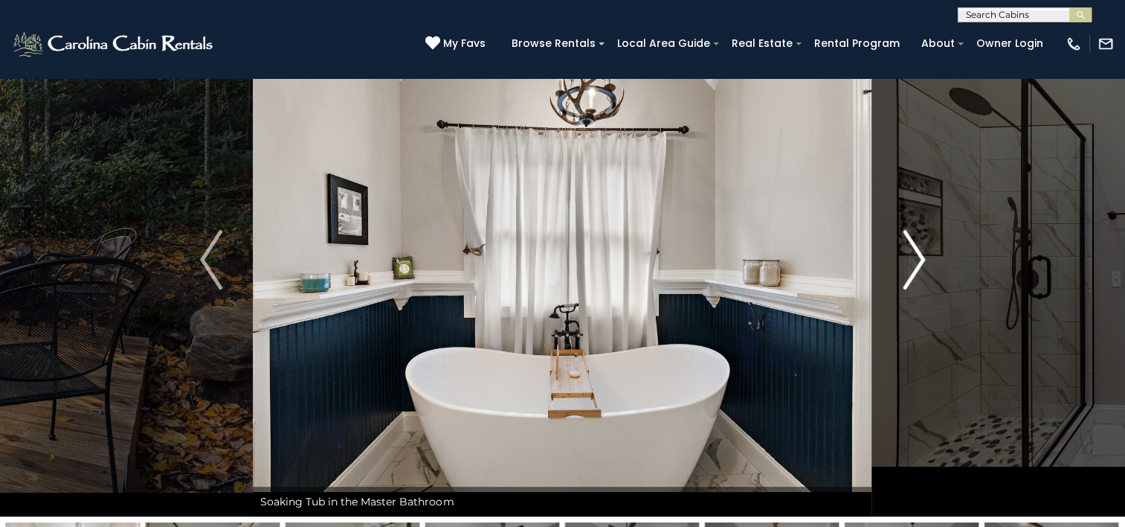
click at [909, 276] on img "Next" at bounding box center [914, 260] width 22 height 60
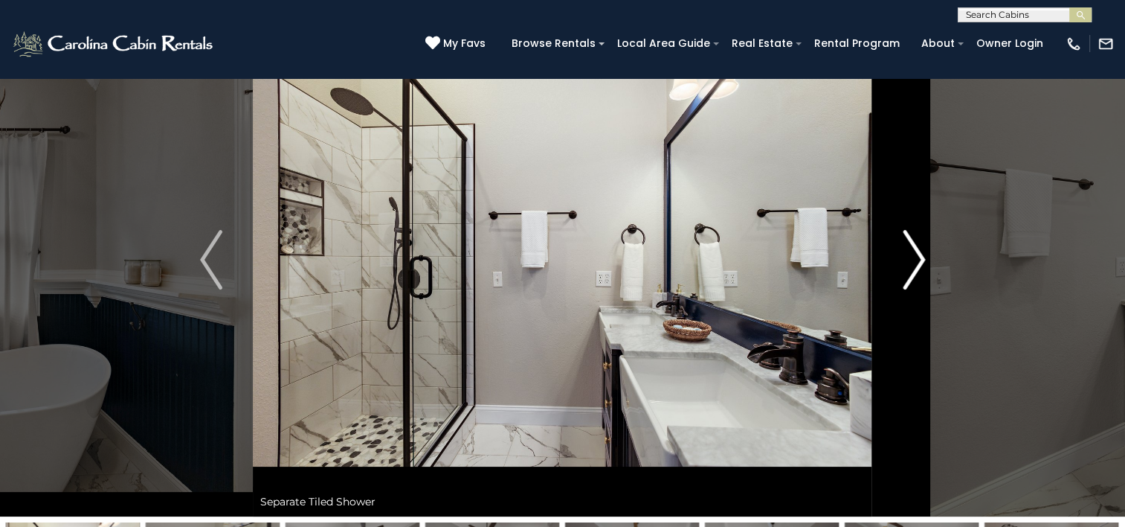
click at [909, 276] on img "Next" at bounding box center [914, 260] width 22 height 60
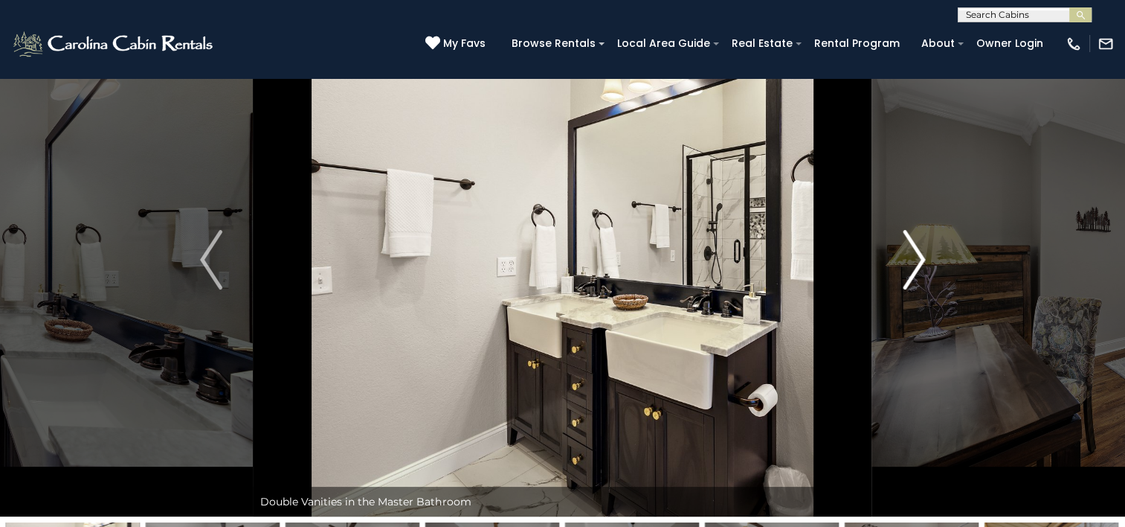
click at [909, 276] on img "Next" at bounding box center [914, 260] width 22 height 60
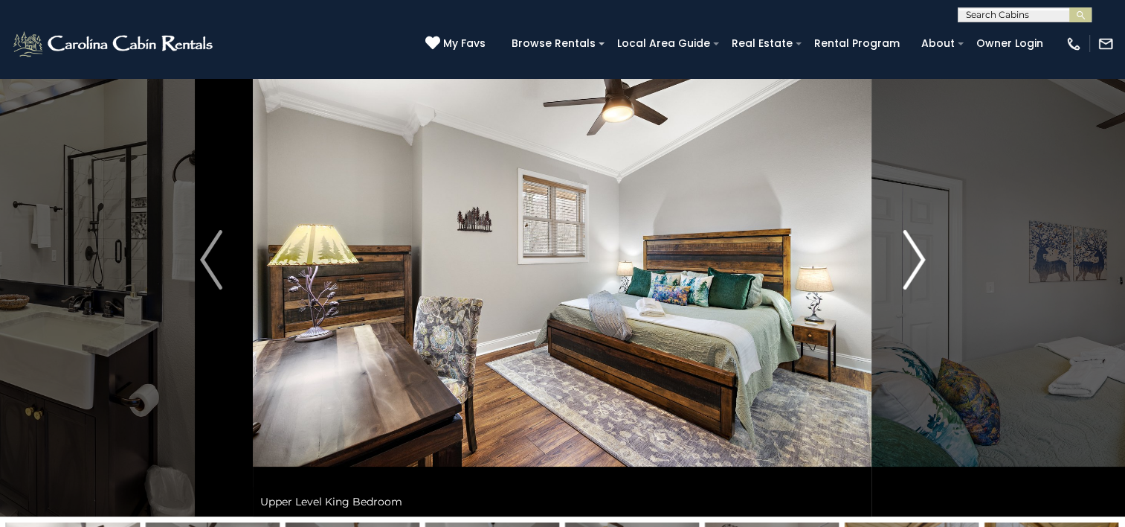
click at [909, 276] on img "Next" at bounding box center [914, 260] width 22 height 60
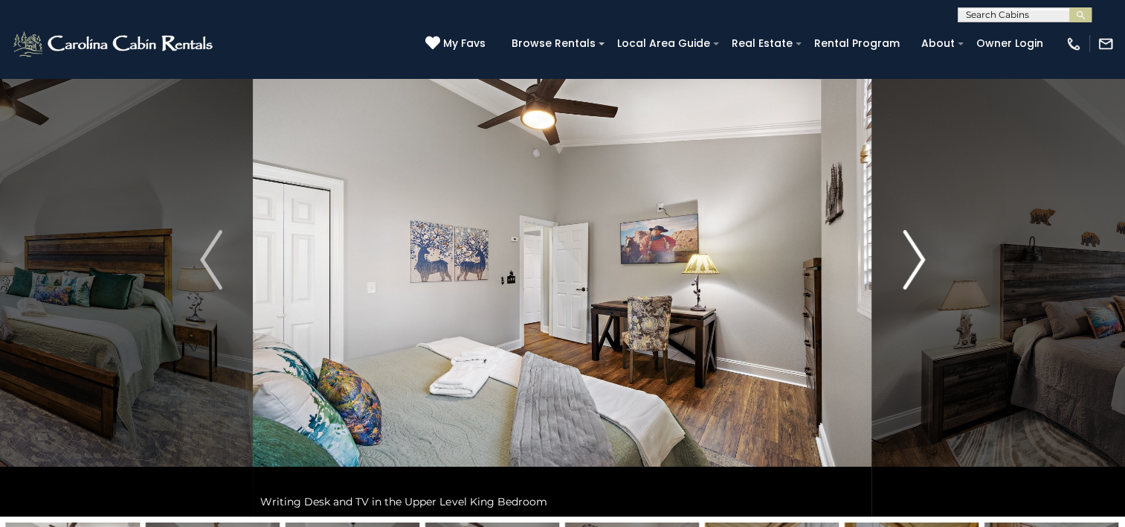
click at [909, 276] on img "Next" at bounding box center [914, 260] width 22 height 60
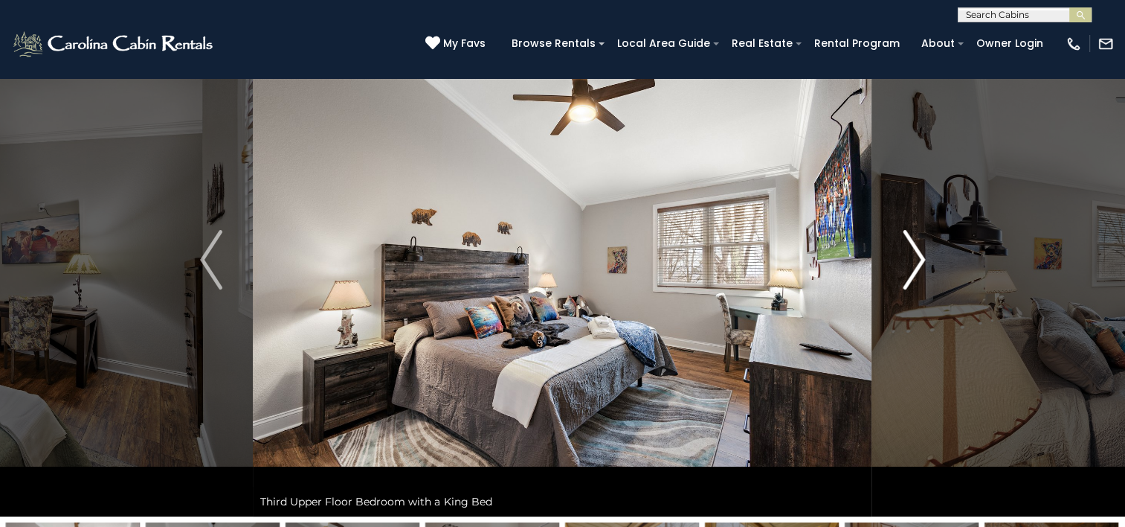
click at [909, 276] on img "Next" at bounding box center [914, 260] width 22 height 60
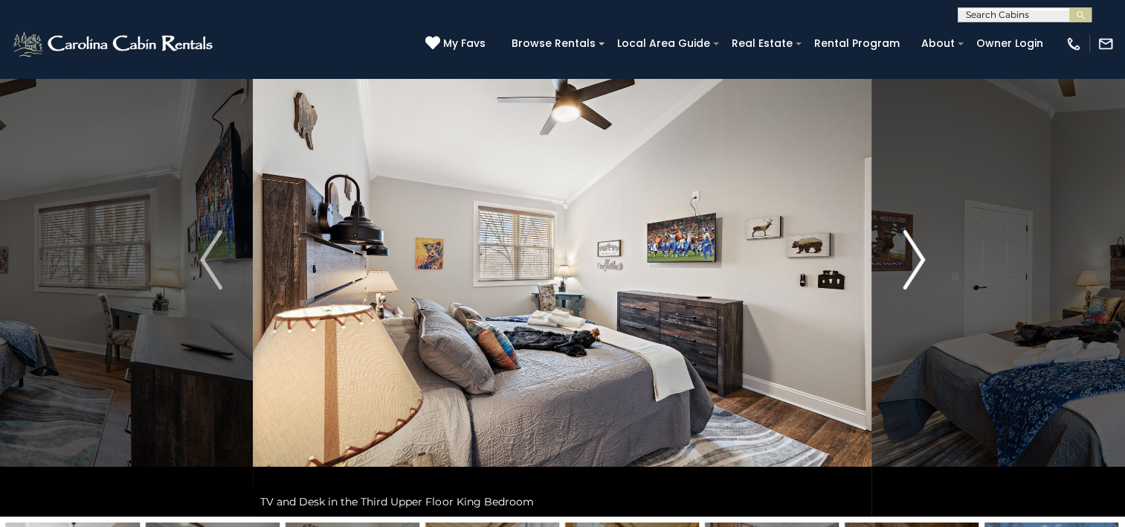
click at [909, 276] on img "Next" at bounding box center [914, 260] width 22 height 60
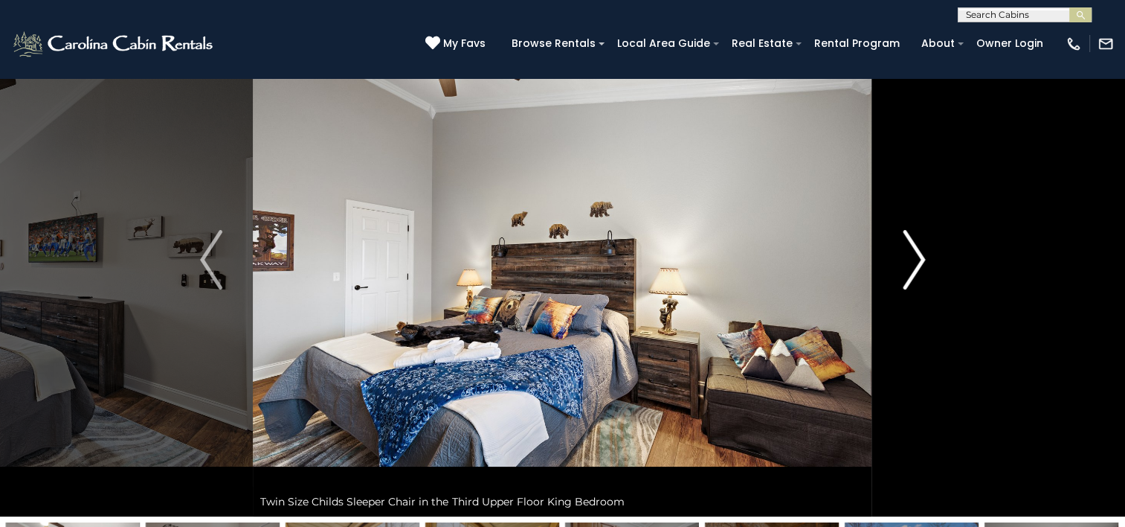
click at [909, 276] on img "Next" at bounding box center [914, 260] width 22 height 60
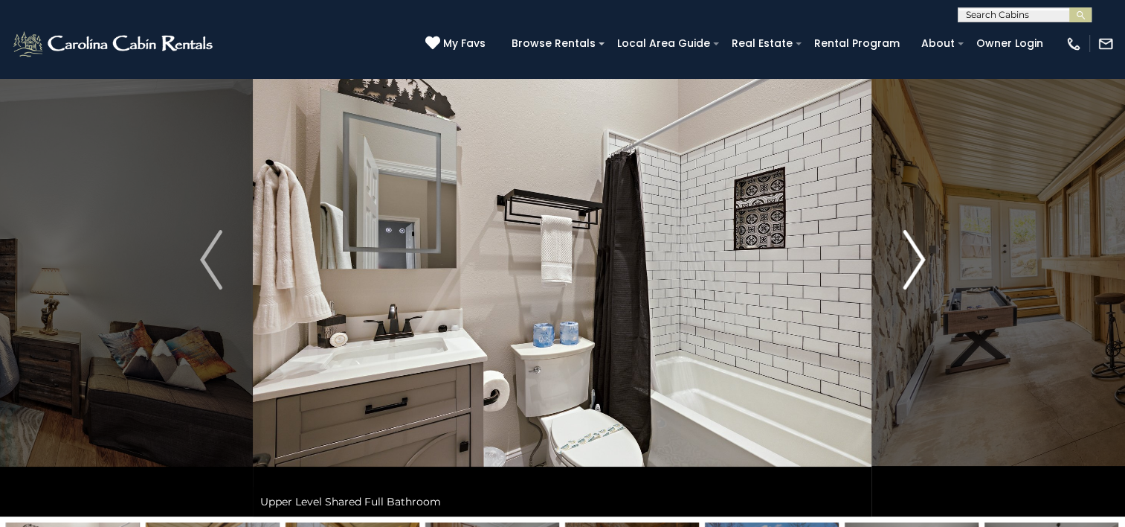
click at [909, 276] on img "Next" at bounding box center [914, 260] width 22 height 60
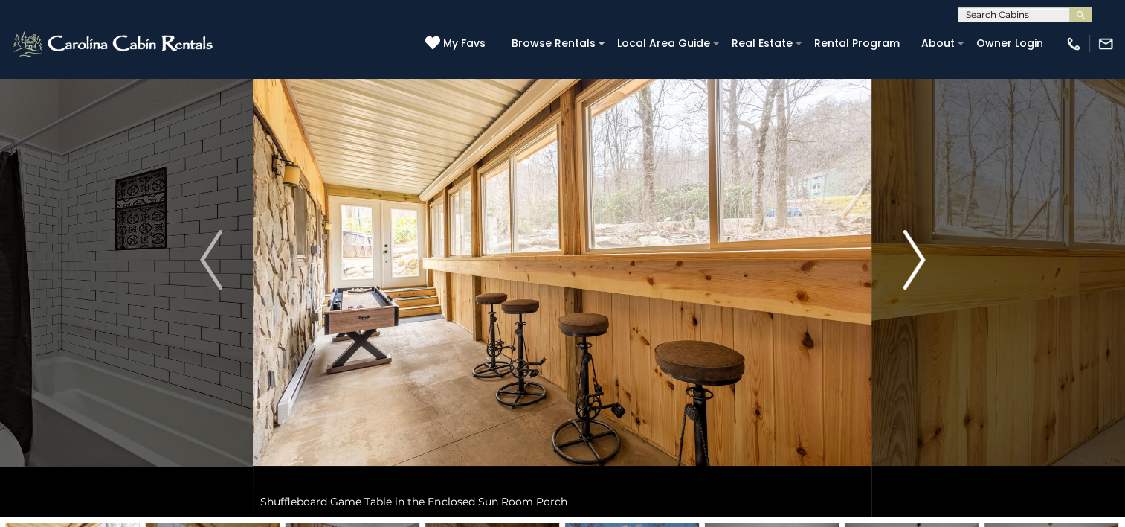
click at [909, 276] on img "Next" at bounding box center [914, 260] width 22 height 60
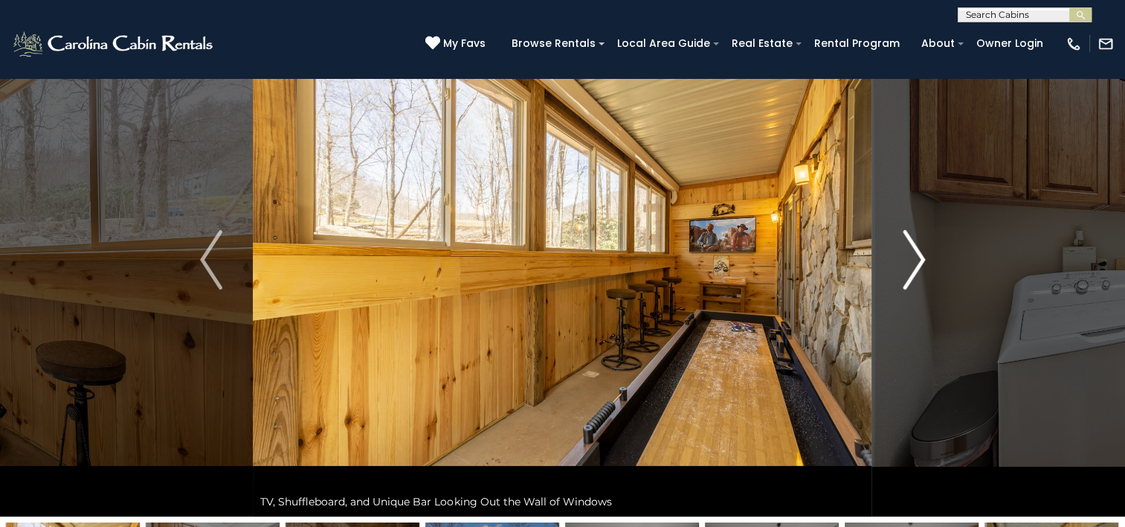
click at [909, 276] on img "Next" at bounding box center [914, 260] width 22 height 60
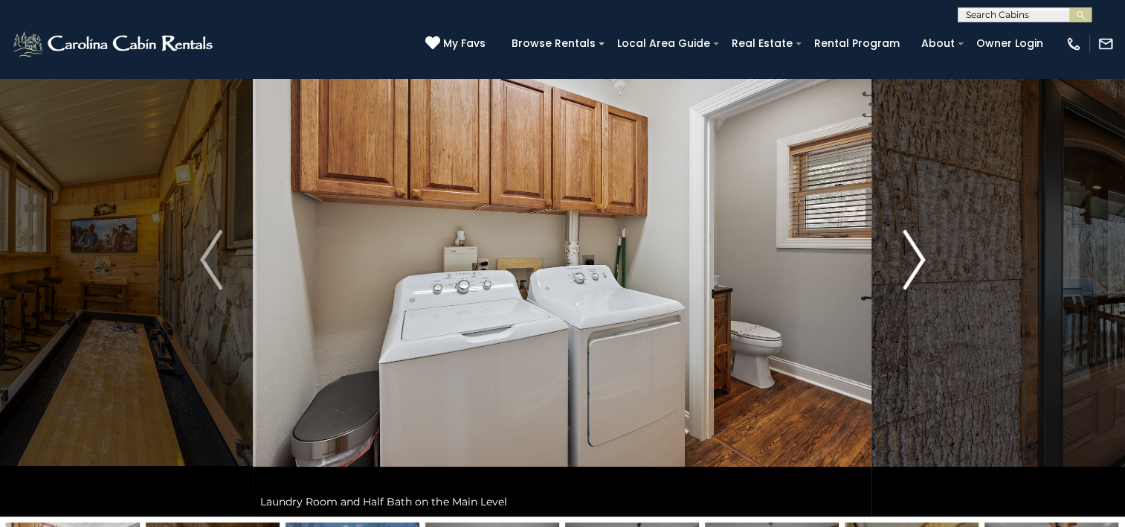
click at [909, 276] on img "Next" at bounding box center [914, 260] width 22 height 60
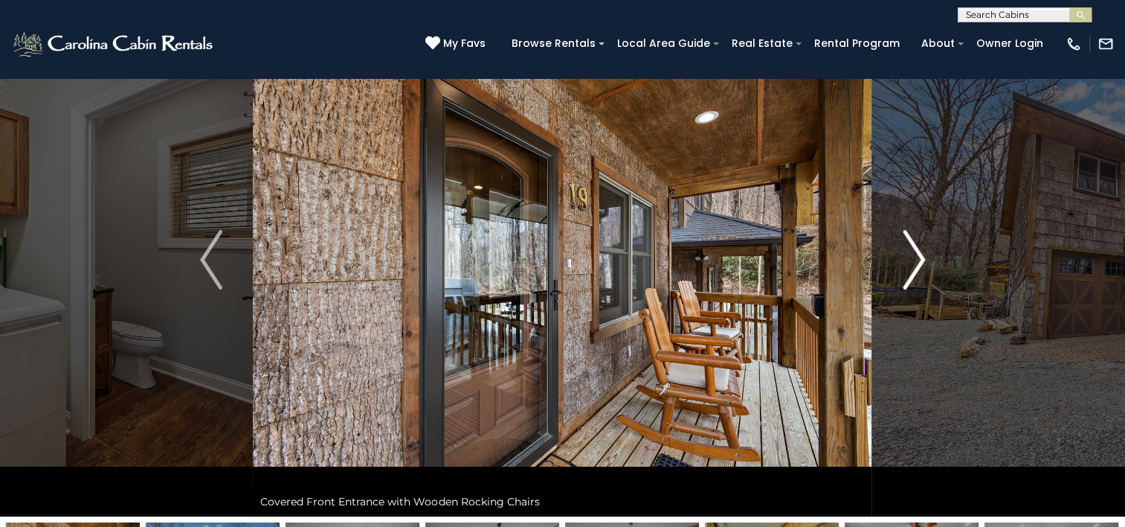
click at [909, 276] on img "Next" at bounding box center [914, 260] width 22 height 60
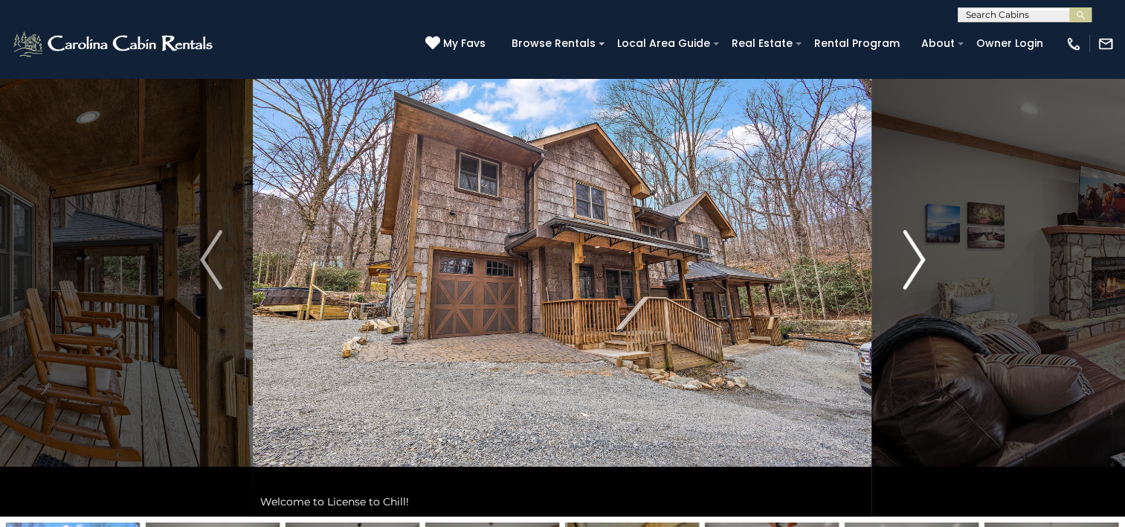
click at [909, 276] on img "Next" at bounding box center [914, 260] width 22 height 60
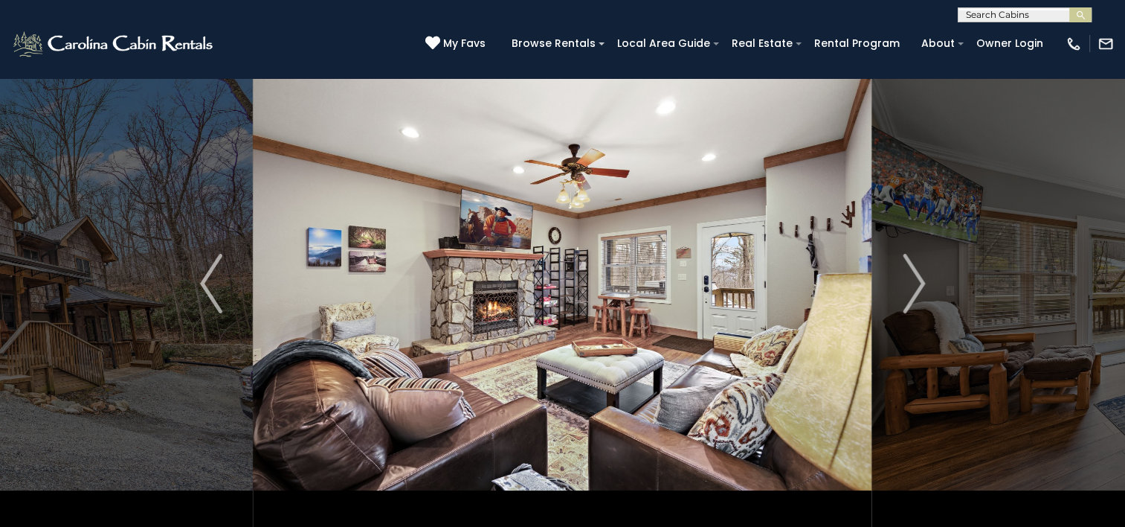
scroll to position [0, 0]
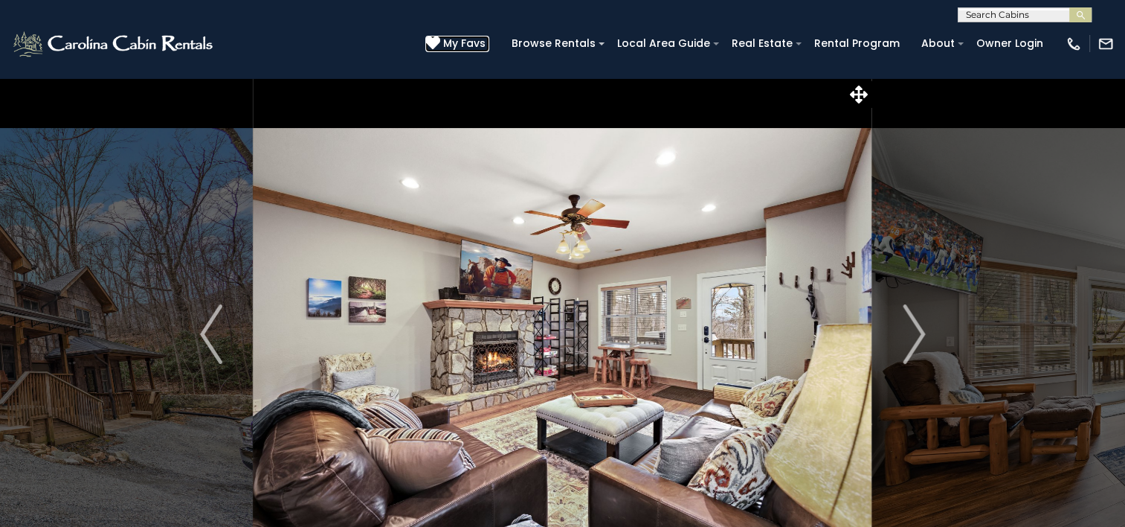
click at [440, 37] on icon at bounding box center [432, 43] width 15 height 15
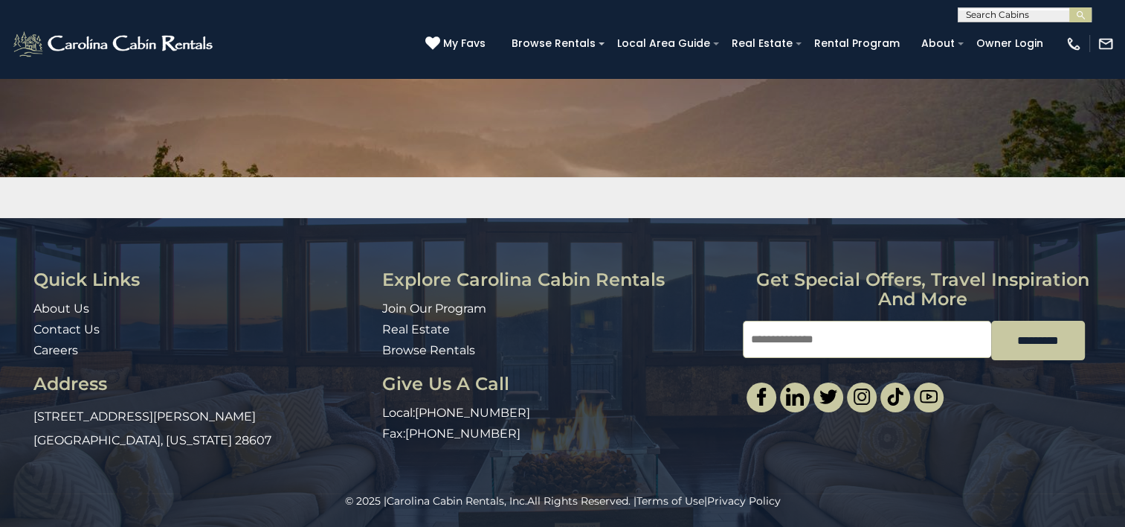
scroll to position [164, 0]
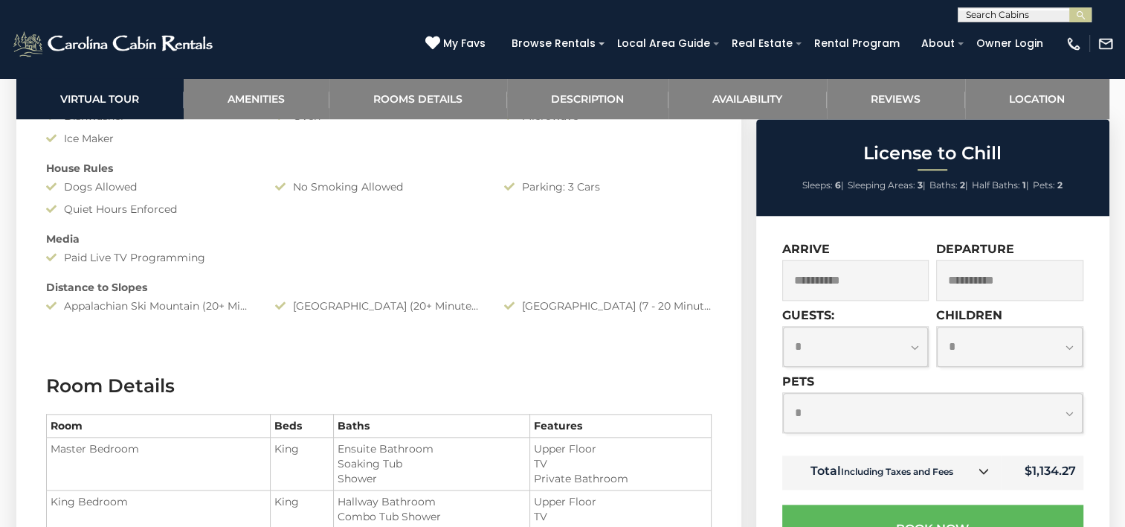
scroll to position [893, 0]
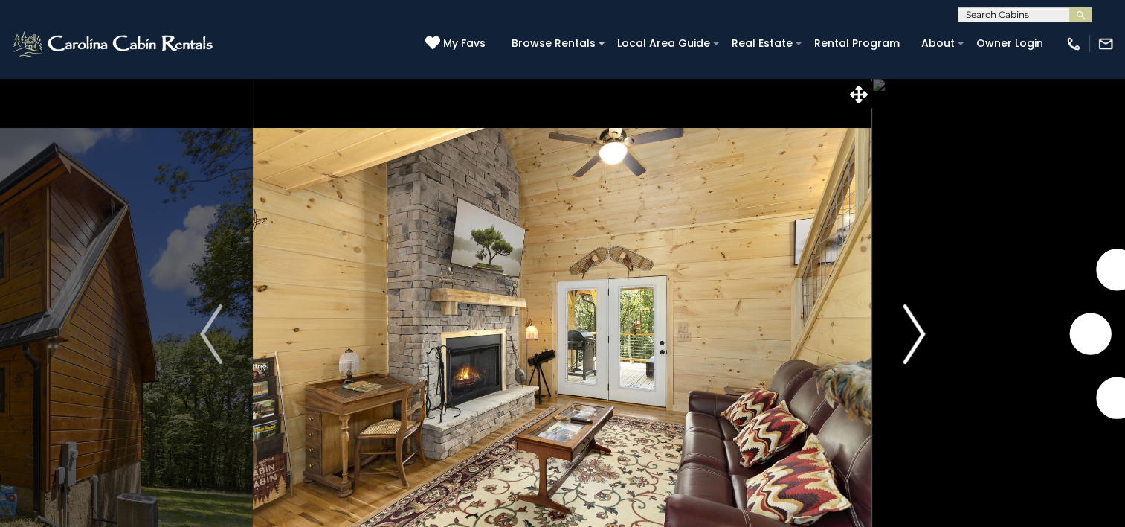
click at [916, 333] on img "Next" at bounding box center [914, 334] width 22 height 60
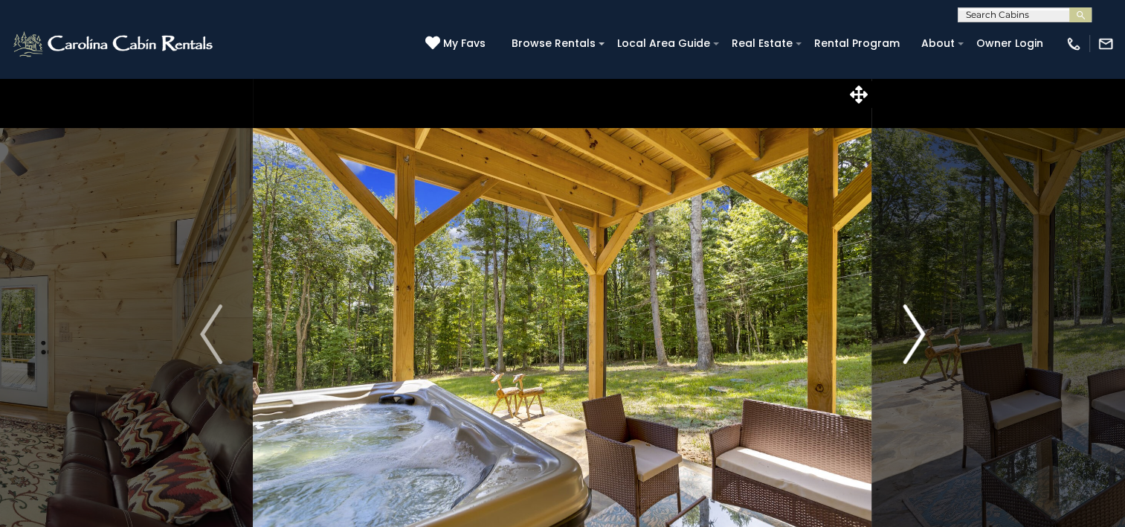
click at [914, 333] on img "Next" at bounding box center [914, 334] width 22 height 60
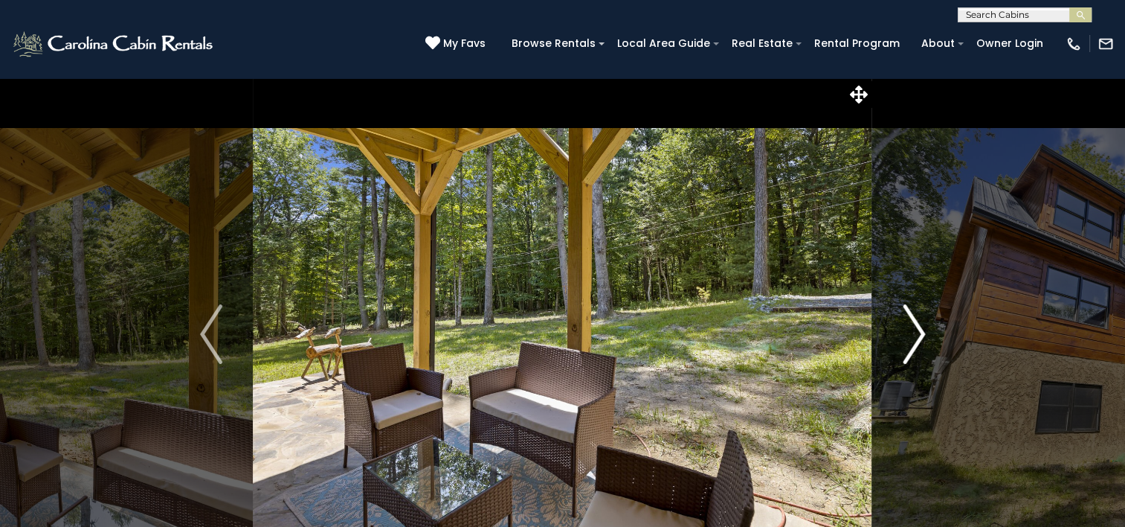
click at [914, 333] on img "Next" at bounding box center [914, 334] width 22 height 60
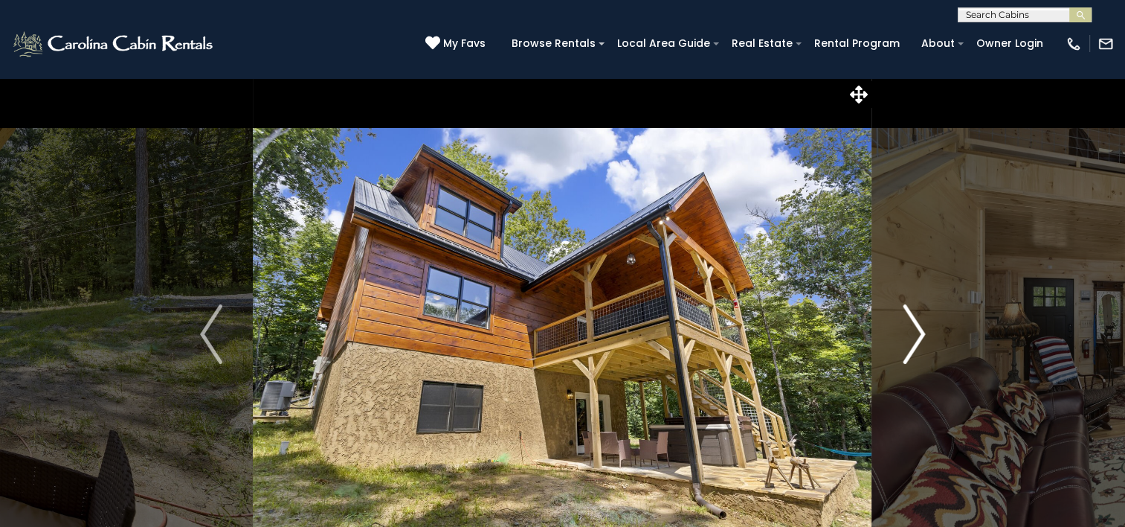
click at [914, 333] on img "Next" at bounding box center [914, 334] width 22 height 60
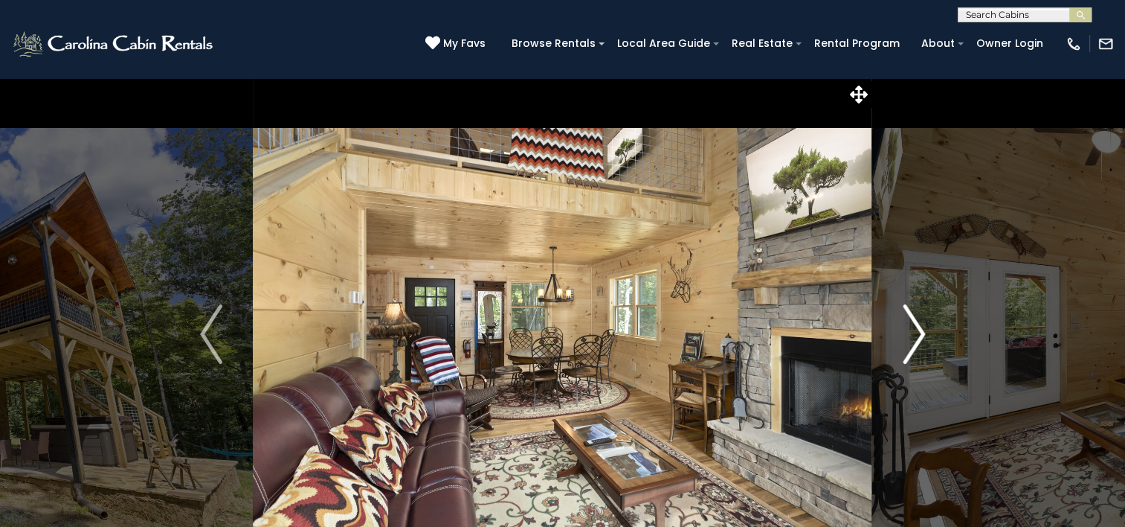
click at [914, 333] on img "Next" at bounding box center [914, 334] width 22 height 60
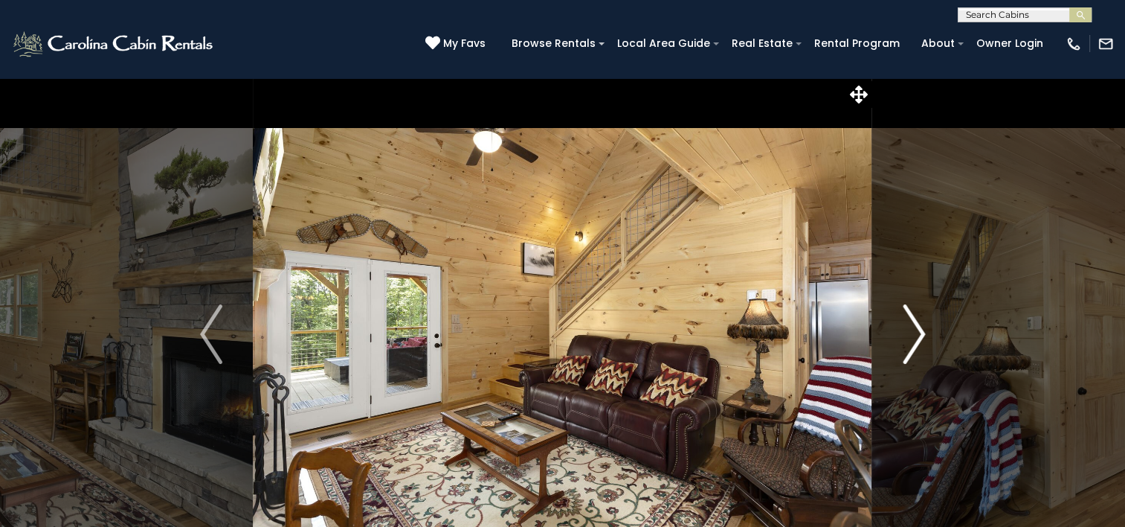
click at [914, 333] on img "Next" at bounding box center [914, 334] width 22 height 60
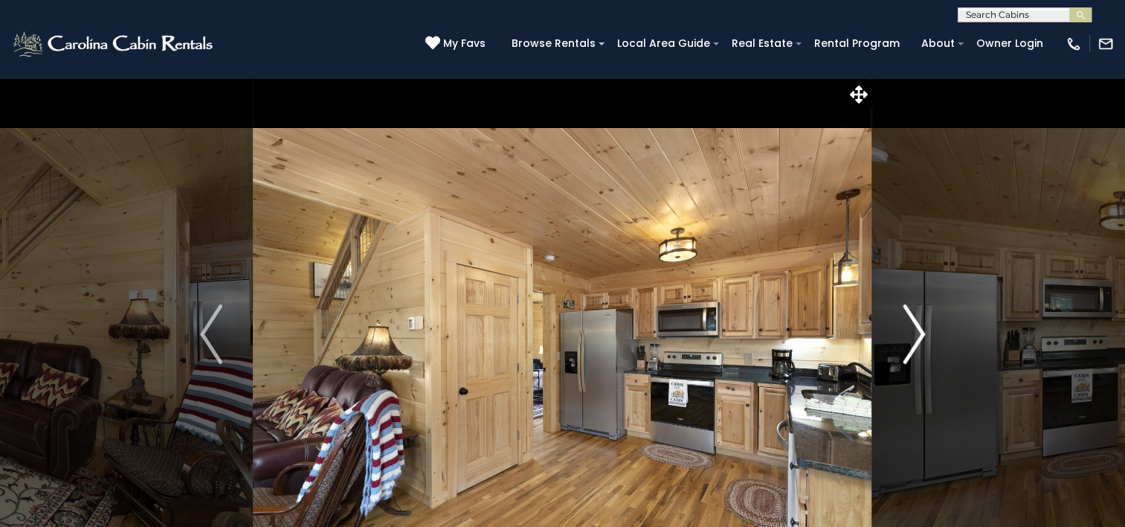
click at [914, 333] on img "Next" at bounding box center [914, 334] width 22 height 60
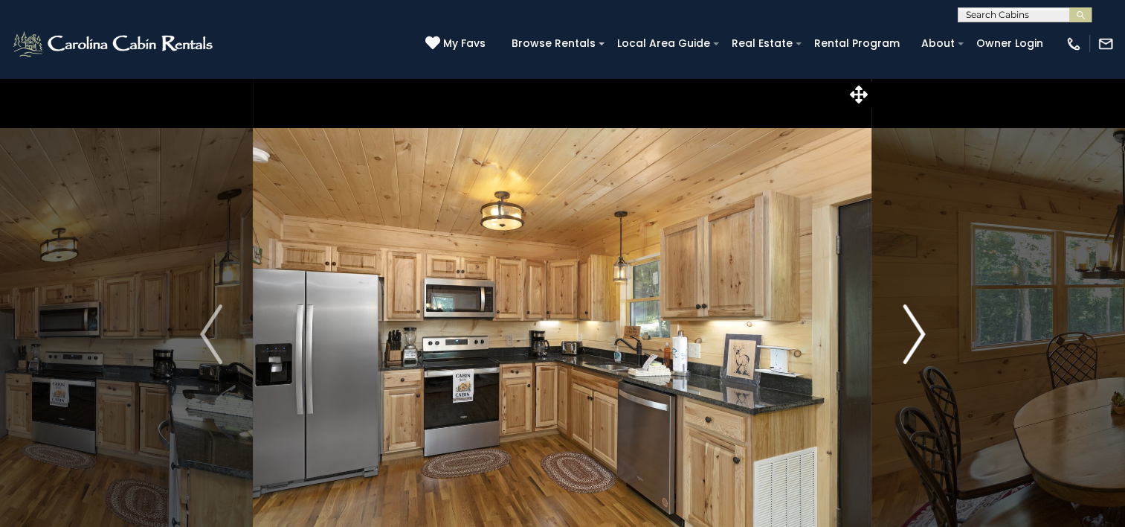
click at [914, 333] on img "Next" at bounding box center [914, 334] width 22 height 60
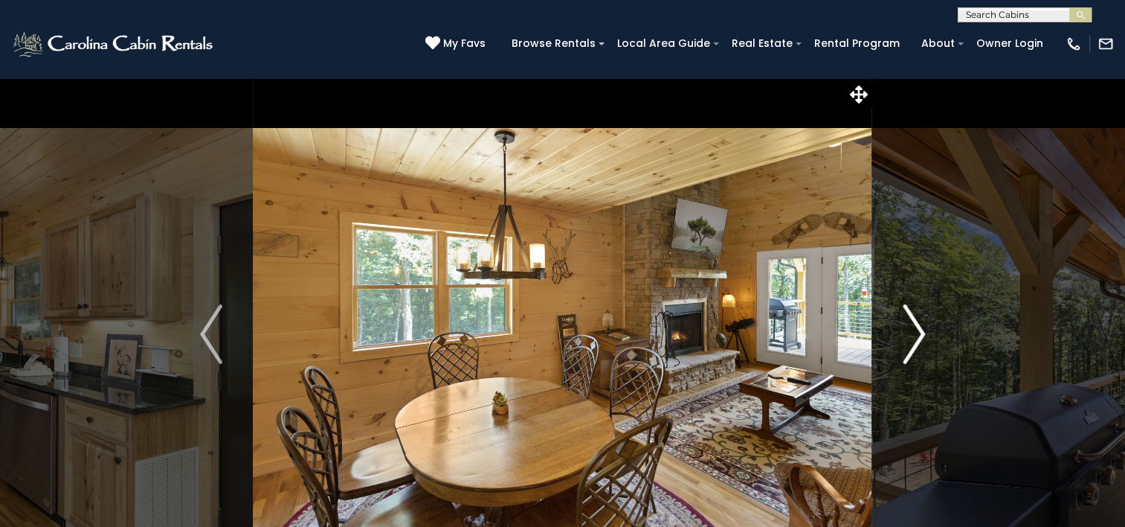
click at [914, 333] on img "Next" at bounding box center [914, 334] width 22 height 60
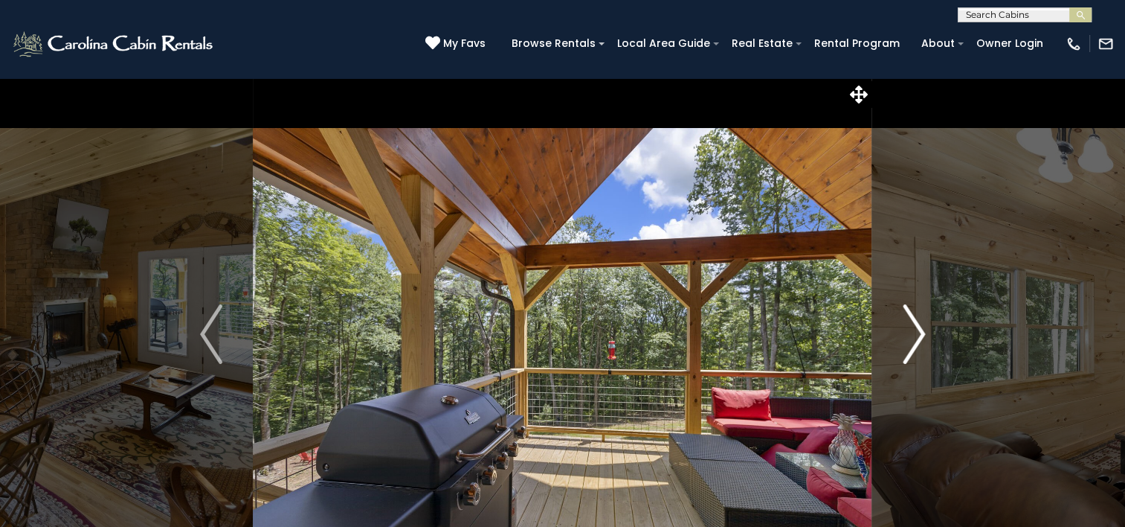
click at [914, 333] on img "Next" at bounding box center [914, 334] width 22 height 60
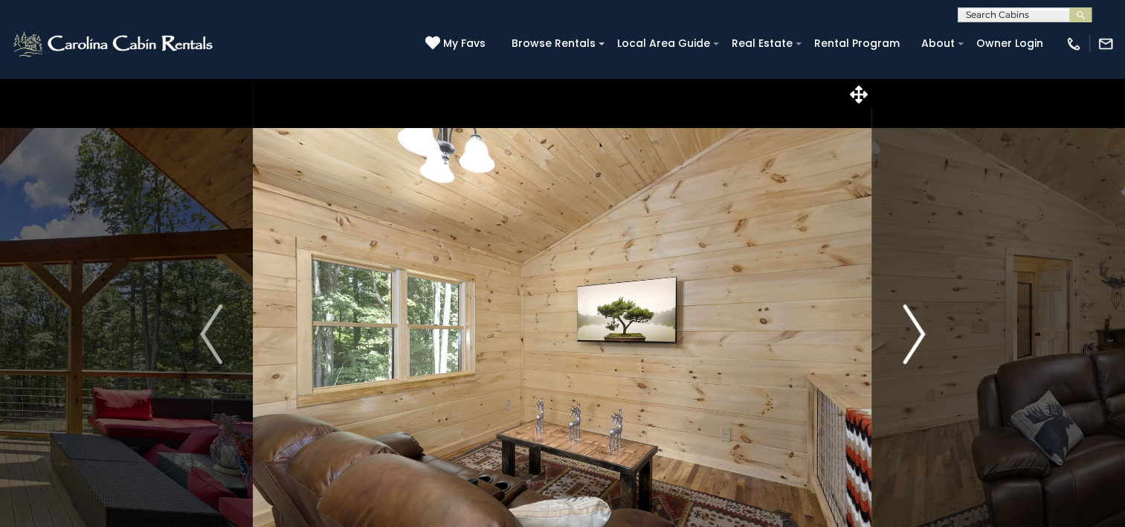
click at [914, 333] on img "Next" at bounding box center [914, 334] width 22 height 60
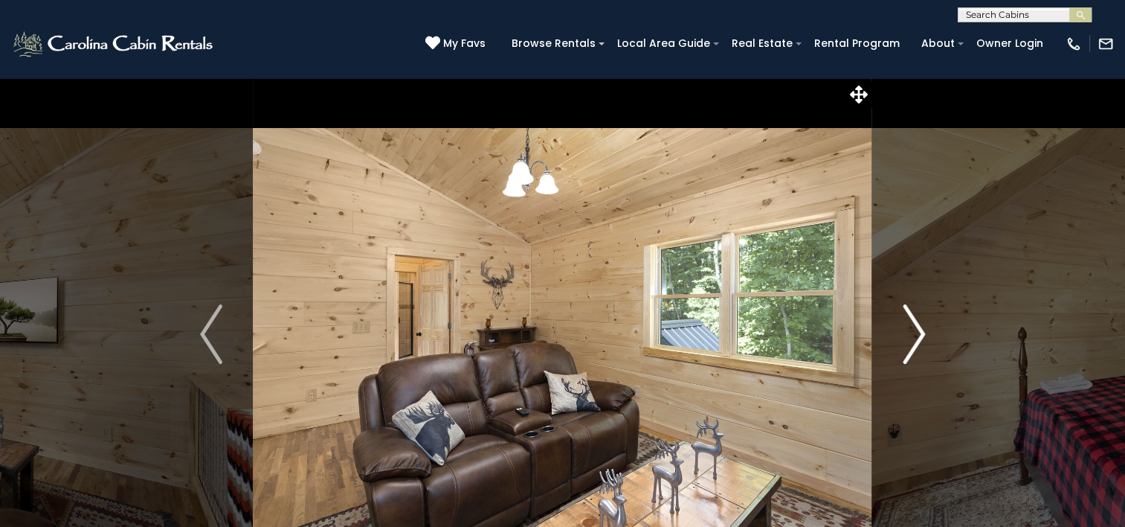
click at [914, 333] on img "Next" at bounding box center [914, 334] width 22 height 60
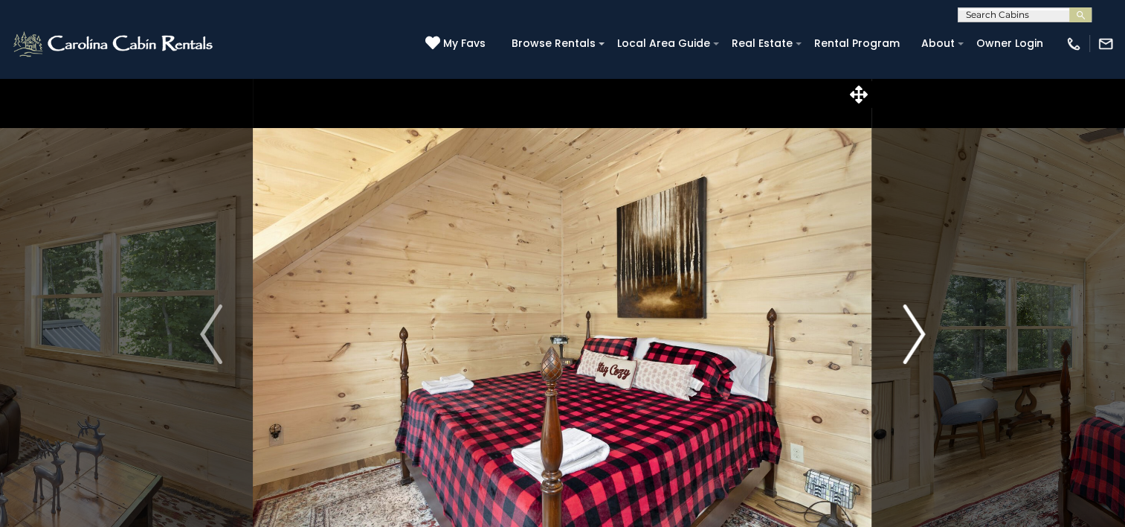
scroll to position [74, 0]
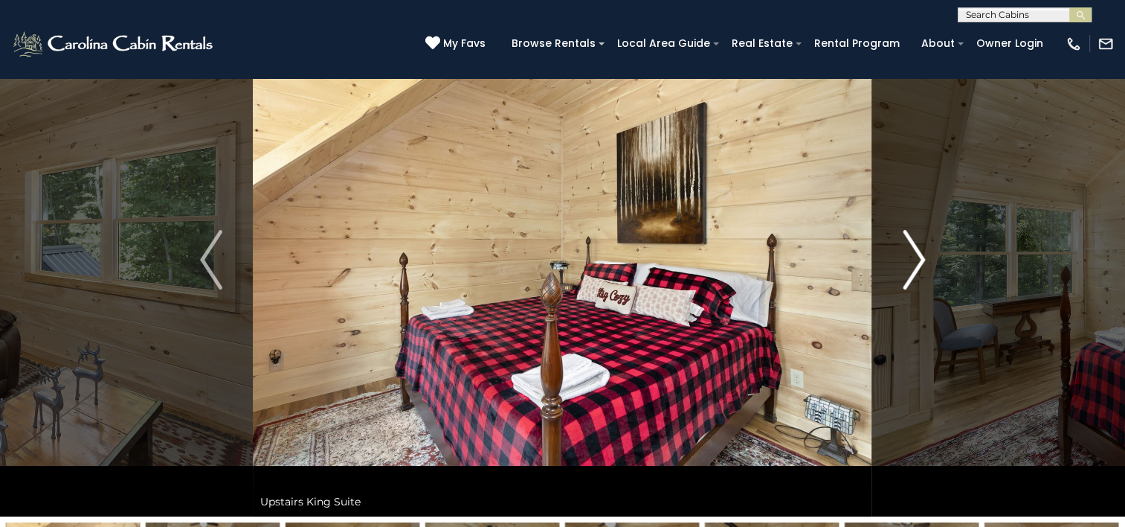
click at [912, 280] on img "Next" at bounding box center [914, 260] width 22 height 60
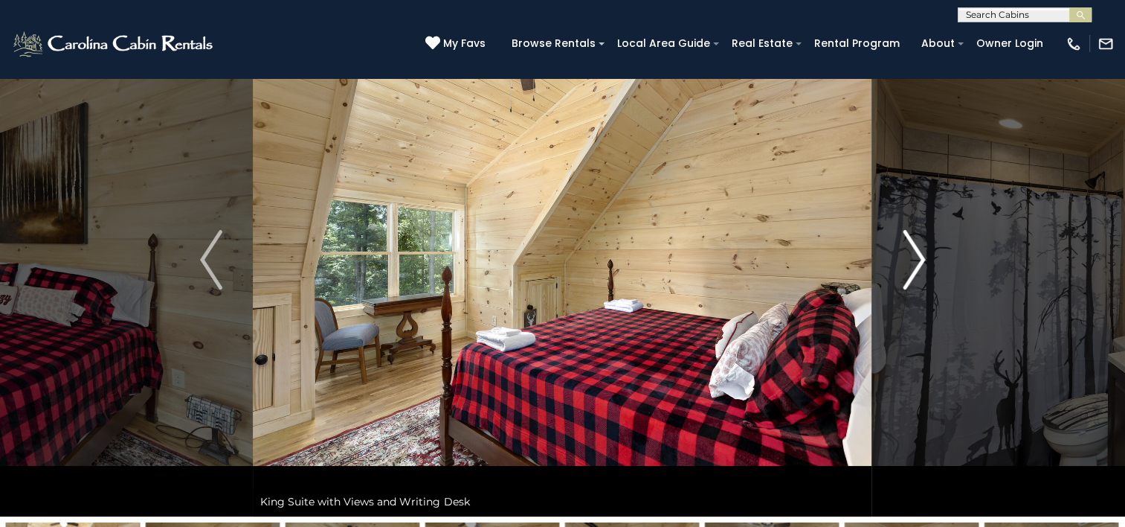
click at [912, 280] on img "Next" at bounding box center [914, 260] width 22 height 60
